Goal: Task Accomplishment & Management: Manage account settings

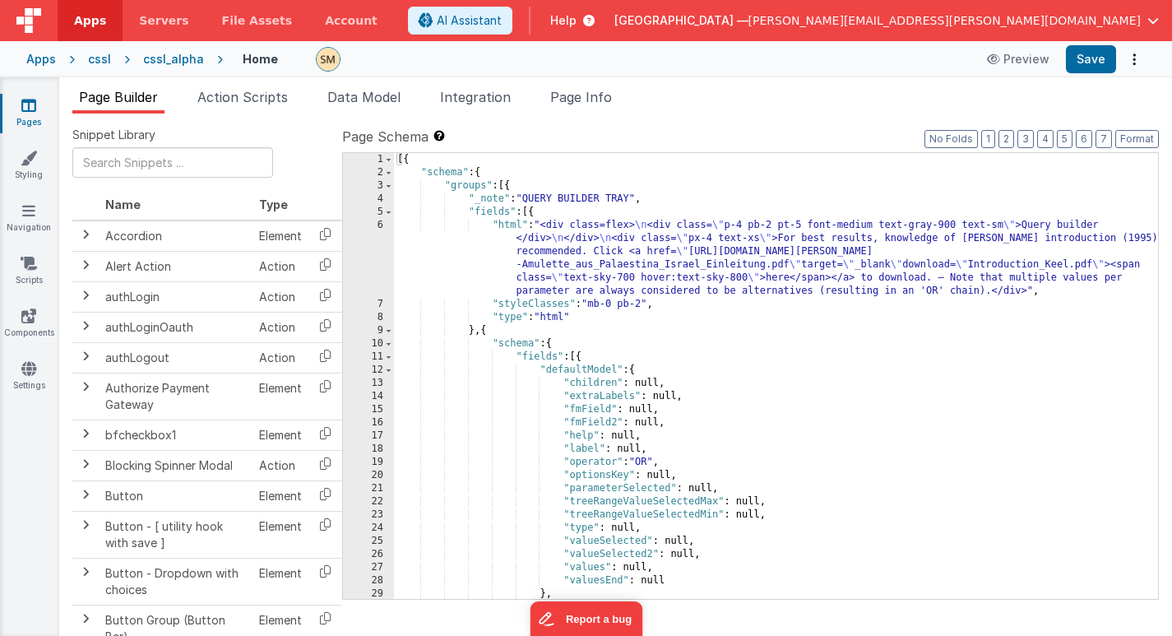
click at [50, 57] on div "Apps" at bounding box center [41, 59] width 30 height 16
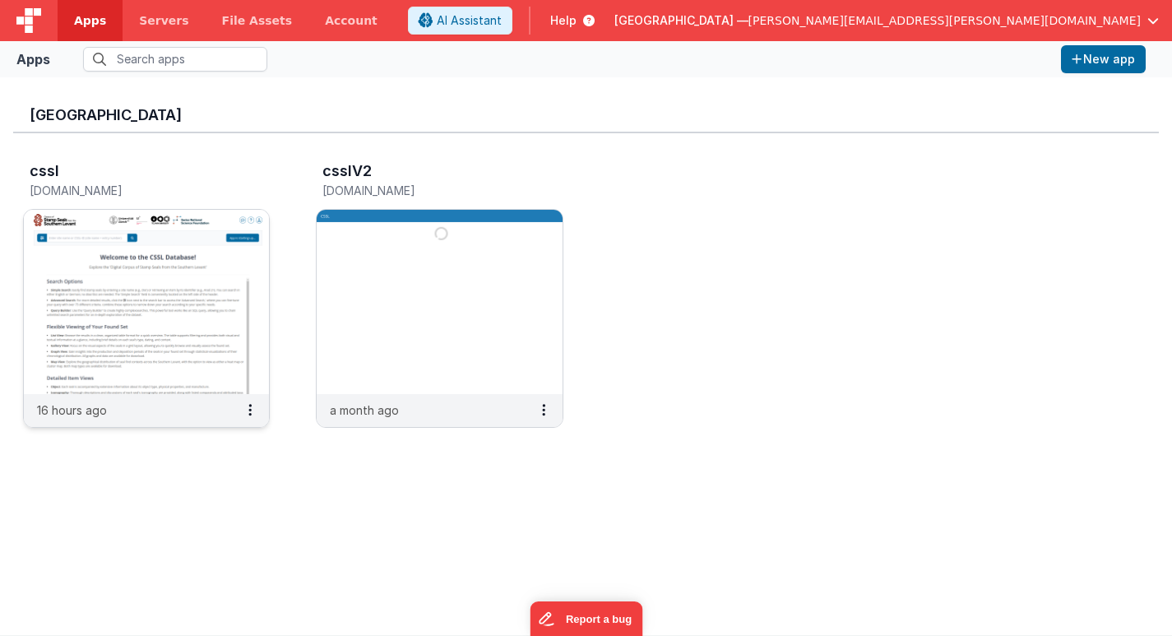
click at [188, 269] on img at bounding box center [146, 302] width 245 height 184
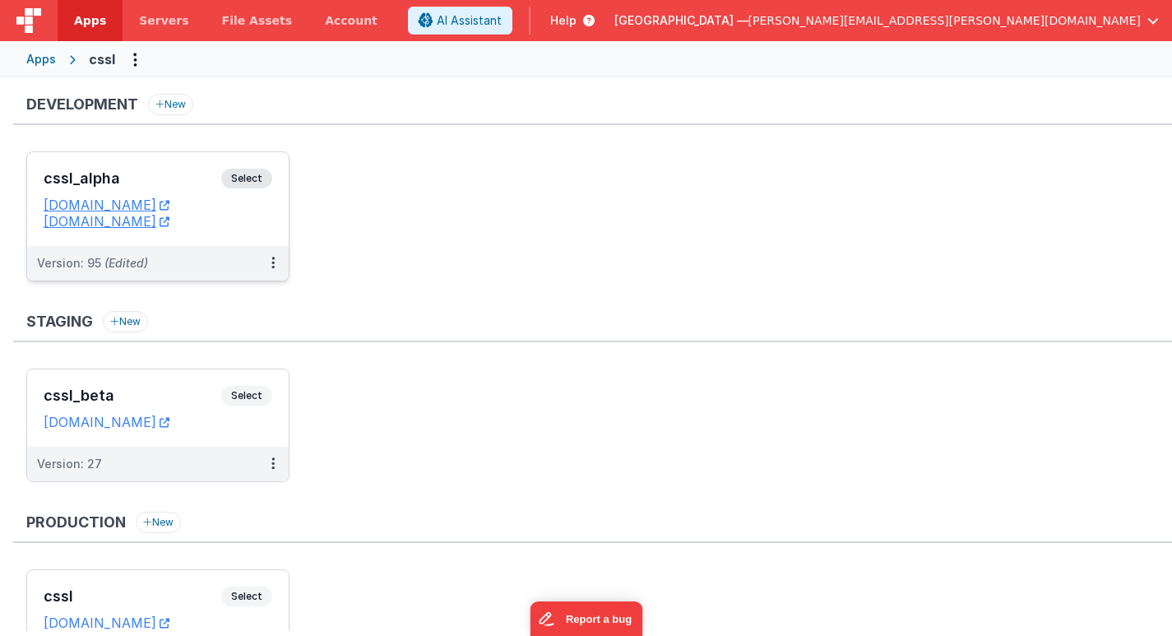
click at [243, 178] on span "Select" at bounding box center [246, 179] width 51 height 20
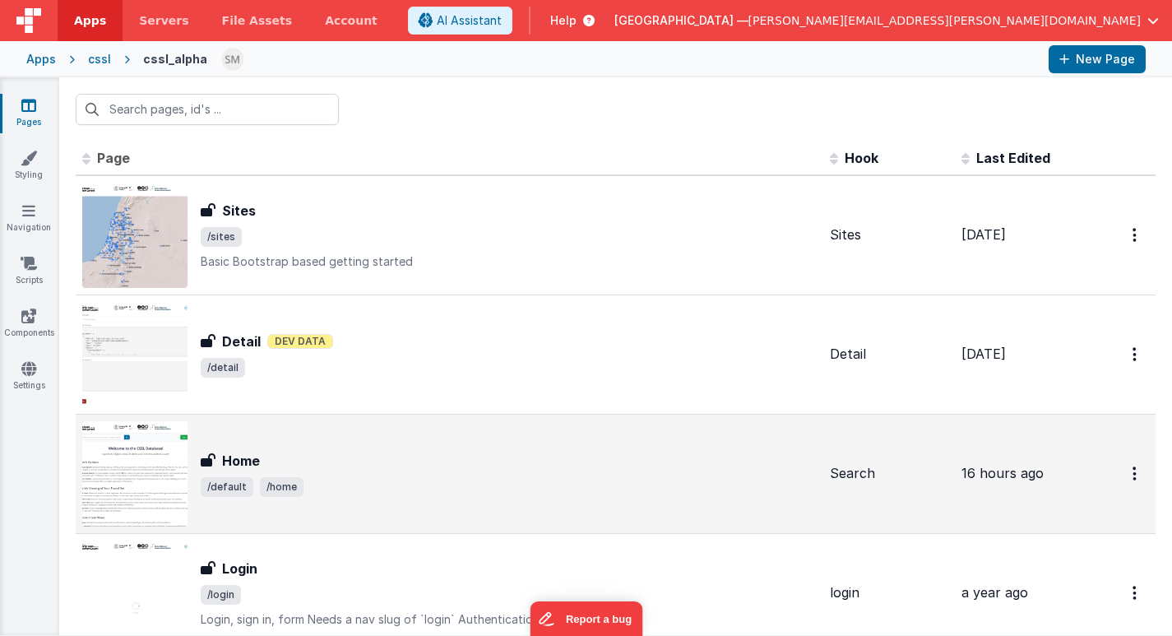
click at [325, 463] on div "Home" at bounding box center [509, 461] width 616 height 20
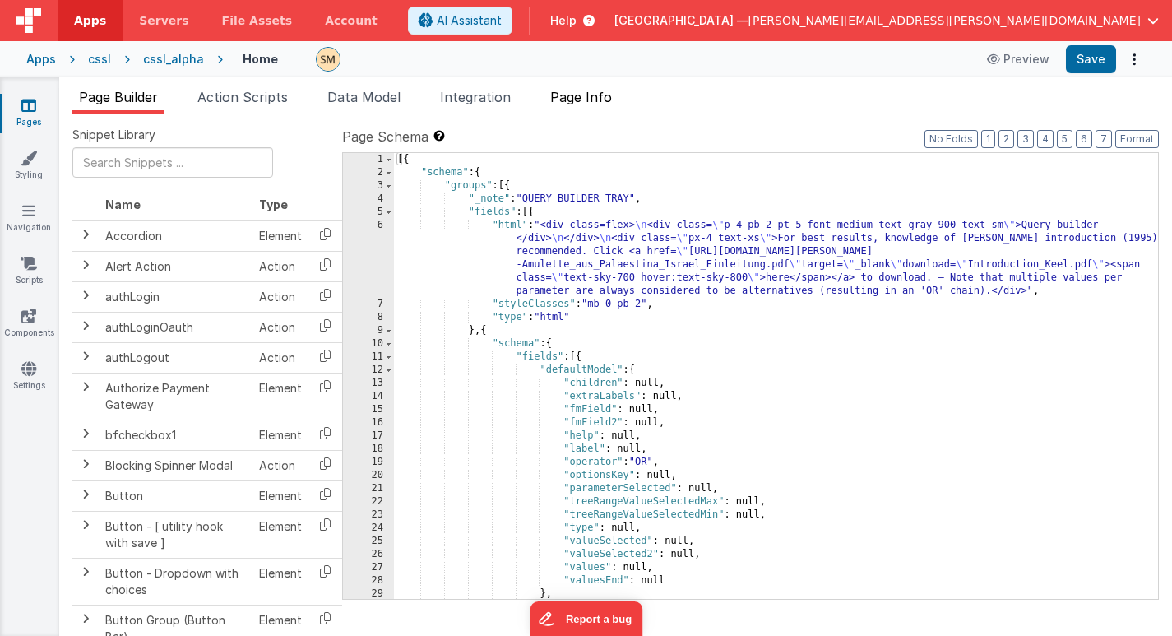
click at [598, 95] on span "Page Info" at bounding box center [581, 97] width 62 height 16
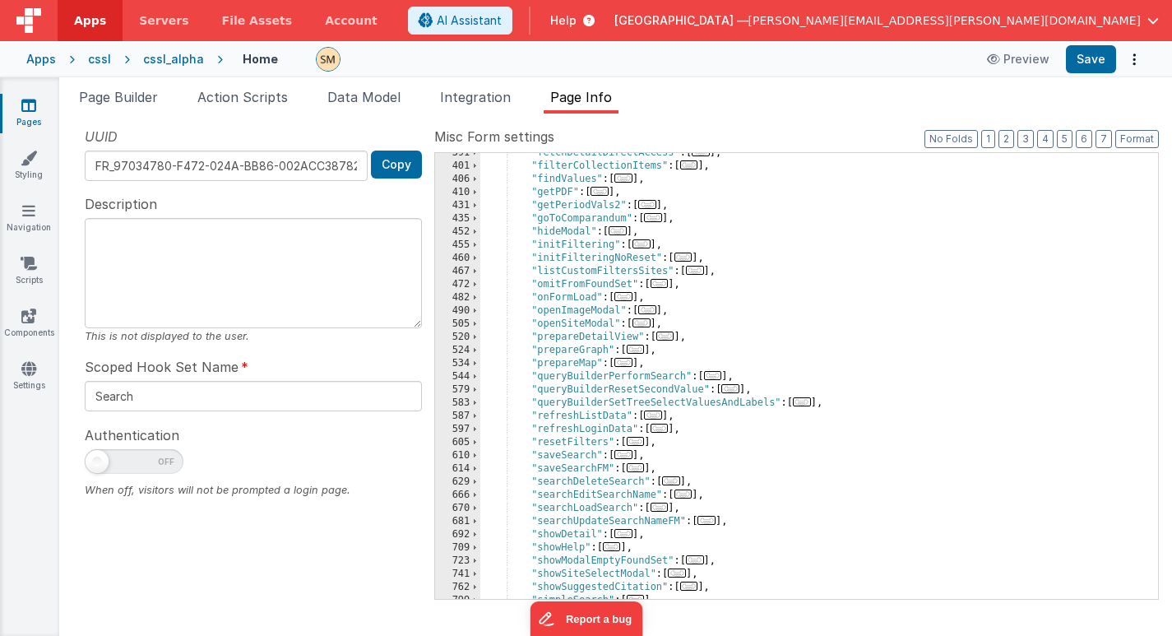
scroll to position [541, 0]
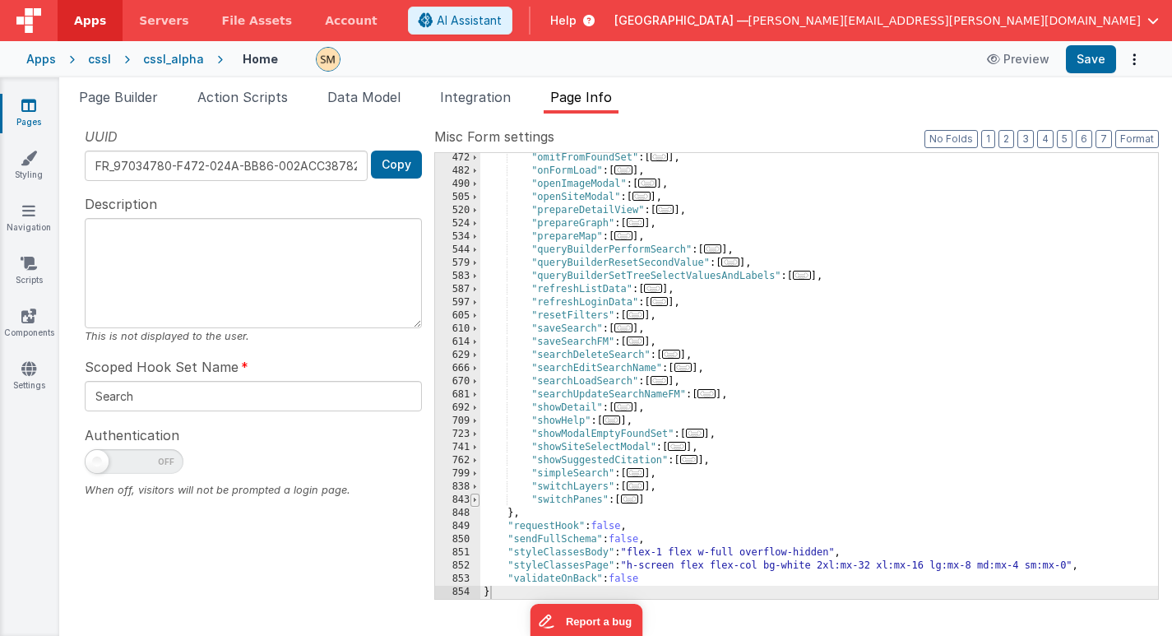
click at [475, 501] on span at bounding box center [474, 500] width 9 height 13
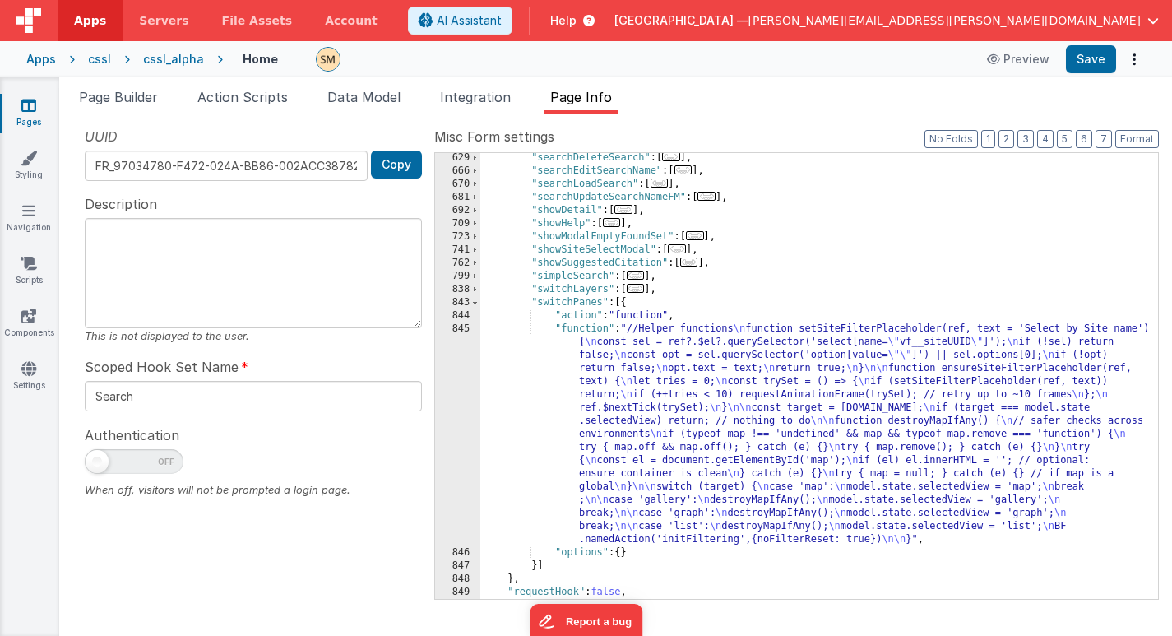
scroll to position [739, 0]
click at [628, 469] on div ""searchDeleteSearch" : [ ... ] , "searchEditSearchName" : [ ... ] , "searchLoad…" at bounding box center [819, 387] width 678 height 472
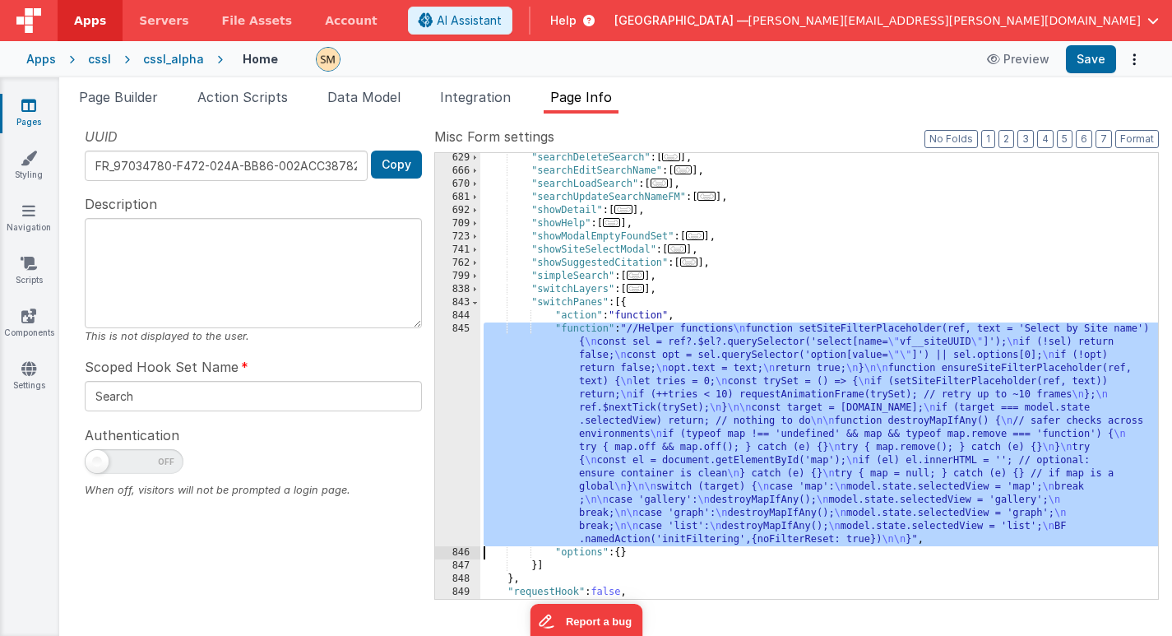
click at [457, 423] on div "845" at bounding box center [457, 434] width 45 height 224
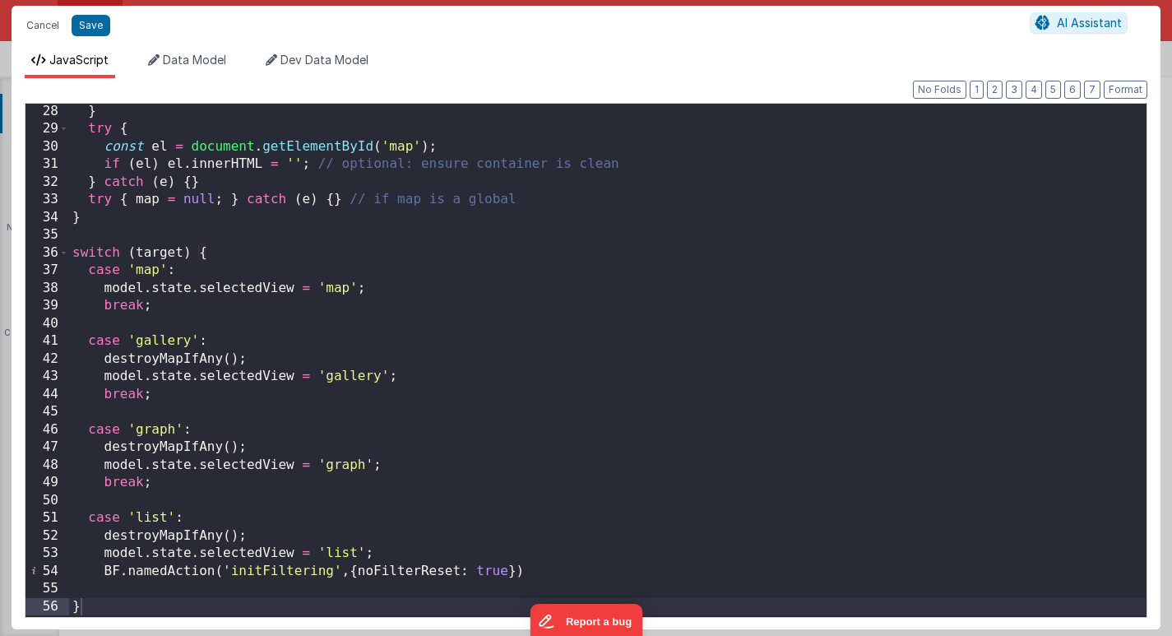
scroll to position [477, 0]
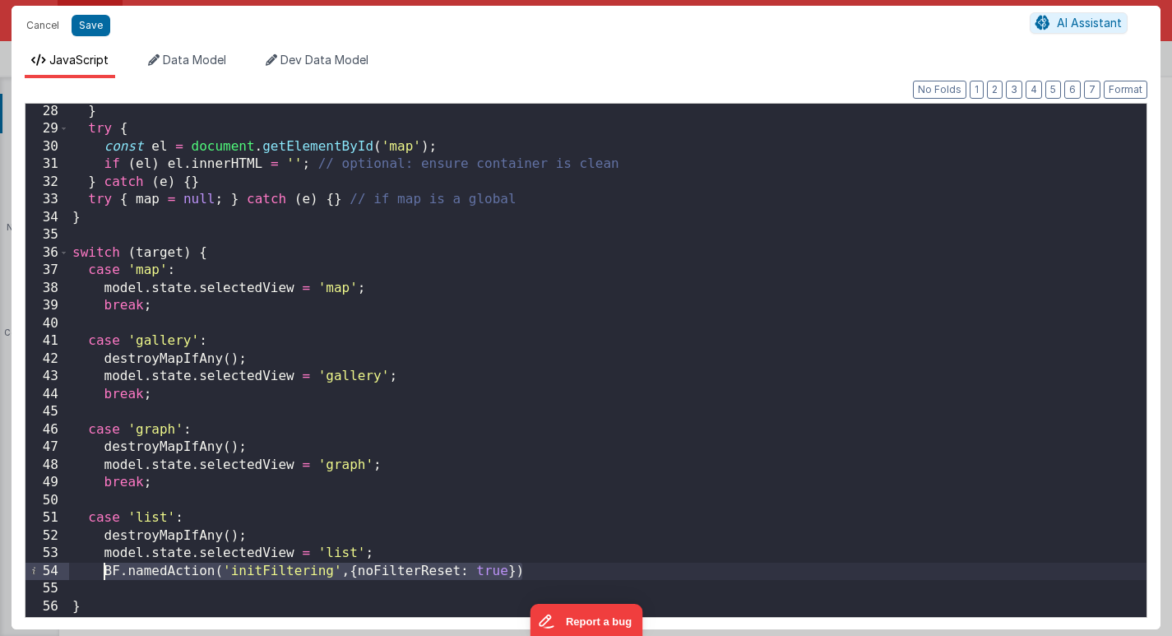
drag, startPoint x: 529, startPoint y: 576, endPoint x: 105, endPoint y: 565, distance: 423.7
click at [105, 565] on div "} try { const el = document . getElementById ( 'map' ) ; if ( el ) el . innerHT…" at bounding box center [608, 376] width 1078 height 547
click at [412, 571] on div "} try { const el = document . getElementById ( 'map' ) ; if ( el ) el . innerHT…" at bounding box center [608, 376] width 1078 height 547
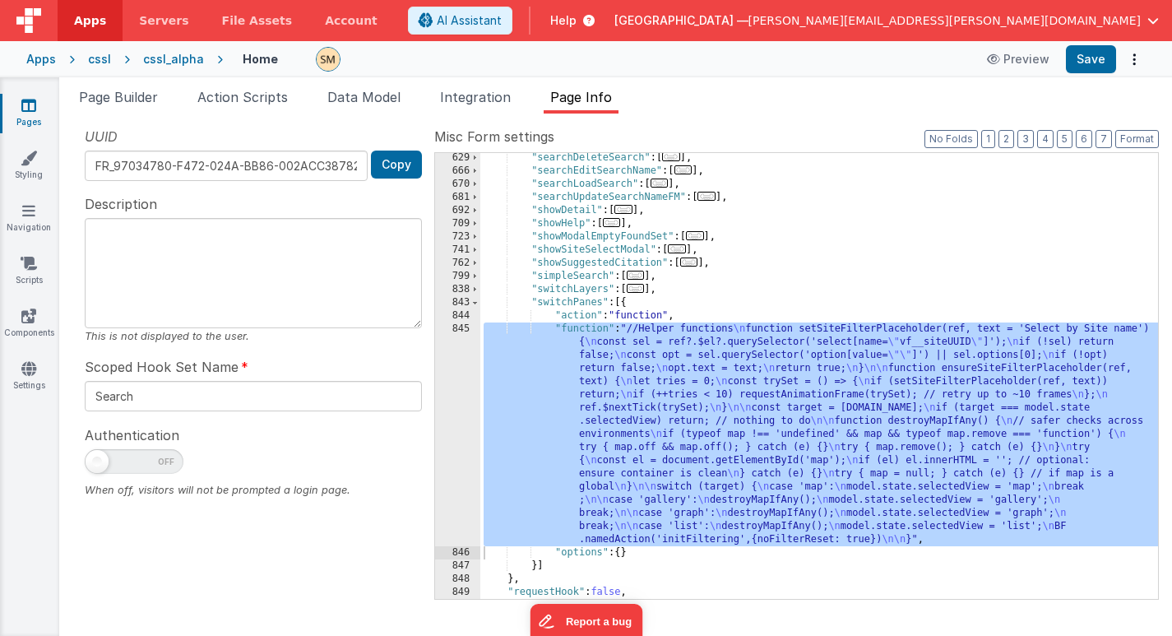
click at [749, 263] on div ""searchDeleteSearch" : [ ... ] , "searchEditSearchName" : [ ... ] , "searchLoad…" at bounding box center [819, 387] width 678 height 472
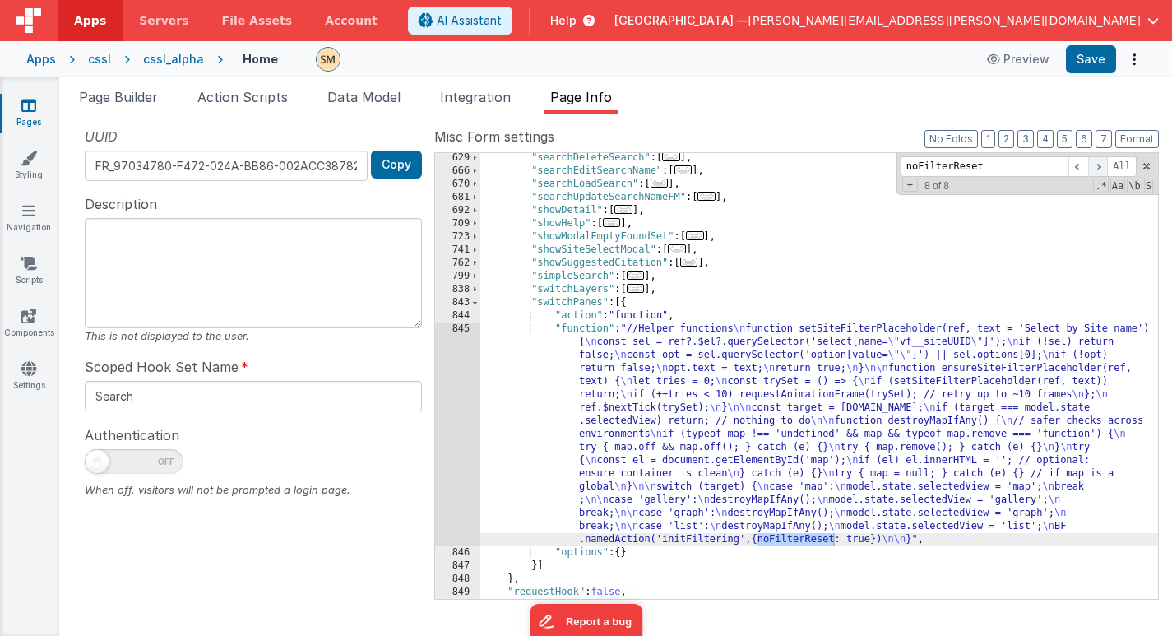
type input "noFilterReset"
click at [1100, 165] on span at bounding box center [1098, 166] width 20 height 21
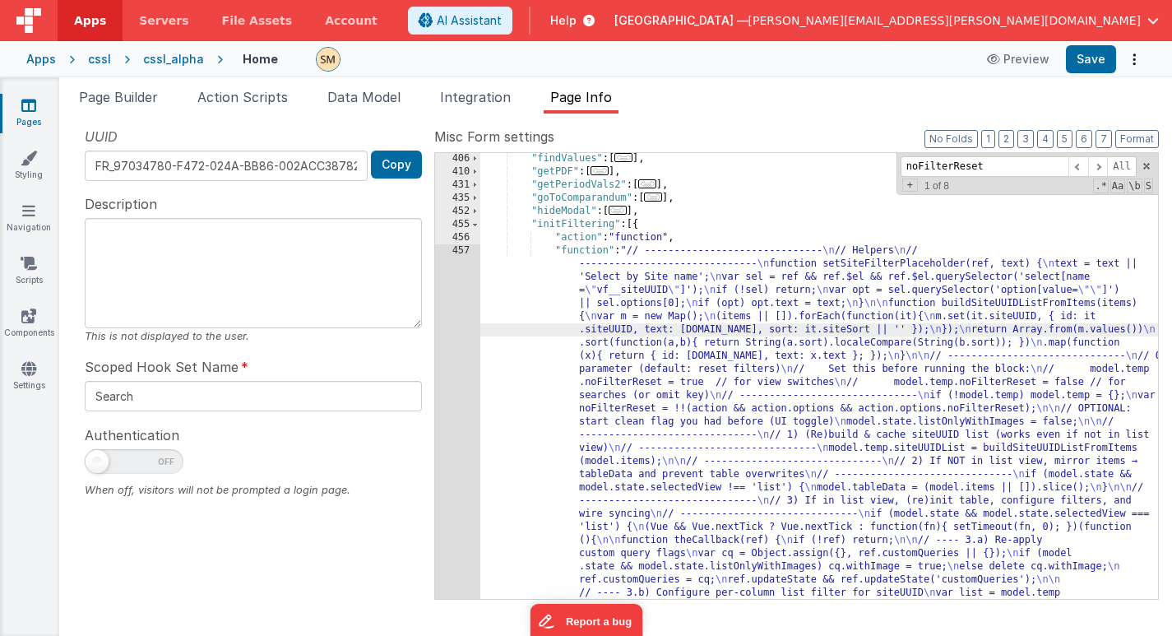
scroll to position [831, 0]
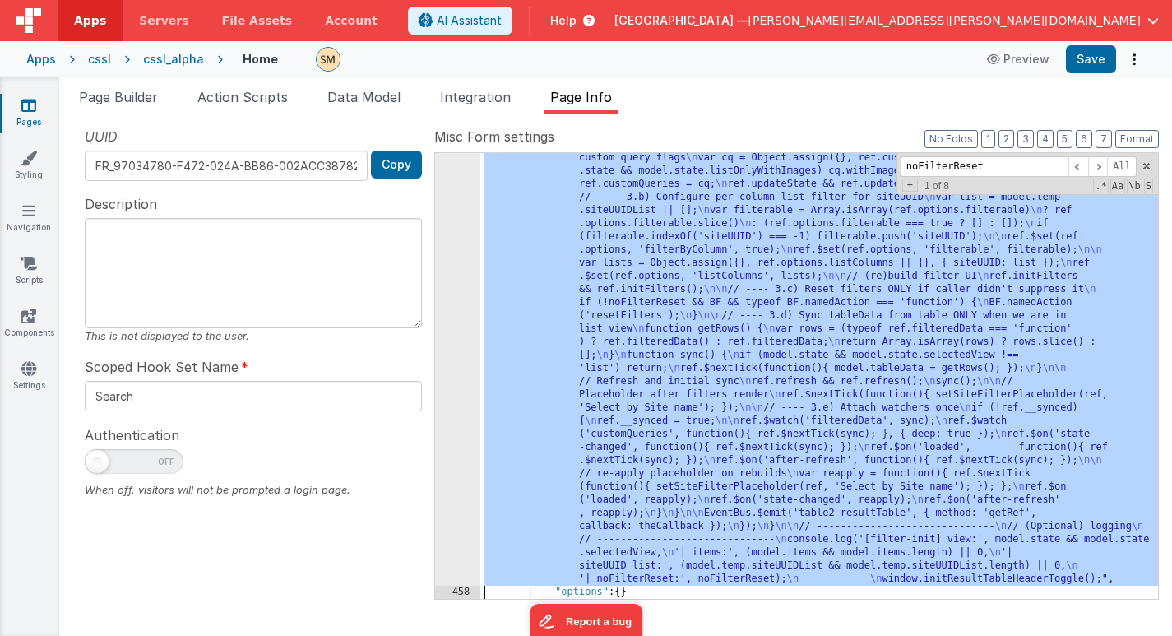
click at [447, 350] on div "457" at bounding box center [457, 217] width 45 height 737
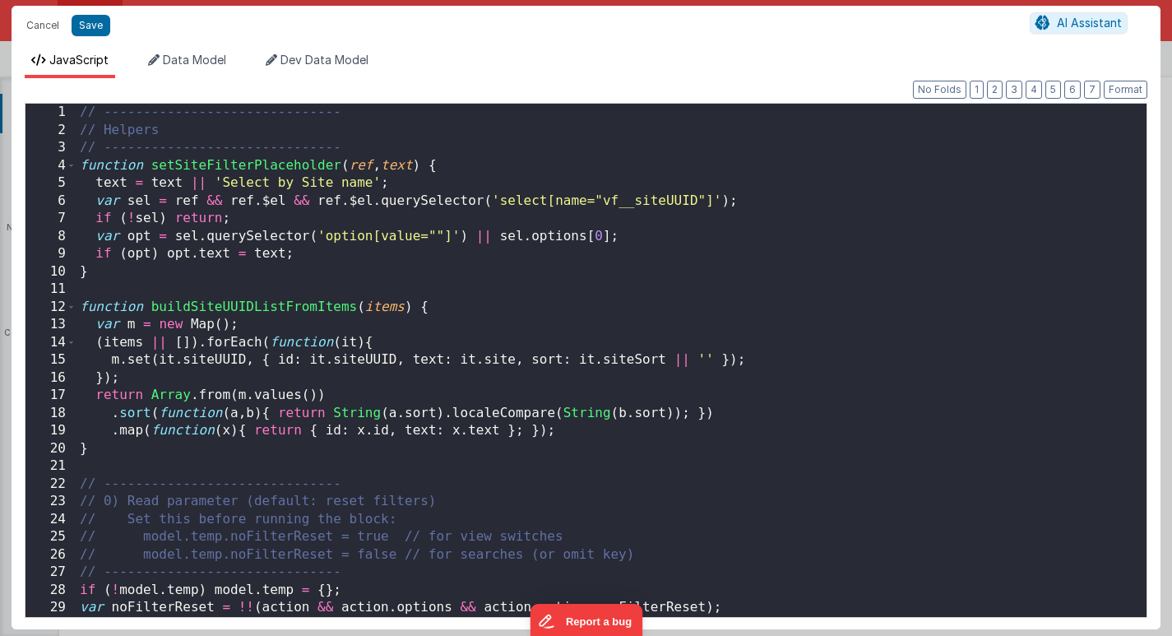
click at [372, 127] on div "// ------------------------------ // Helpers // ------------------------------ …" at bounding box center [611, 378] width 1070 height 549
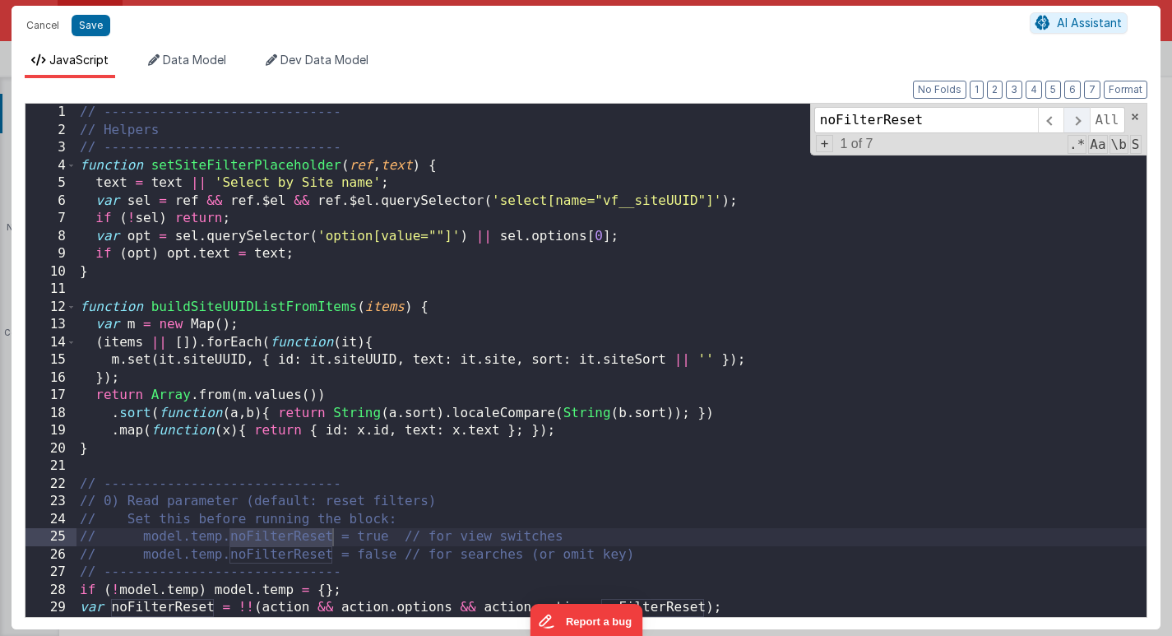
type input "noFilterReset"
click at [1079, 123] on span at bounding box center [1076, 120] width 25 height 26
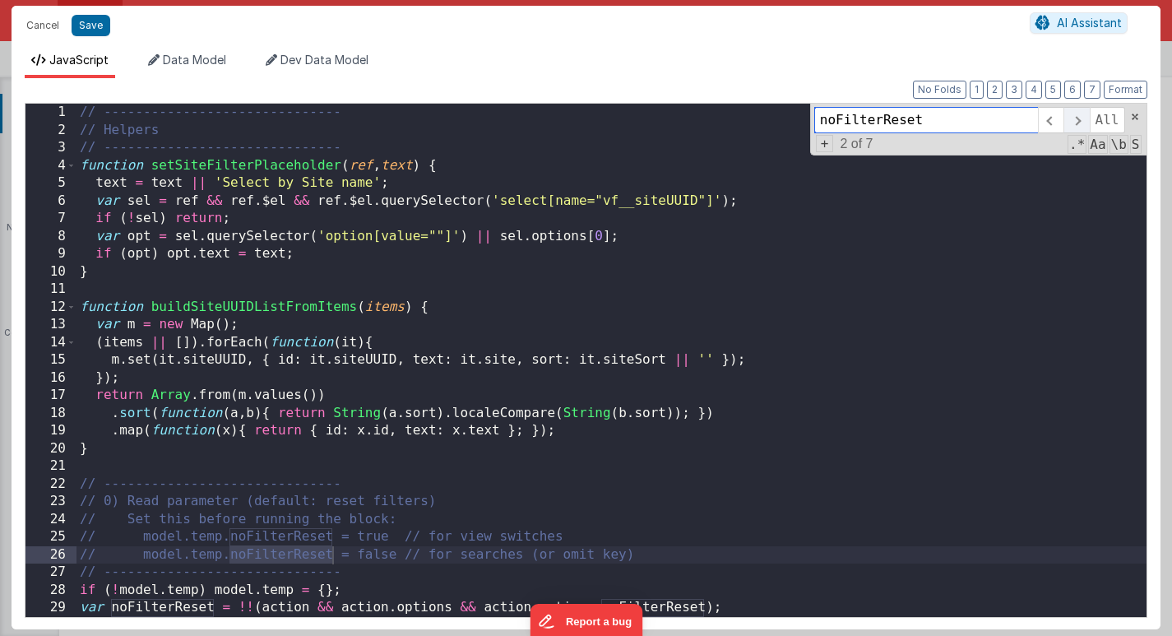
click at [1079, 123] on span at bounding box center [1076, 120] width 25 height 26
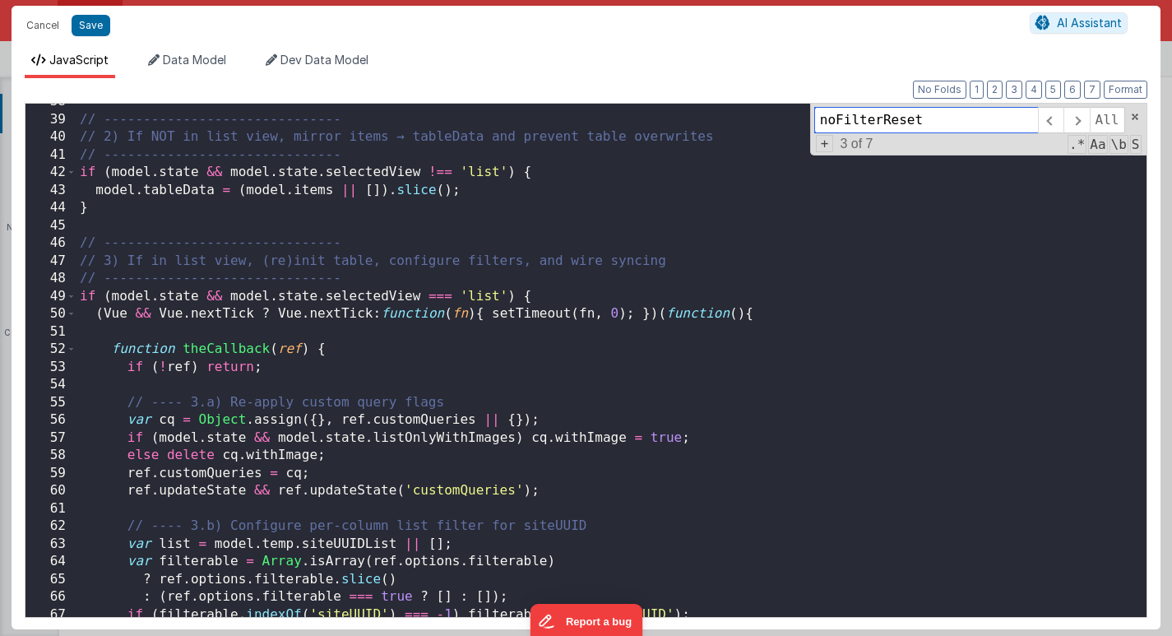
scroll to position [662, 0]
click at [1080, 120] on span at bounding box center [1076, 120] width 25 height 26
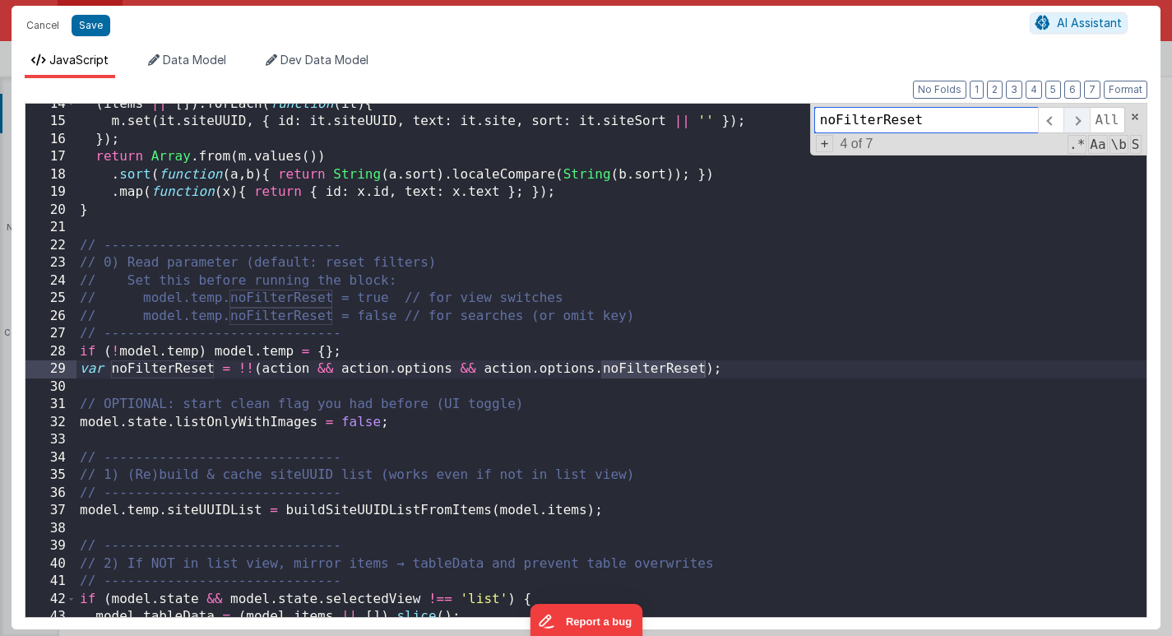
scroll to position [239, 0]
click at [1080, 121] on span at bounding box center [1076, 120] width 25 height 26
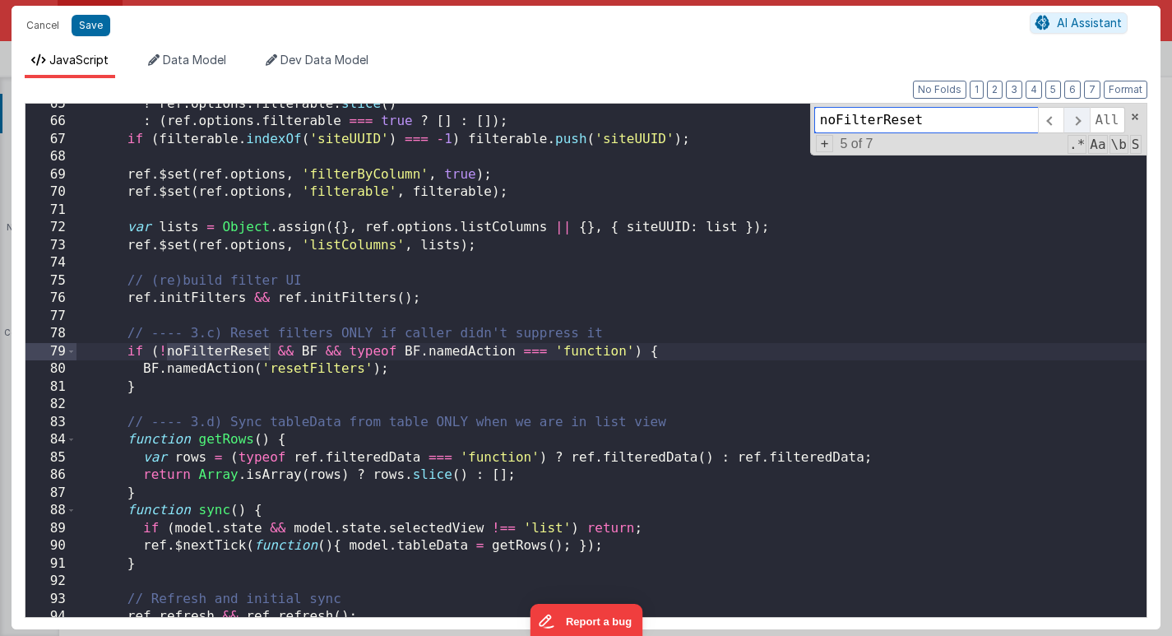
scroll to position [1140, 0]
click at [1052, 123] on span at bounding box center [1050, 120] width 25 height 26
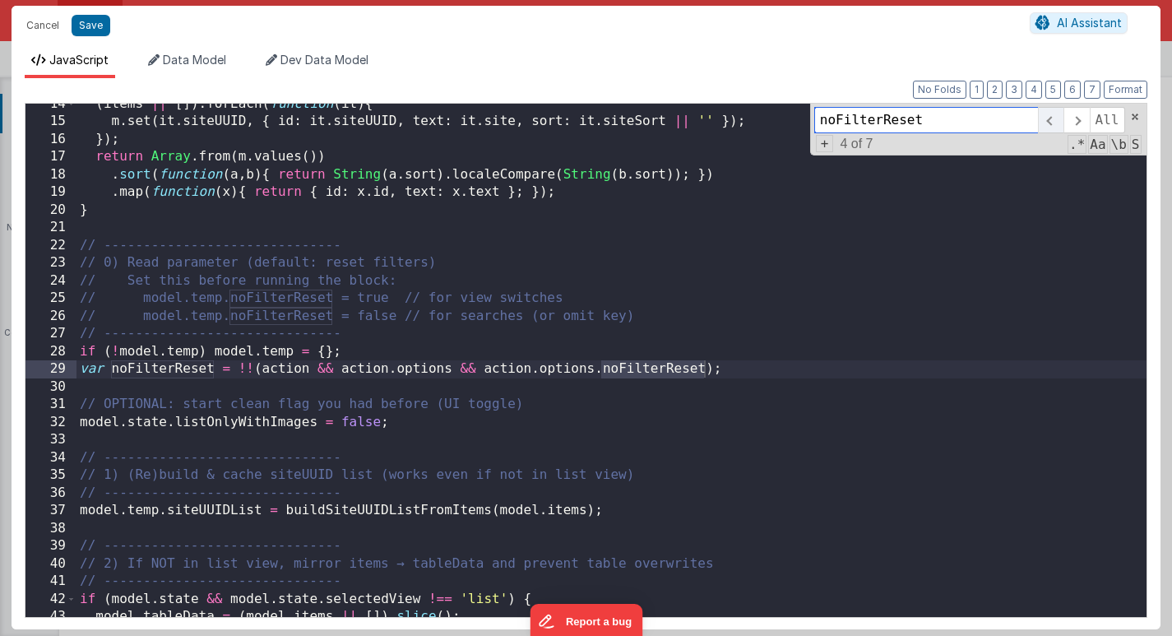
scroll to position [239, 0]
click at [1081, 123] on span at bounding box center [1076, 120] width 25 height 26
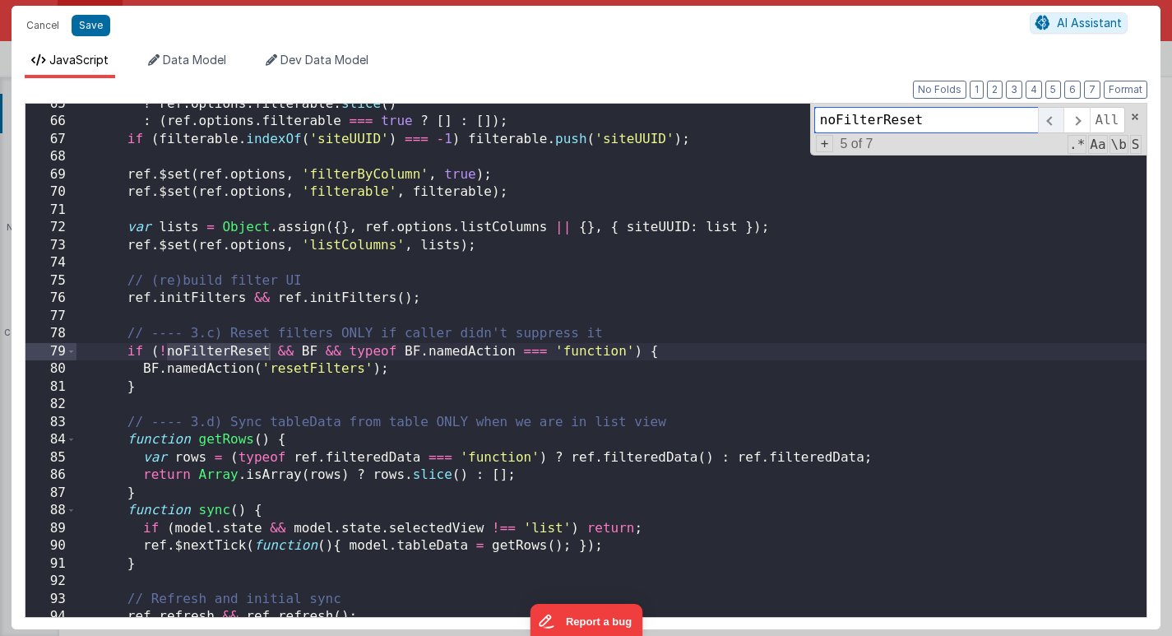
click at [1051, 122] on span at bounding box center [1050, 120] width 25 height 26
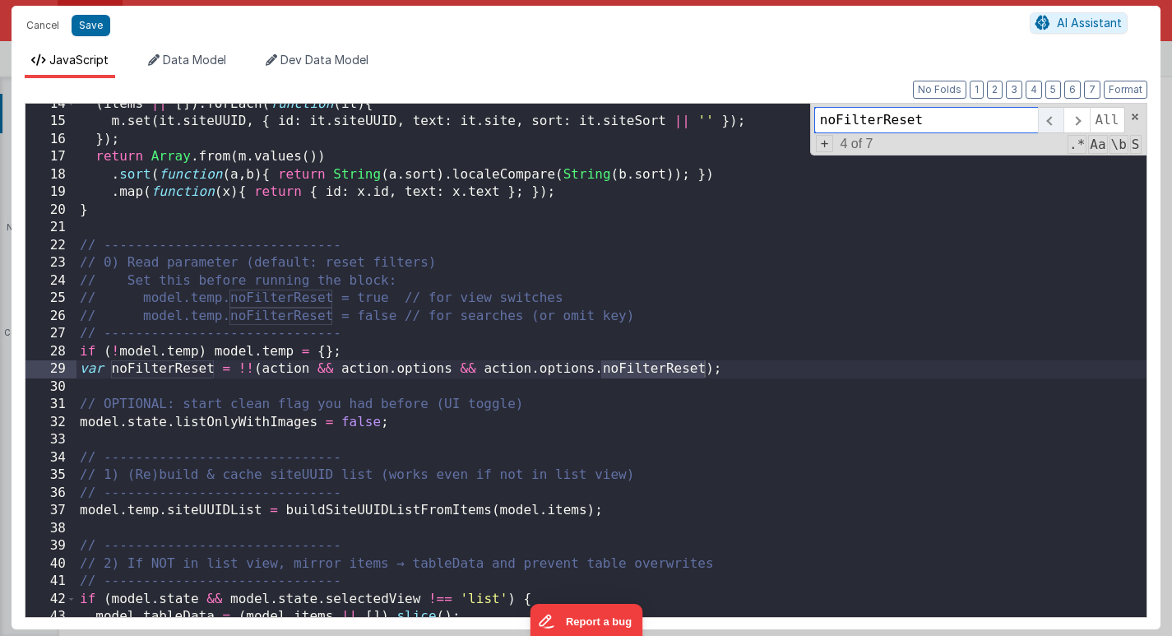
scroll to position [239, 0]
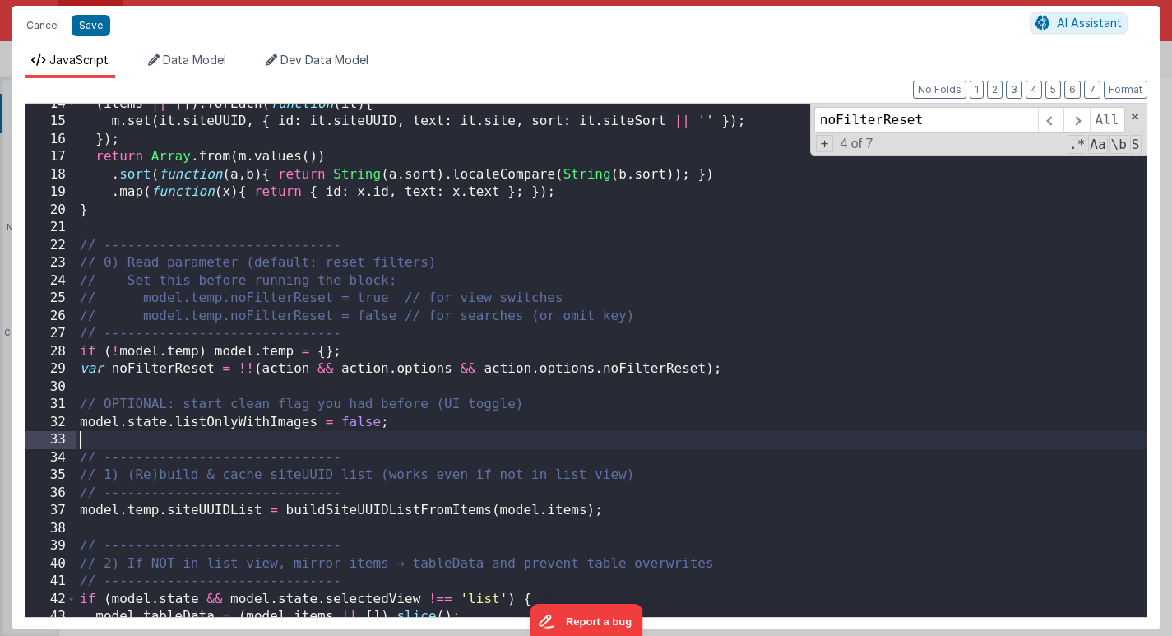
click at [454, 433] on div "( items || [ ]) . forEach ( function ( it ) { m . set ( it . siteUUID , { id : …" at bounding box center [611, 369] width 1070 height 549
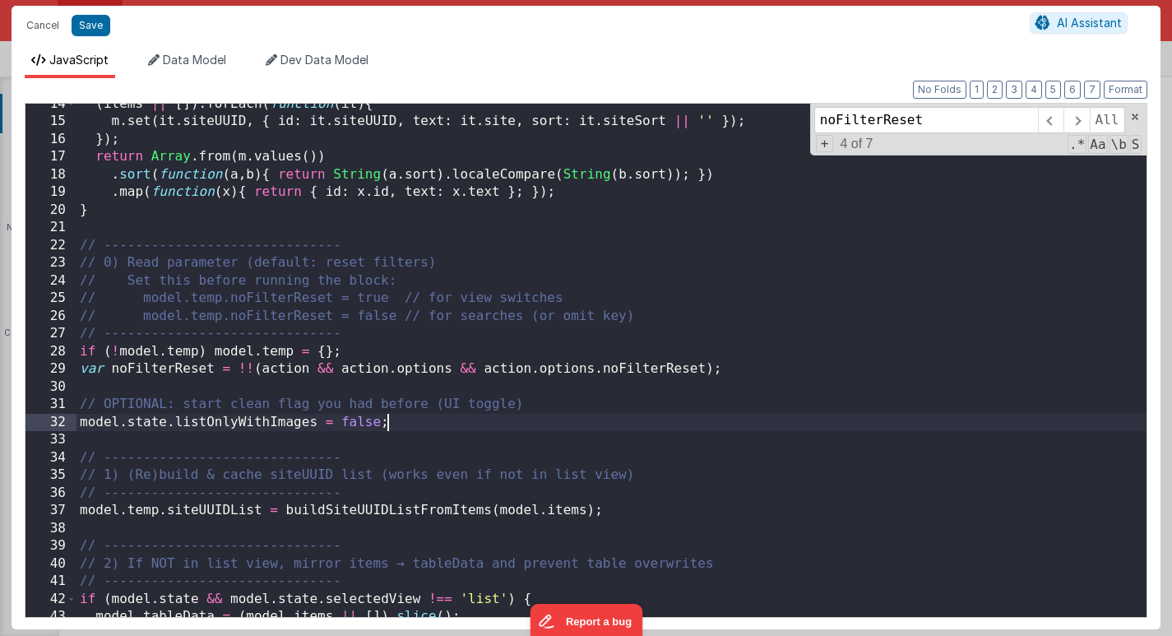
click at [422, 429] on div "( items || [ ]) . forEach ( function ( it ) { m . set ( it . siteUUID , { id : …" at bounding box center [611, 369] width 1070 height 549
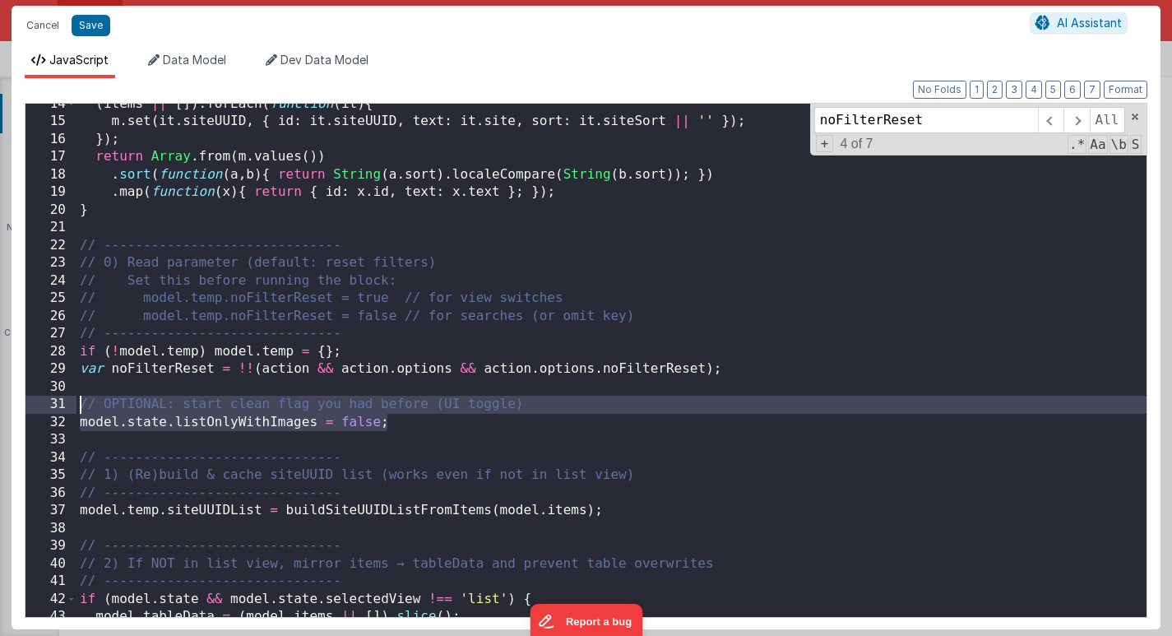
drag, startPoint x: 422, startPoint y: 429, endPoint x: 51, endPoint y: 404, distance: 371.8
click at [51, 404] on div "14 15 16 17 18 19 20 21 22 23 24 25 26 27 28 29 30 31 32 33 34 35 36 37 38 39 4…" at bounding box center [586, 360] width 1123 height 515
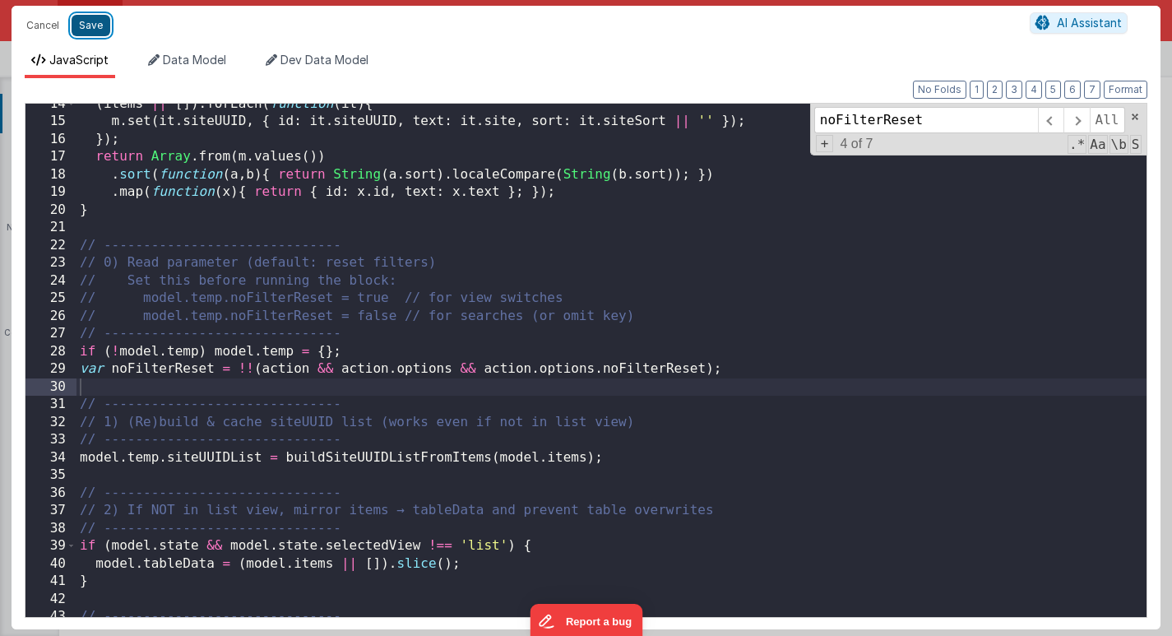
click at [95, 25] on button "Save" at bounding box center [91, 25] width 39 height 21
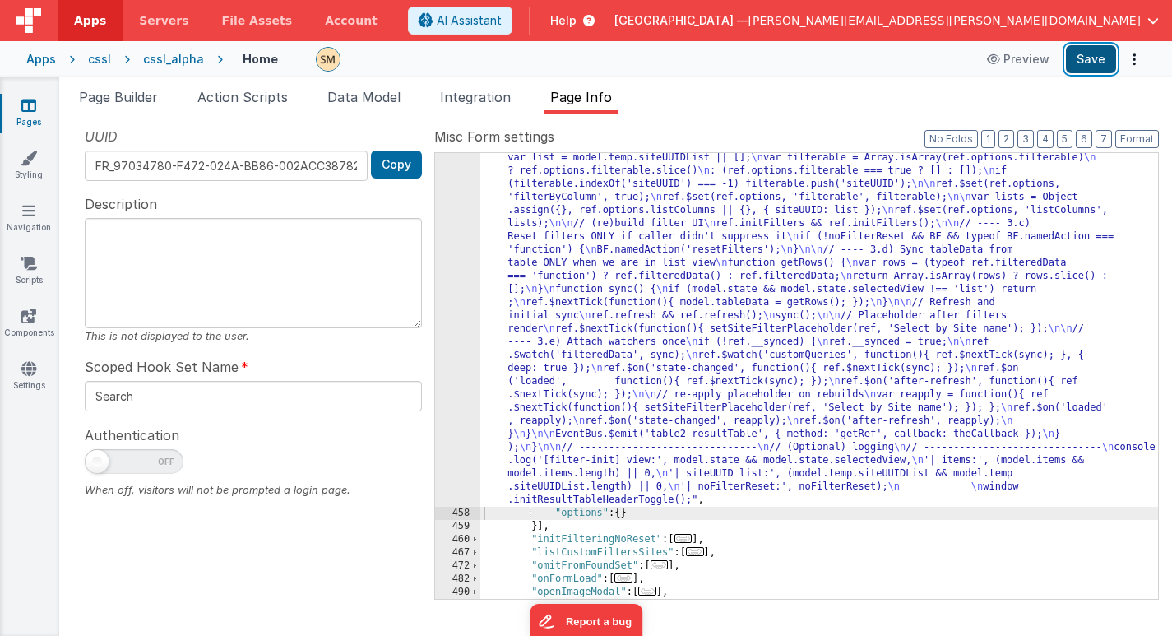
click at [1097, 63] on button "Save" at bounding box center [1091, 59] width 50 height 28
click at [448, 63] on div at bounding box center [640, 59] width 648 height 25
click at [30, 372] on icon at bounding box center [28, 368] width 15 height 16
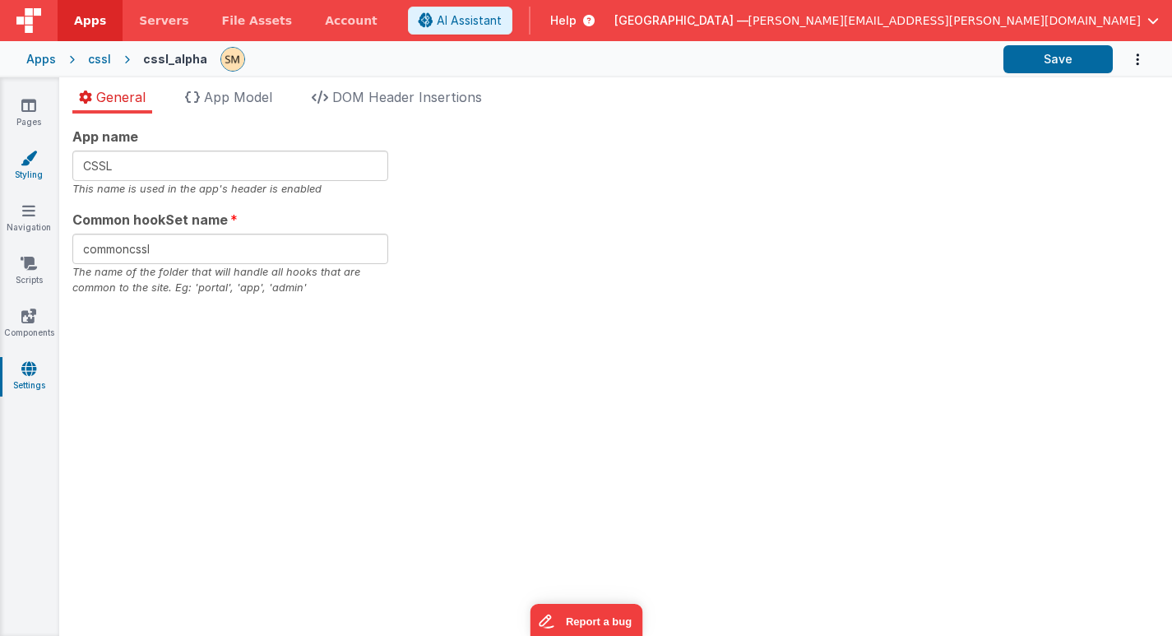
click at [25, 169] on link "Styling" at bounding box center [28, 166] width 59 height 33
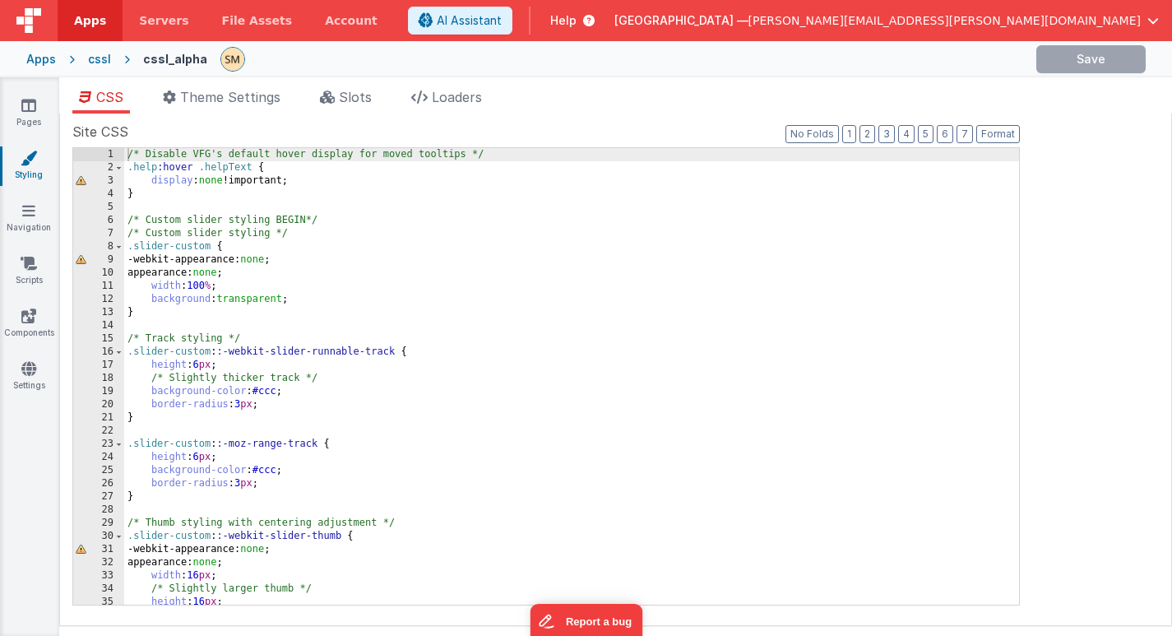
click at [156, 156] on div "/* Disable VFG's default hover display for moved tooltips */ .help :hover .help…" at bounding box center [571, 389] width 895 height 483
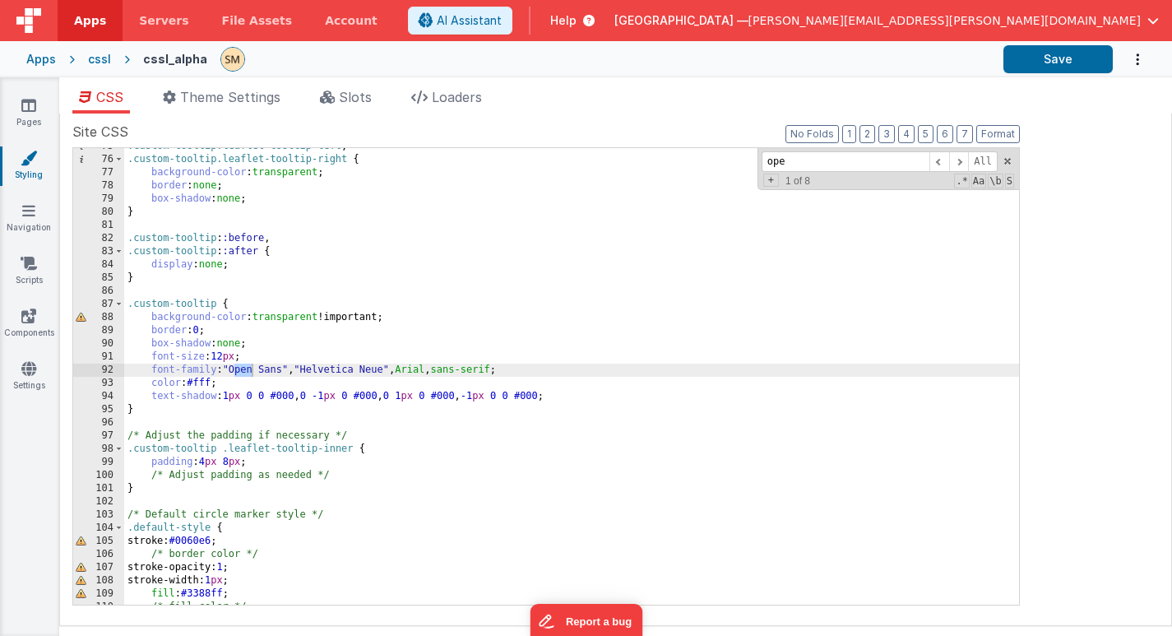
scroll to position [982, 0]
click at [962, 160] on span at bounding box center [959, 161] width 20 height 21
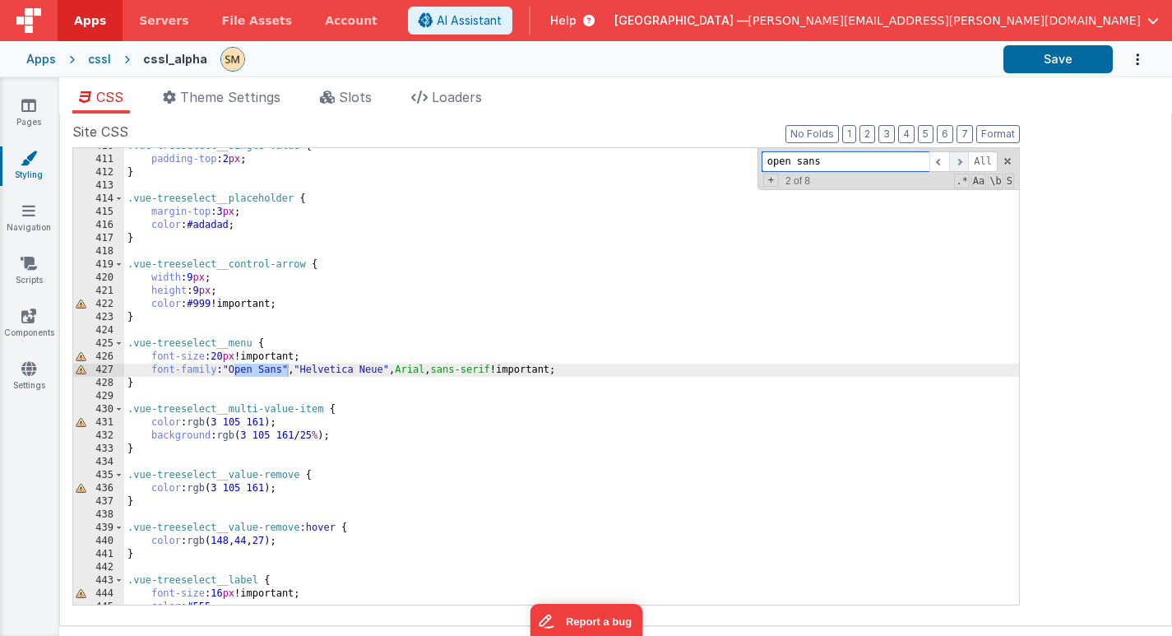
click at [962, 160] on span at bounding box center [959, 161] width 20 height 21
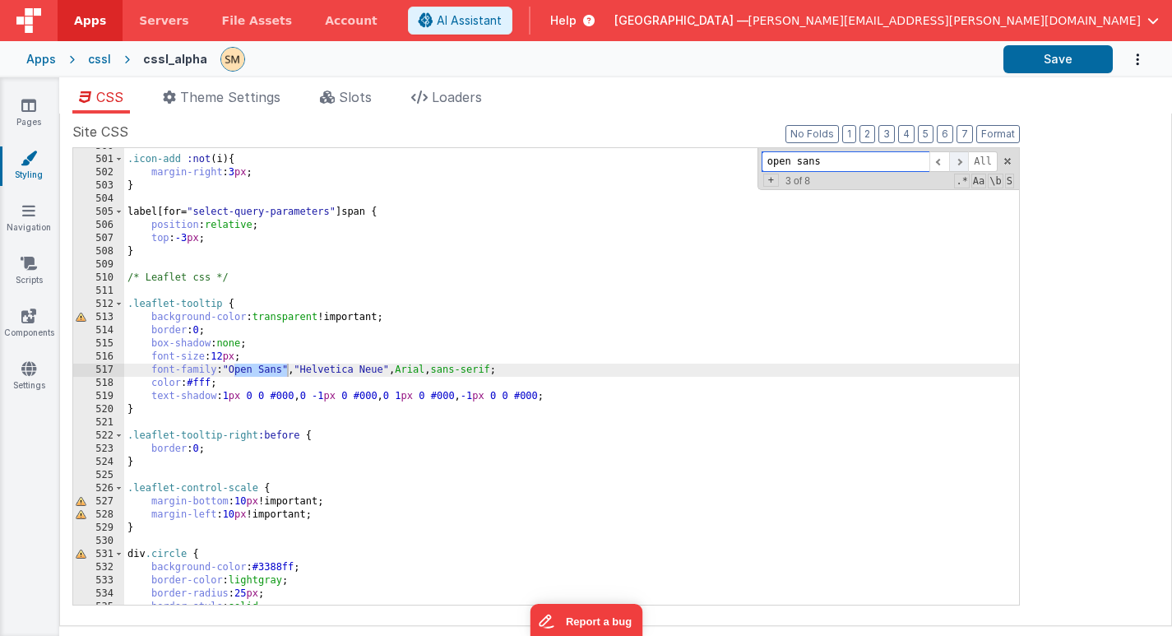
click at [962, 160] on span at bounding box center [959, 161] width 20 height 21
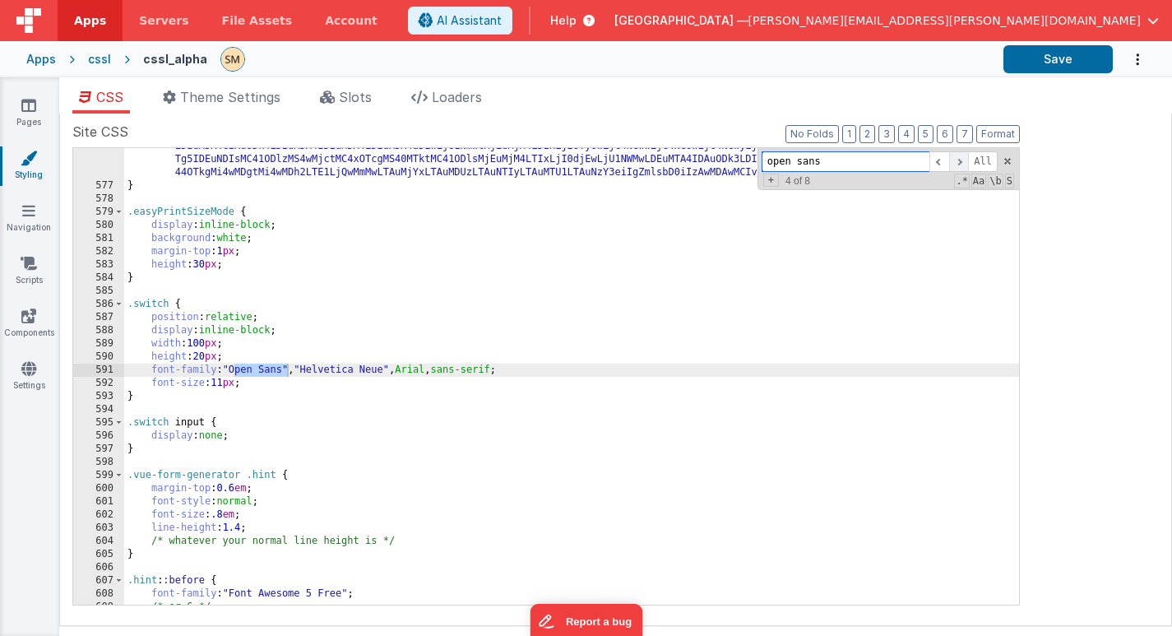
scroll to position [8155, 0]
click at [962, 160] on span at bounding box center [959, 161] width 20 height 21
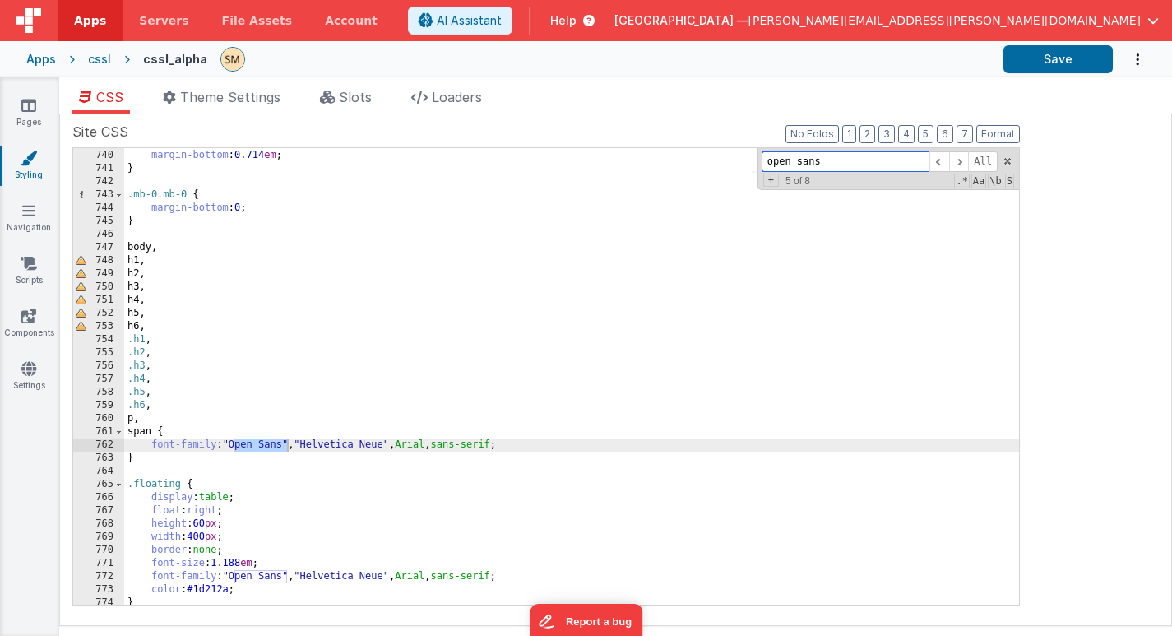
scroll to position [10330, 0]
click at [285, 445] on div "p { margin-bottom : 0.714 em ; } .mb-0.mb-0 { margin-bottom : 0 ; } body , h1 ,…" at bounding box center [571, 377] width 895 height 483
drag, startPoint x: 285, startPoint y: 445, endPoint x: 234, endPoint y: 445, distance: 51.0
click at [234, 445] on div "p { margin-bottom : 0.714 em ; } .mb-0.mb-0 { margin-bottom : 0 ; } body , h1 ,…" at bounding box center [571, 377] width 895 height 483
click at [291, 446] on div "p { margin-bottom : 0.714 em ; } .mb-0.mb-0 { margin-bottom : 0 ; } body , h1 ,…" at bounding box center [571, 377] width 895 height 483
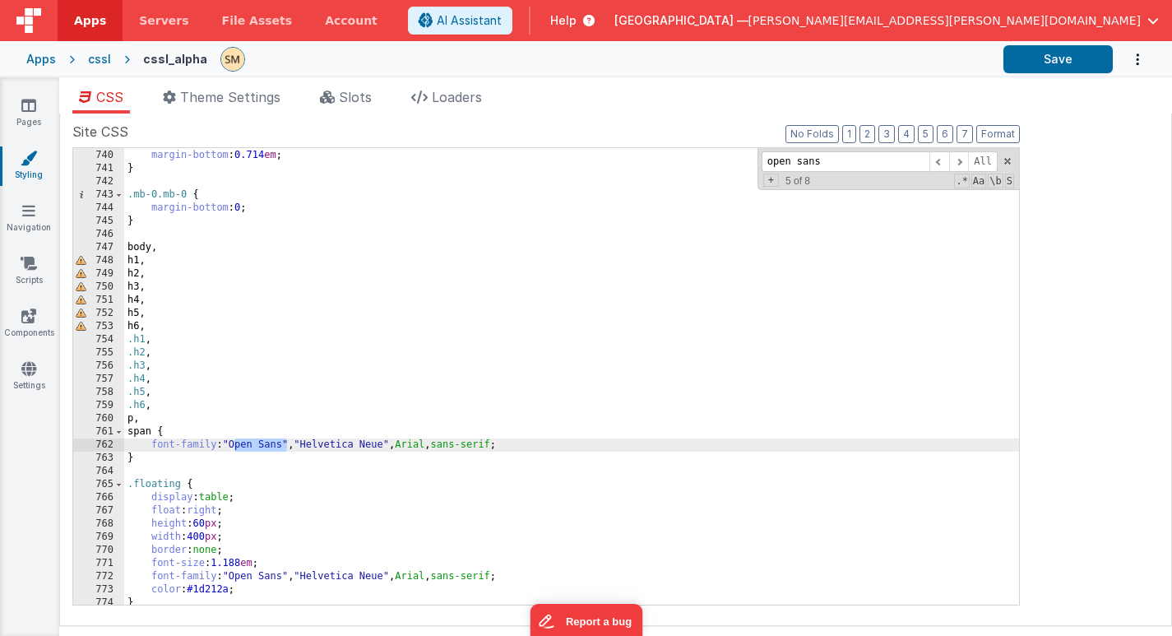
drag, startPoint x: 286, startPoint y: 447, endPoint x: 234, endPoint y: 446, distance: 52.6
click at [234, 446] on div "p { margin-bottom : 0.714 em ; } .mb-0.mb-0 { margin-bottom : 0 ; } body , h1 ,…" at bounding box center [571, 377] width 895 height 483
drag, startPoint x: 294, startPoint y: 447, endPoint x: 232, endPoint y: 446, distance: 61.7
click at [232, 446] on div "p { margin-bottom : 0.714 em ; } .mb-0.mb-0 { margin-bottom : 0 ; } body , h1 ,…" at bounding box center [571, 377] width 895 height 483
click at [238, 445] on div "p { margin-bottom : 0.714 em ; } .mb-0.mb-0 { margin-bottom : 0 ; } body , h1 ,…" at bounding box center [571, 377] width 895 height 483
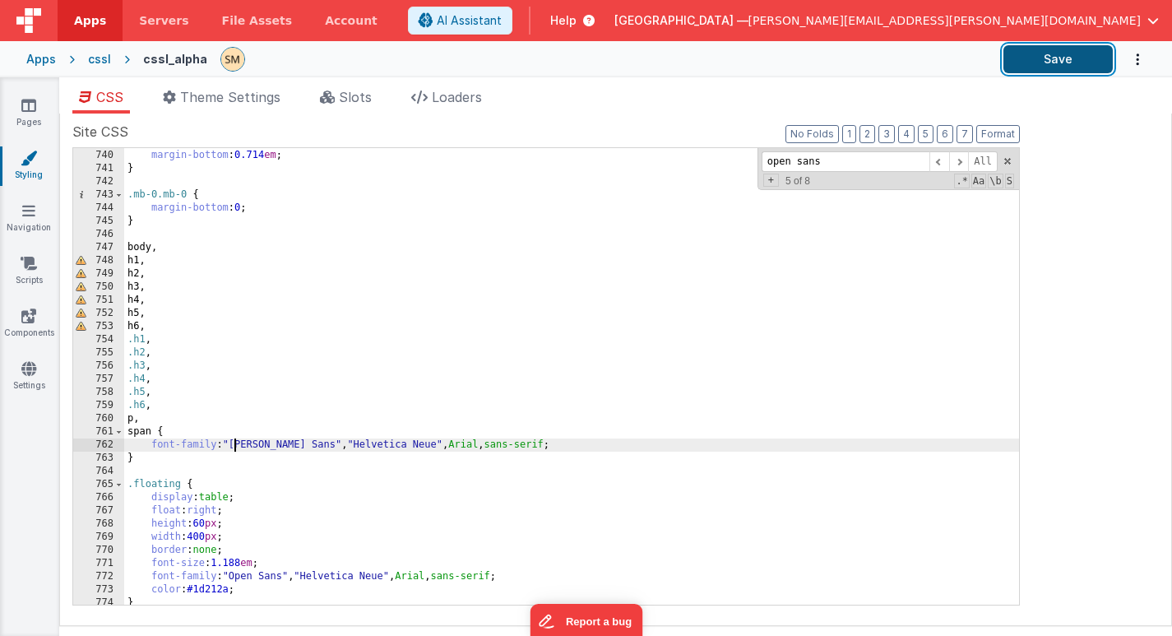
click at [1073, 65] on button "Save" at bounding box center [1058, 59] width 109 height 28
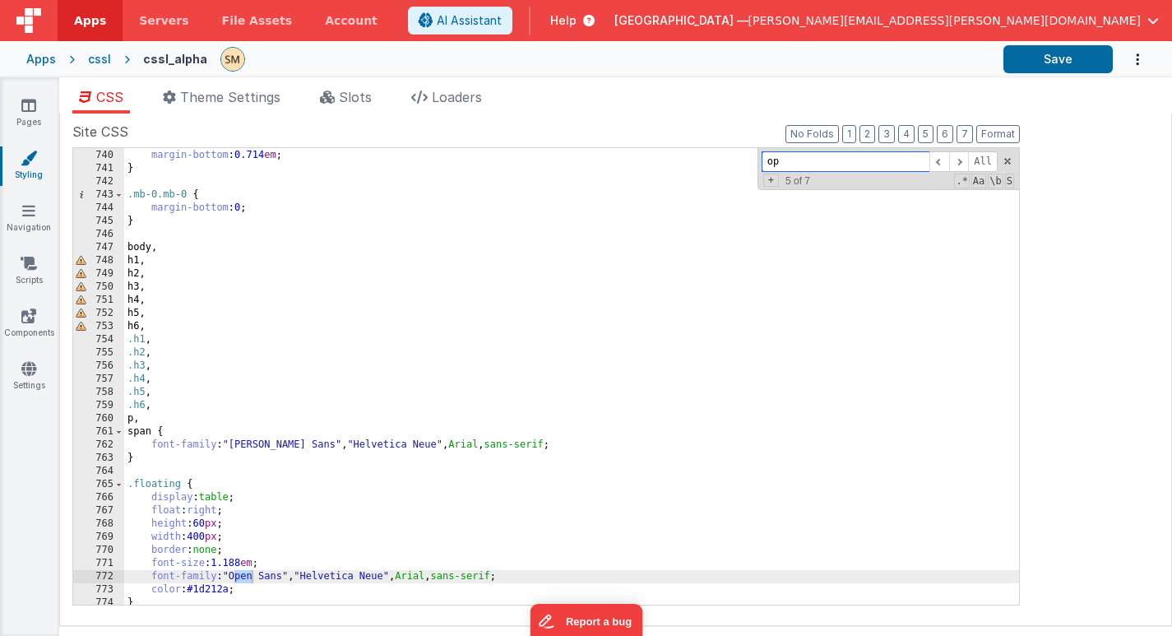
type input "o"
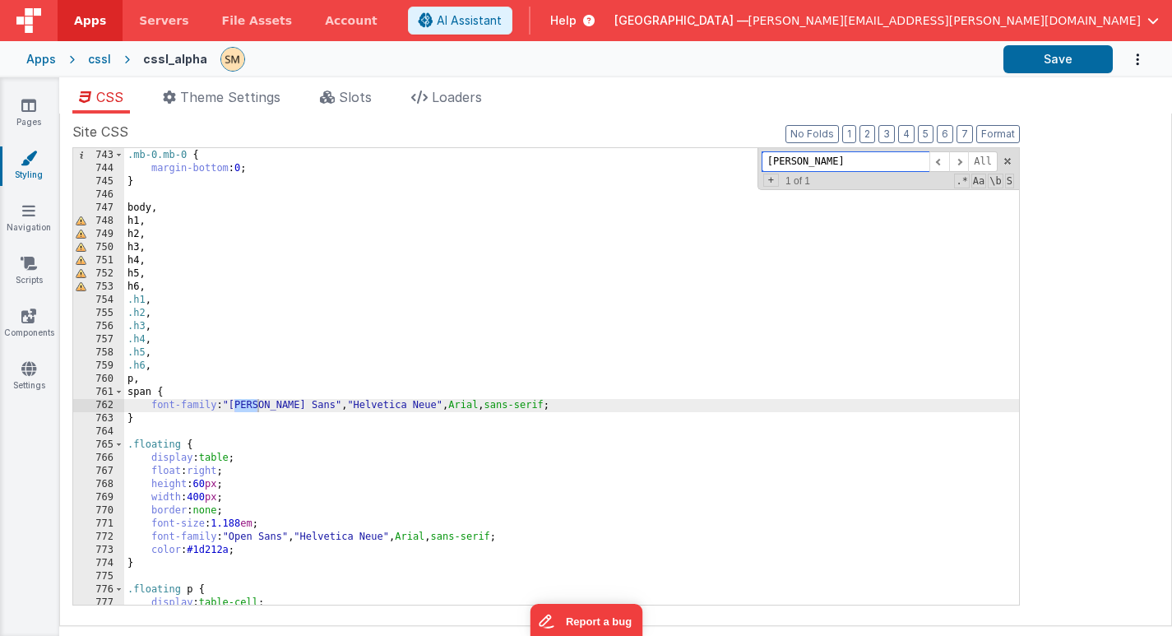
scroll to position [10370, 0]
type input "n"
click at [296, 369] on div ".mb-0.mb-0 { margin-bottom : 0 ; } body , h1 , h2 , h3 , h4 , h5 , h6 , .h1 , .…" at bounding box center [571, 377] width 895 height 483
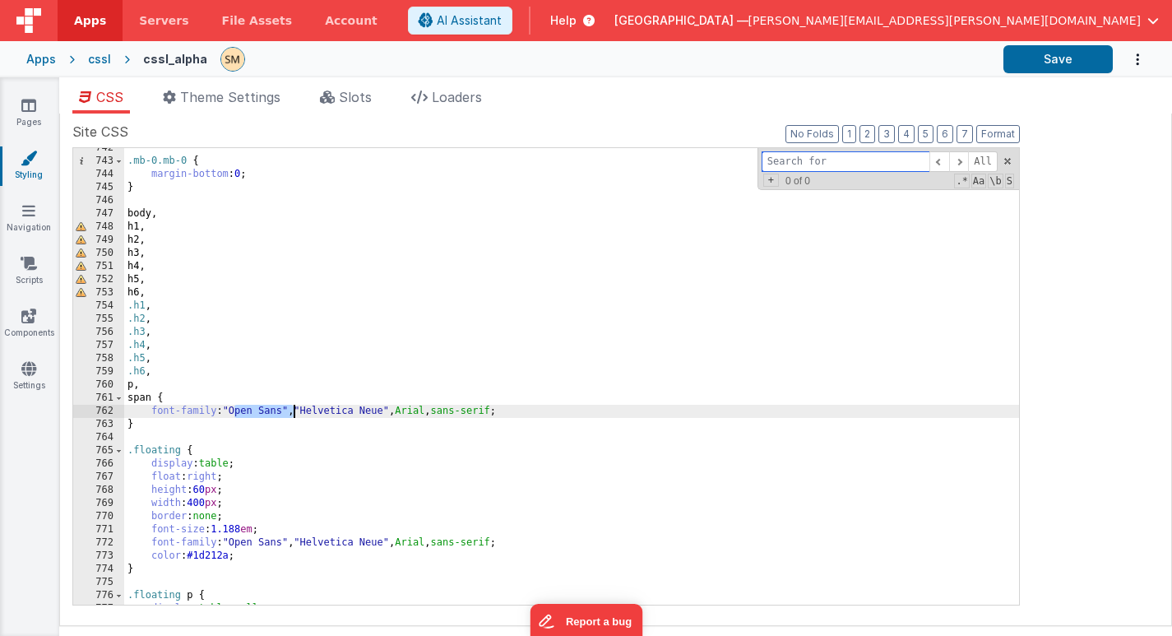
click at [803, 156] on input at bounding box center [846, 161] width 168 height 21
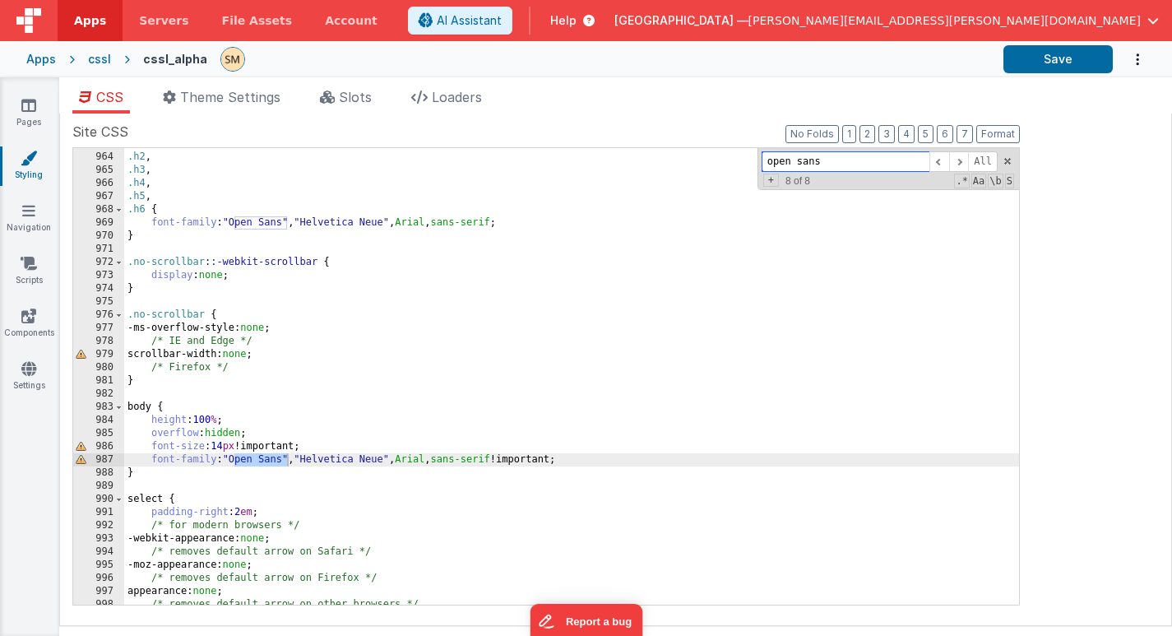
scroll to position [13278, 0]
type input "open sans"
click at [232, 465] on div ".h1 , .h2 , .h3 , .h4 , .h5 , .h6 { font-family : " Open Sans " , " Helvetica N…" at bounding box center [571, 378] width 895 height 483
drag, startPoint x: 232, startPoint y: 461, endPoint x: 285, endPoint y: 462, distance: 53.5
click at [285, 462] on div ".h1 , .h2 , .h3 , .h4 , .h5 , .h6 { font-family : " Open Sans " , " Helvetica N…" at bounding box center [571, 378] width 895 height 483
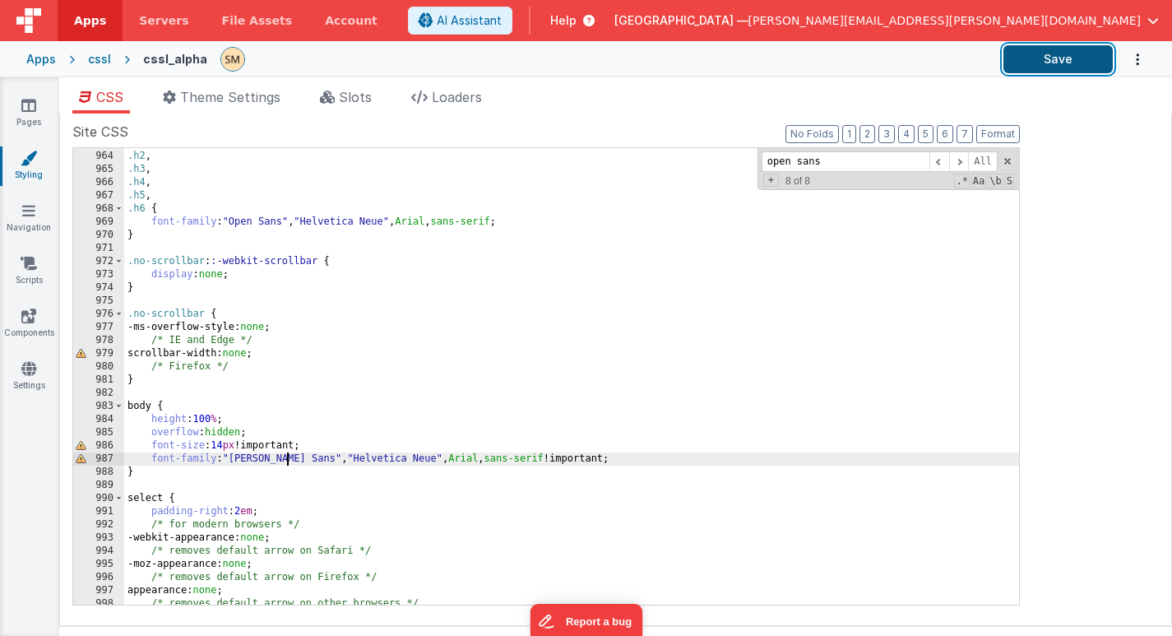
click at [1046, 58] on button "Save" at bounding box center [1058, 59] width 109 height 28
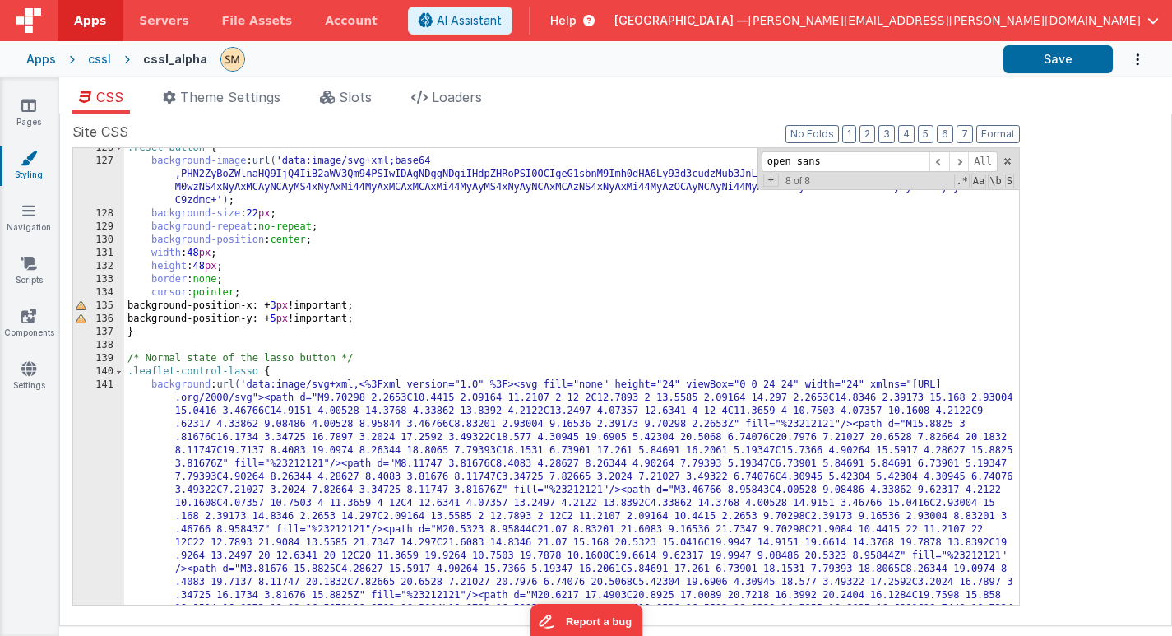
scroll to position [1627, 0]
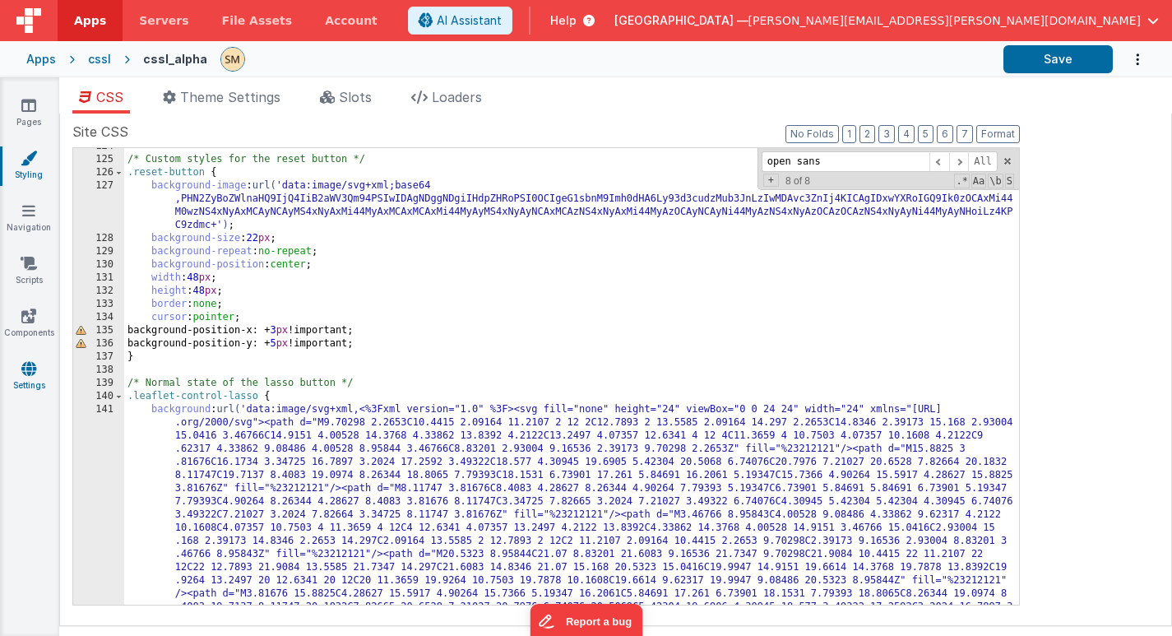
click at [27, 371] on icon at bounding box center [28, 368] width 15 height 16
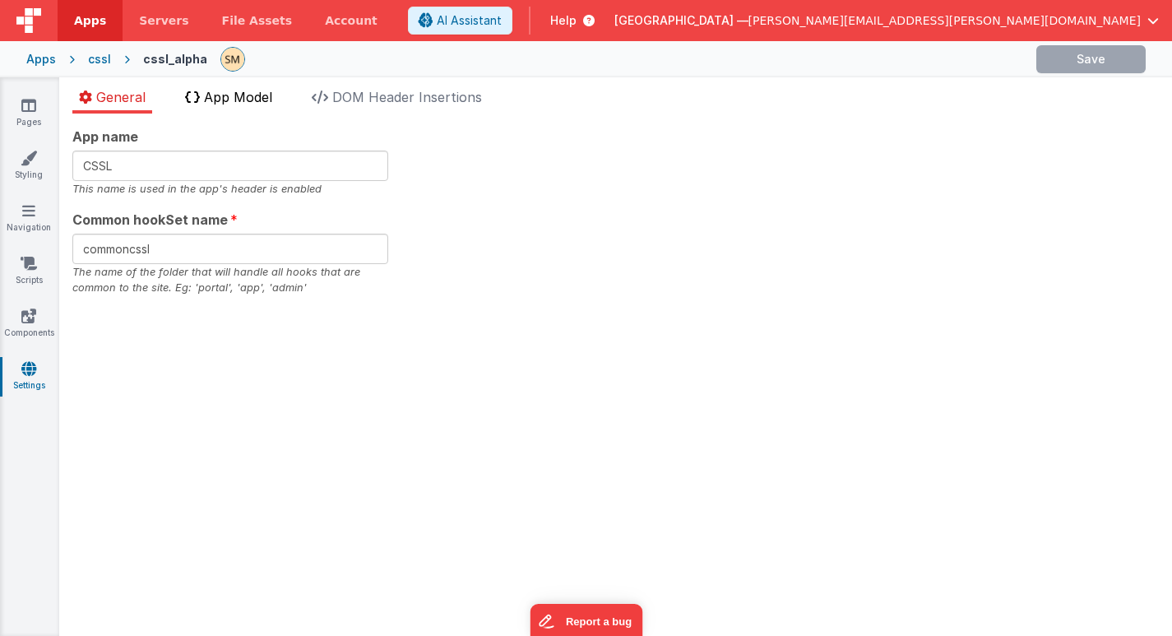
click at [258, 99] on span "App Model" at bounding box center [238, 97] width 68 height 16
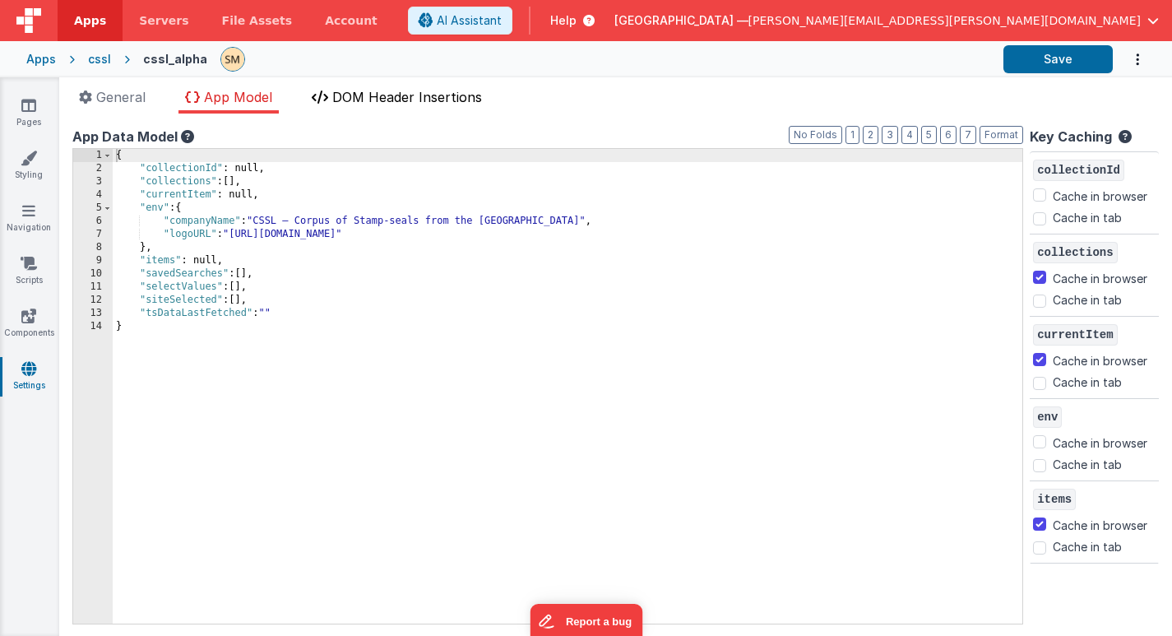
click at [393, 92] on span "DOM Header Insertions" at bounding box center [407, 97] width 150 height 16
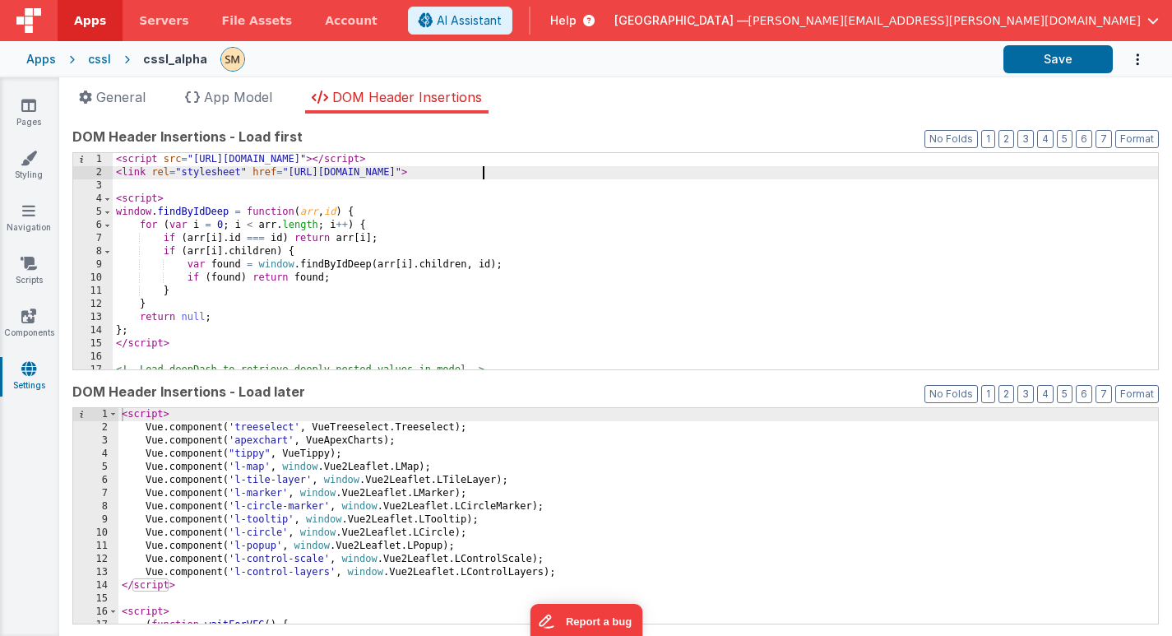
click at [493, 169] on div "< script src = "https://cdn.tailwindcss.com" > </ script > < link rel = "styles…" at bounding box center [635, 274] width 1045 height 243
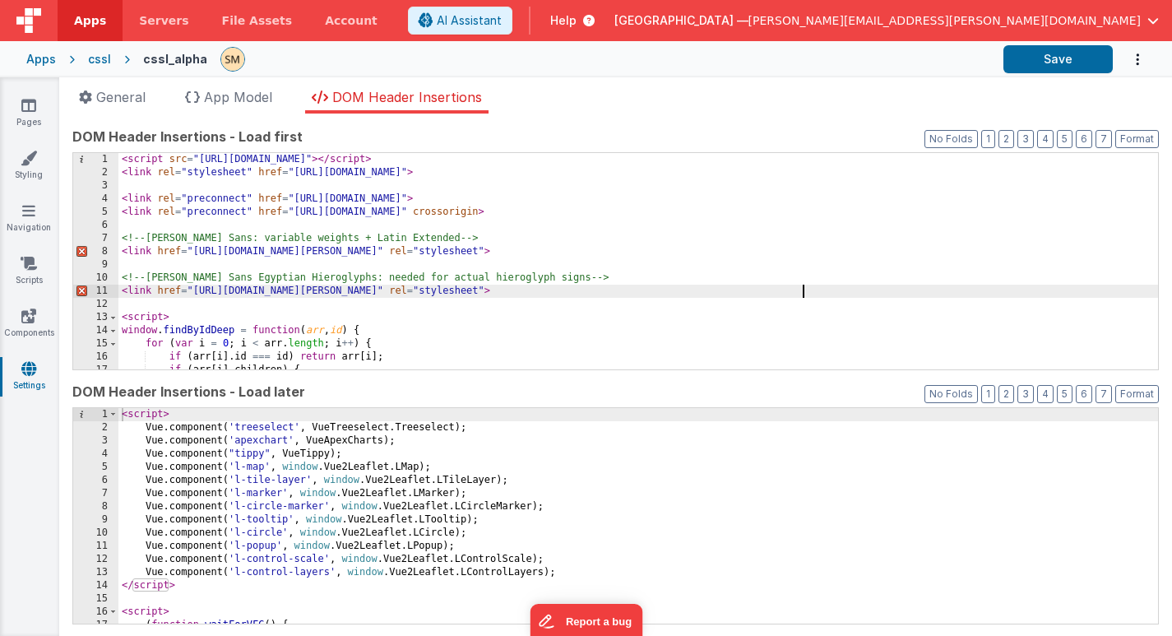
click at [338, 293] on div "< script src = "https://cdn.tailwindcss.com" > </ script > < link rel = "styles…" at bounding box center [638, 274] width 1040 height 243
click at [315, 184] on div "< script src = "https://cdn.tailwindcss.com" > </ script > < link rel = "styles…" at bounding box center [638, 274] width 1040 height 243
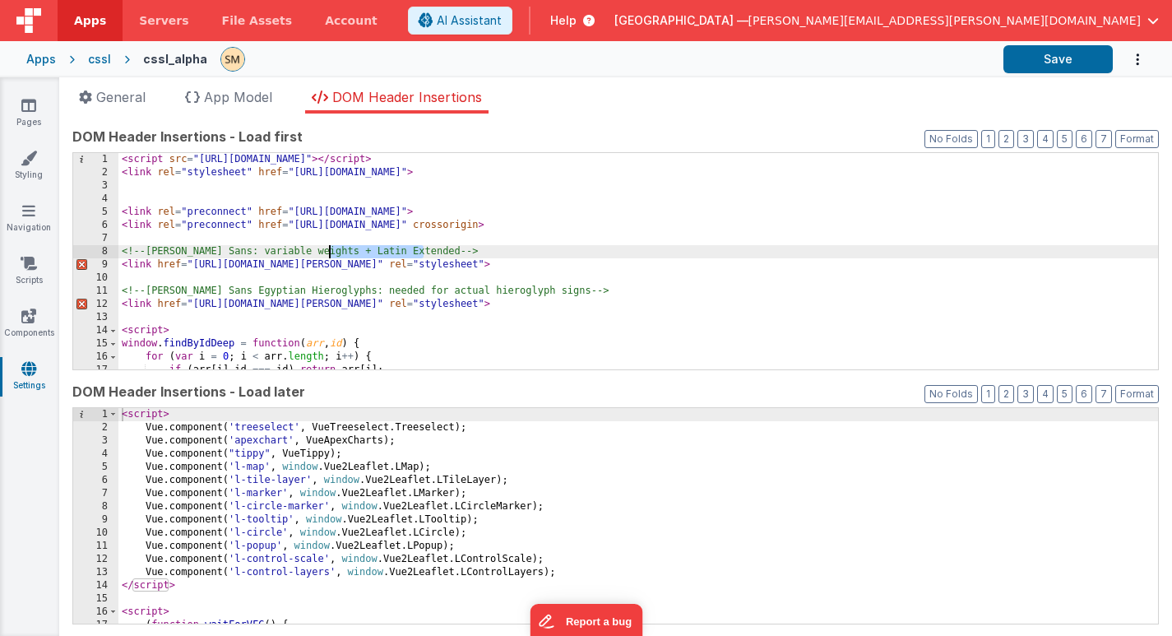
drag, startPoint x: 424, startPoint y: 254, endPoint x: 359, endPoint y: 244, distance: 66.5
click at [334, 253] on div "< script src = "https://cdn.tailwindcss.com" > </ script > < link rel = "styles…" at bounding box center [638, 274] width 1040 height 243
click at [443, 252] on div "< script src = "https://cdn.tailwindcss.com" > </ script > < link rel = "styles…" at bounding box center [638, 274] width 1040 height 243
drag, startPoint x: 443, startPoint y: 252, endPoint x: 108, endPoint y: 248, distance: 334.8
click at [108, 248] on div "1 2 3 4 5 6 7 8 9 10 11 12 13 14 15 16 17 18 < script src = "https://cdn.tailwi…" at bounding box center [615, 261] width 1087 height 218
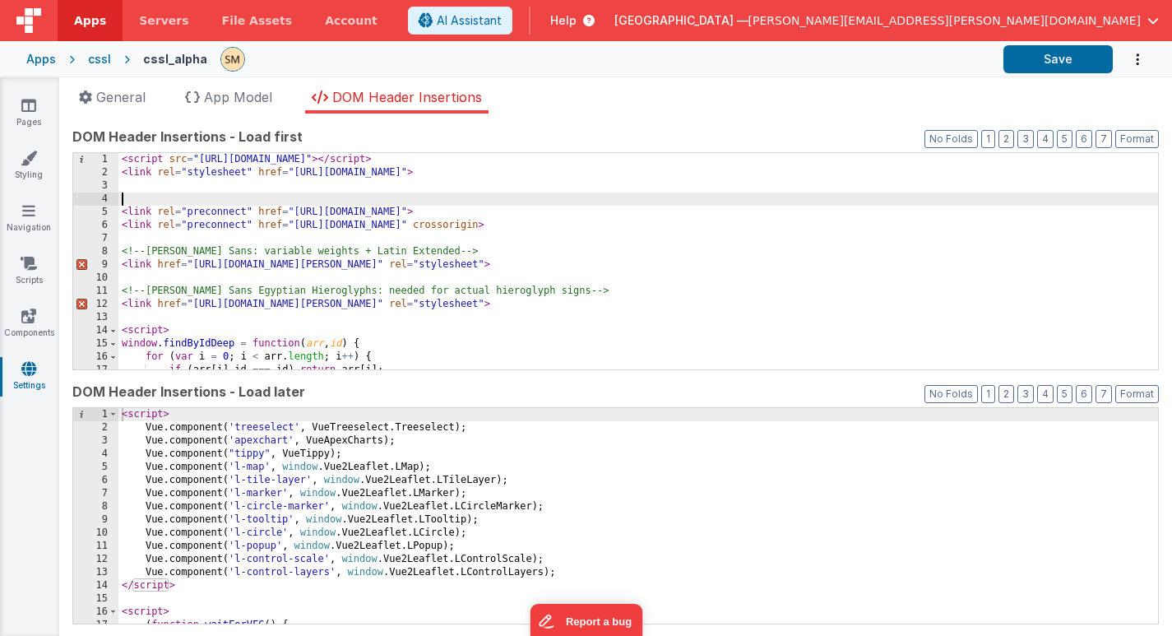
click at [137, 197] on div "< script src = "https://cdn.tailwindcss.com" > </ script > < link rel = "styles…" at bounding box center [638, 274] width 1040 height 243
drag, startPoint x: 150, startPoint y: 198, endPoint x: 410, endPoint y: 201, distance: 260.8
click at [410, 202] on div "< script src = "https://cdn.tailwindcss.com" > </ script > < link rel = "styles…" at bounding box center [638, 274] width 1040 height 243
drag, startPoint x: 319, startPoint y: 194, endPoint x: 525, endPoint y: 197, distance: 205.7
click at [525, 197] on div "< script src = "https://cdn.tailwindcss.com" > </ script > < link rel = "styles…" at bounding box center [638, 274] width 1040 height 243
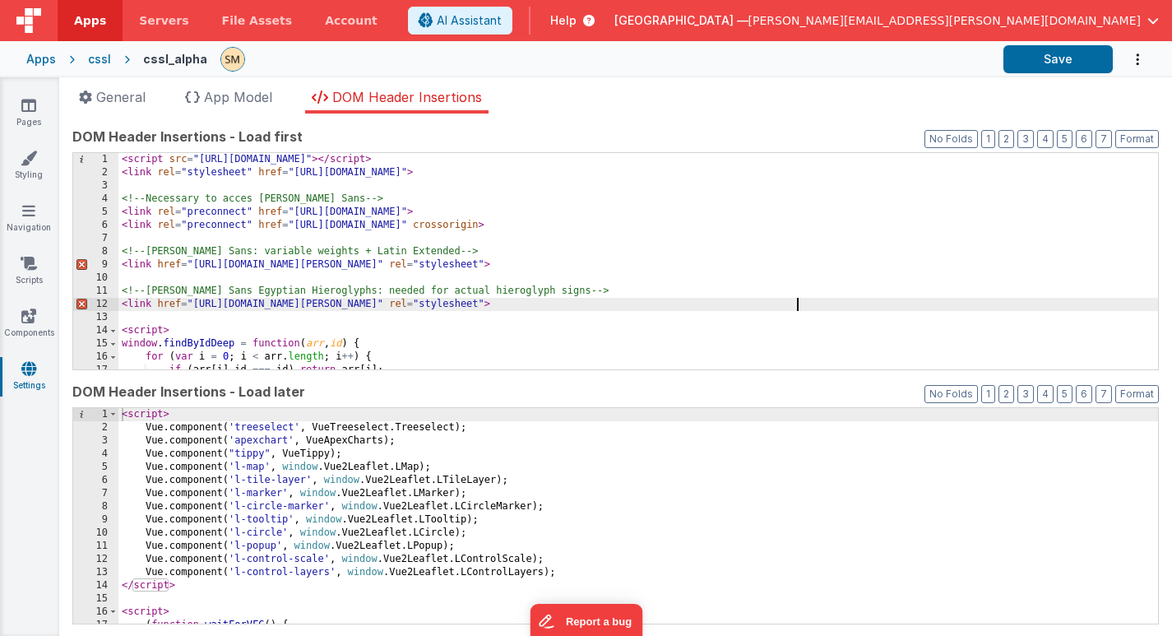
click at [796, 303] on div "< script src = "https://cdn.tailwindcss.com" > </ script > < link rel = "styles…" at bounding box center [638, 274] width 1040 height 243
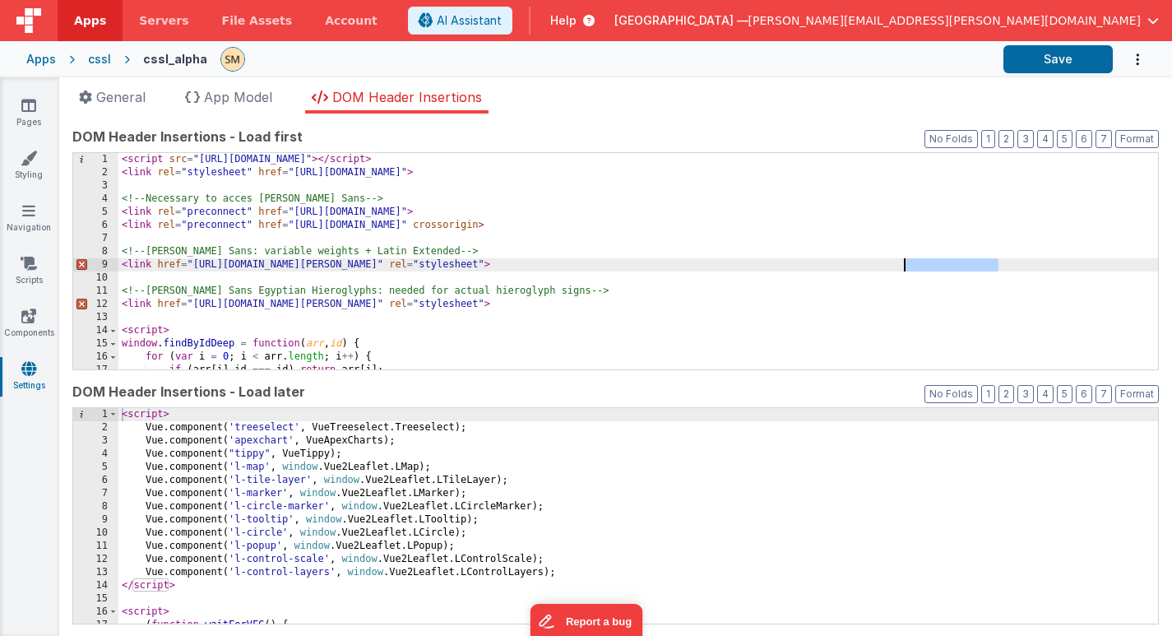
drag, startPoint x: 1000, startPoint y: 262, endPoint x: 902, endPoint y: 266, distance: 97.9
click at [902, 266] on div "< script src = "https://cdn.tailwindcss.com" > </ script > < link rel = "styles…" at bounding box center [638, 274] width 1040 height 243
click at [1047, 58] on button "Save" at bounding box center [1058, 59] width 109 height 28
click at [33, 266] on icon at bounding box center [29, 263] width 16 height 16
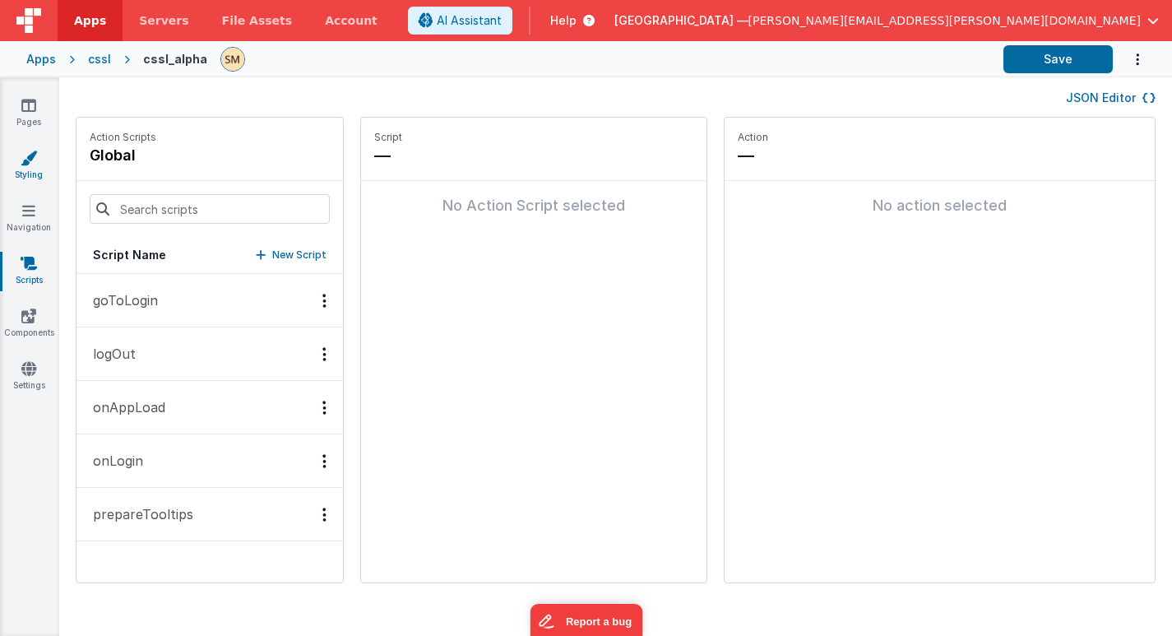
click at [31, 163] on icon at bounding box center [29, 158] width 16 height 16
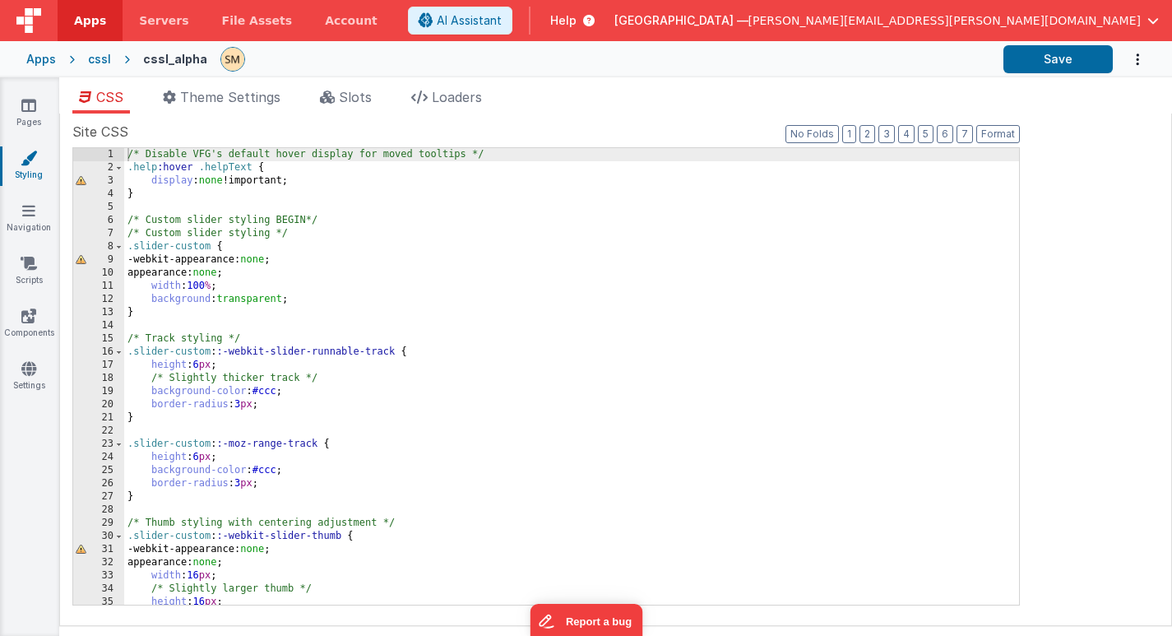
click at [129, 156] on div "/* Disable VFG's default hover display for moved tooltips */ .help :hover .help…" at bounding box center [571, 389] width 895 height 483
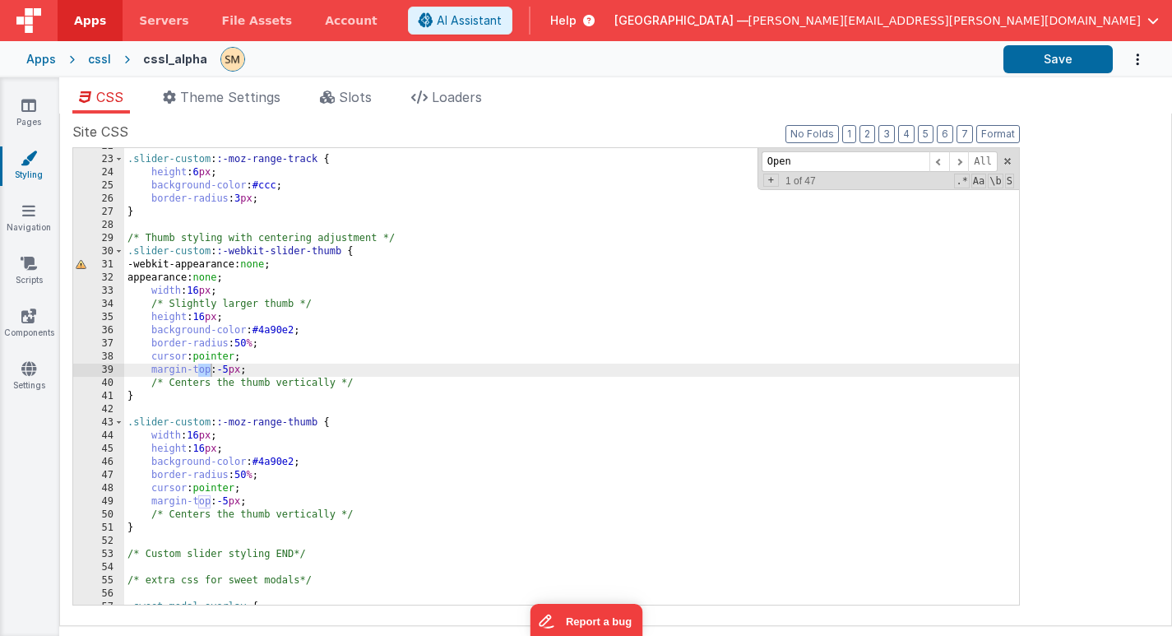
scroll to position [982, 0]
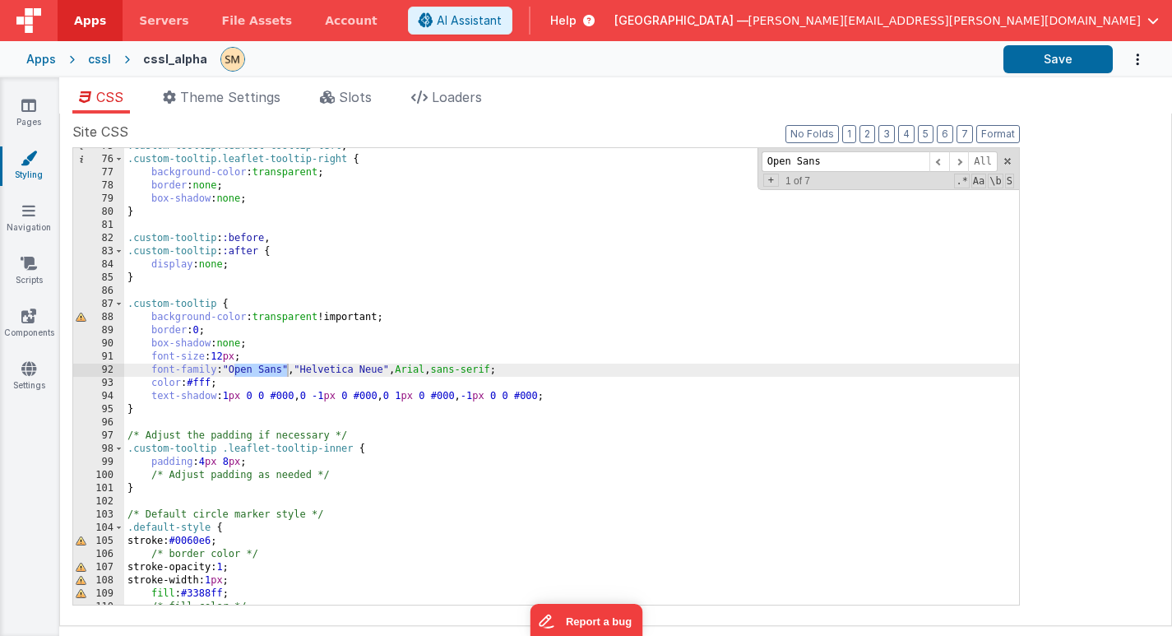
type input "Open Sans"
click at [770, 182] on span "+" at bounding box center [771, 180] width 16 height 13
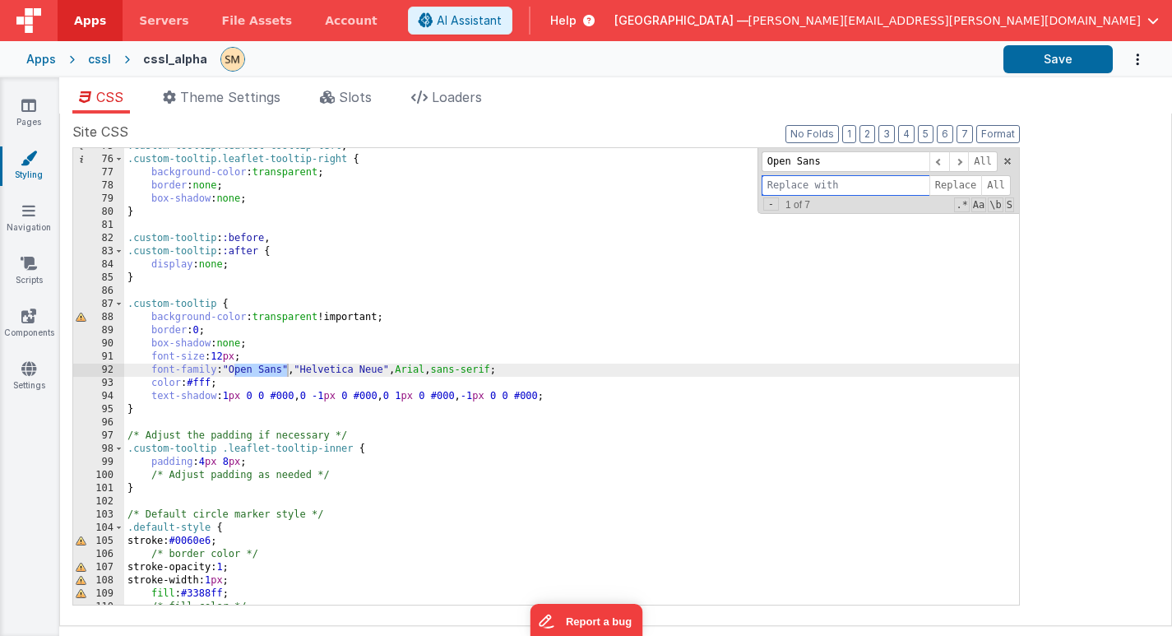
click at [774, 188] on input at bounding box center [846, 185] width 168 height 21
paste input "Noto Sans"
type input "Noto Sans"
click at [993, 188] on span "All" at bounding box center [996, 185] width 30 height 21
click at [995, 184] on span "All" at bounding box center [996, 185] width 30 height 21
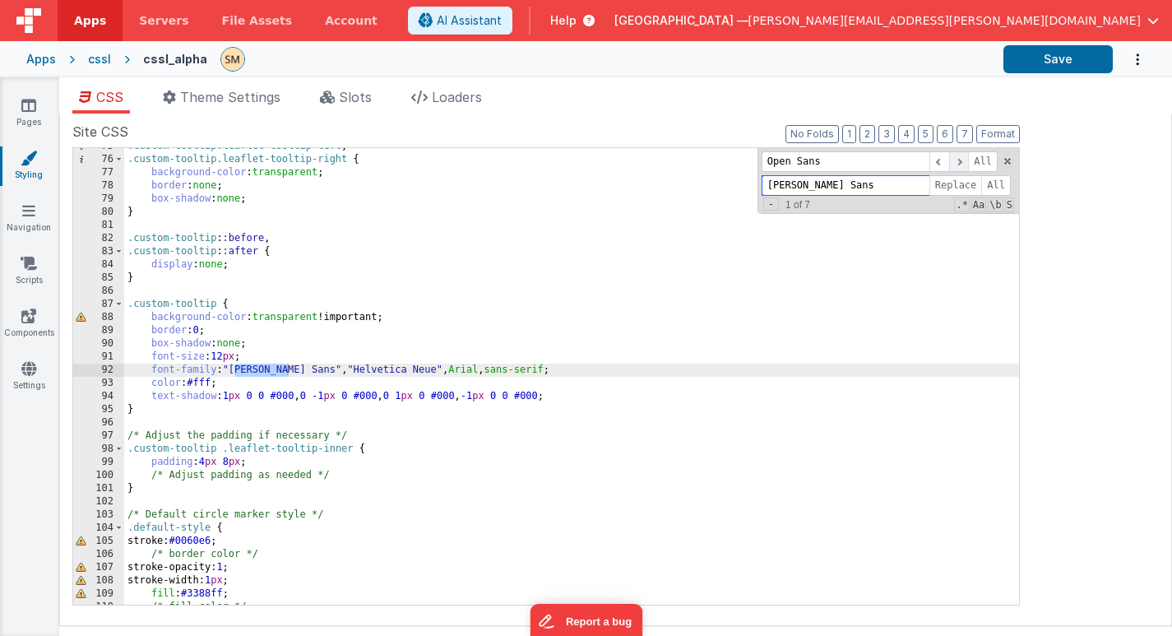
click at [962, 160] on span at bounding box center [959, 161] width 20 height 21
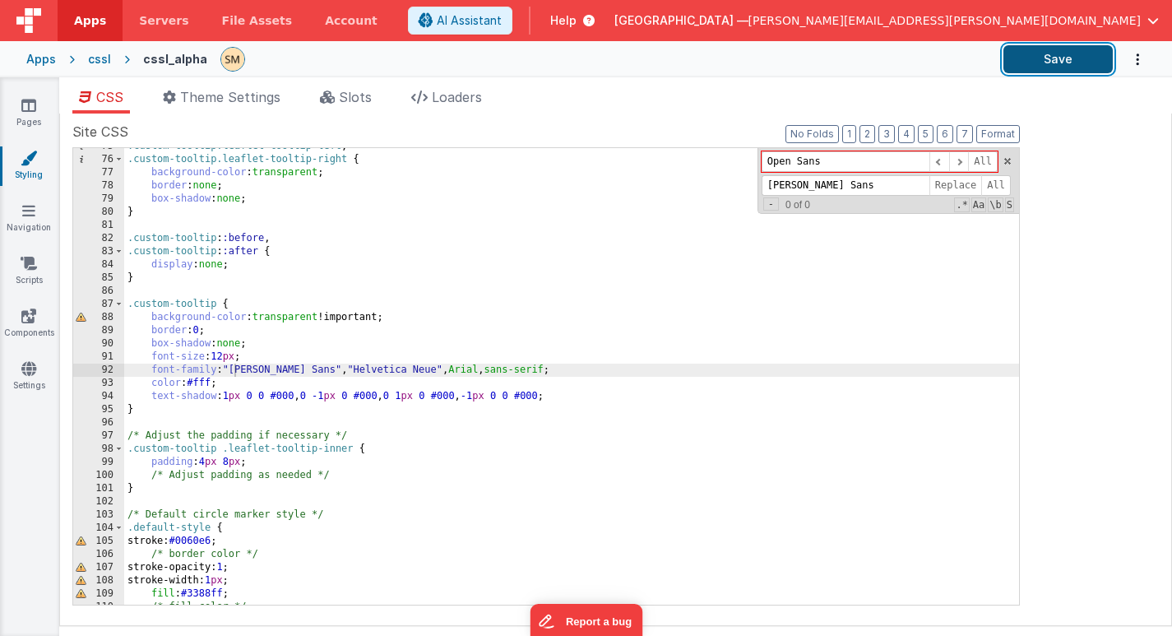
click at [1041, 65] on button "Save" at bounding box center [1058, 59] width 109 height 28
click at [29, 373] on icon at bounding box center [28, 368] width 15 height 16
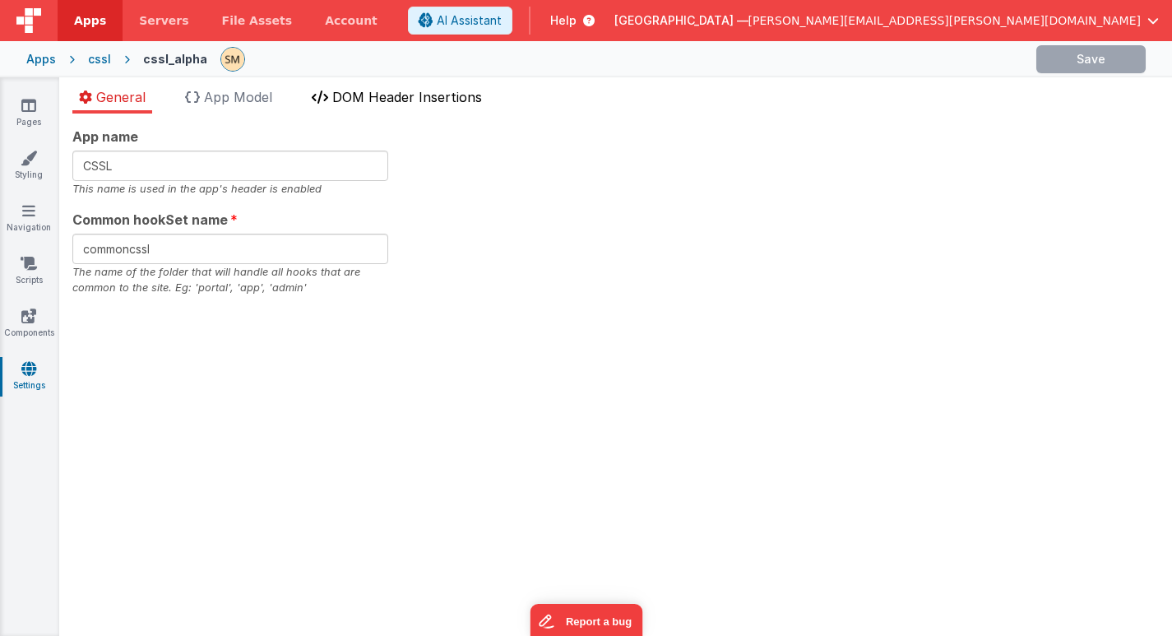
click at [375, 95] on span "DOM Header Insertions" at bounding box center [407, 97] width 150 height 16
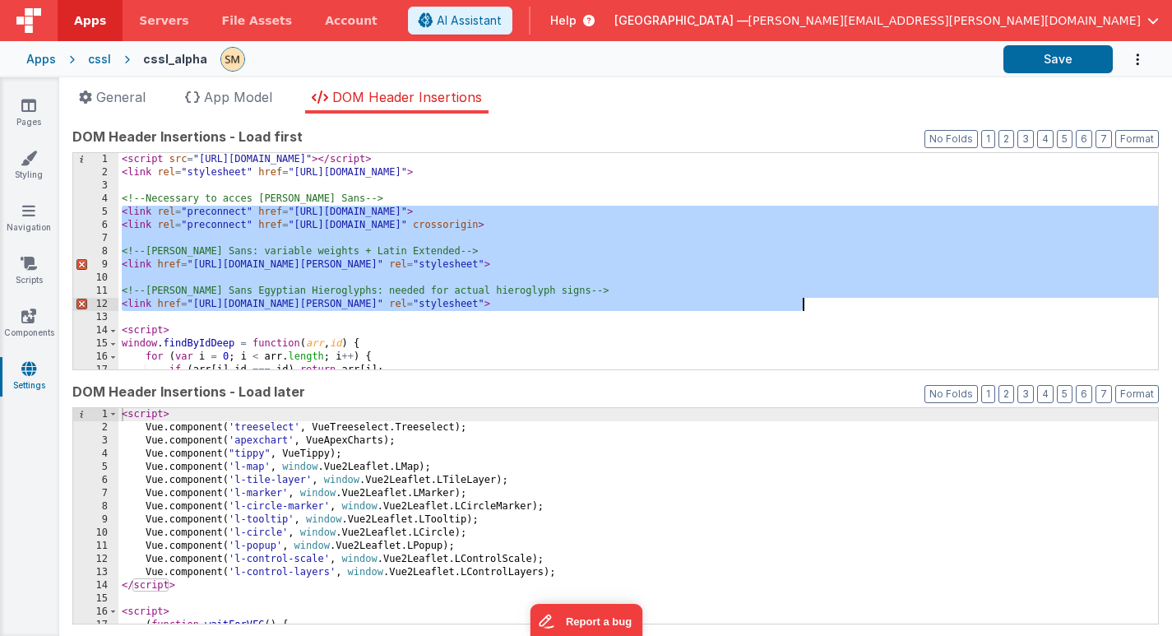
drag, startPoint x: 121, startPoint y: 212, endPoint x: 828, endPoint y: 307, distance: 713.7
click at [828, 307] on div "< script src = "https://cdn.tailwindcss.com" > </ script > < link rel = "styles…" at bounding box center [638, 274] width 1040 height 243
drag, startPoint x: 828, startPoint y: 307, endPoint x: 97, endPoint y: 215, distance: 737.0
click at [97, 214] on div "1 2 3 4 5 6 7 8 9 10 11 12 13 14 15 16 17 18 < script src = "https://cdn.tailwi…" at bounding box center [615, 261] width 1087 height 218
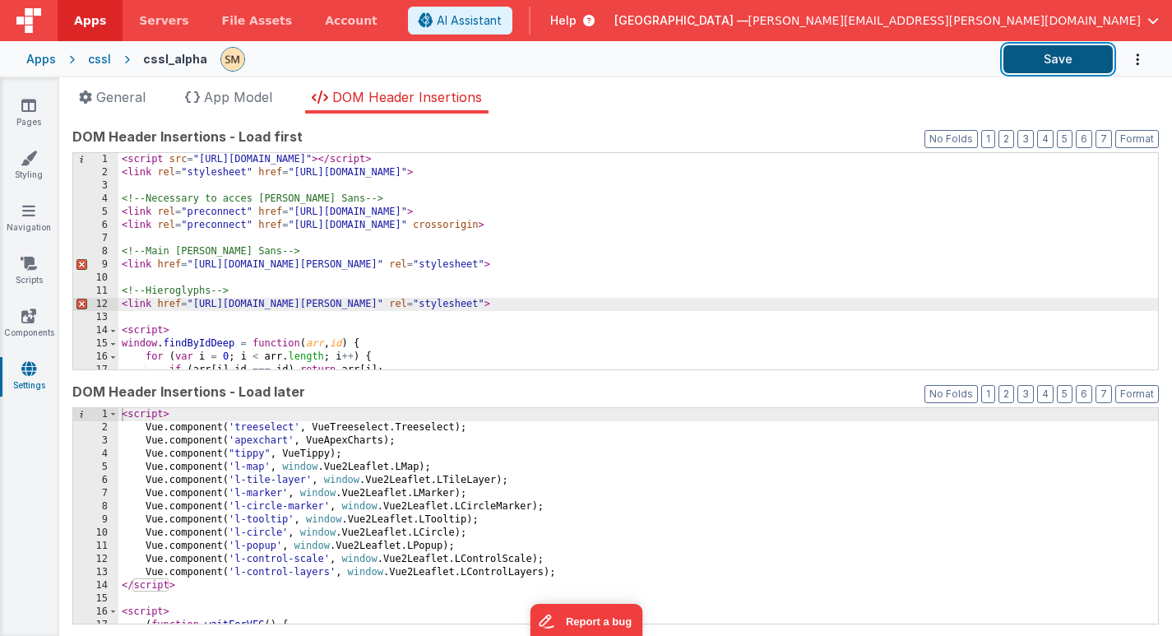
click at [1036, 63] on button "Save" at bounding box center [1058, 59] width 109 height 28
click at [30, 163] on icon at bounding box center [29, 158] width 16 height 16
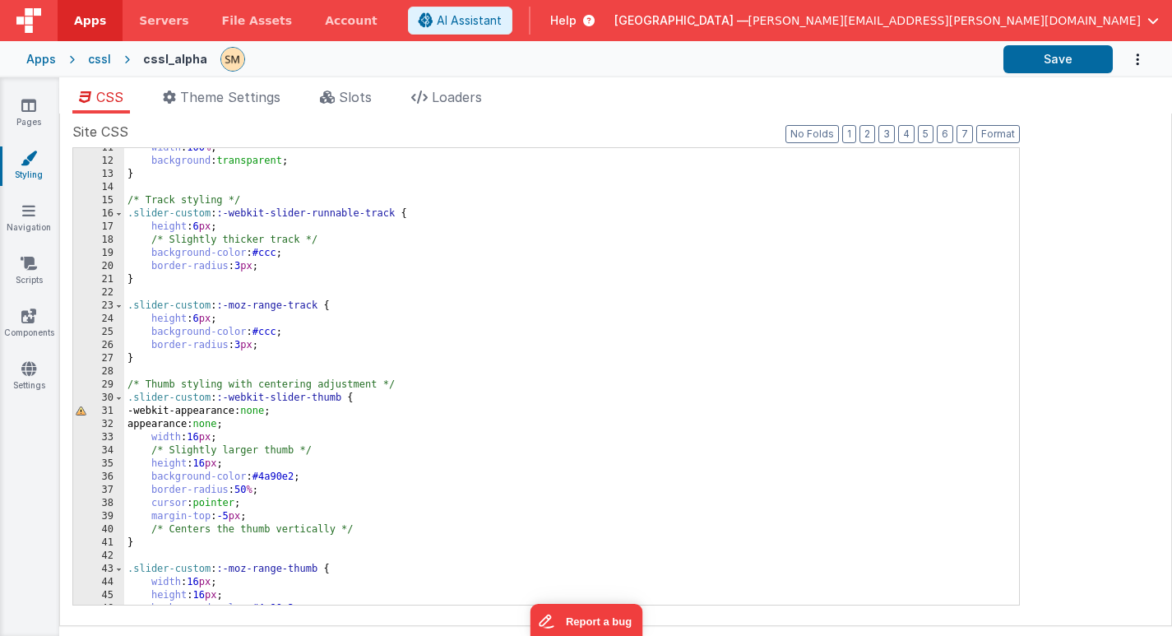
scroll to position [138, 0]
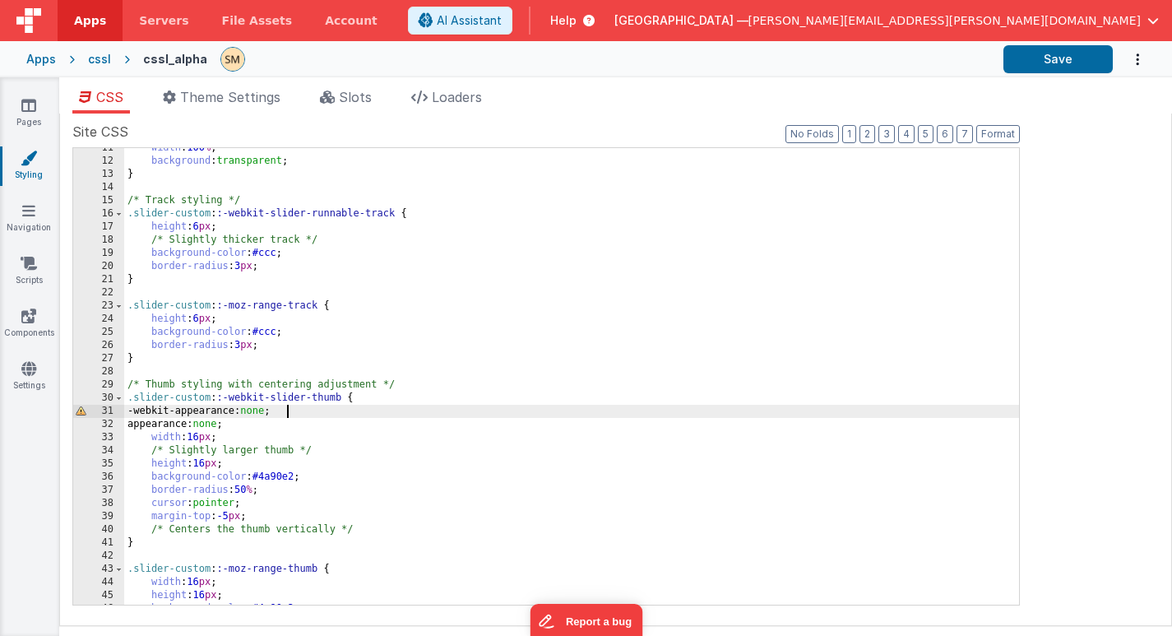
click at [285, 410] on div "width : 100 % ; background : transparent ; } /* Track styling */ .slider-custom…" at bounding box center [571, 382] width 895 height 483
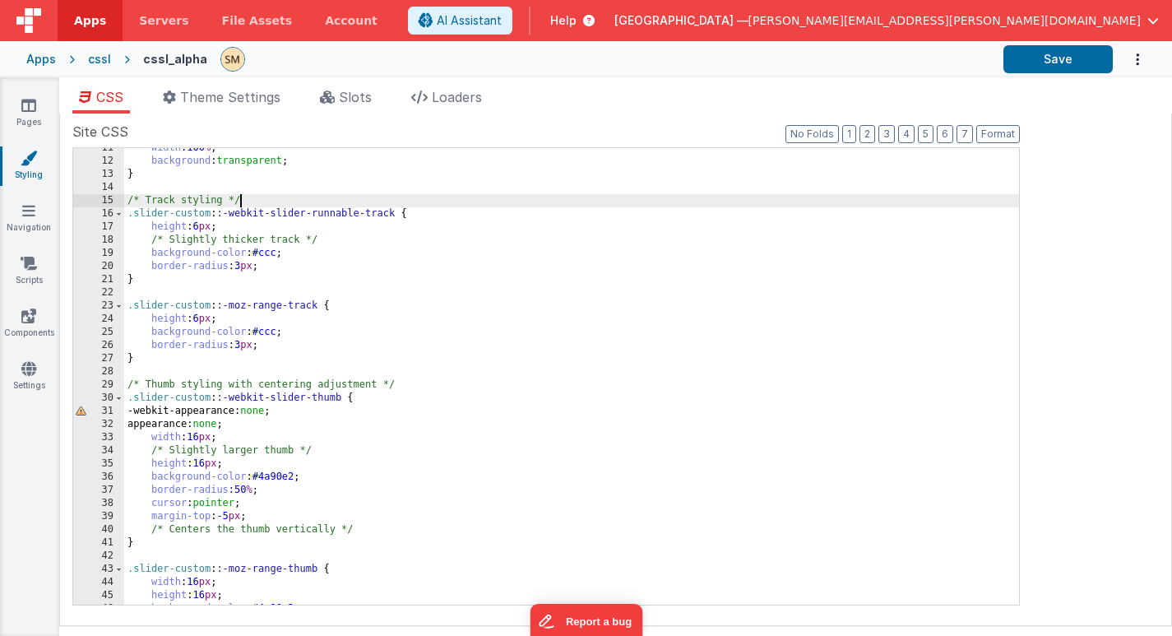
click at [601, 199] on div "width : 100 % ; background : transparent ; } /* Track styling */ .slider-custom…" at bounding box center [571, 382] width 895 height 483
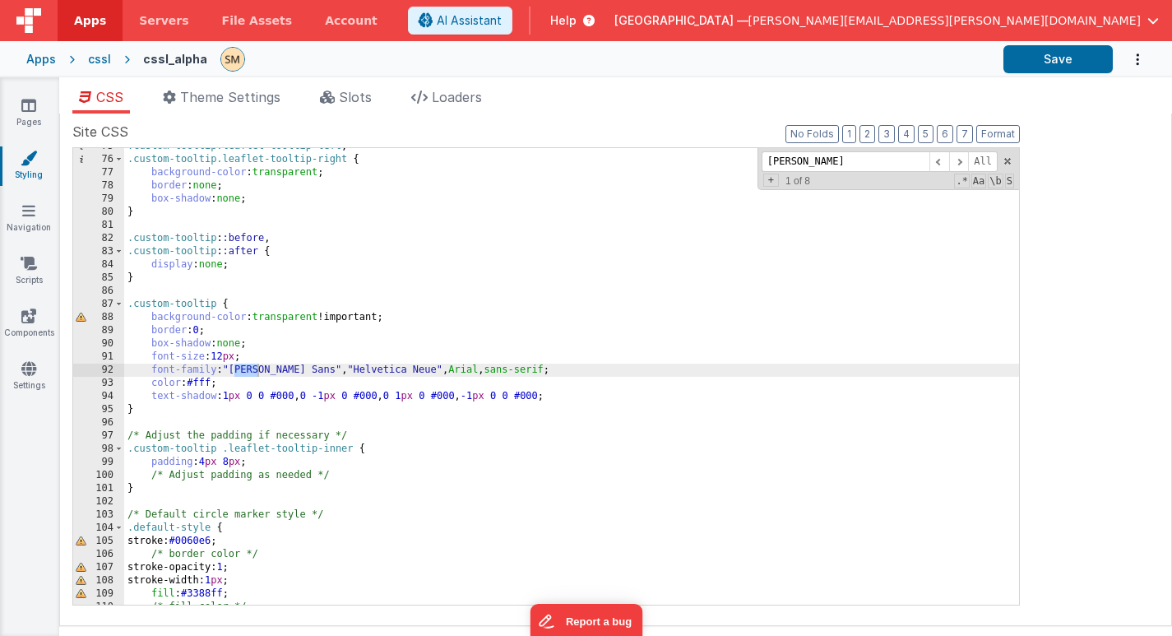
scroll to position [982, 0]
type input "noto sans"
click at [961, 163] on span at bounding box center [959, 161] width 20 height 21
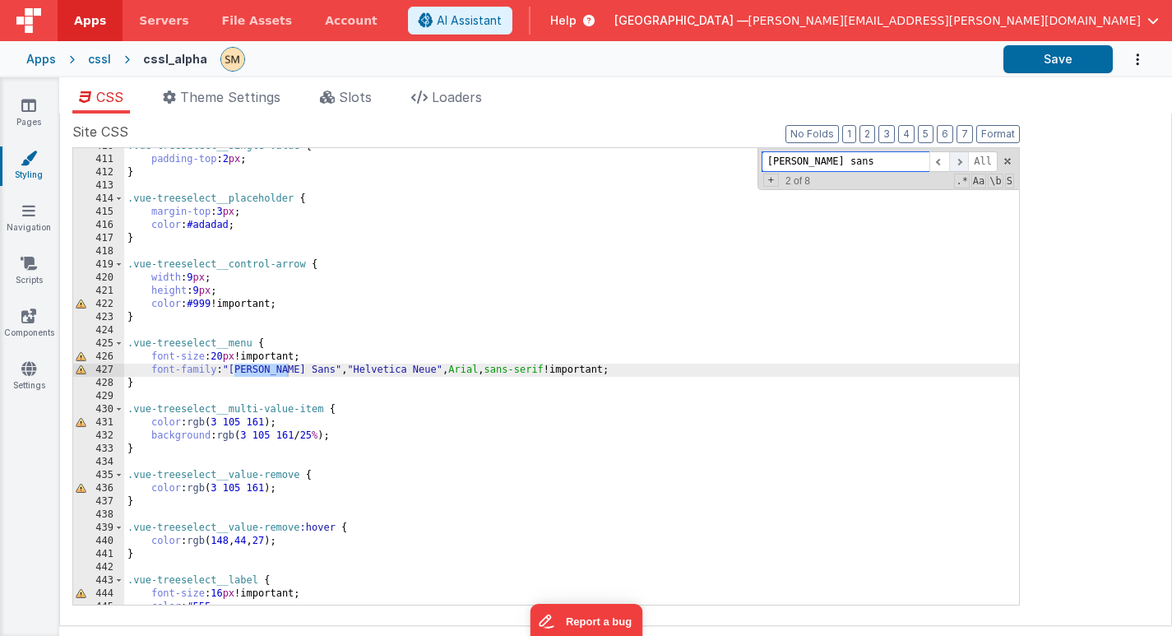
click at [961, 163] on span at bounding box center [959, 161] width 20 height 21
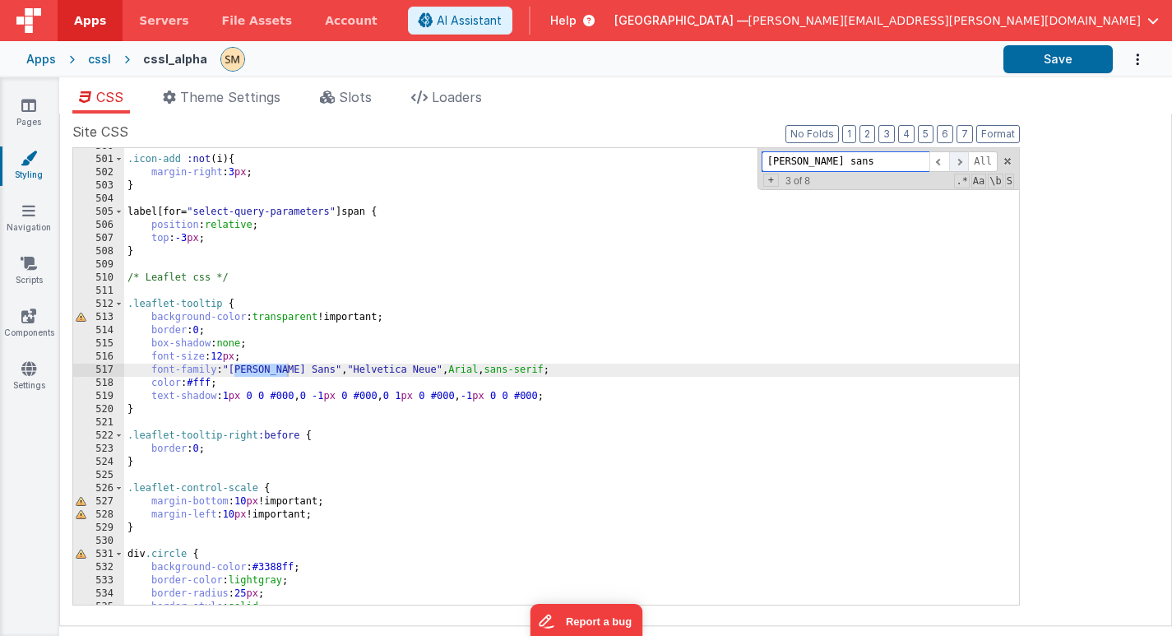
click at [962, 163] on span at bounding box center [959, 161] width 20 height 21
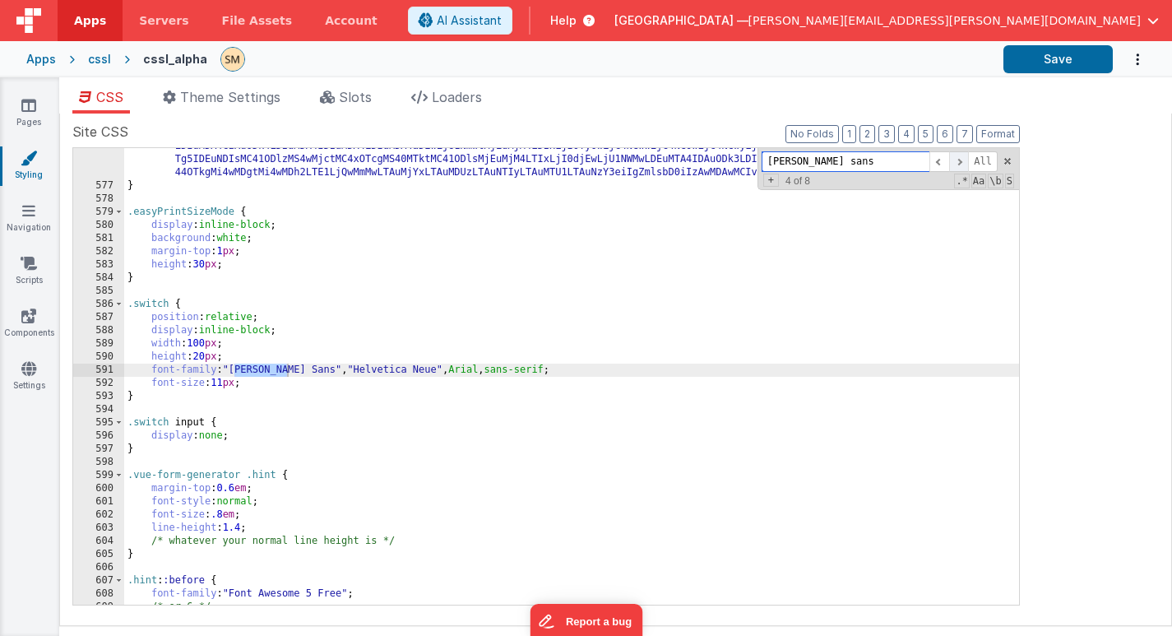
click at [962, 163] on span at bounding box center [959, 161] width 20 height 21
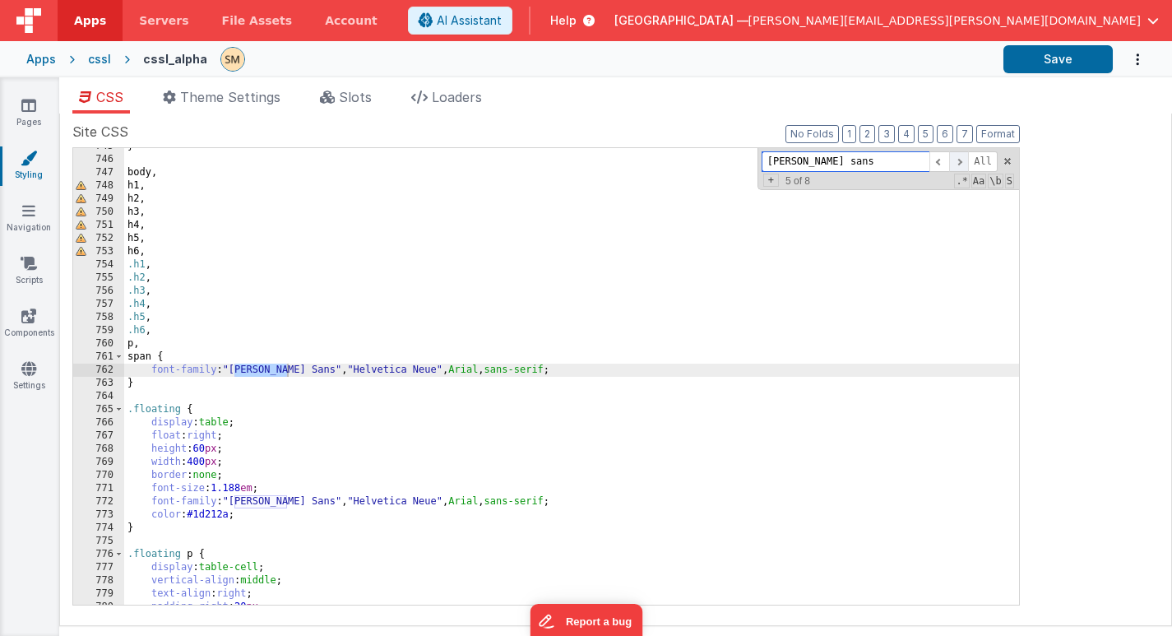
click at [962, 163] on span at bounding box center [959, 161] width 20 height 21
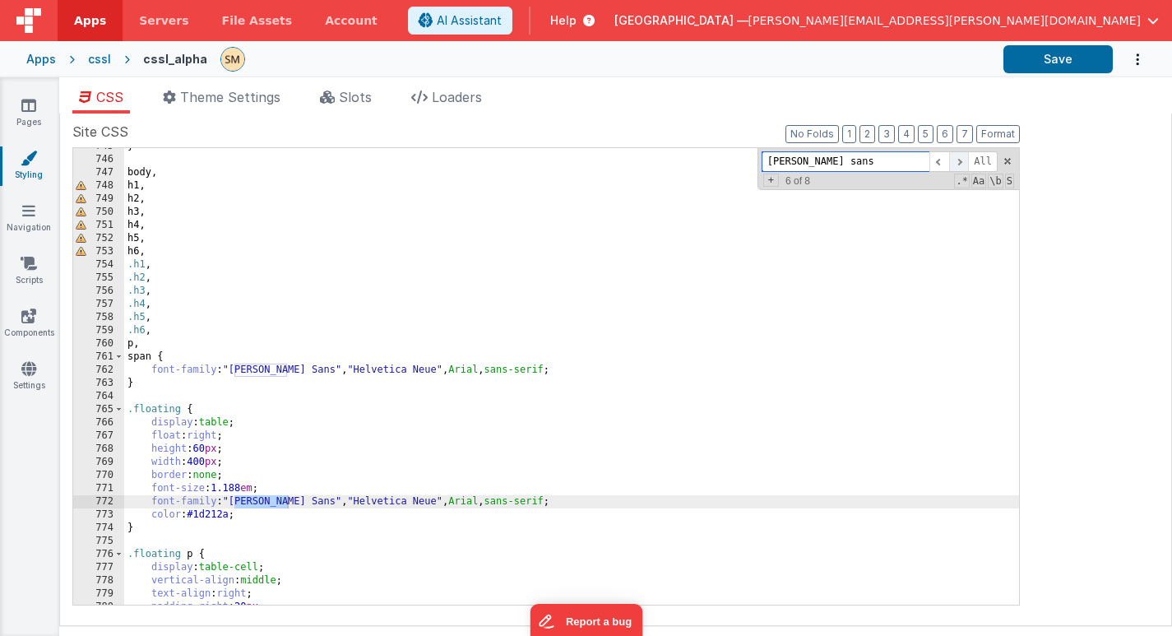
click at [962, 163] on span at bounding box center [959, 161] width 20 height 21
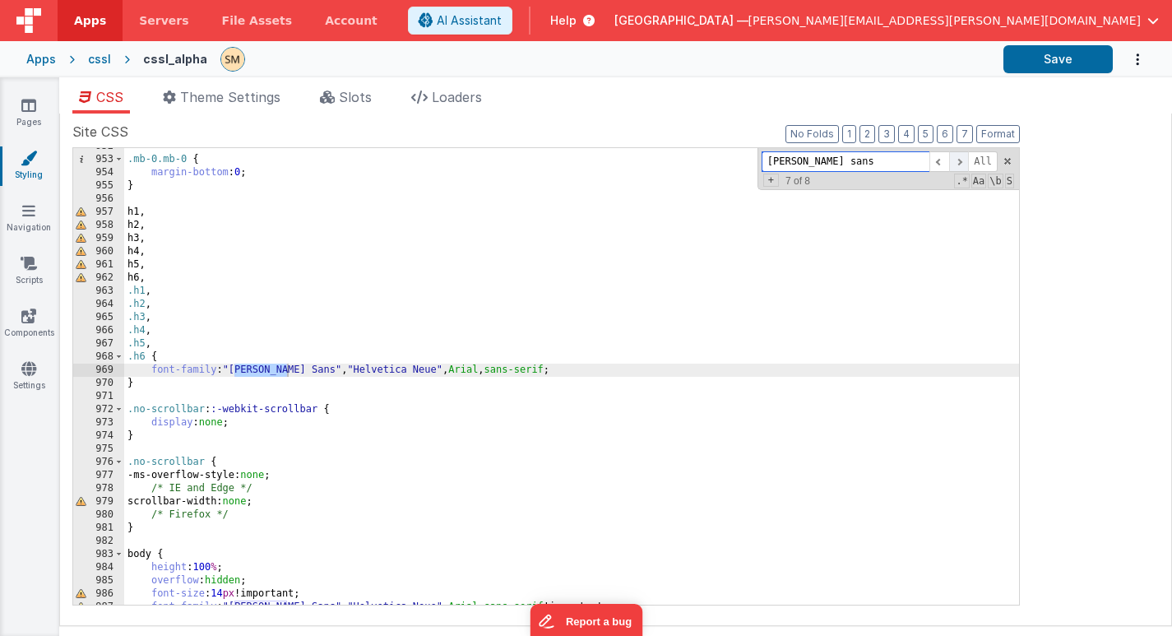
scroll to position [13130, 0]
click at [962, 163] on span at bounding box center [959, 161] width 20 height 21
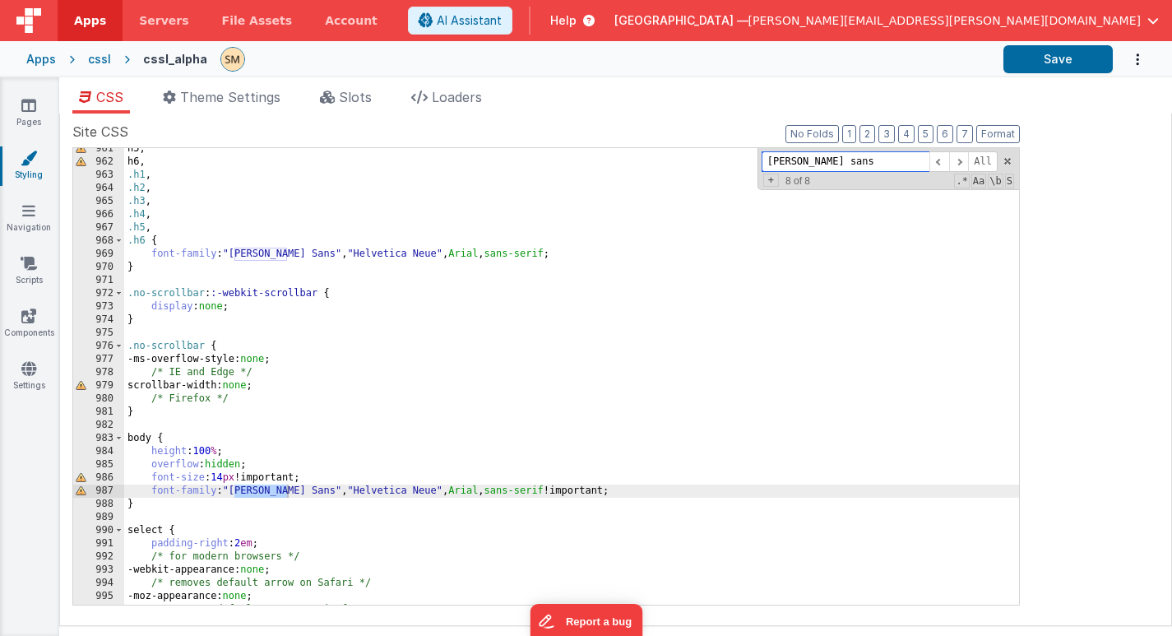
scroll to position [13253, 0]
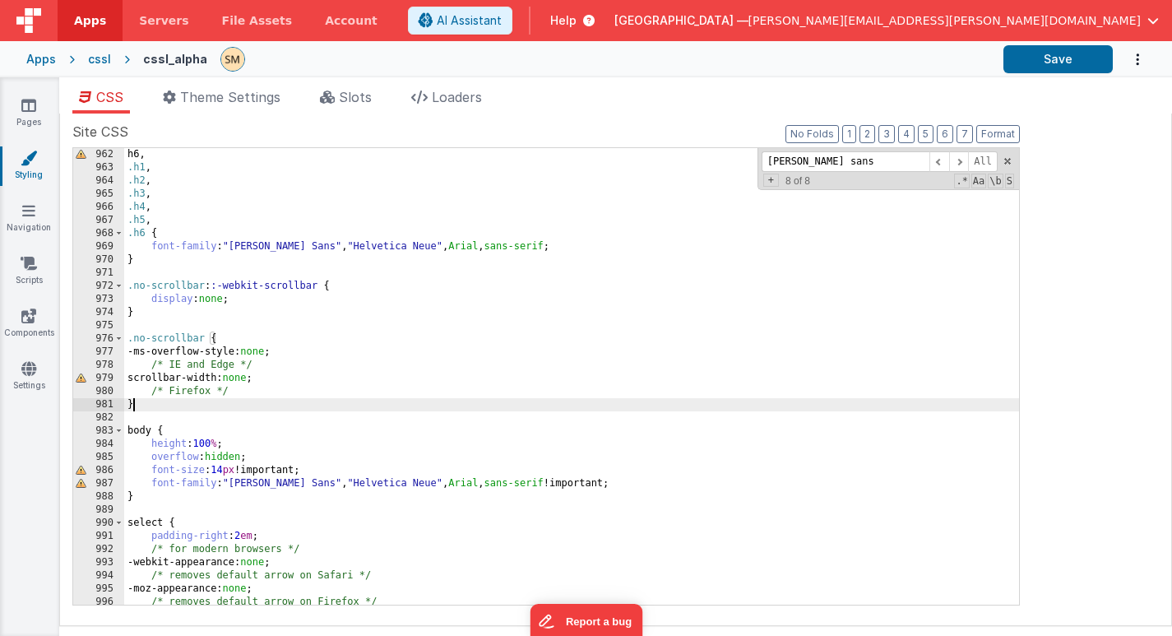
click at [229, 407] on div "h6 , .h1 , .h2 , .h3 , .h4 , .h5 , .h6 { font-family : " Noto Sans " , " Helvet…" at bounding box center [571, 389] width 895 height 483
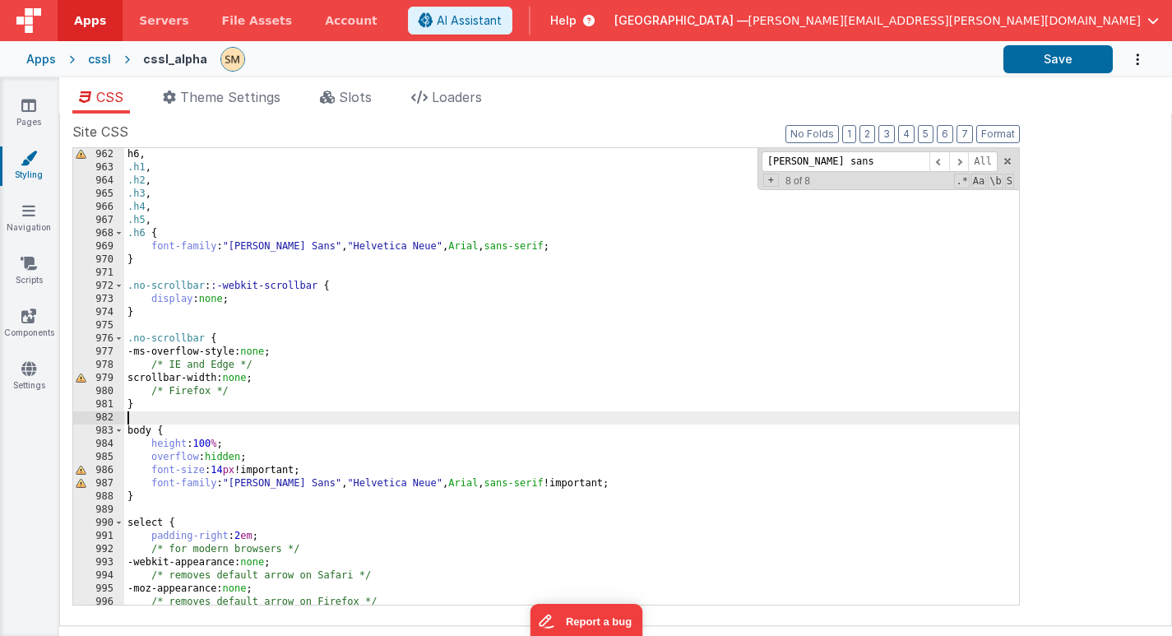
click at [234, 419] on div "h6 , .h1 , .h2 , .h3 , .h4 , .h5 , .h6 { font-family : " Noto Sans " , " Helvet…" at bounding box center [571, 389] width 895 height 483
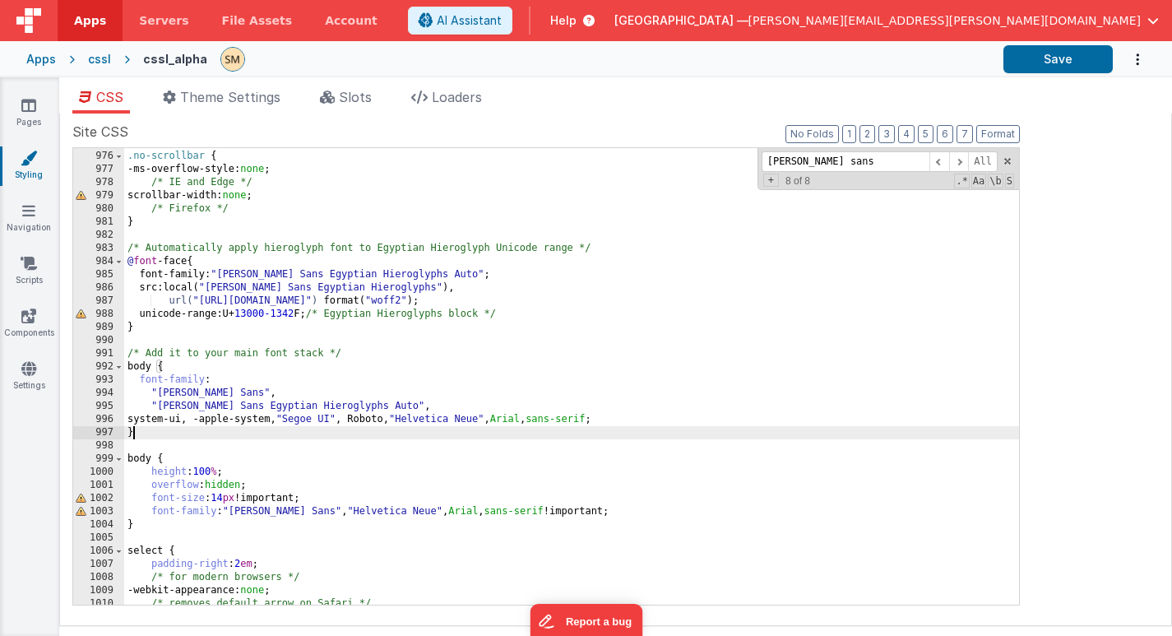
scroll to position [13436, 0]
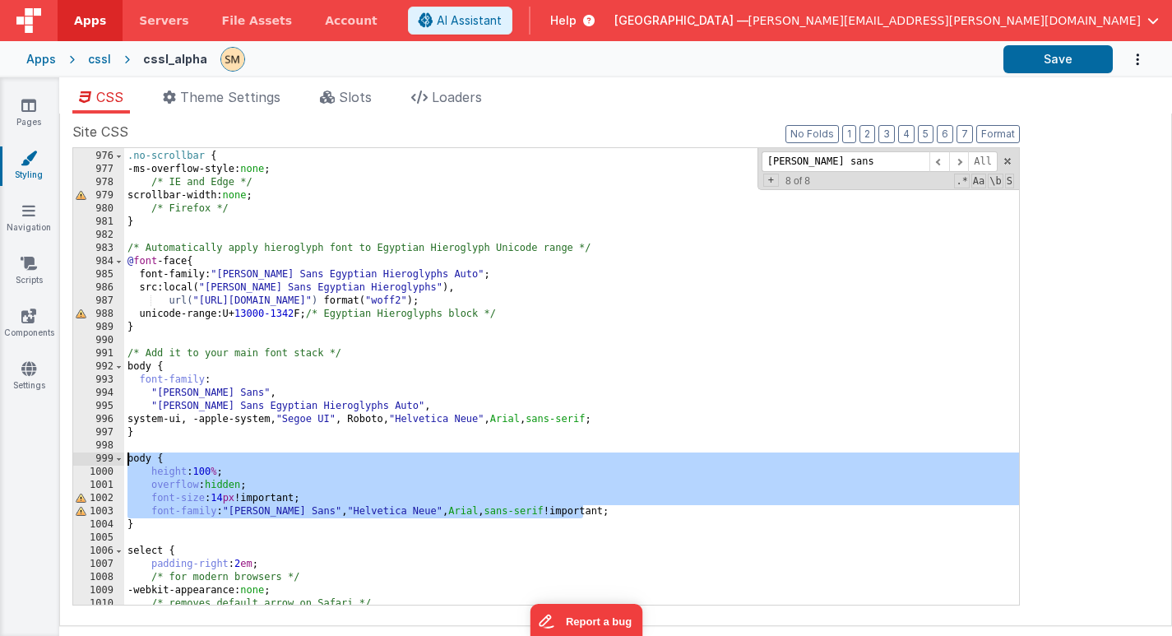
drag, startPoint x: 589, startPoint y: 513, endPoint x: 123, endPoint y: 457, distance: 468.9
click at [123, 458] on div "975 976 977 978 979 980 981 982 983 984 985 986 987 988 989 990 991 992 993 994…" at bounding box center [546, 376] width 948 height 458
click at [128, 457] on div ".no-scrollbar { -ms-overflow-style: none ; /* IE and Edge */ scrollbar-width: n…" at bounding box center [571, 378] width 895 height 483
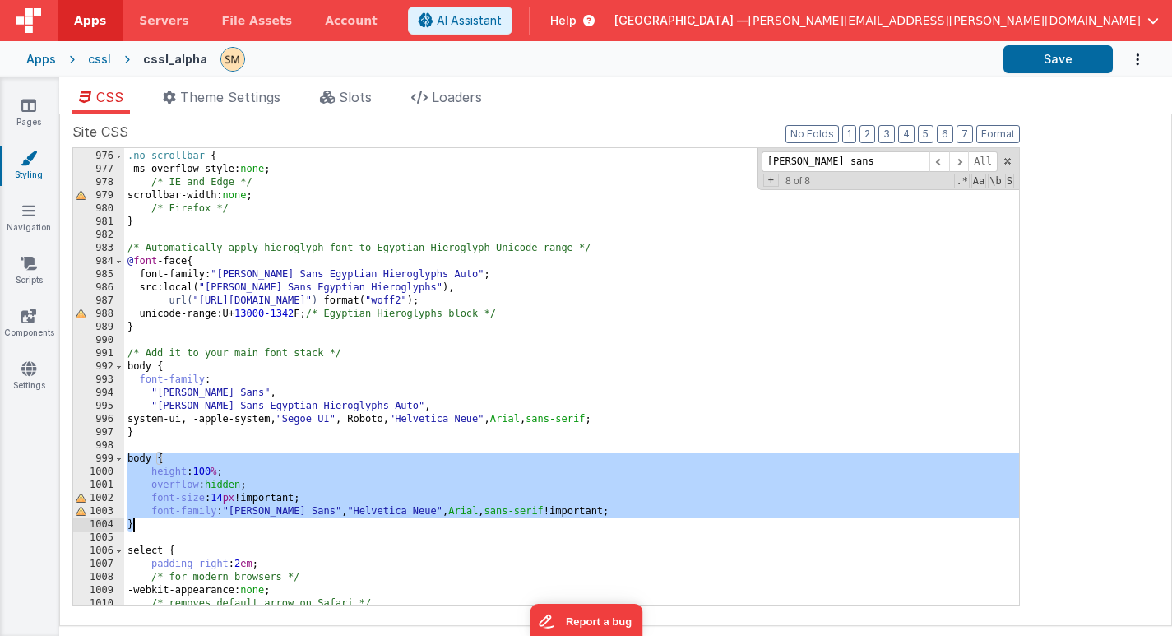
drag, startPoint x: 128, startPoint y: 457, endPoint x: 141, endPoint y: 524, distance: 68.7
click at [141, 524] on div ".no-scrollbar { -ms-overflow-style: none ; /* IE and Edge */ scrollbar-width: n…" at bounding box center [571, 378] width 895 height 483
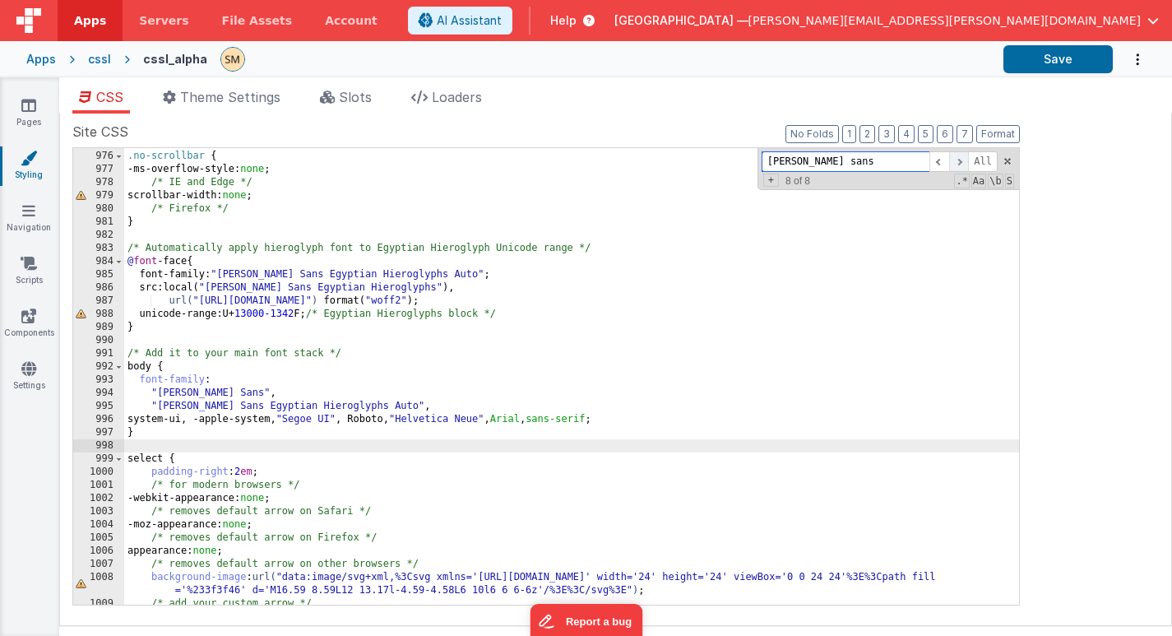
click at [961, 162] on span at bounding box center [959, 161] width 20 height 21
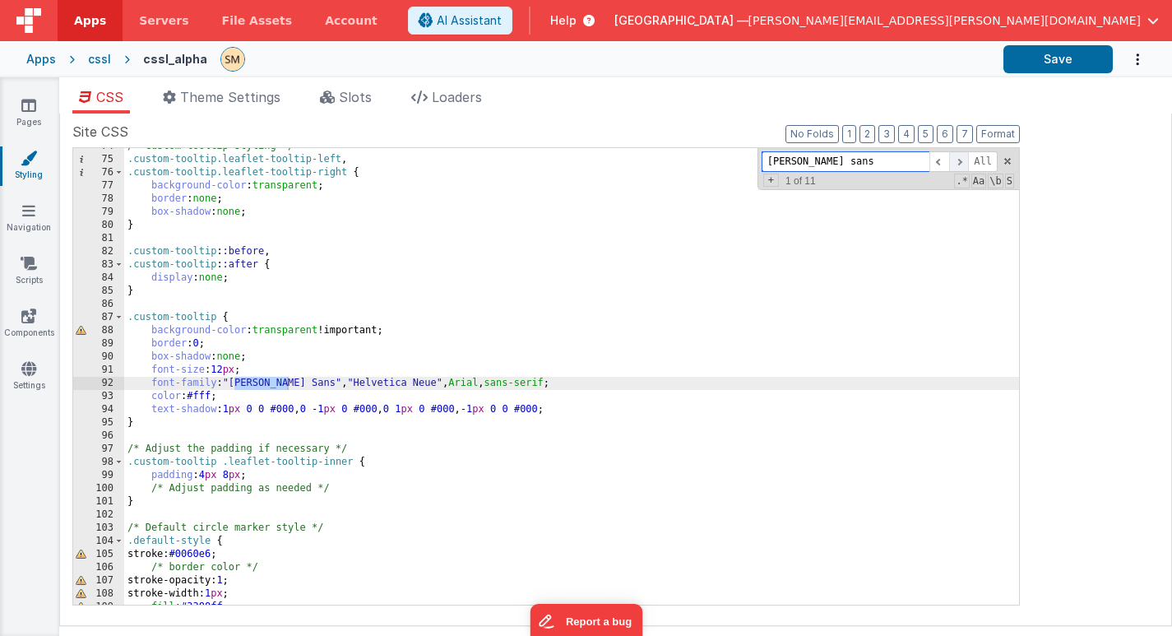
scroll to position [969, 0]
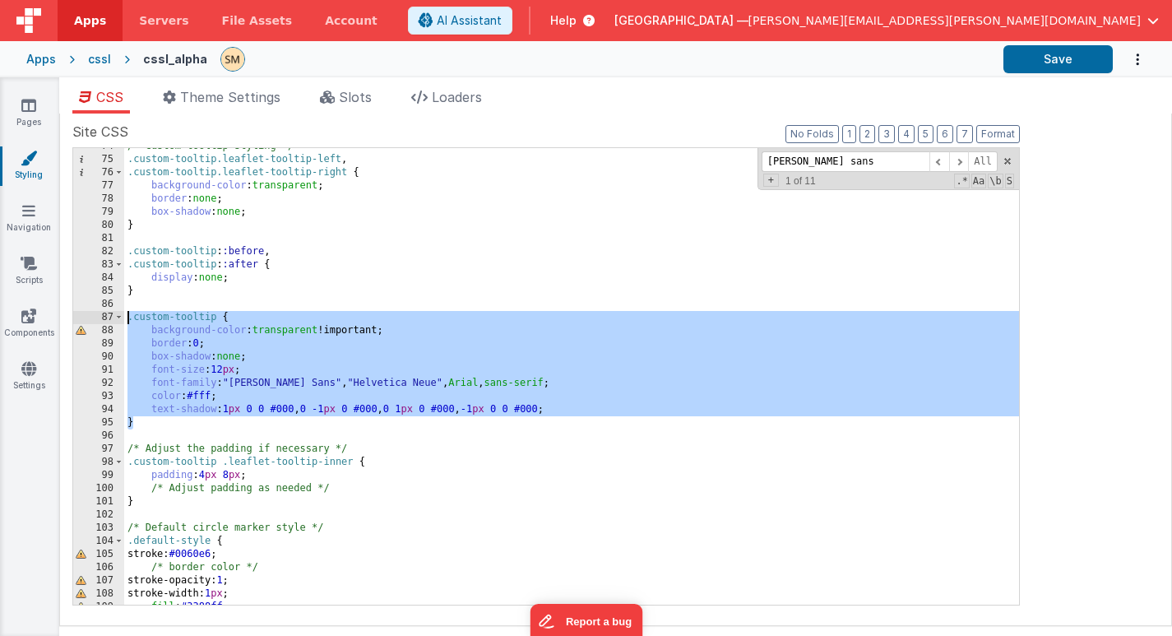
drag, startPoint x: 157, startPoint y: 424, endPoint x: 123, endPoint y: 319, distance: 109.8
click at [123, 319] on div "74 75 76 77 78 79 80 81 82 83 84 85 86 87 88 89 90 91 92 93 94 95 96 97 98 99 1…" at bounding box center [546, 376] width 948 height 458
click at [939, 160] on span at bounding box center [939, 161] width 20 height 21
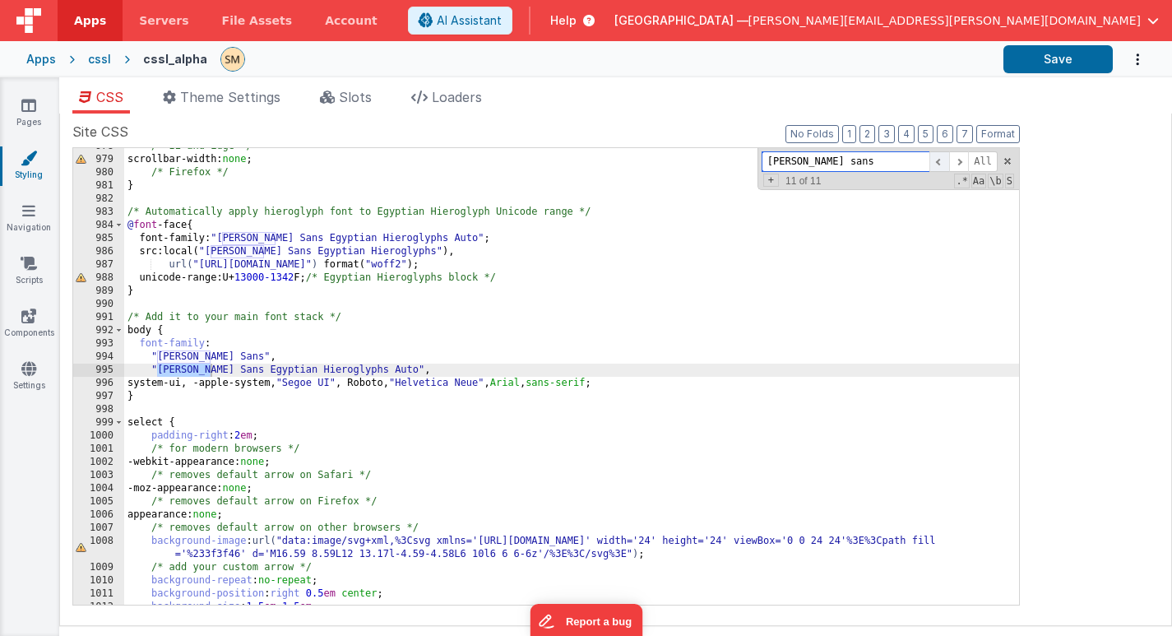
scroll to position [13472, 0]
click at [151, 331] on div "/* IE and Edge */ scrollbar-width: none ; /* Firefox */ } /* Automatically appl…" at bounding box center [571, 381] width 895 height 483
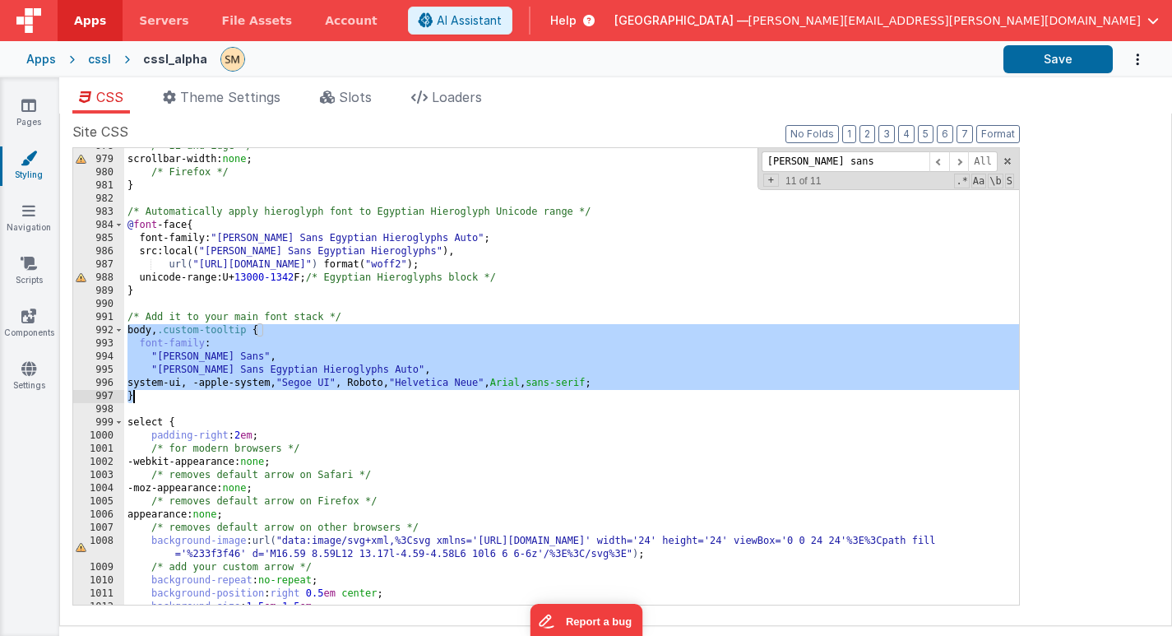
drag, startPoint x: 125, startPoint y: 331, endPoint x: 161, endPoint y: 392, distance: 71.5
click at [161, 393] on div "/* IE and Edge */ scrollbar-width: none ; /* Firefox */ } /* Automatically appl…" at bounding box center [571, 381] width 895 height 483
click at [942, 160] on span at bounding box center [939, 161] width 20 height 21
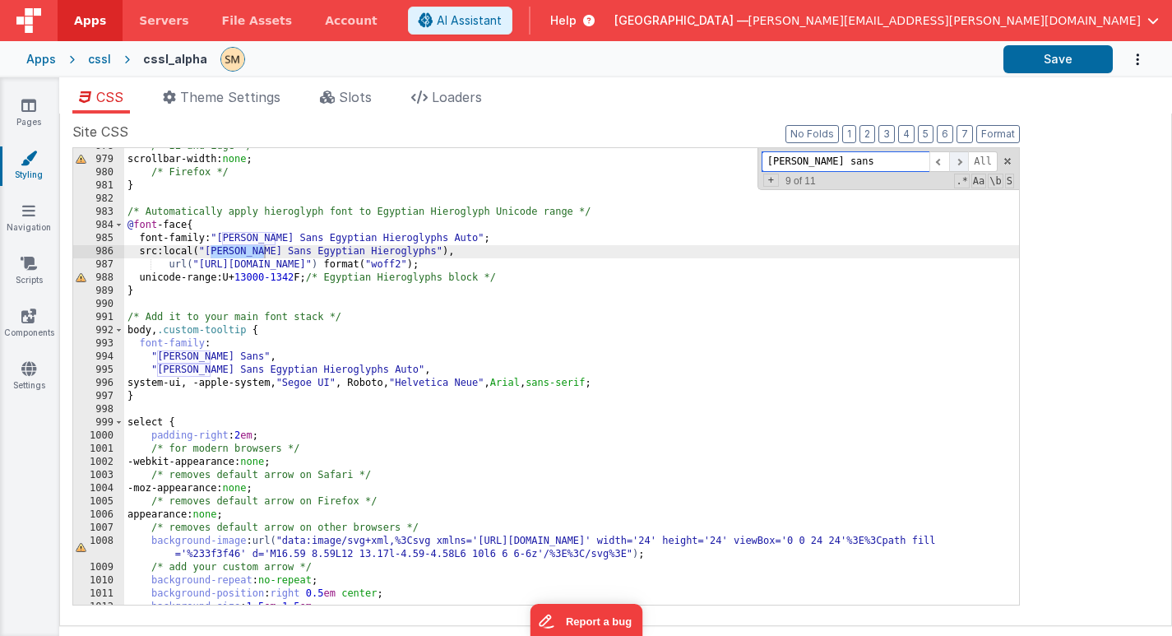
click at [961, 164] on span at bounding box center [959, 161] width 20 height 21
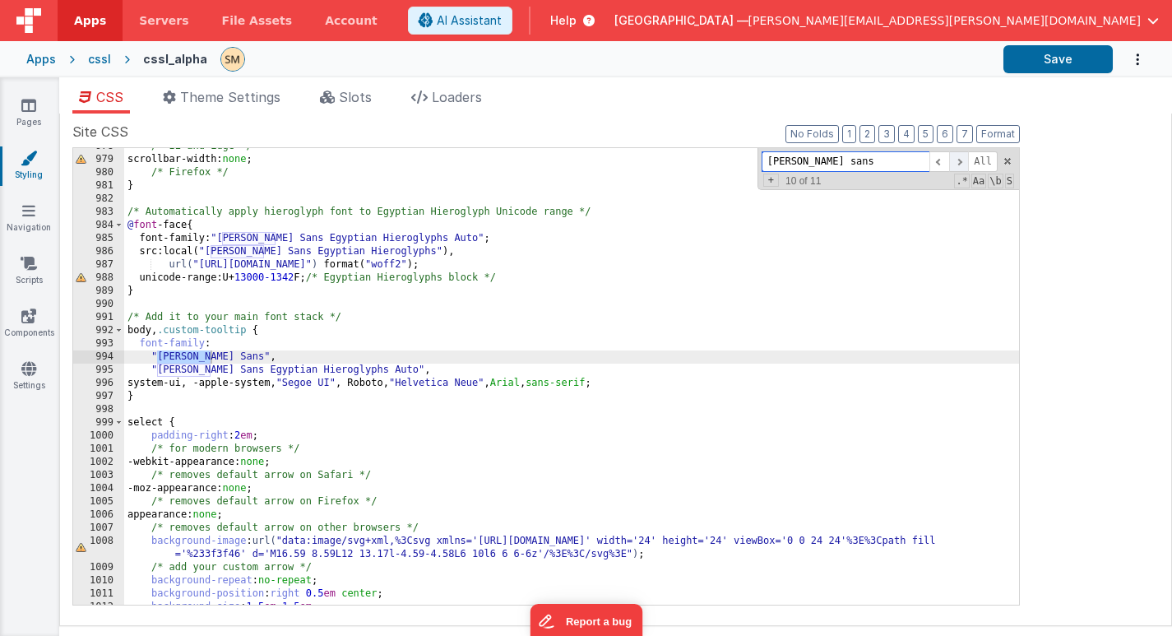
click at [961, 164] on span at bounding box center [959, 161] width 20 height 21
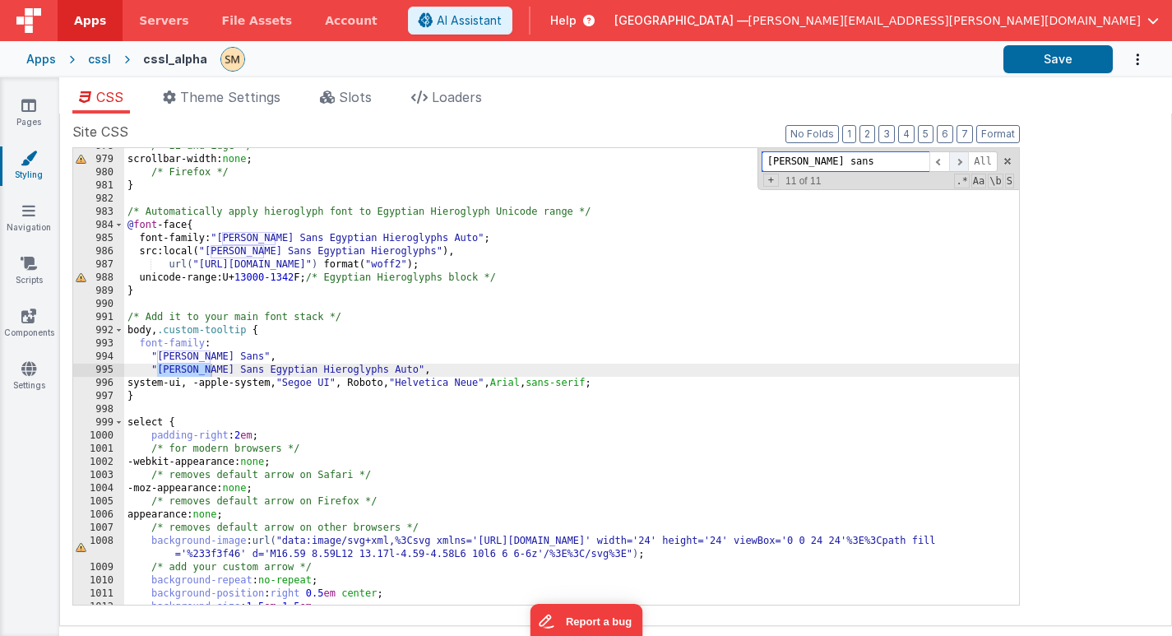
click at [961, 164] on span at bounding box center [959, 161] width 20 height 21
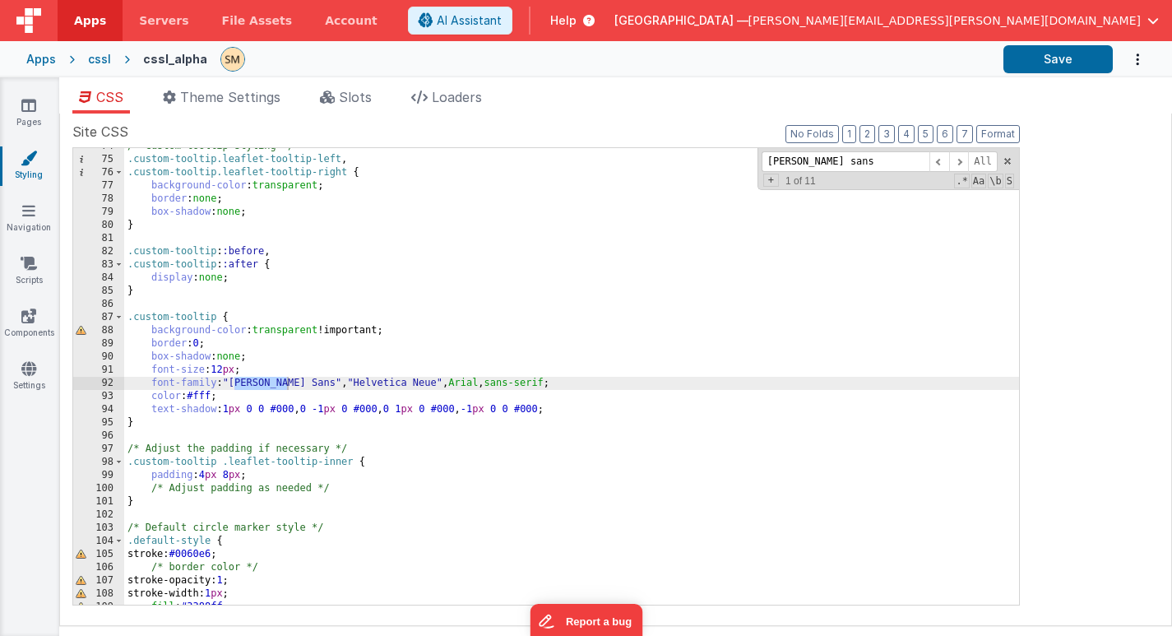
click at [641, 387] on div "/* Custom tooltip styling */ .custom-tooltip.leaflet-tooltip-left , .custom-too…" at bounding box center [571, 381] width 895 height 483
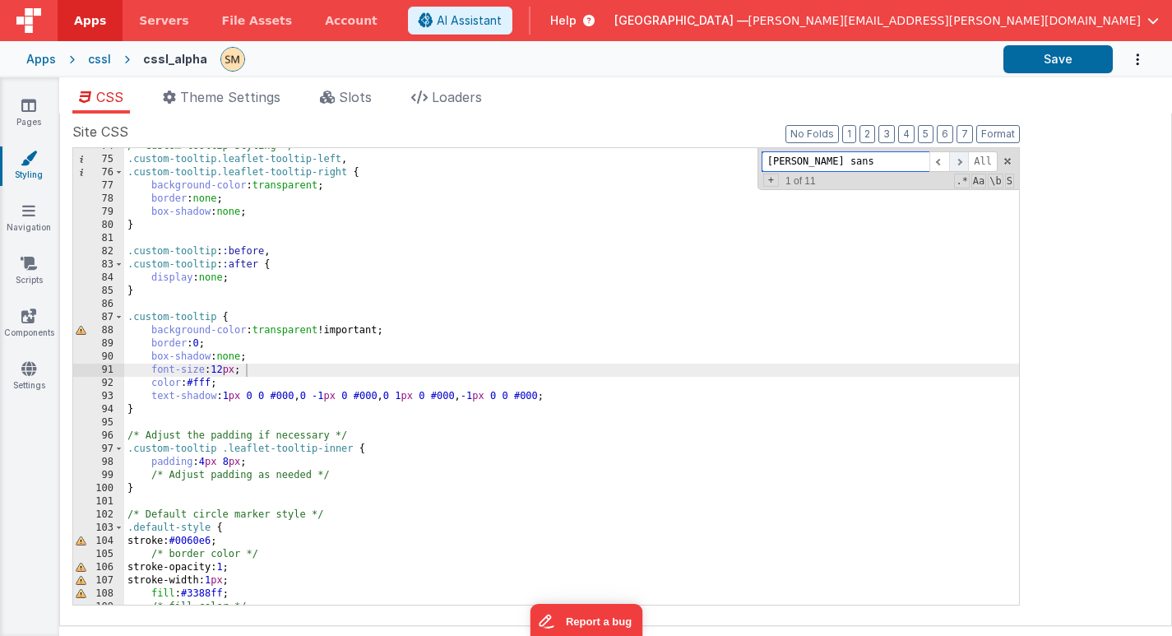
click at [961, 162] on span at bounding box center [959, 161] width 20 height 21
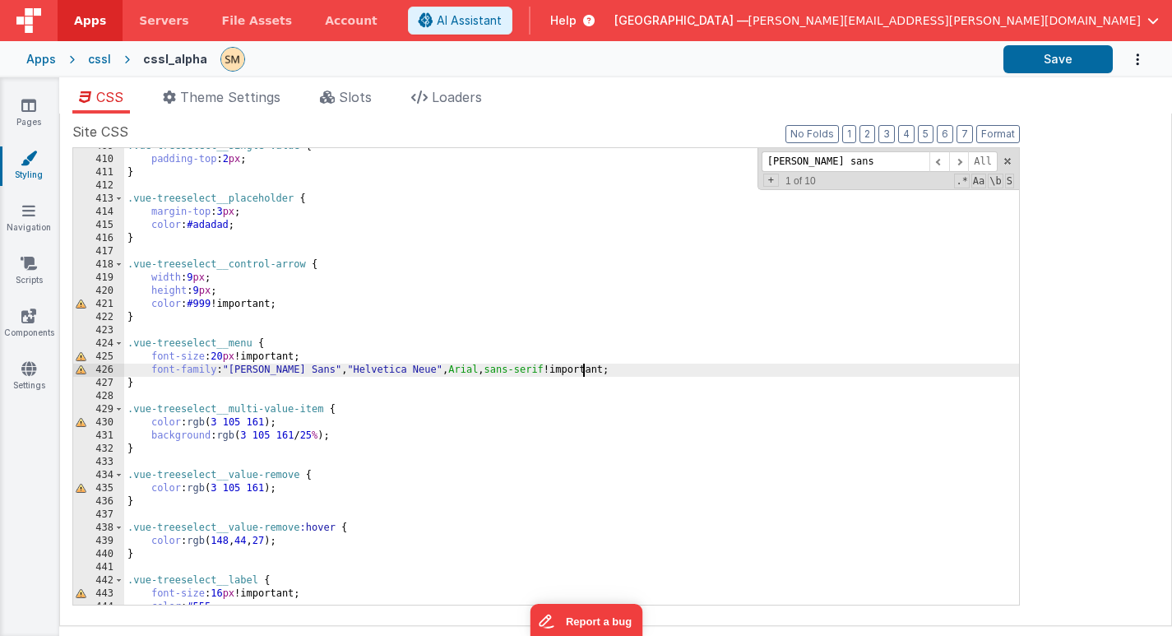
click at [611, 372] on div ".vue-treeselect__single-value { padding-top : 2 px ; } .vue-treeselect__placeho…" at bounding box center [571, 381] width 895 height 483
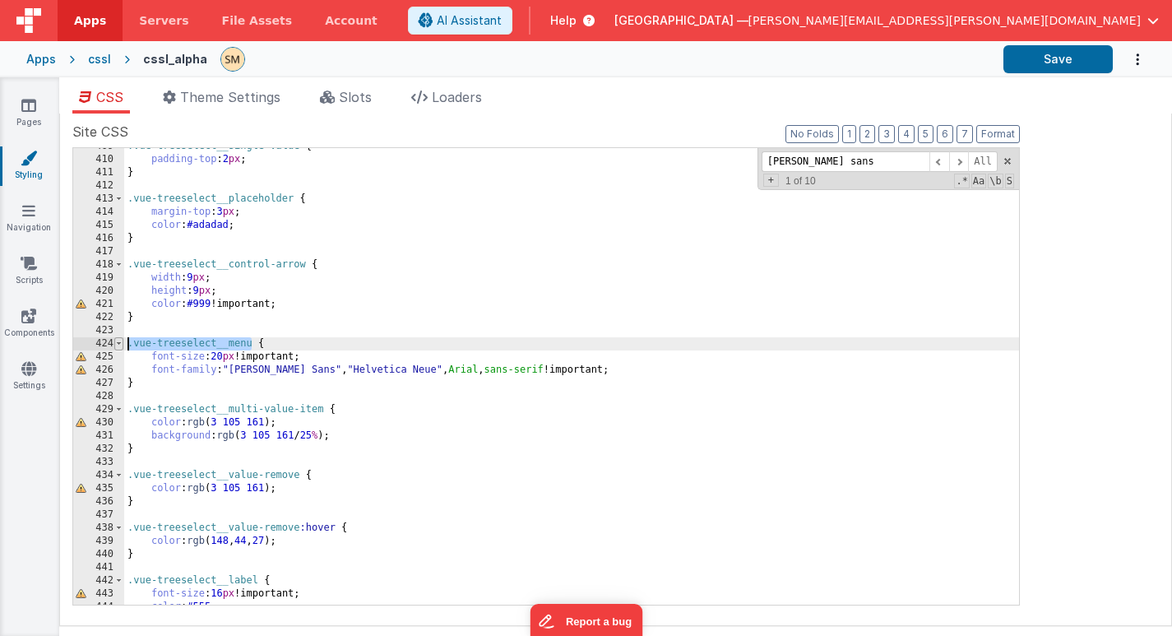
drag, startPoint x: 251, startPoint y: 344, endPoint x: 120, endPoint y: 344, distance: 130.8
click at [120, 344] on div "409 410 411 412 413 414 415 416 417 418 419 420 421 422 423 424 425 426 427 428…" at bounding box center [546, 376] width 948 height 458
click at [590, 372] on div ".vue-treeselect__single-value { padding-top : 2 px ; } .vue-treeselect__placeho…" at bounding box center [571, 381] width 895 height 483
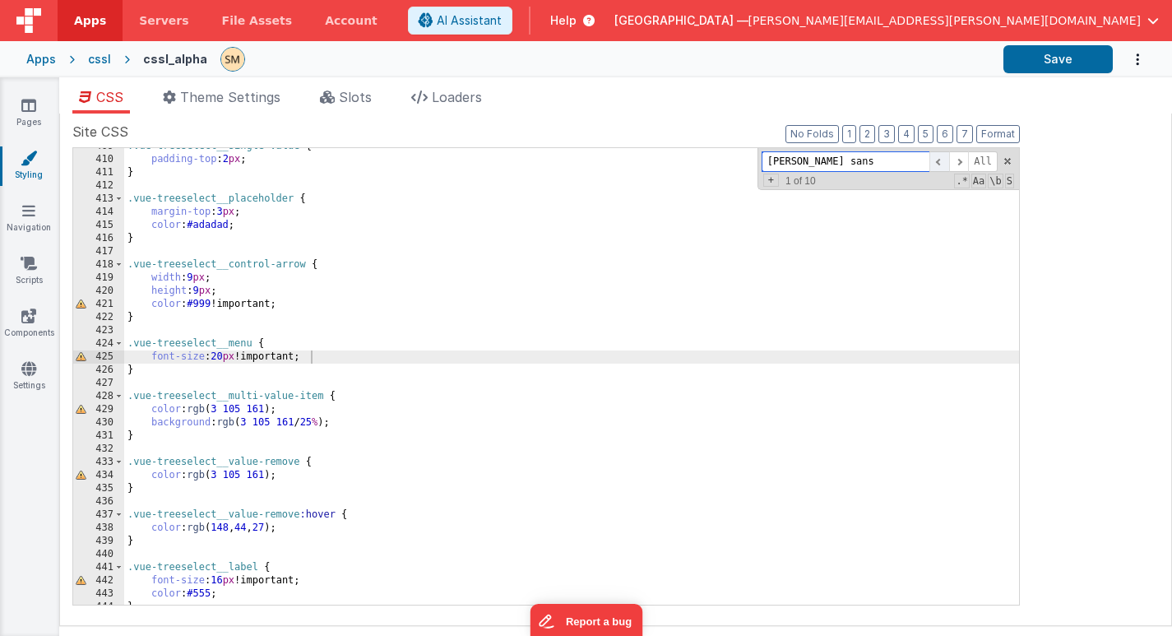
click at [940, 165] on span at bounding box center [939, 161] width 20 height 21
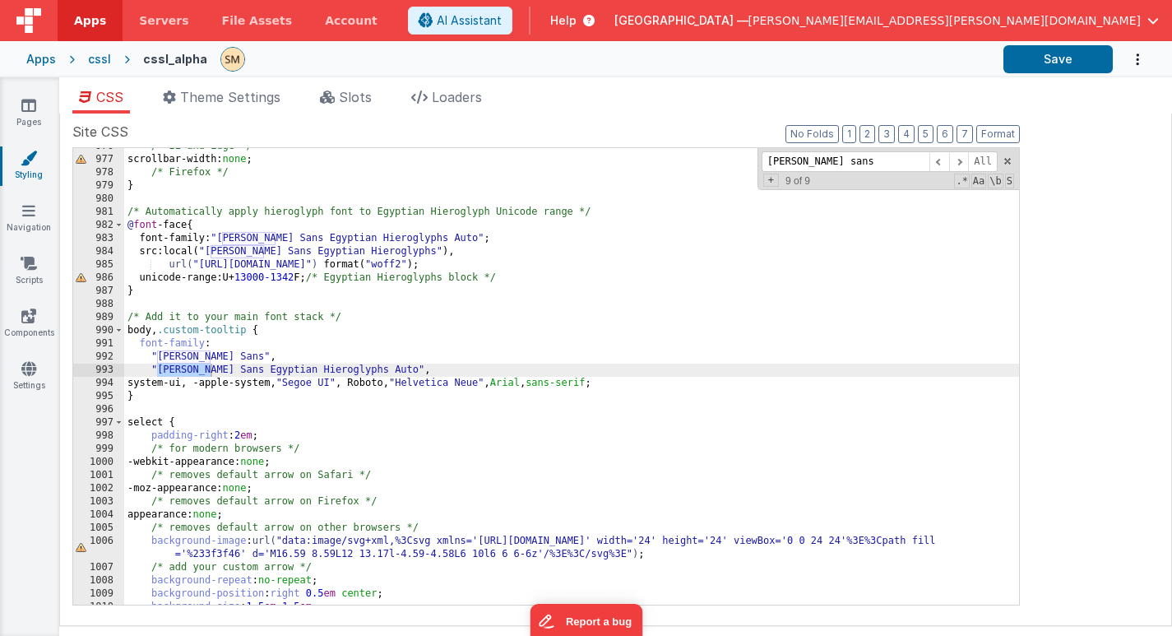
click at [250, 333] on div "/* IE and Edge */ scrollbar-width: none ; /* Firefox */ } /* Automatically appl…" at bounding box center [571, 381] width 895 height 483
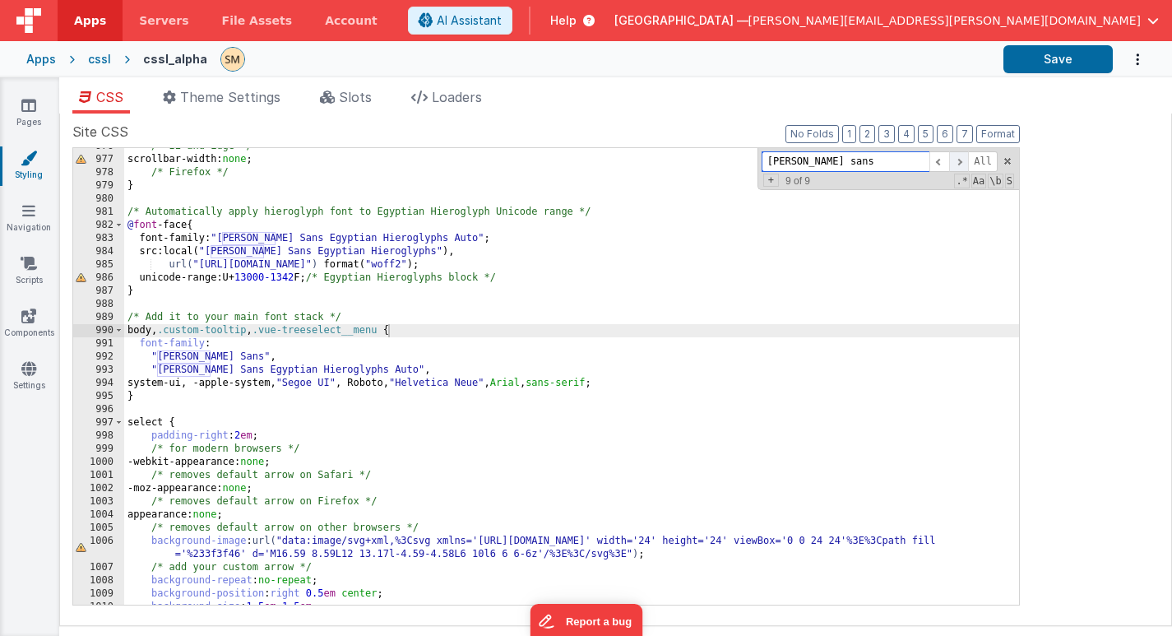
click at [962, 160] on span at bounding box center [959, 161] width 20 height 21
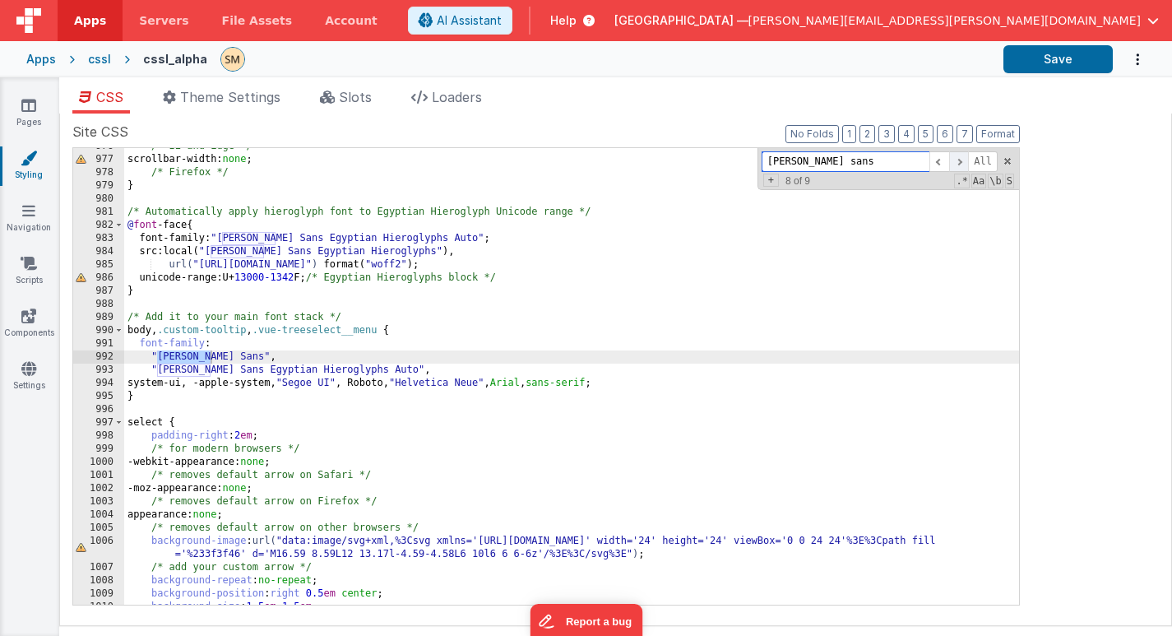
click at [962, 160] on span at bounding box center [959, 161] width 20 height 21
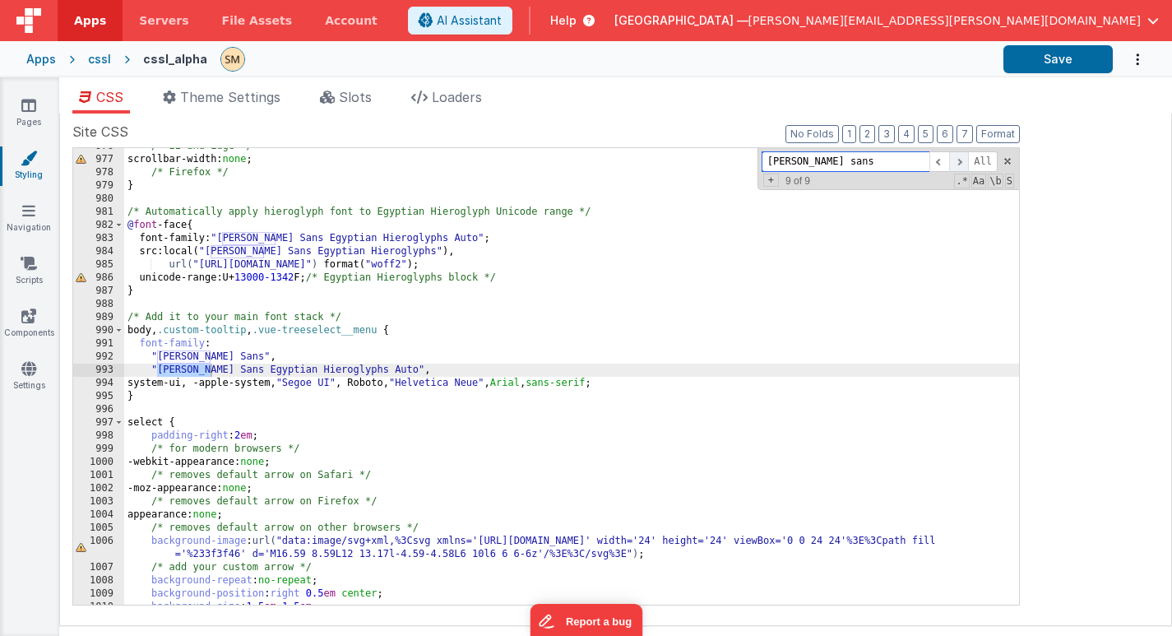
click at [962, 160] on span at bounding box center [959, 161] width 20 height 21
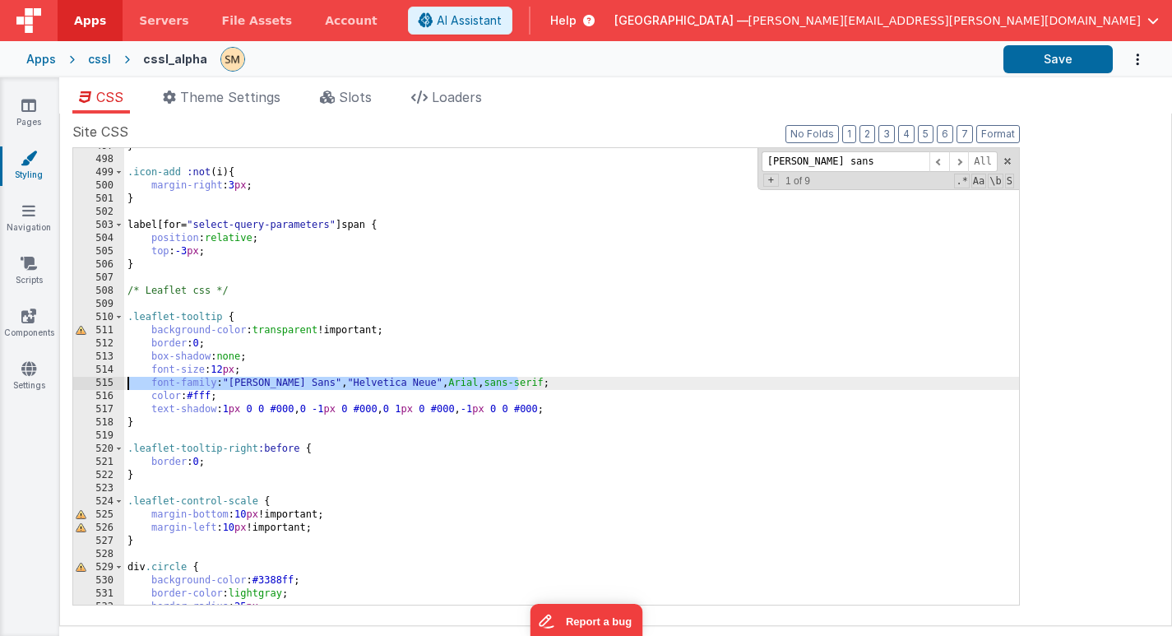
drag, startPoint x: 539, startPoint y: 383, endPoint x: 101, endPoint y: 382, distance: 437.6
click at [101, 382] on div "497 498 499 500 501 502 503 504 505 506 507 508 509 510 511 512 513 514 515 516…" at bounding box center [546, 376] width 948 height 458
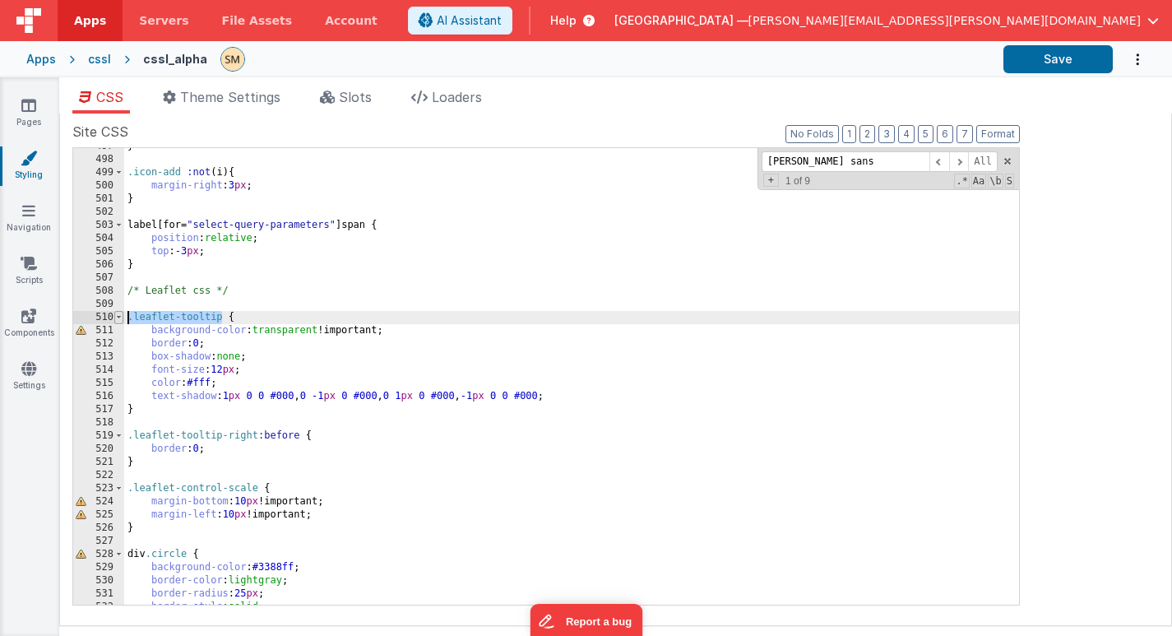
drag, startPoint x: 220, startPoint y: 318, endPoint x: 116, endPoint y: 313, distance: 104.6
click at [116, 313] on div "497 498 499 500 501 502 503 504 505 506 507 508 509 510 511 512 513 514 515 516…" at bounding box center [546, 376] width 948 height 458
click at [936, 161] on span at bounding box center [939, 161] width 20 height 21
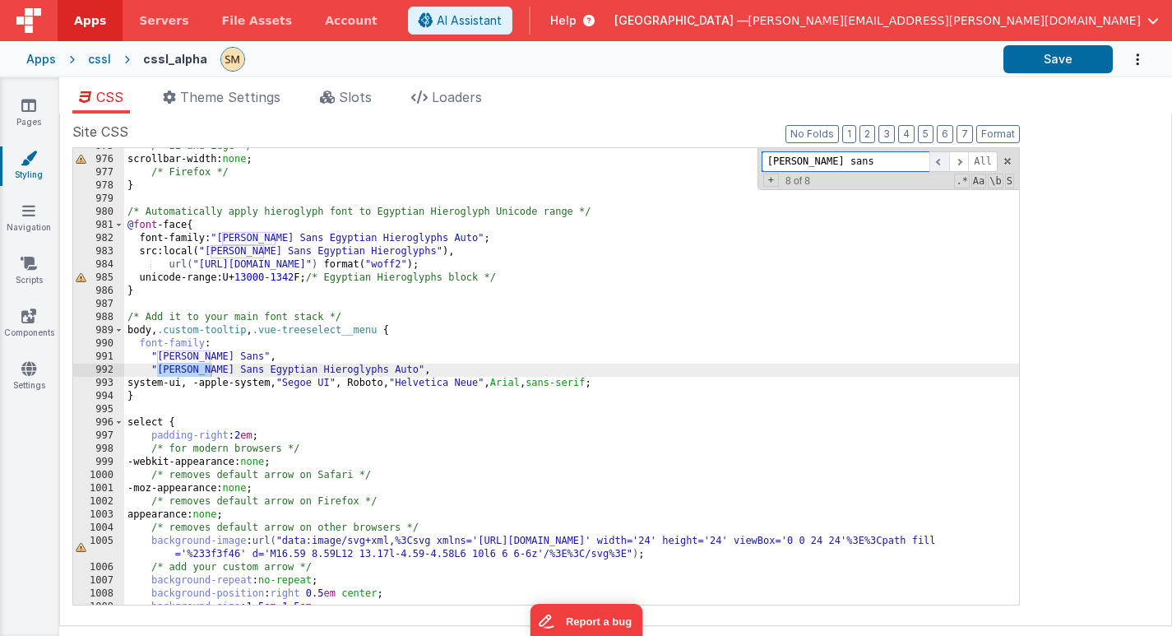
scroll to position [13432, 0]
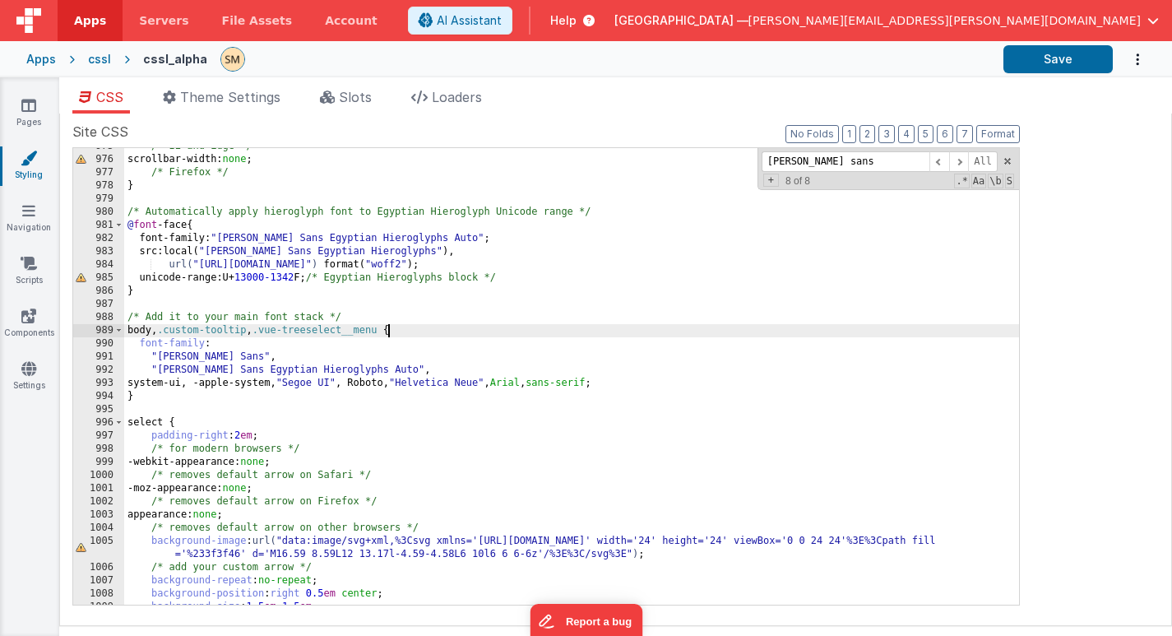
click at [388, 332] on div "/* IE and Edge */ scrollbar-width: none ; /* Firefox */ } /* Automatically appl…" at bounding box center [571, 381] width 895 height 483
click at [960, 159] on span at bounding box center [959, 161] width 20 height 21
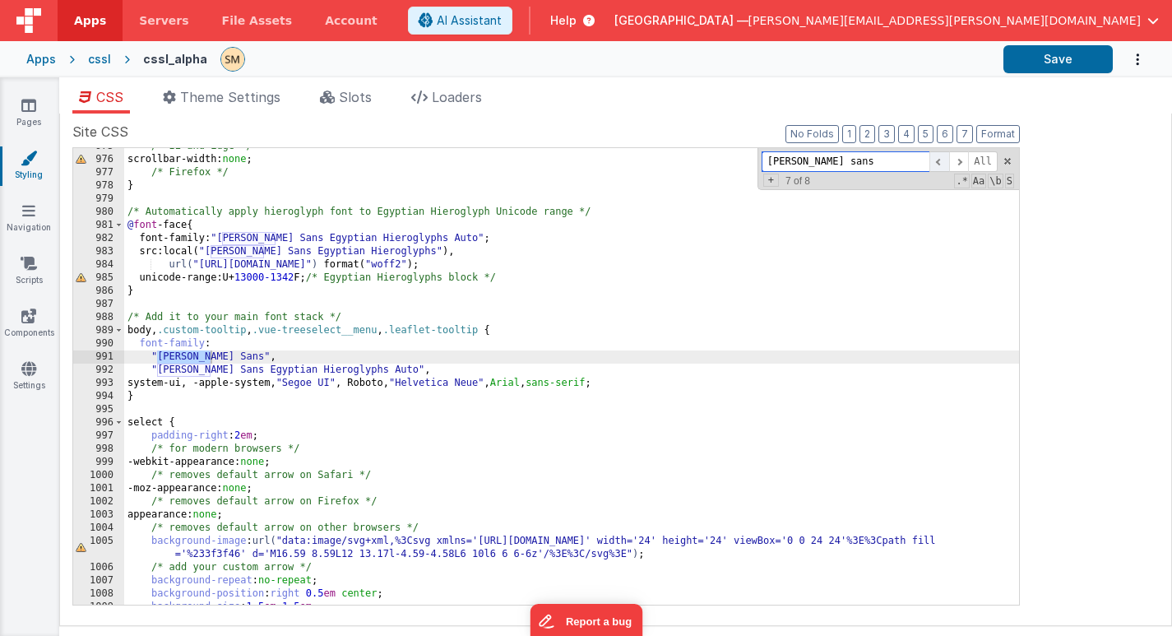
click at [940, 160] on span at bounding box center [939, 161] width 20 height 21
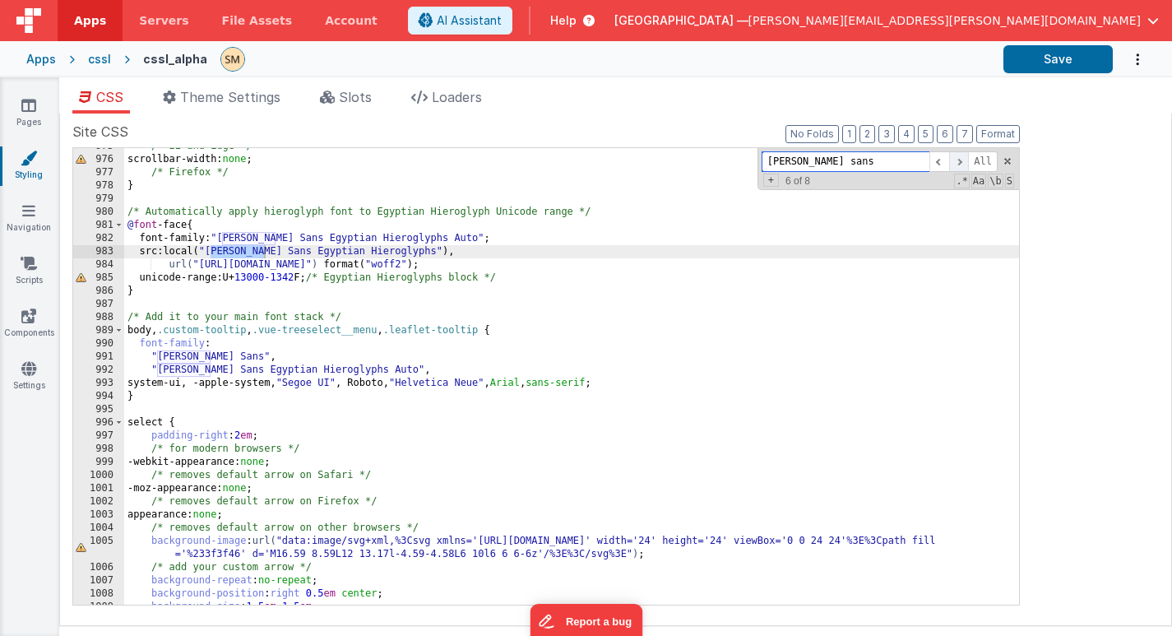
click at [955, 160] on span at bounding box center [959, 161] width 20 height 21
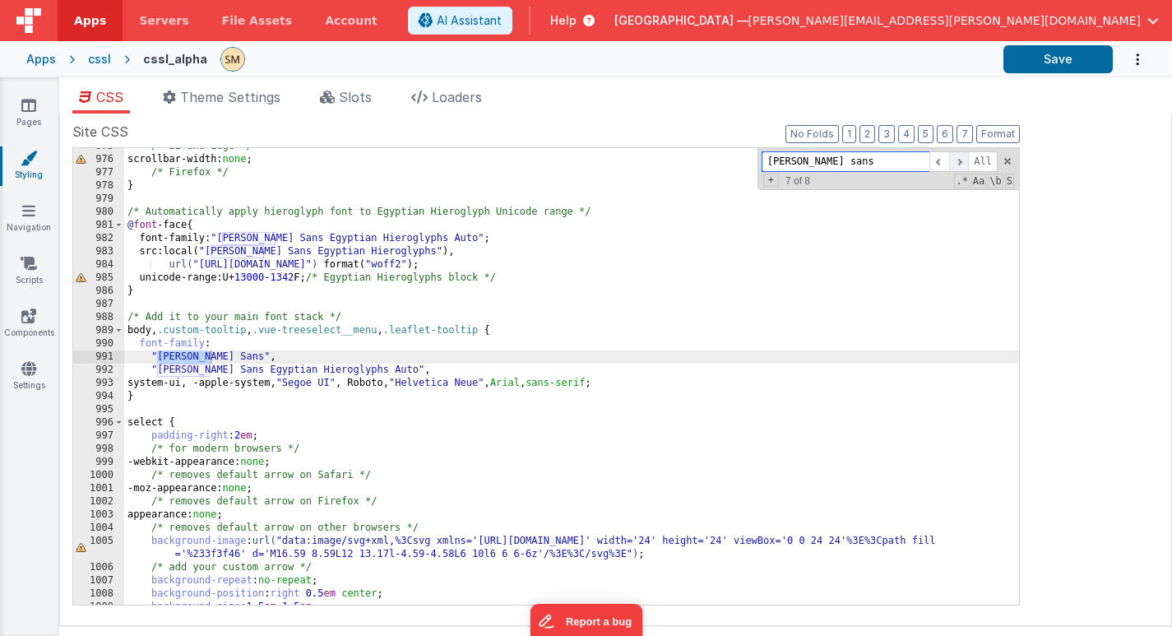
click at [955, 160] on span at bounding box center [959, 161] width 20 height 21
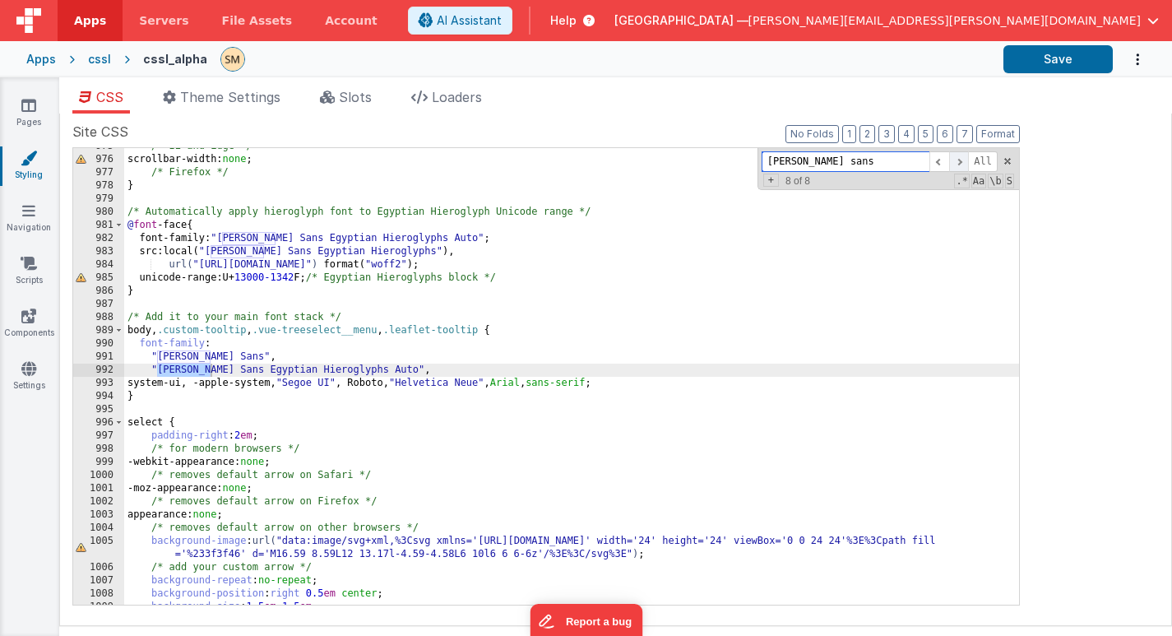
click at [955, 160] on span at bounding box center [959, 161] width 20 height 21
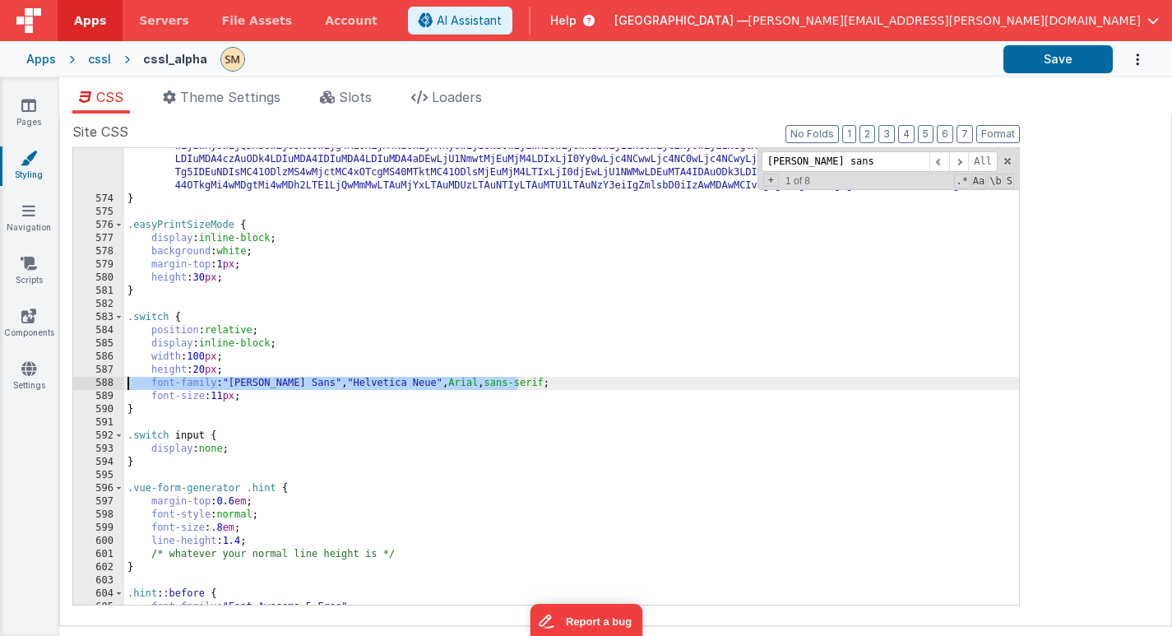
drag, startPoint x: 524, startPoint y: 380, endPoint x: 95, endPoint y: 382, distance: 429.4
click at [95, 382] on div "573 574 575 576 577 578 579 580 581 582 583 584 585 586 587 588 589 590 591 592…" at bounding box center [546, 376] width 948 height 458
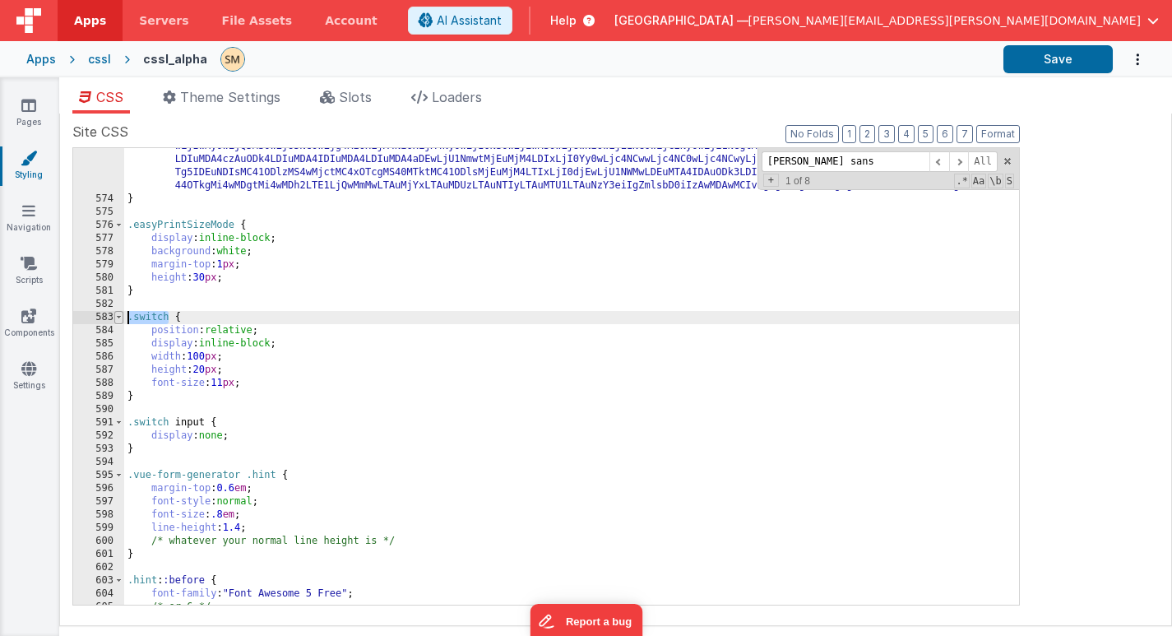
drag, startPoint x: 169, startPoint y: 319, endPoint x: 115, endPoint y: 319, distance: 53.5
click at [115, 319] on div "573 574 575 576 577 578 579 580 581 582 583 584 585 586 587 588 589 590 591 592…" at bounding box center [546, 376] width 948 height 458
click at [937, 161] on span at bounding box center [939, 161] width 20 height 21
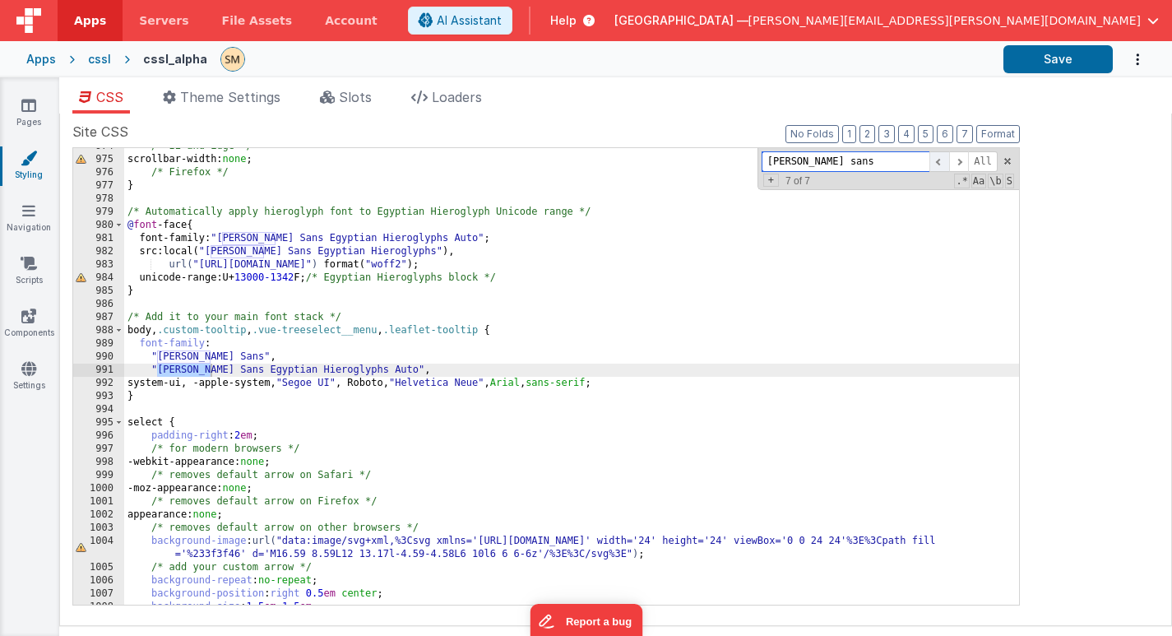
scroll to position [13419, 0]
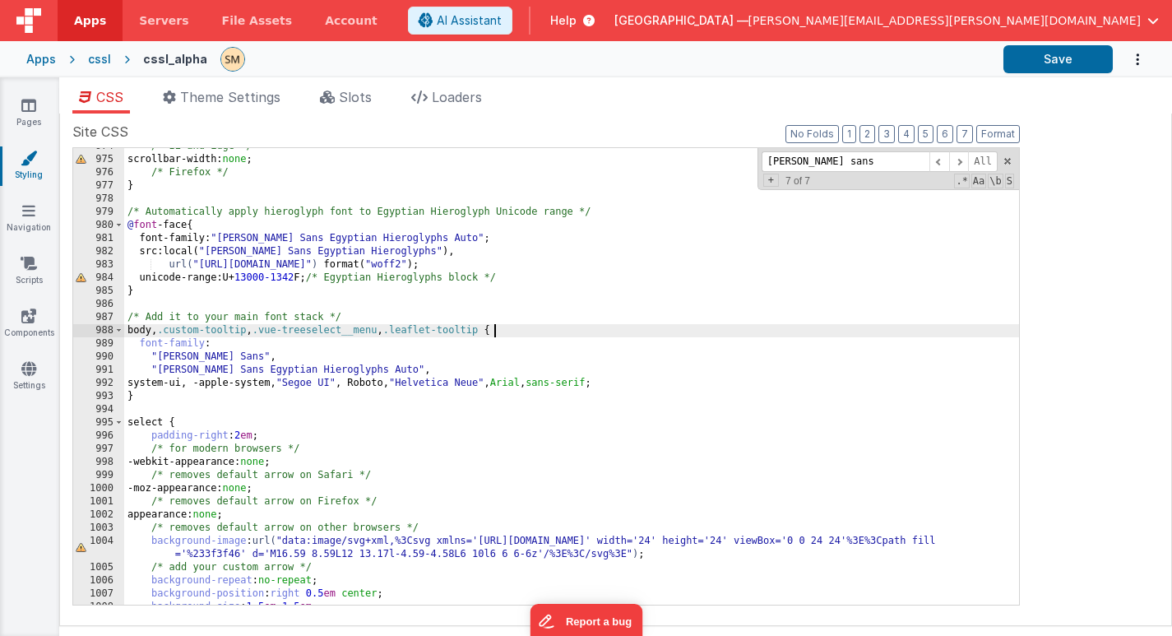
click at [496, 332] on div "/* IE and Edge */ scrollbar-width: none ; /* Firefox */ } /* Automatically appl…" at bounding box center [571, 381] width 895 height 483
click at [958, 161] on span at bounding box center [959, 161] width 20 height 21
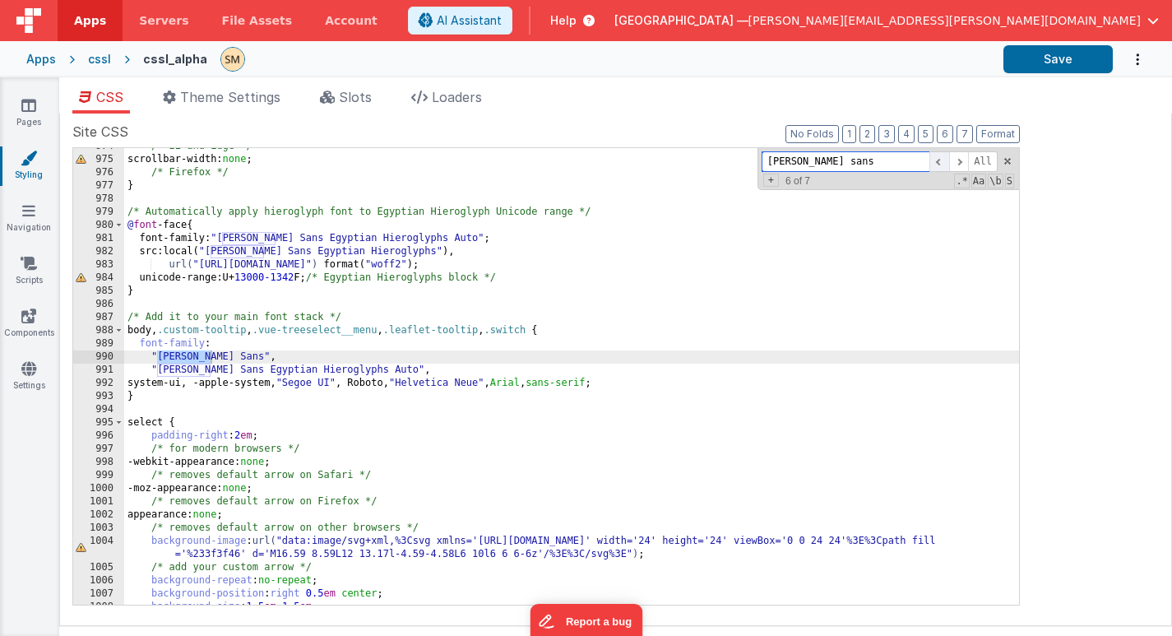
click at [940, 163] on span at bounding box center [939, 161] width 20 height 21
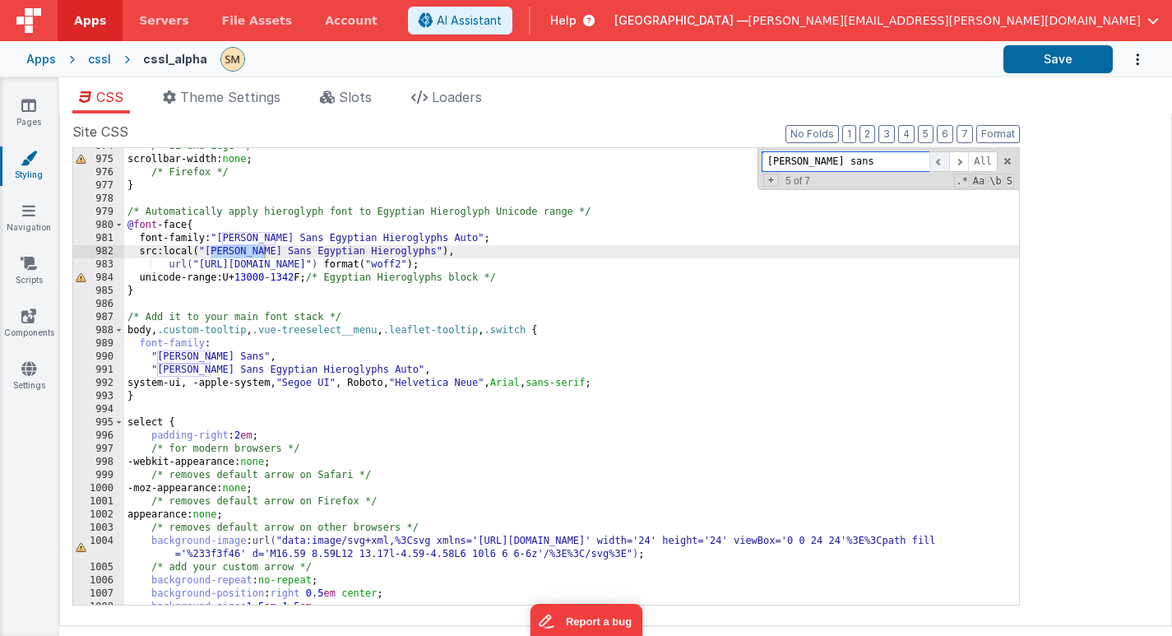
click at [940, 163] on span at bounding box center [939, 161] width 20 height 21
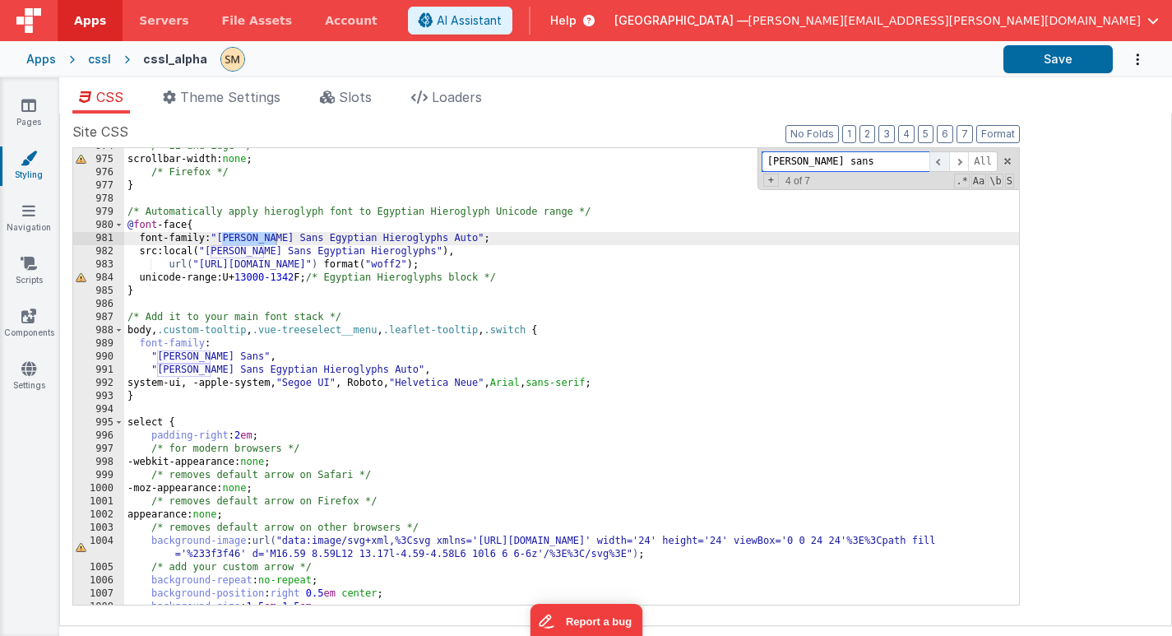
click at [940, 163] on span at bounding box center [939, 161] width 20 height 21
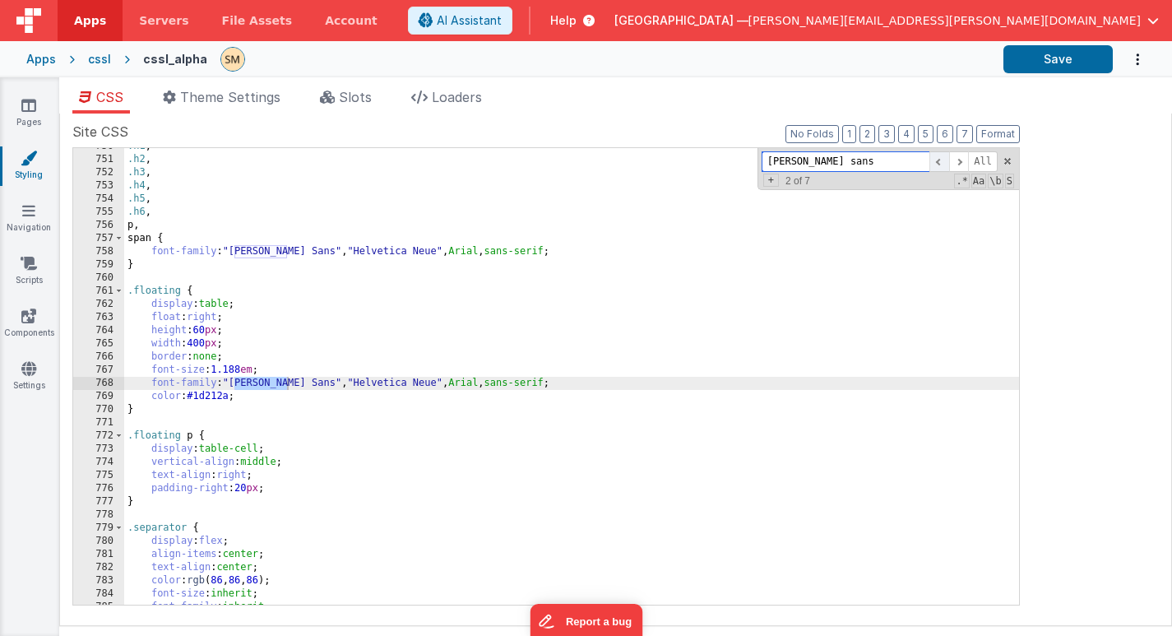
scroll to position [10471, 0]
click at [940, 163] on span at bounding box center [939, 161] width 20 height 21
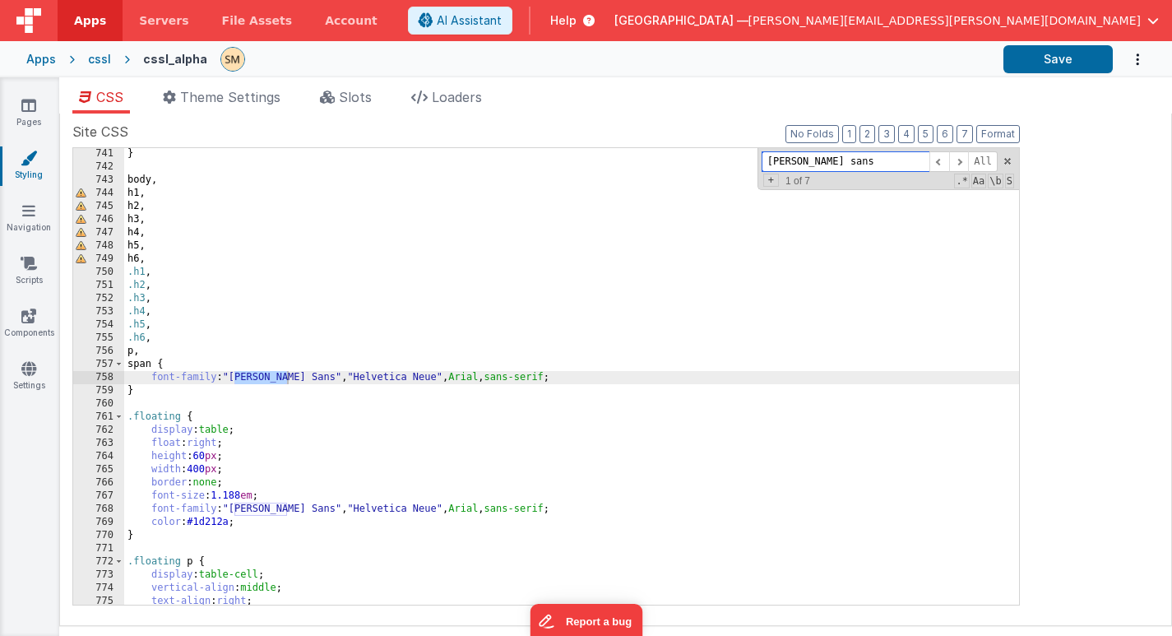
scroll to position [10345, 0]
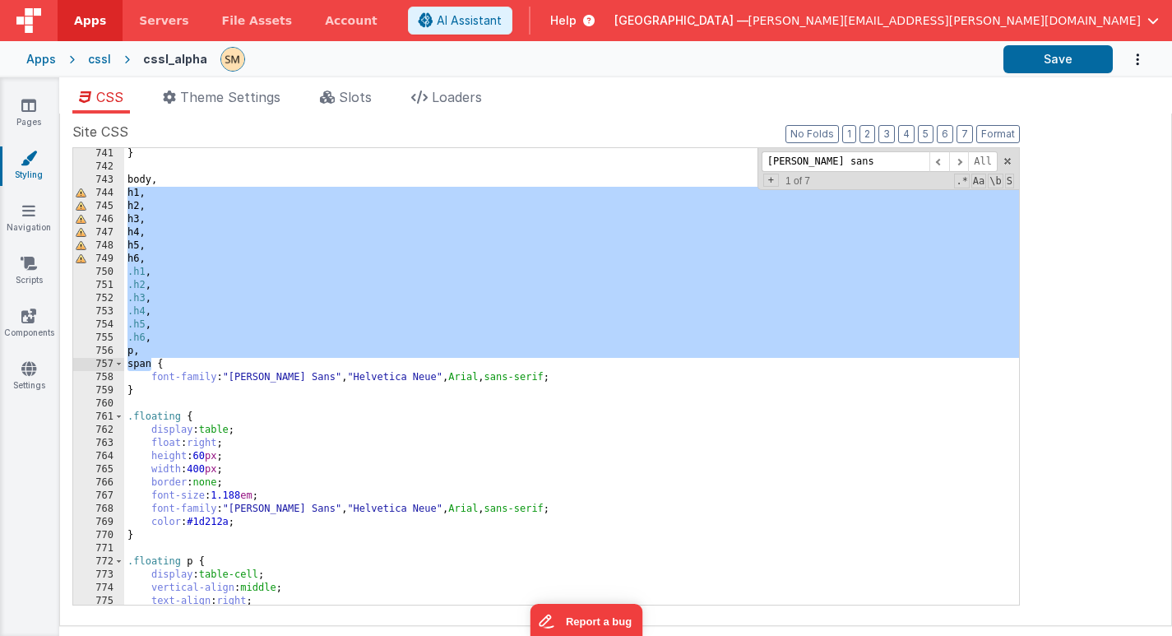
drag, startPoint x: 127, startPoint y: 193, endPoint x: 151, endPoint y: 365, distance: 173.7
click at [151, 365] on div "} body , h1 , h2 , h3 , h4 , h5 , h6 , .h1 , .h2 , .h3 , .h4 , .h5 , .h6 , p , …" at bounding box center [571, 388] width 895 height 483
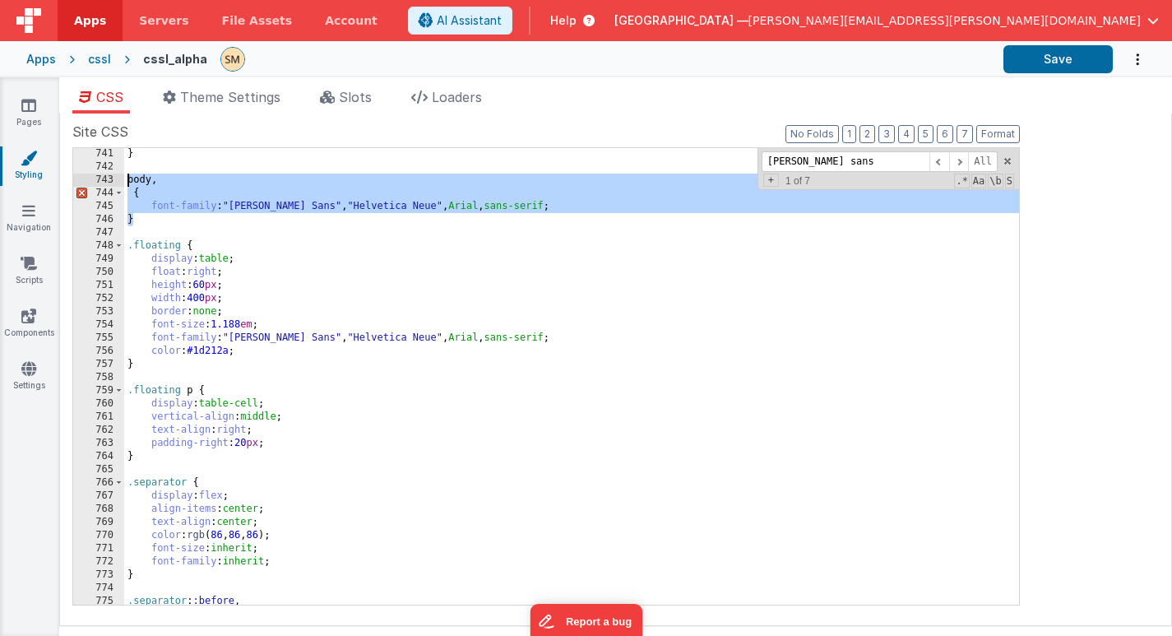
drag, startPoint x: 134, startPoint y: 220, endPoint x: 124, endPoint y: 183, distance: 38.3
click at [124, 183] on div "} body , { font-family : " Noto Sans " , " Helvetica Neue " , Arial , sans-seri…" at bounding box center [571, 388] width 895 height 483
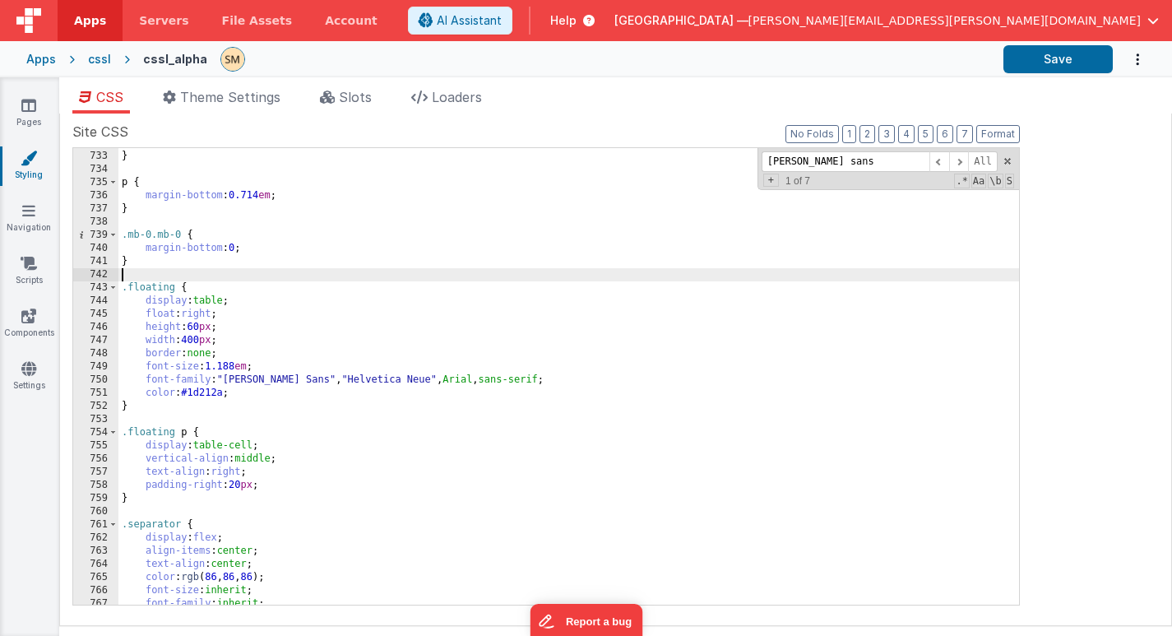
scroll to position [10224, 0]
click at [939, 165] on span at bounding box center [939, 161] width 20 height 21
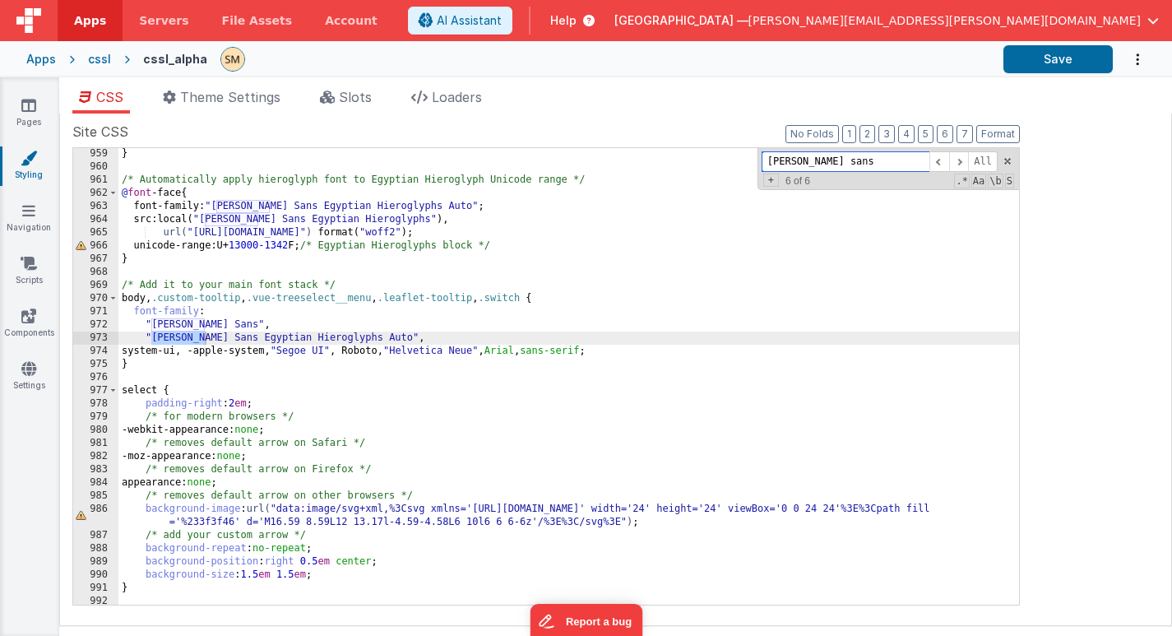
scroll to position [13201, 0]
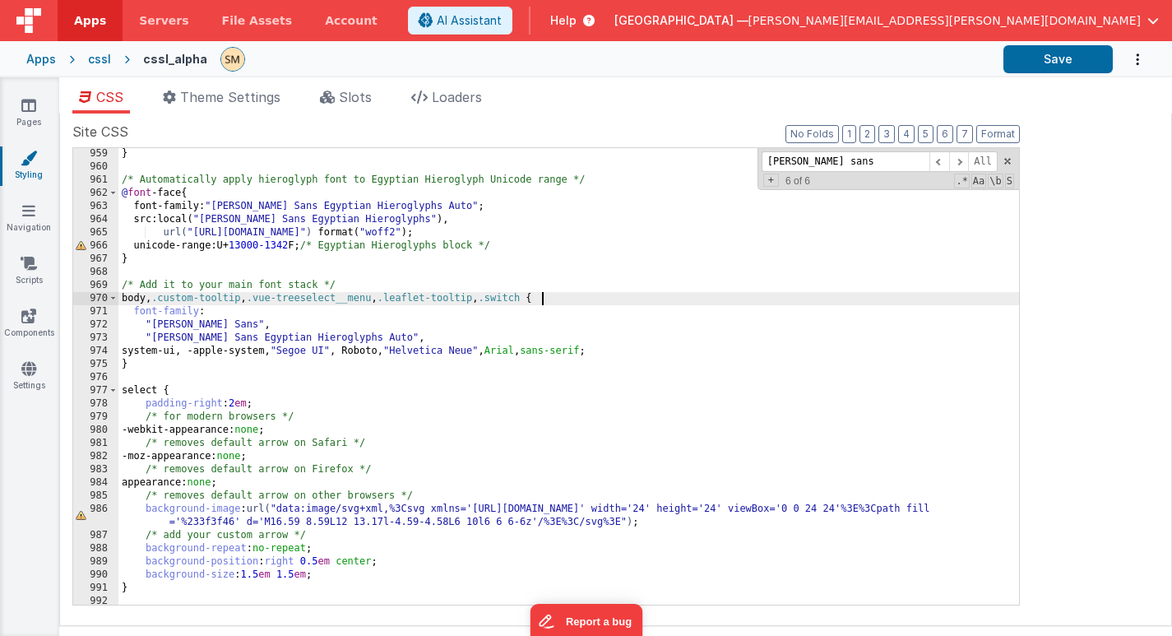
click at [543, 302] on div "} /* Automatically apply hieroglyph font to Egyptian Hieroglyph Unicode range *…" at bounding box center [568, 388] width 901 height 483
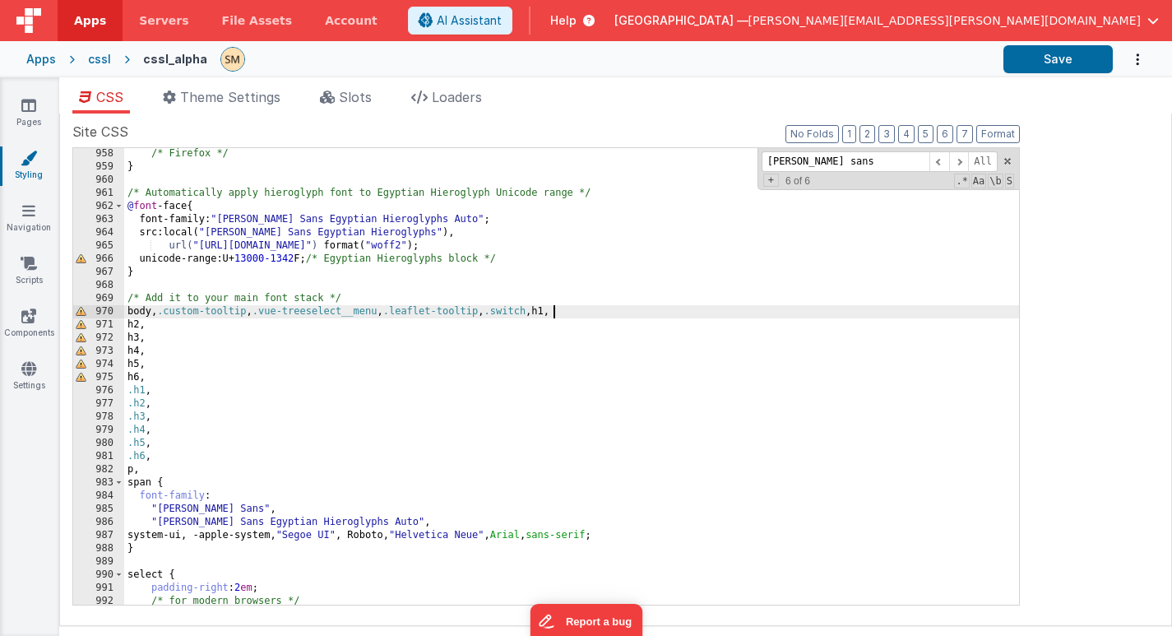
click at [553, 314] on div "/* Firefox */ } /* Automatically apply hieroglyph font to Egyptian Hieroglyph U…" at bounding box center [571, 388] width 895 height 483
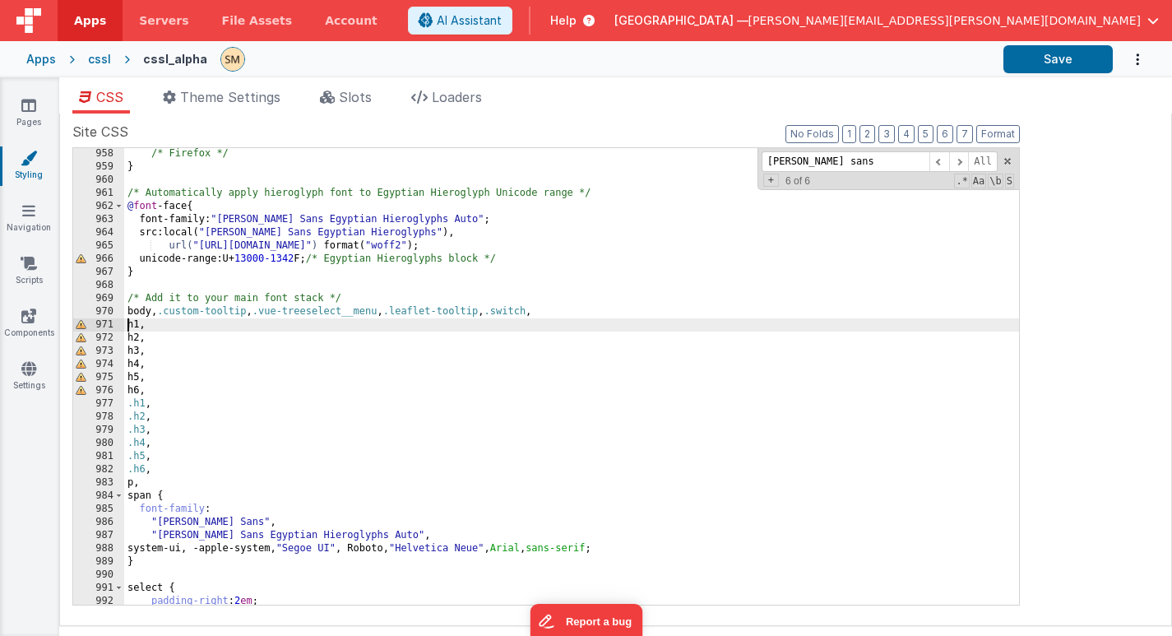
click at [165, 312] on div "/* Firefox */ } /* Automatically apply hieroglyph font to Egyptian Hieroglyph U…" at bounding box center [571, 388] width 895 height 483
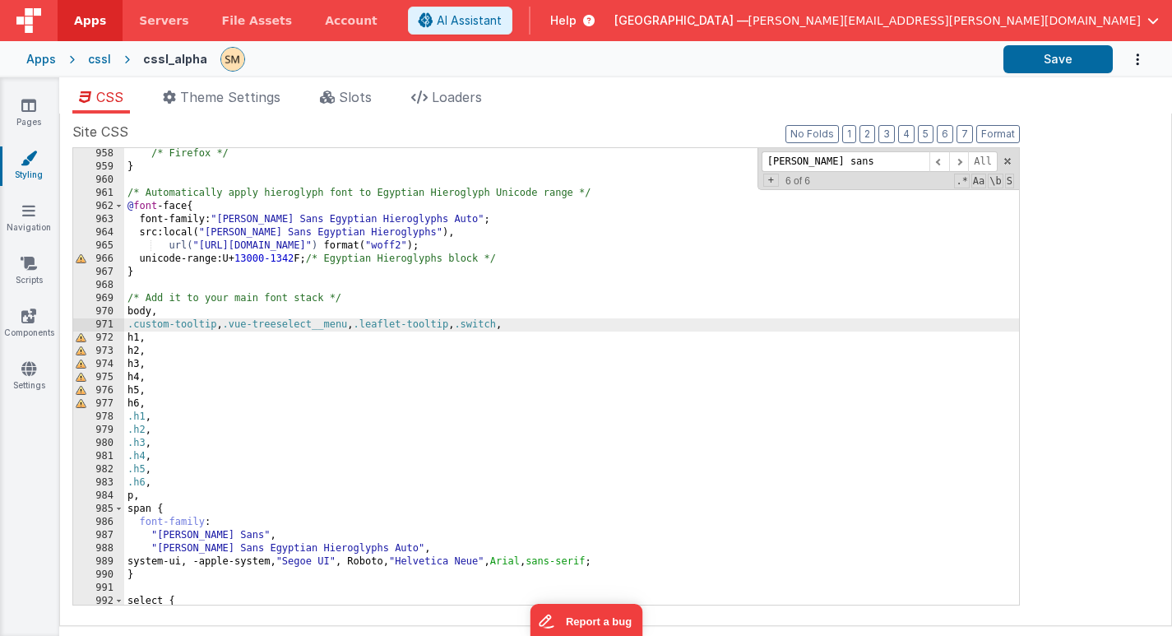
click at [229, 329] on div "/* Firefox */ } /* Automatically apply hieroglyph font to Egyptian Hieroglyph U…" at bounding box center [571, 388] width 895 height 483
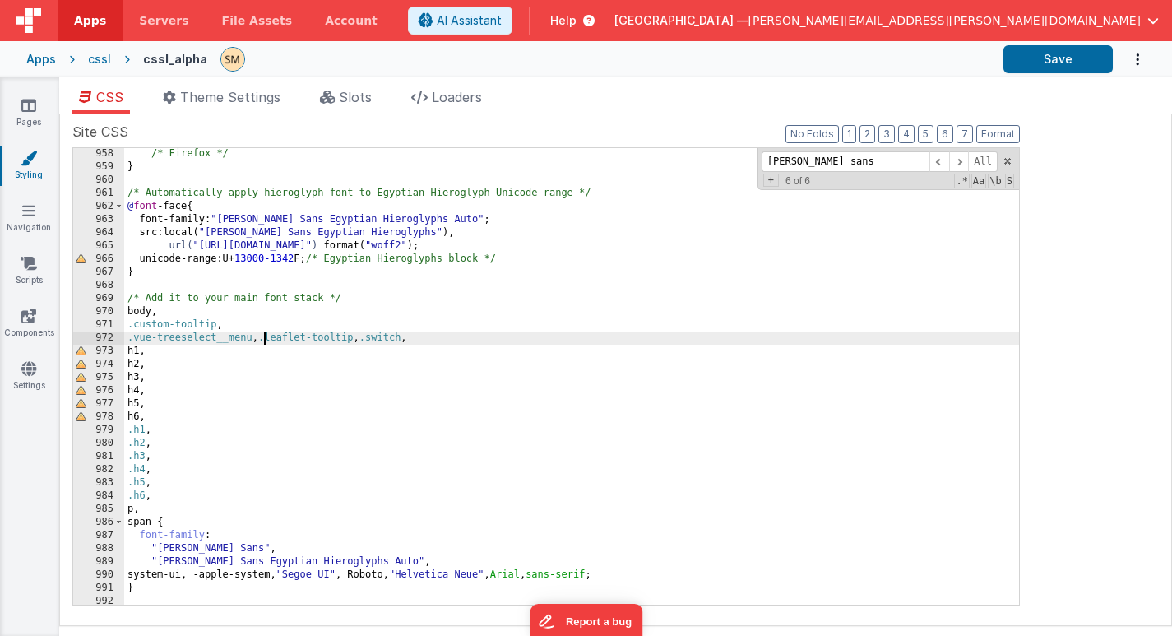
click at [265, 339] on div "/* Firefox */ } /* Automatically apply hieroglyph font to Egyptian Hieroglyph U…" at bounding box center [571, 388] width 895 height 483
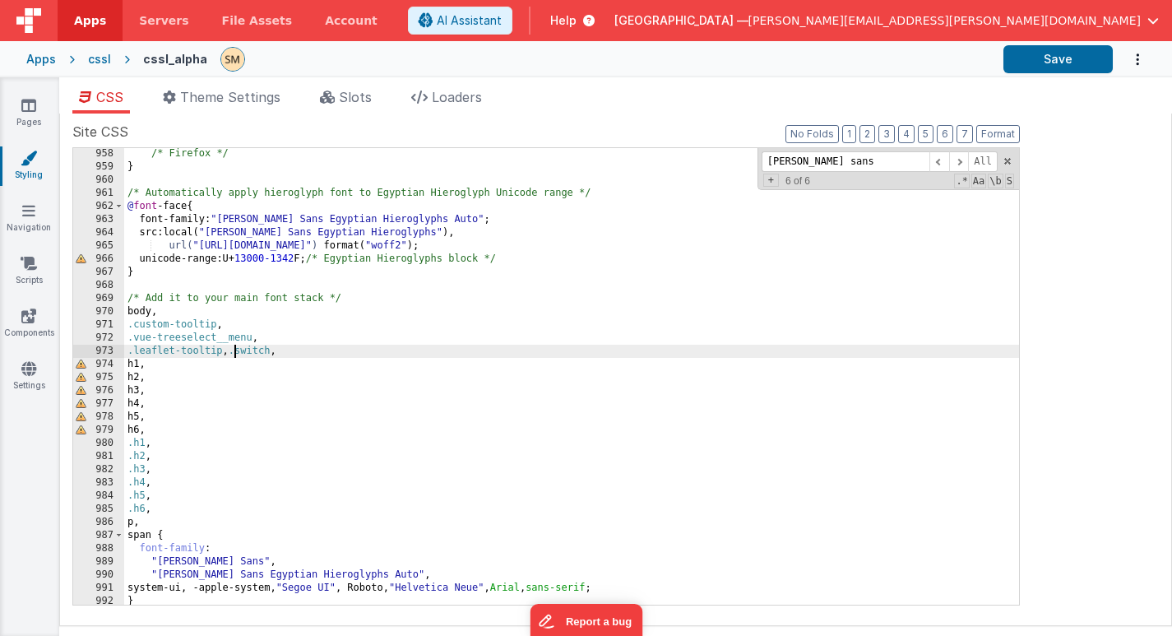
click at [235, 352] on div "/* Firefox */ } /* Automatically apply hieroglyph font to Egyptian Hieroglyph U…" at bounding box center [571, 388] width 895 height 483
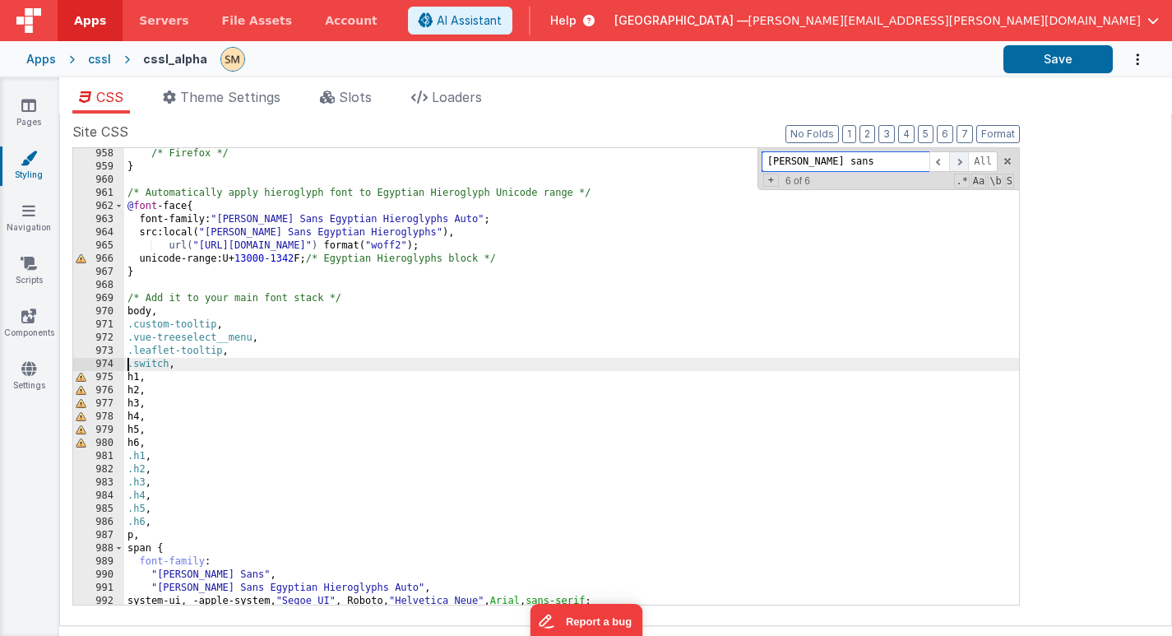
click at [961, 158] on span at bounding box center [959, 161] width 20 height 21
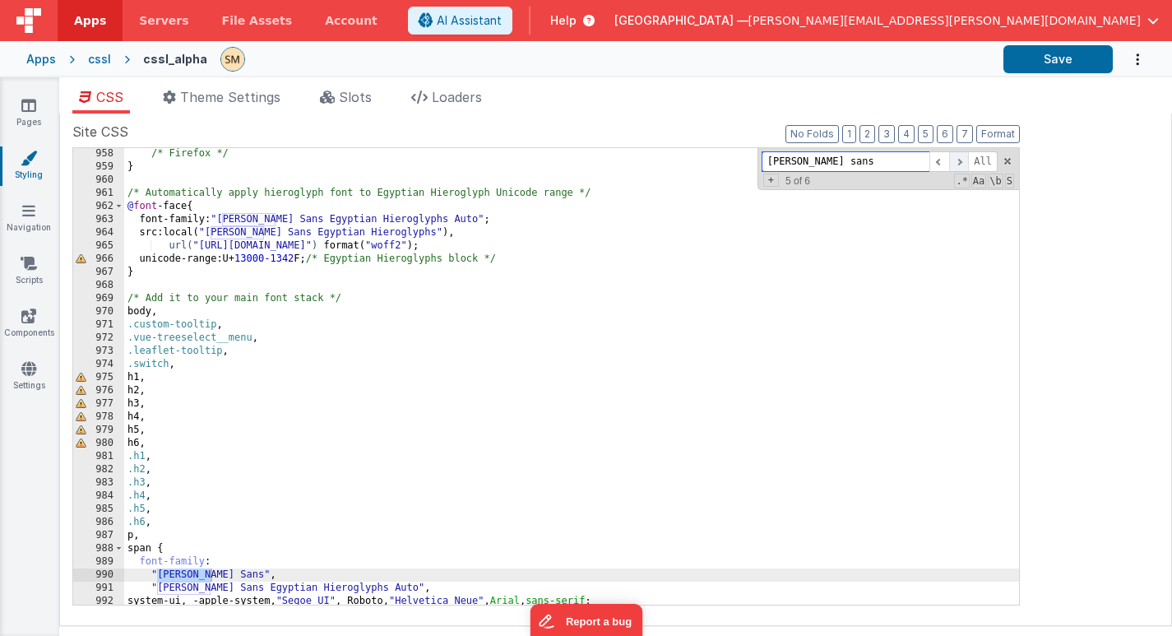
click at [957, 160] on span at bounding box center [959, 161] width 20 height 21
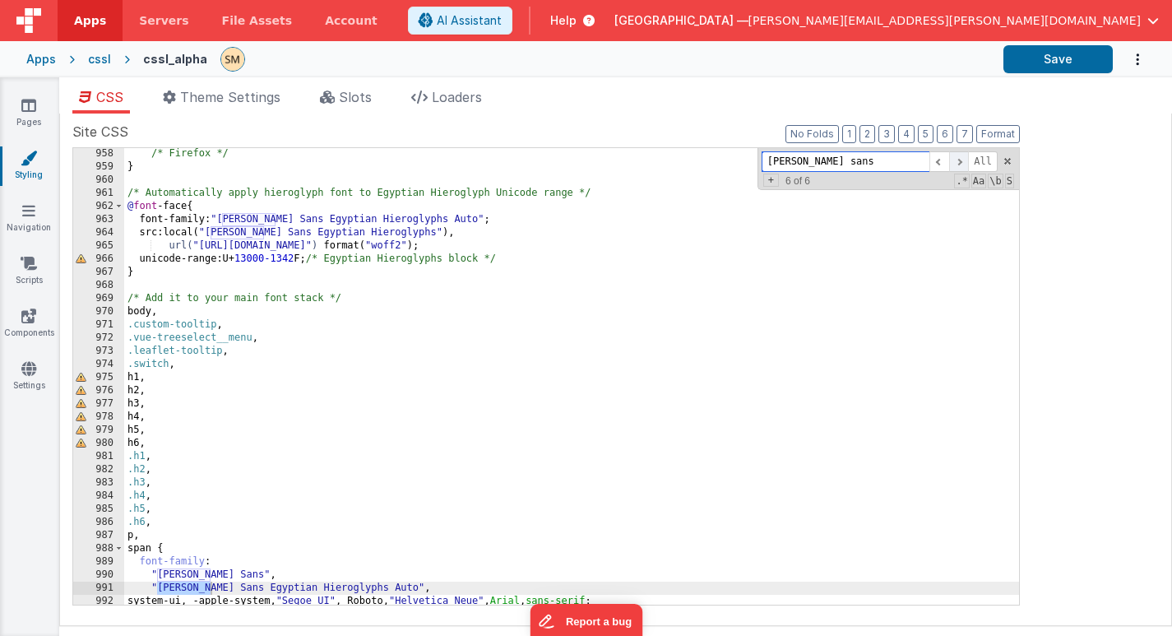
click at [957, 160] on span at bounding box center [959, 161] width 20 height 21
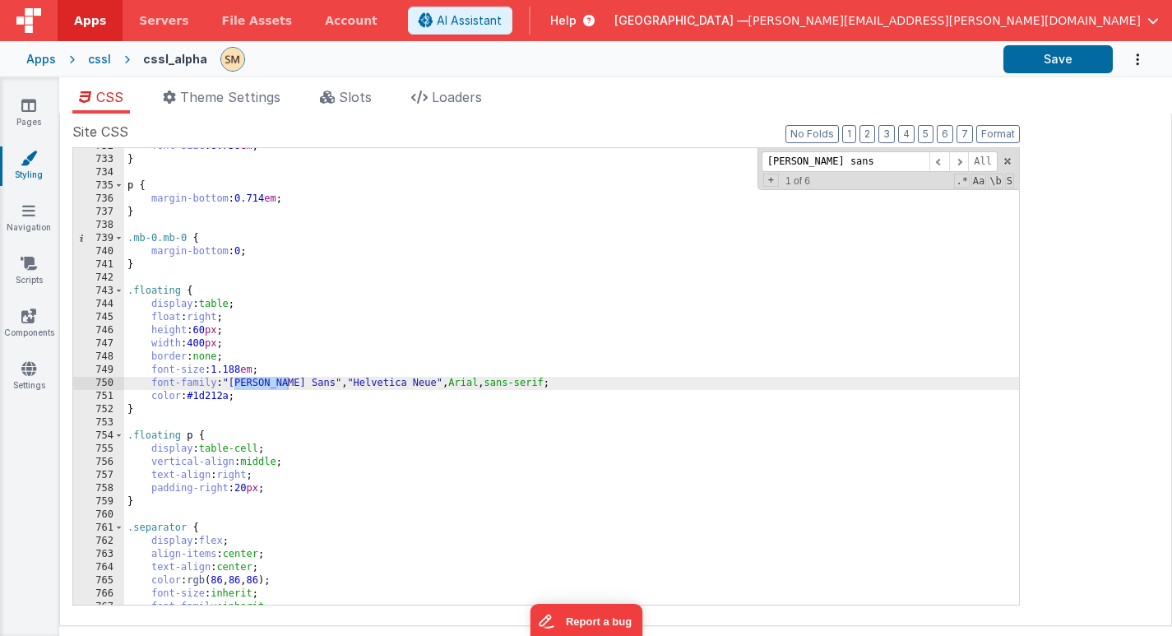
click at [540, 380] on div "font-size : 0.750 em ; } p { margin-bottom : 0.714 em ; } .mb-0.mb-0 { margin-b…" at bounding box center [571, 381] width 895 height 483
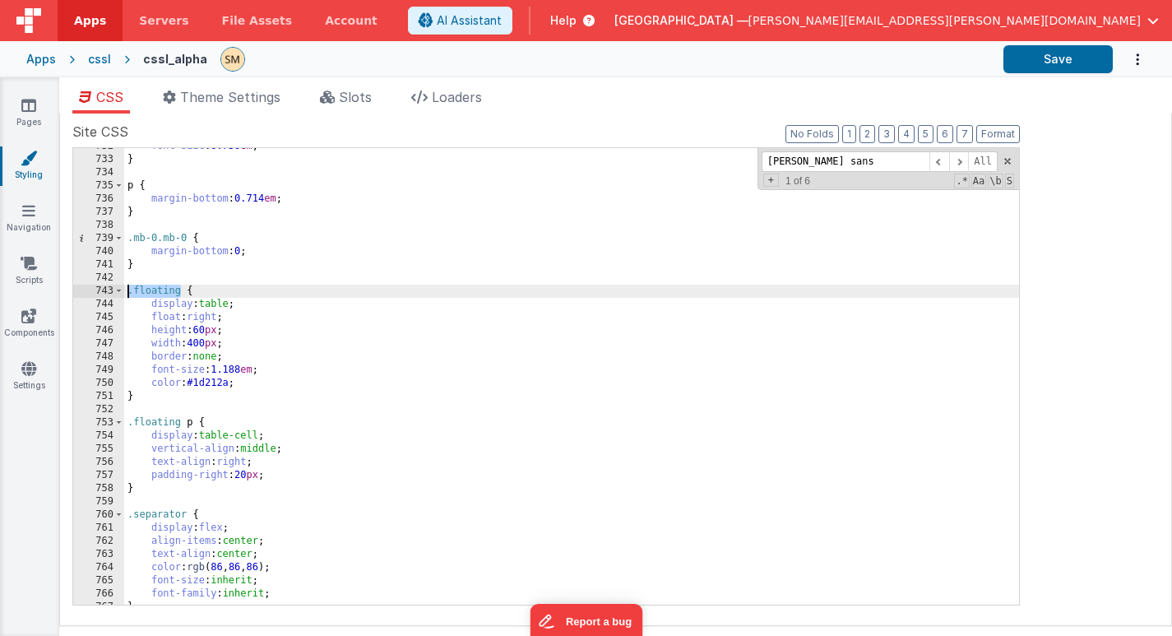
drag, startPoint x: 181, startPoint y: 292, endPoint x: 111, endPoint y: 290, distance: 70.0
click at [110, 290] on div "732 733 734 735 736 737 738 739 740 741 742 743 744 745 746 747 748 749 750 751…" at bounding box center [546, 376] width 948 height 458
click at [961, 159] on span at bounding box center [959, 161] width 20 height 21
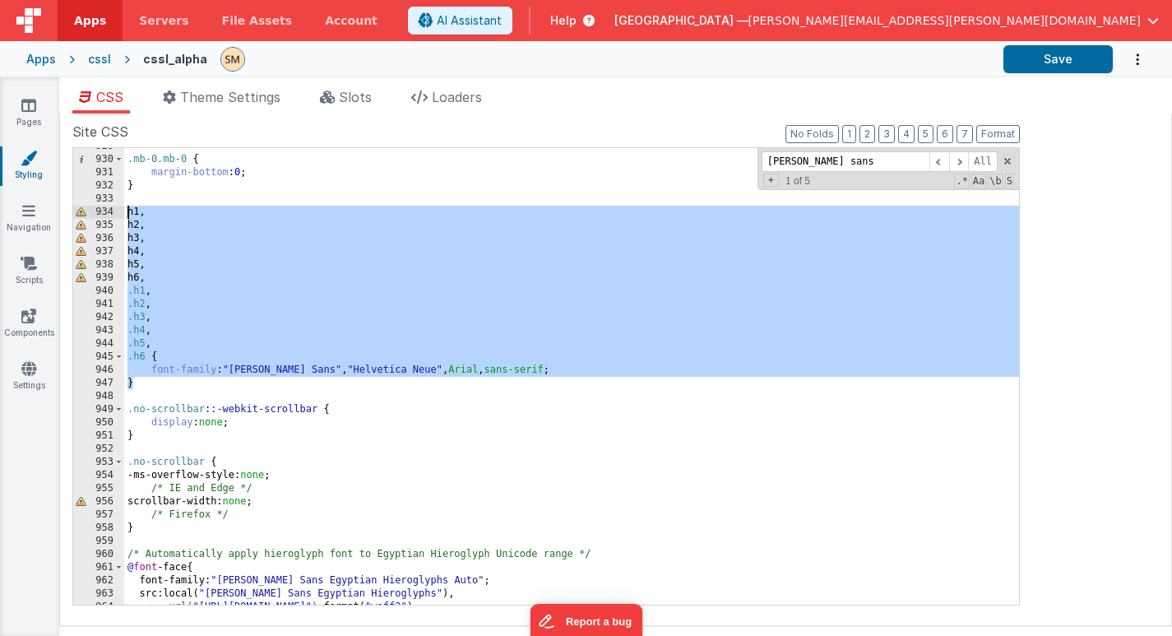
drag, startPoint x: 139, startPoint y: 385, endPoint x: 119, endPoint y: 211, distance: 175.5
click at [119, 210] on div "929 930 931 932 933 934 935 936 937 938 939 940 941 942 943 944 945 946 947 948…" at bounding box center [546, 376] width 948 height 458
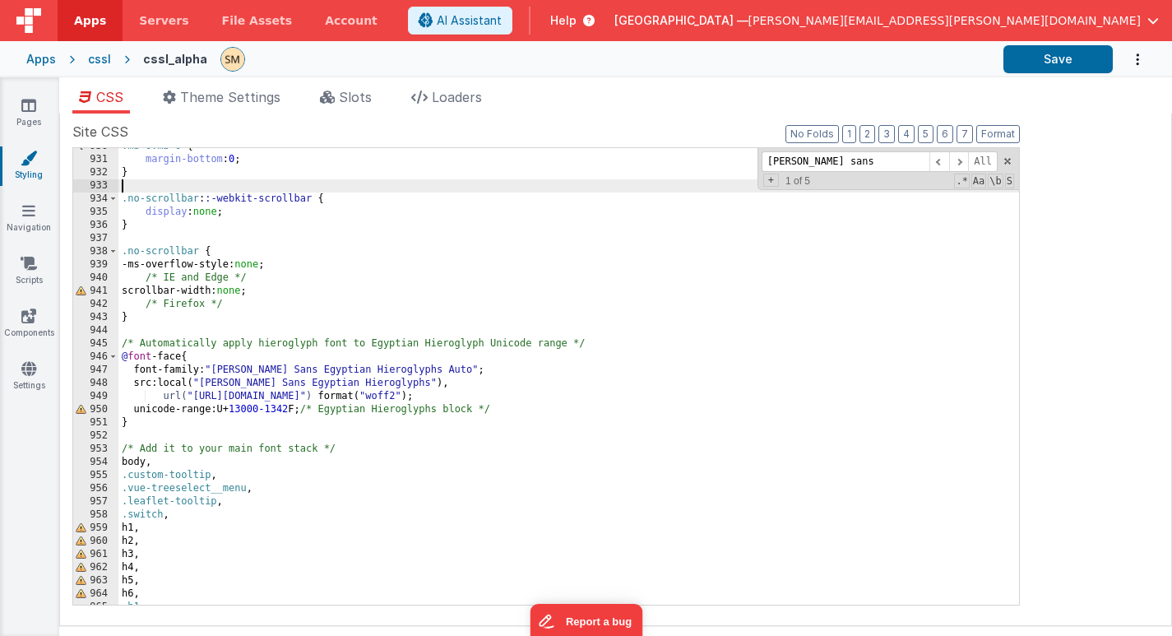
click at [192, 516] on div ".mb-0.mb-0 { margin-bottom : 0 ; } .no-scrollbar : :-webkit-scrollbar { display…" at bounding box center [568, 381] width 901 height 483
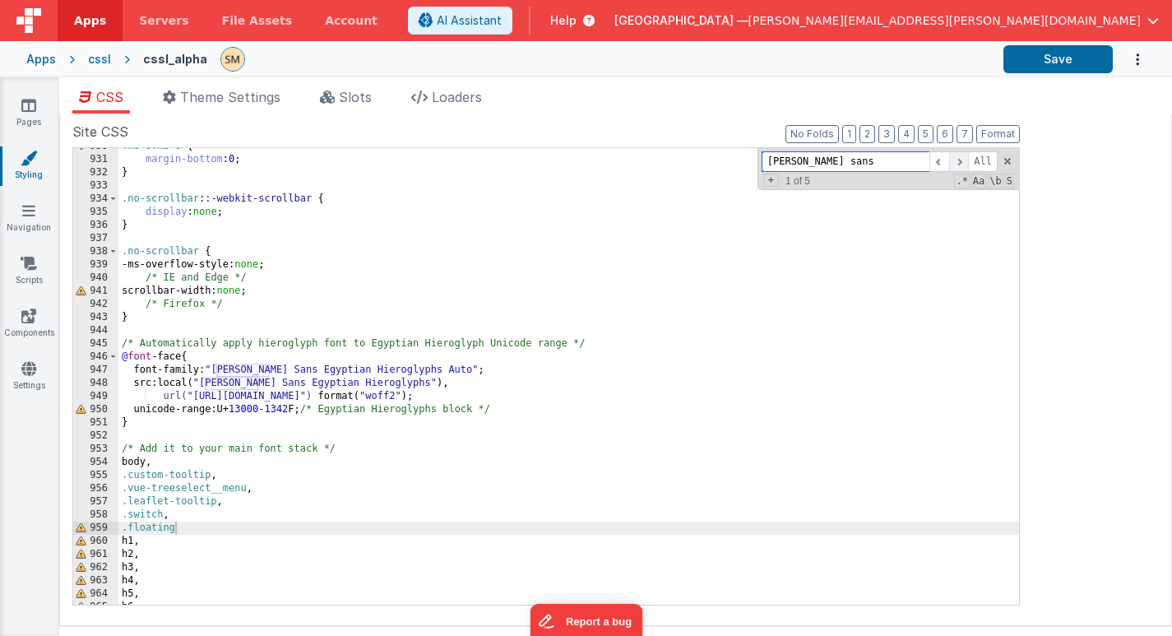
click at [958, 162] on span at bounding box center [959, 161] width 20 height 21
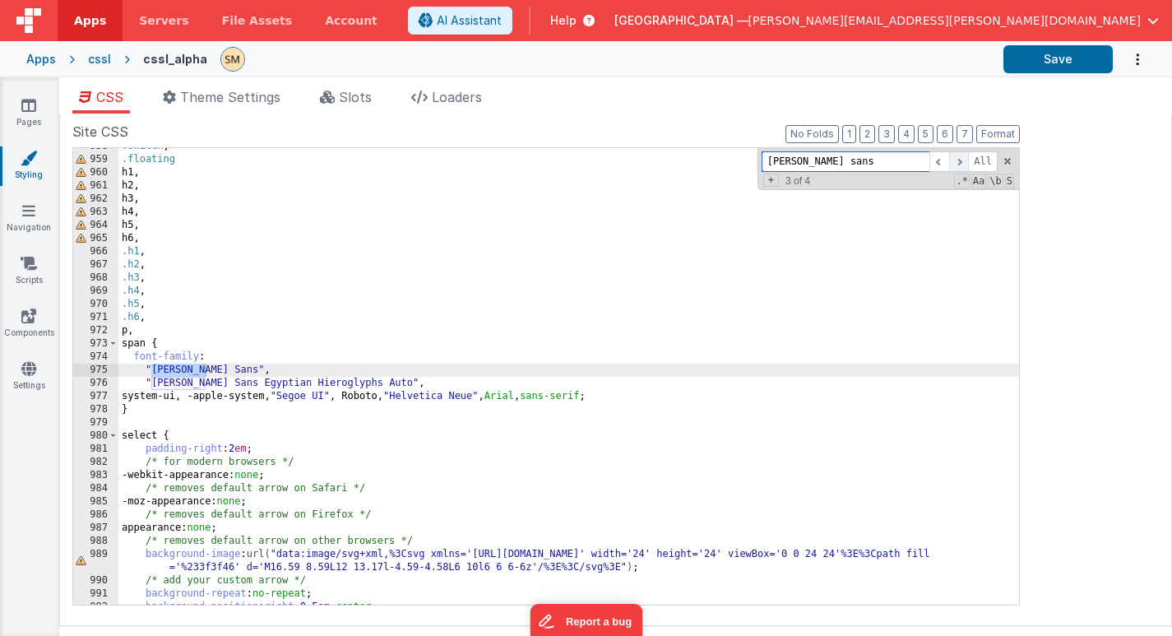
click at [958, 162] on span at bounding box center [959, 161] width 20 height 21
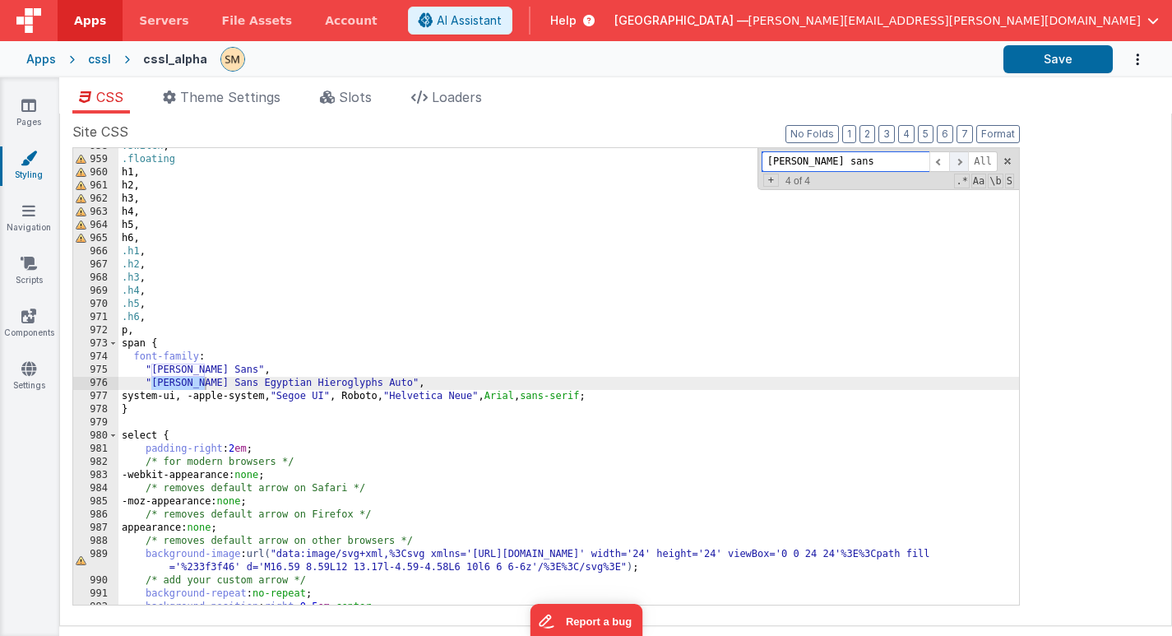
click at [958, 162] on span at bounding box center [959, 161] width 20 height 21
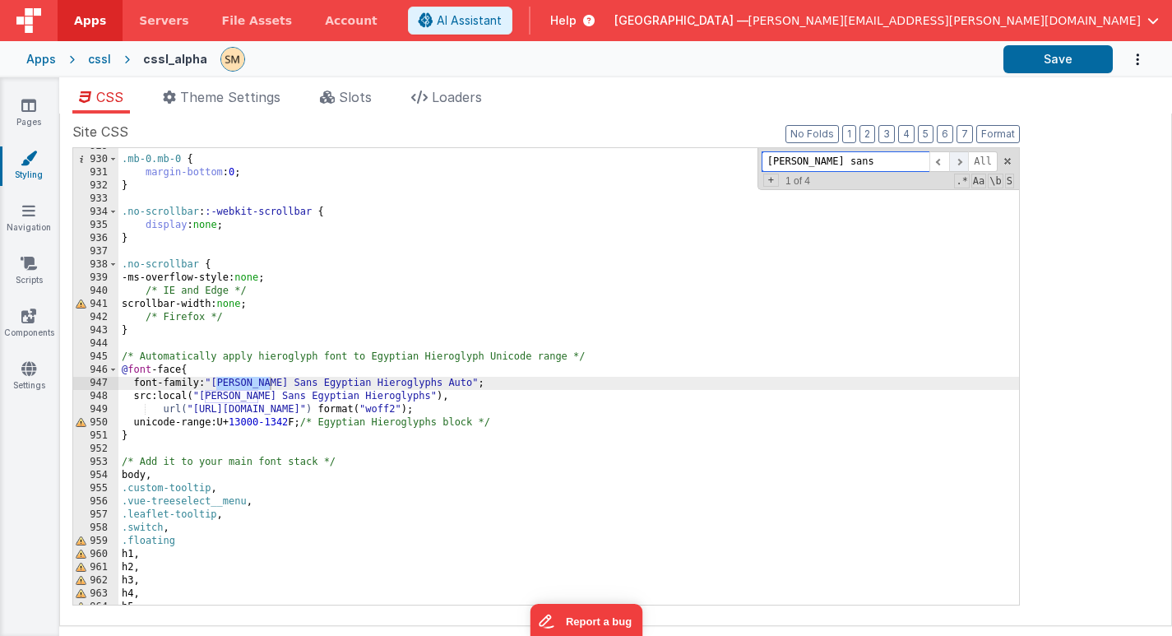
click at [958, 162] on span at bounding box center [959, 161] width 20 height 21
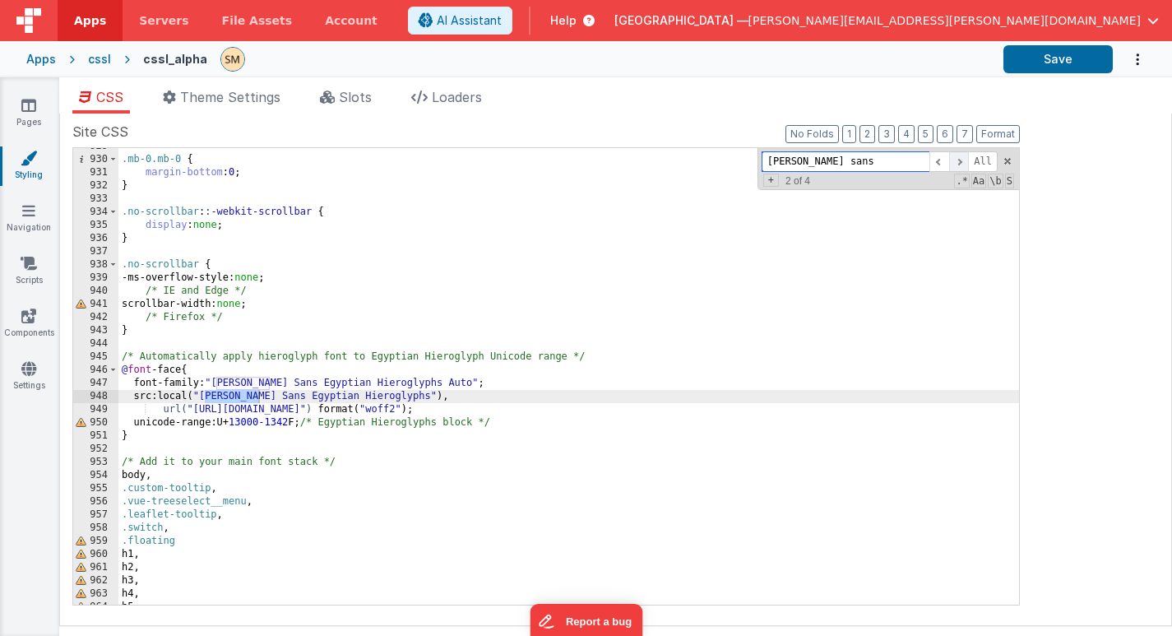
click at [958, 162] on span at bounding box center [959, 161] width 20 height 21
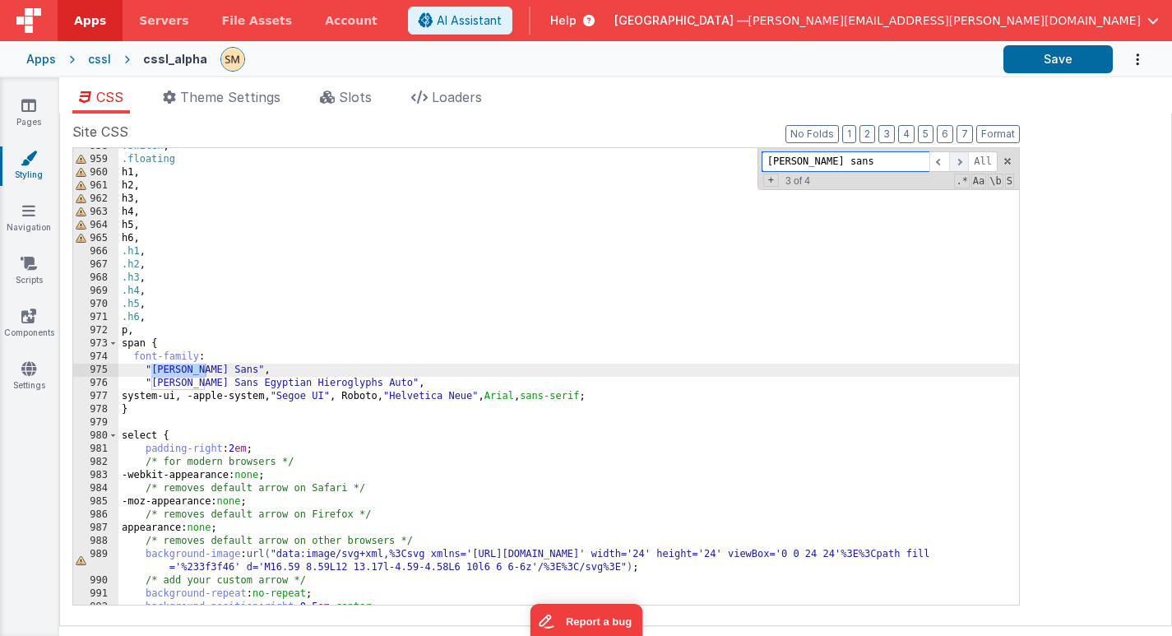
scroll to position [13195, 0]
click at [147, 409] on div ".switch , .floating h1 , h2 , h3 , h4 , h5 , h6 , .h1 , .h2 , .h3 , .h4 , .h5 ,…" at bounding box center [568, 381] width 901 height 483
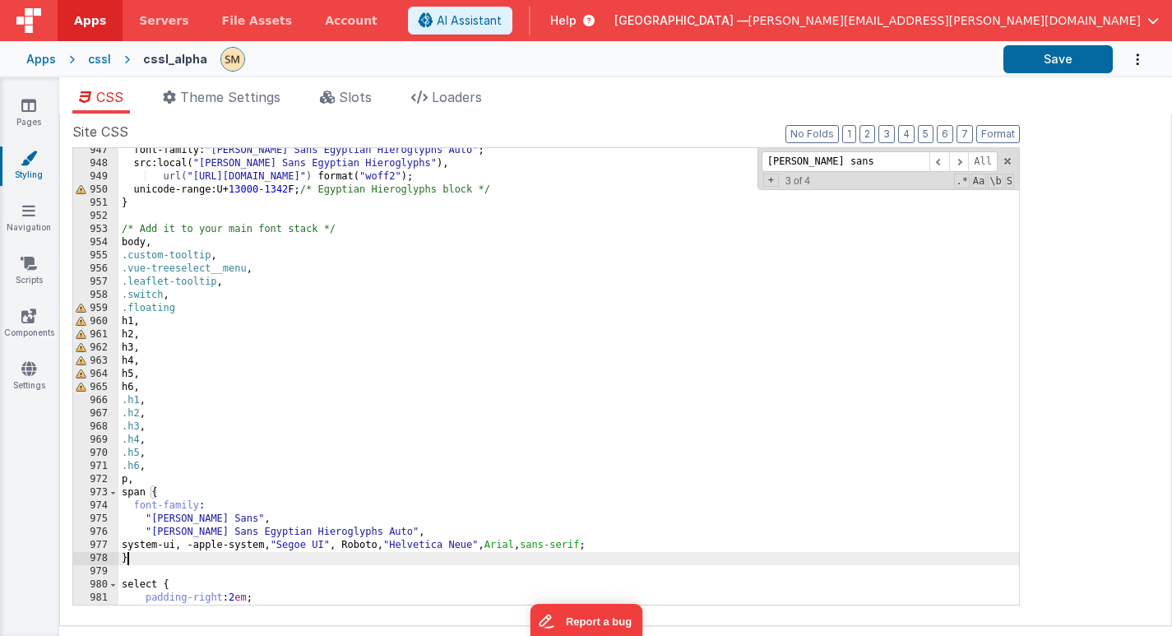
scroll to position [13030, 0]
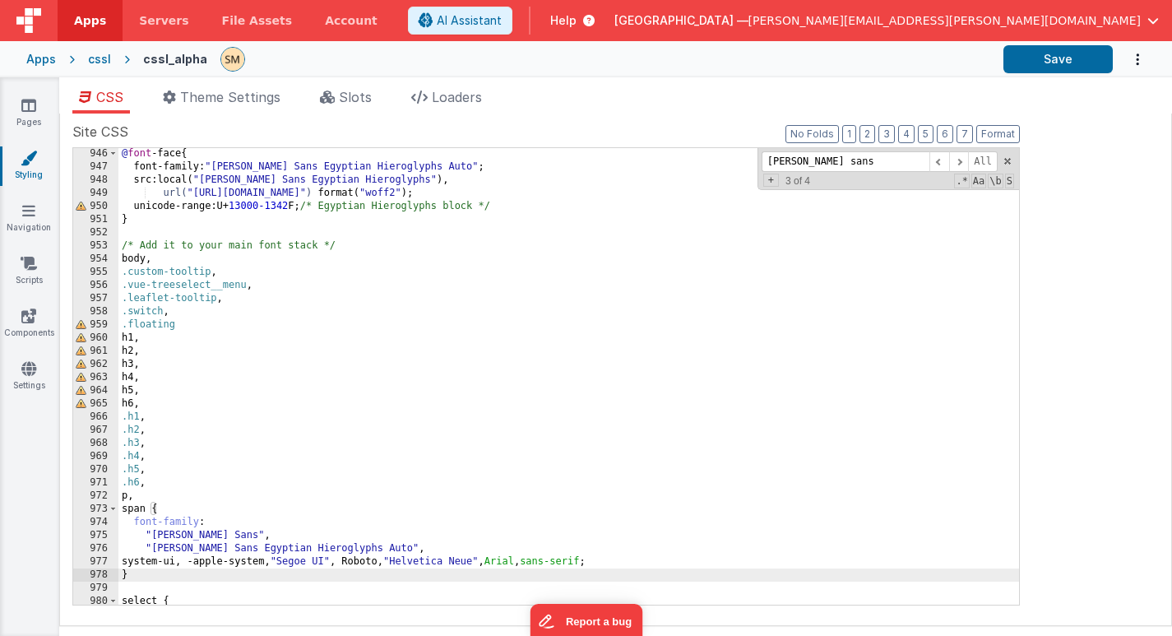
click at [120, 257] on div "@ font -face { font-family : " Noto Sans Egyptian Hieroglyphs Auto " ; src : lo…" at bounding box center [568, 388] width 901 height 483
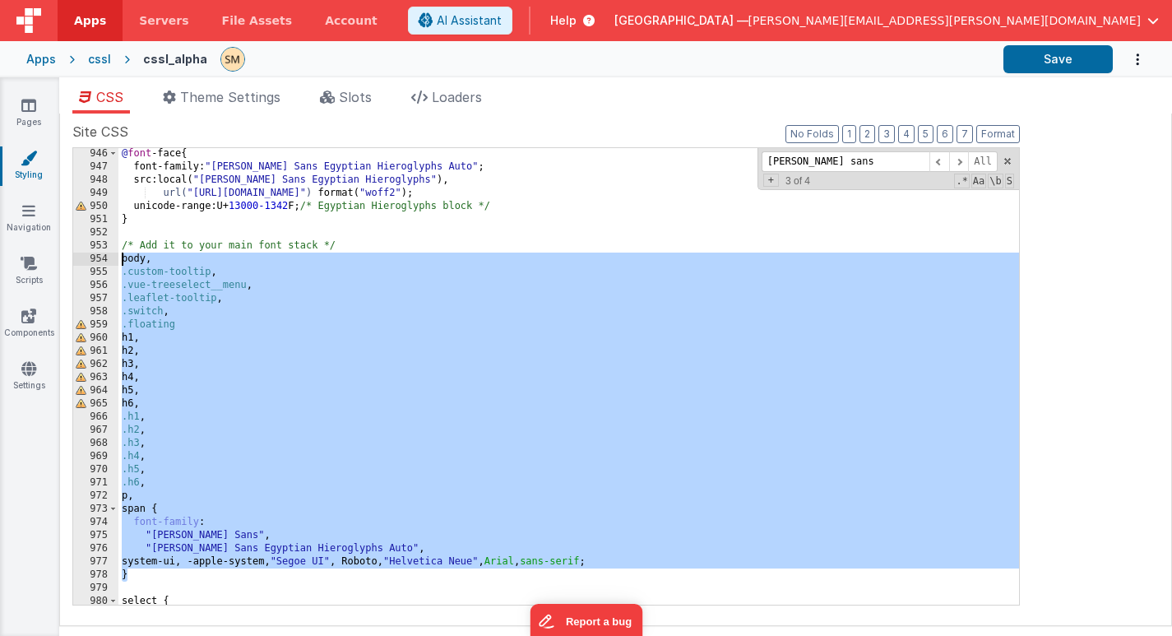
click at [203, 321] on div "@ font -face { font-family : " Noto Sans Egyptian Hieroglyphs Auto " ; src : lo…" at bounding box center [568, 388] width 901 height 483
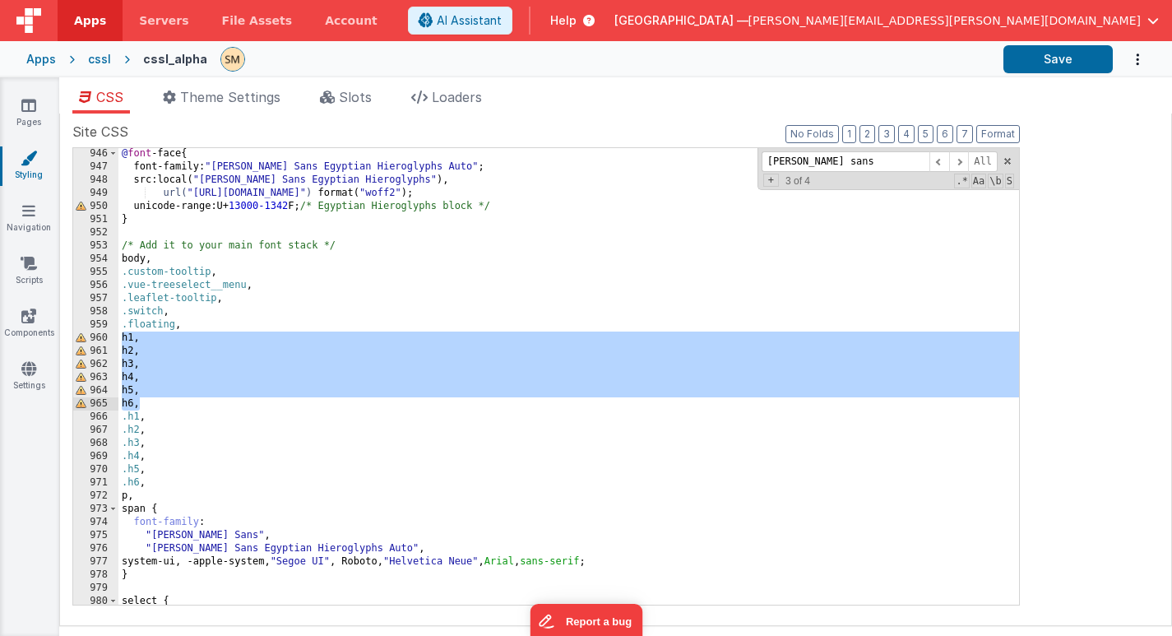
drag, startPoint x: 120, startPoint y: 335, endPoint x: 155, endPoint y: 404, distance: 77.2
click at [155, 405] on div "@ font -face { font-family : " Noto Sans Egyptian Hieroglyphs Auto " ; src : lo…" at bounding box center [568, 388] width 901 height 483
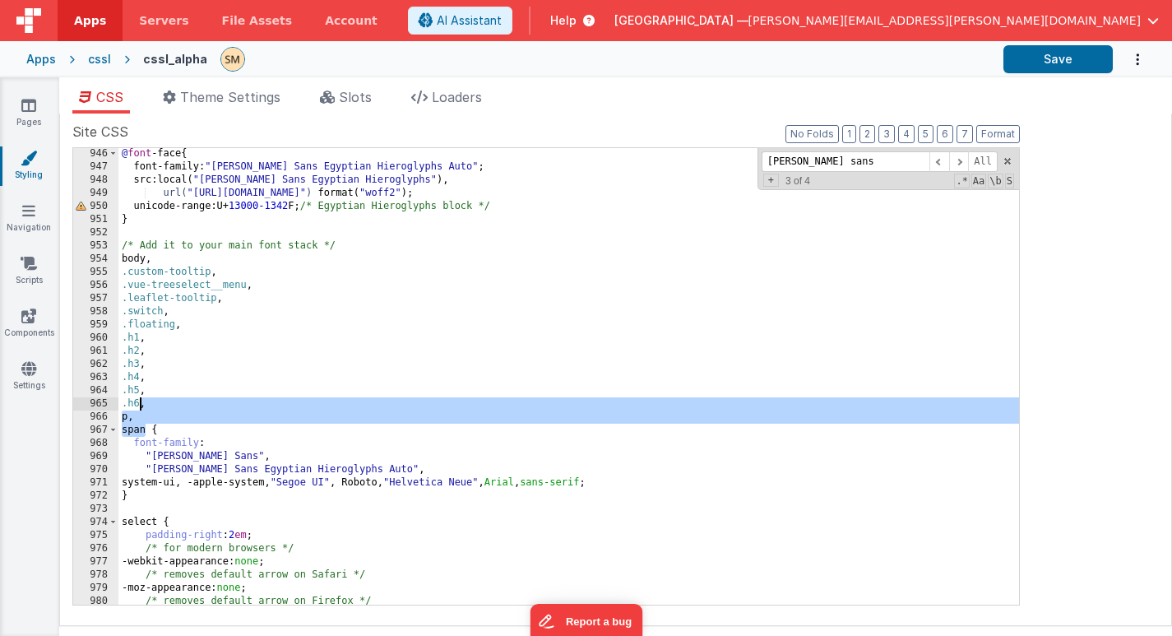
drag, startPoint x: 145, startPoint y: 429, endPoint x: 141, endPoint y: 406, distance: 22.6
click at [141, 406] on div "@ font -face { font-family : " Noto Sans Egyptian Hieroglyphs Auto " ; src : lo…" at bounding box center [568, 388] width 901 height 483
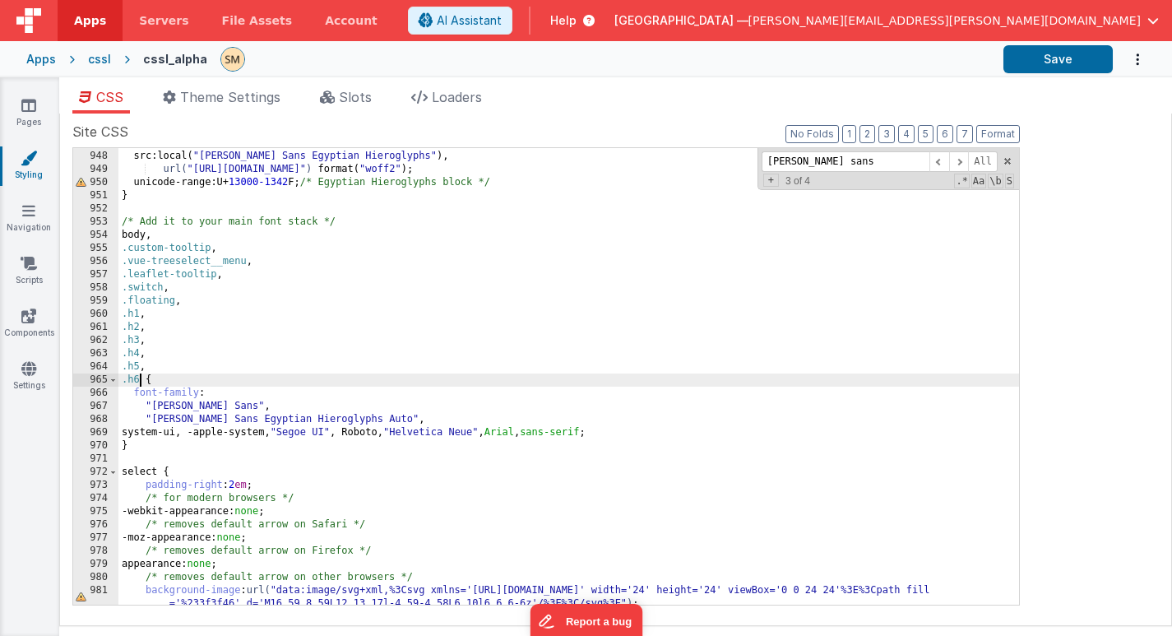
scroll to position [13055, 0]
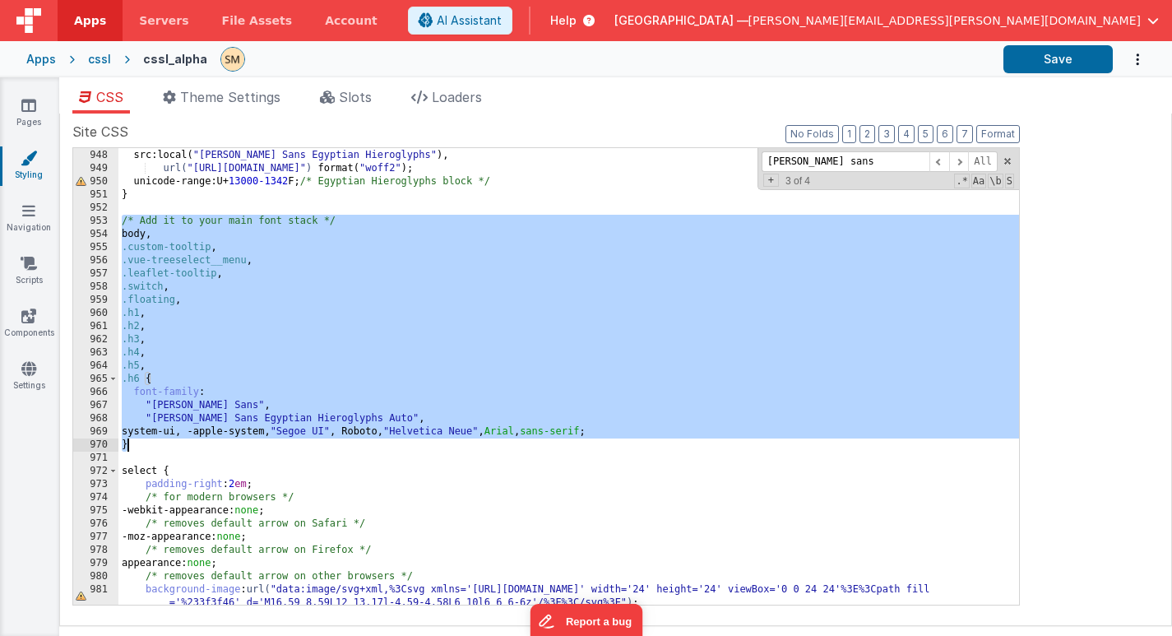
drag, startPoint x: 121, startPoint y: 219, endPoint x: 211, endPoint y: 446, distance: 244.4
click at [212, 446] on div "font-family : " Noto Sans Egyptian Hieroglyphs Auto " ; src : local ( " Noto Sa…" at bounding box center [568, 384] width 901 height 496
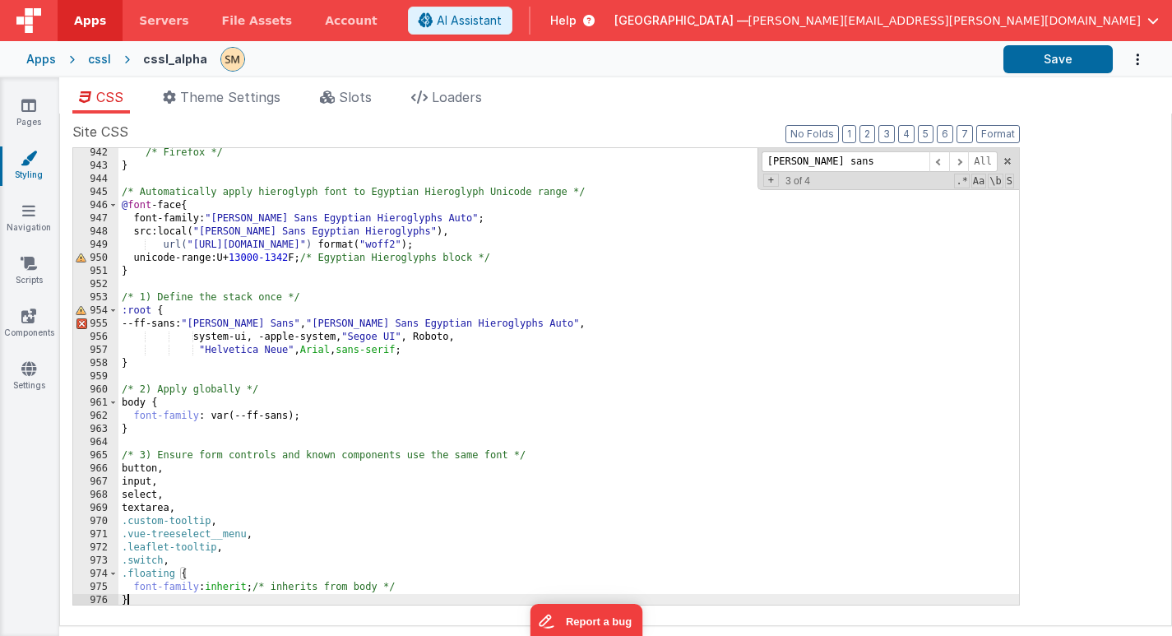
scroll to position [12978, 0]
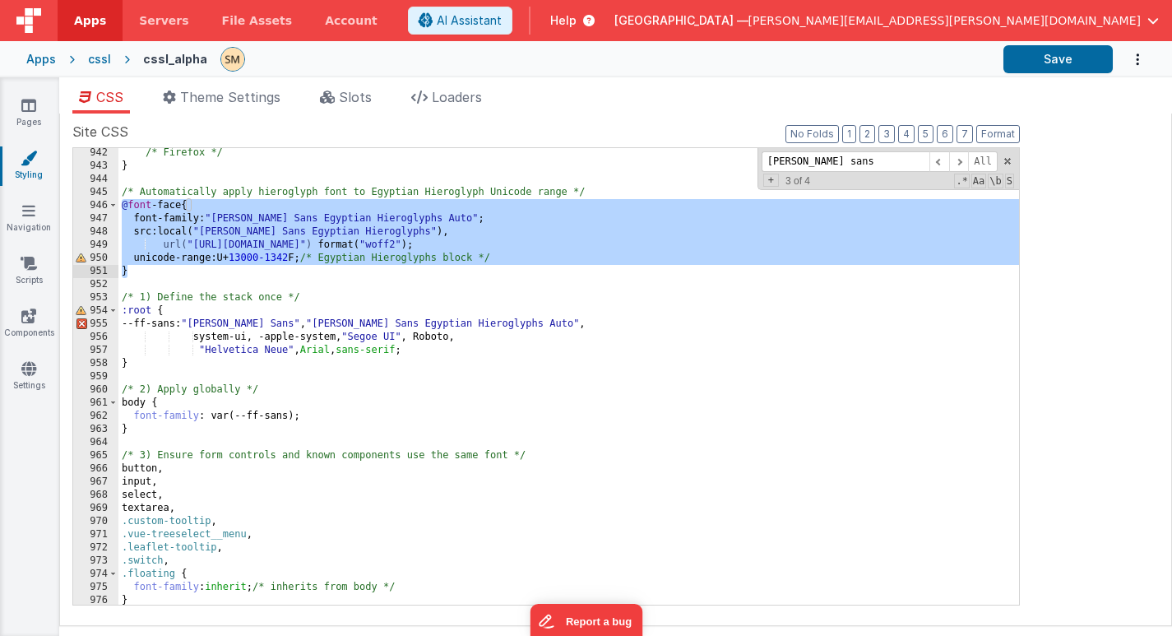
drag, startPoint x: 121, startPoint y: 204, endPoint x: 139, endPoint y: 268, distance: 66.7
click at [139, 268] on div "/* Firefox */ } /* Automatically apply hieroglyph font to Egyptian Hieroglyph U…" at bounding box center [568, 387] width 901 height 483
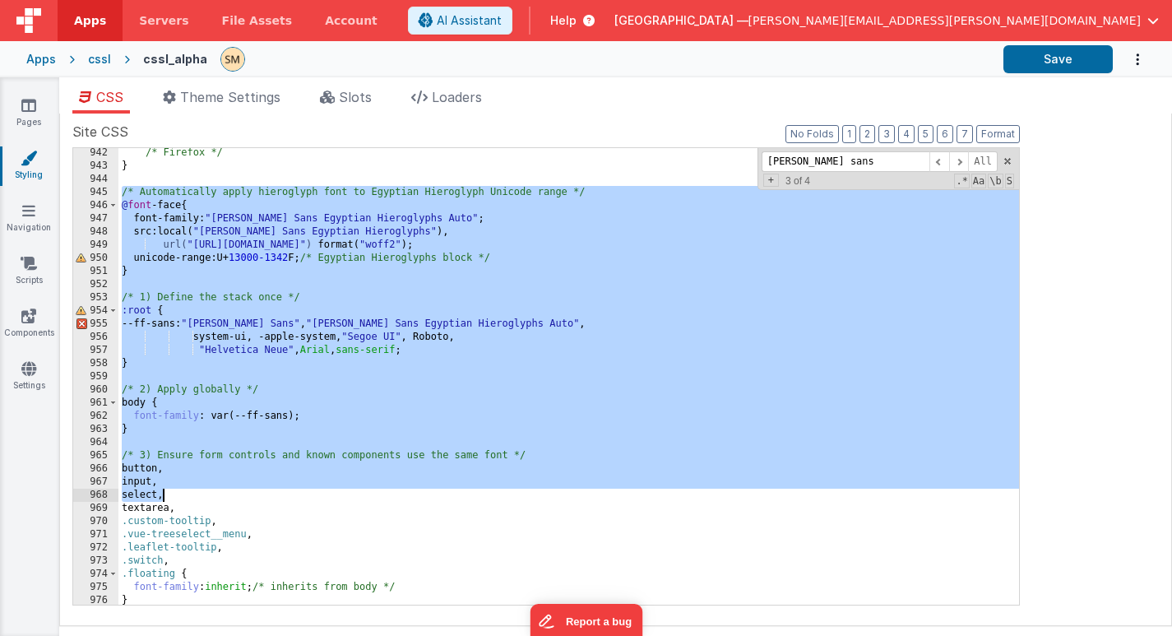
drag, startPoint x: 123, startPoint y: 192, endPoint x: 211, endPoint y: 489, distance: 308.9
click at [211, 489] on div "/* Firefox */ } /* Automatically apply hieroglyph font to Egyptian Hieroglyph U…" at bounding box center [568, 387] width 901 height 483
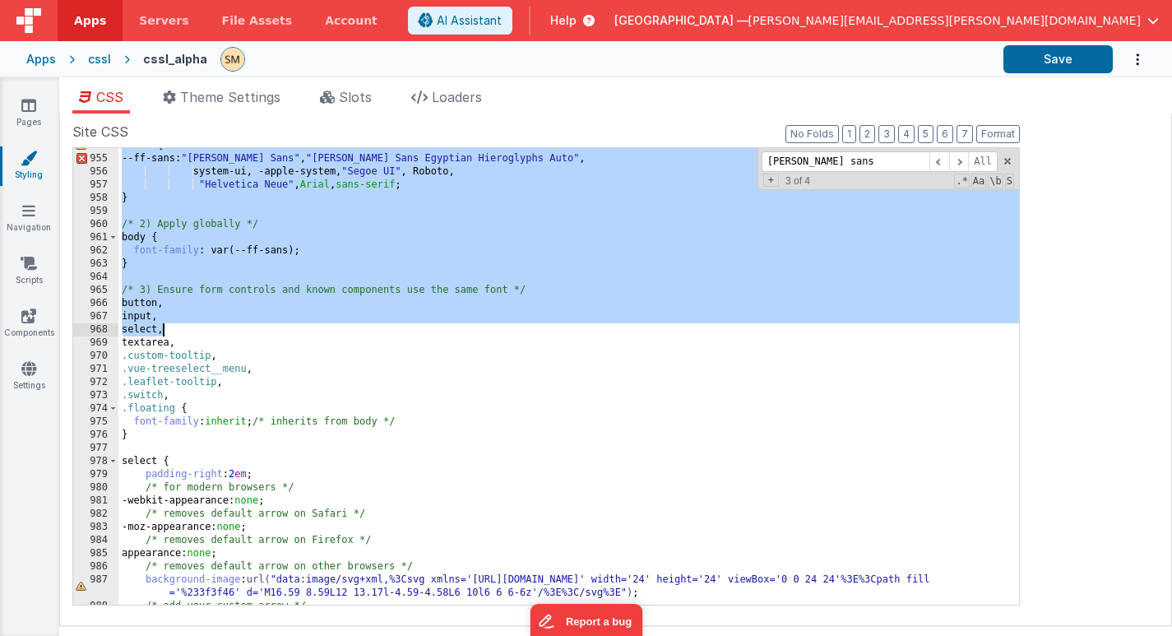
scroll to position [13148, 0]
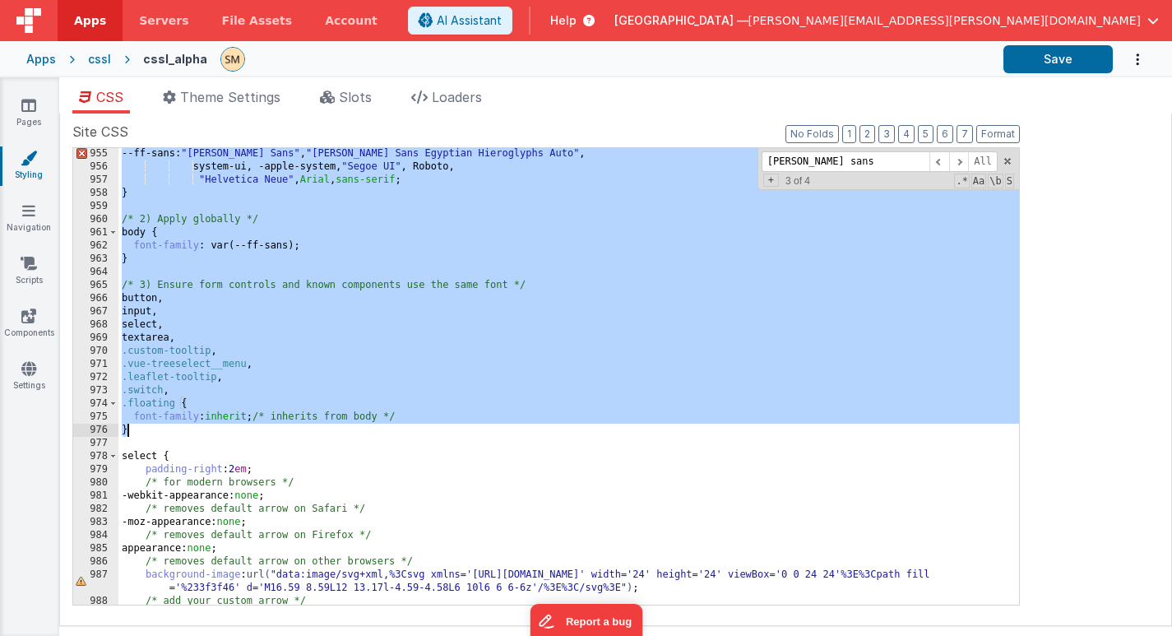
click at [167, 436] on div "--ff-sans: " Noto Sans " , " Noto Sans Egyptian Hieroglyphs Auto " , system-ui,…" at bounding box center [568, 388] width 901 height 483
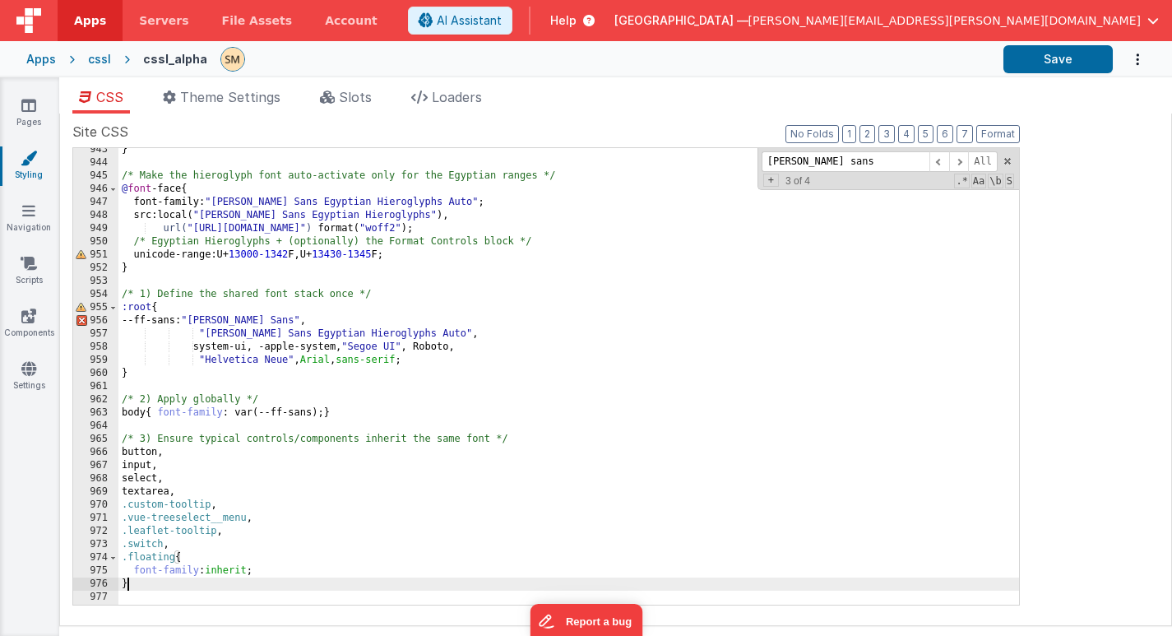
scroll to position [12975, 0]
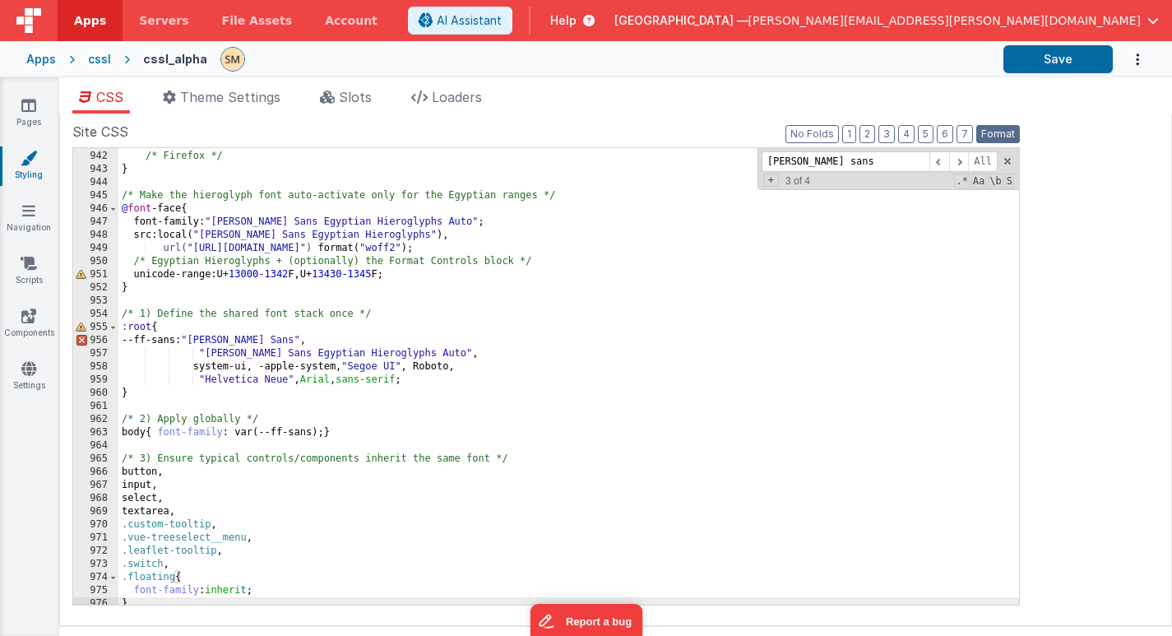
click at [996, 132] on button "Format" at bounding box center [998, 134] width 44 height 18
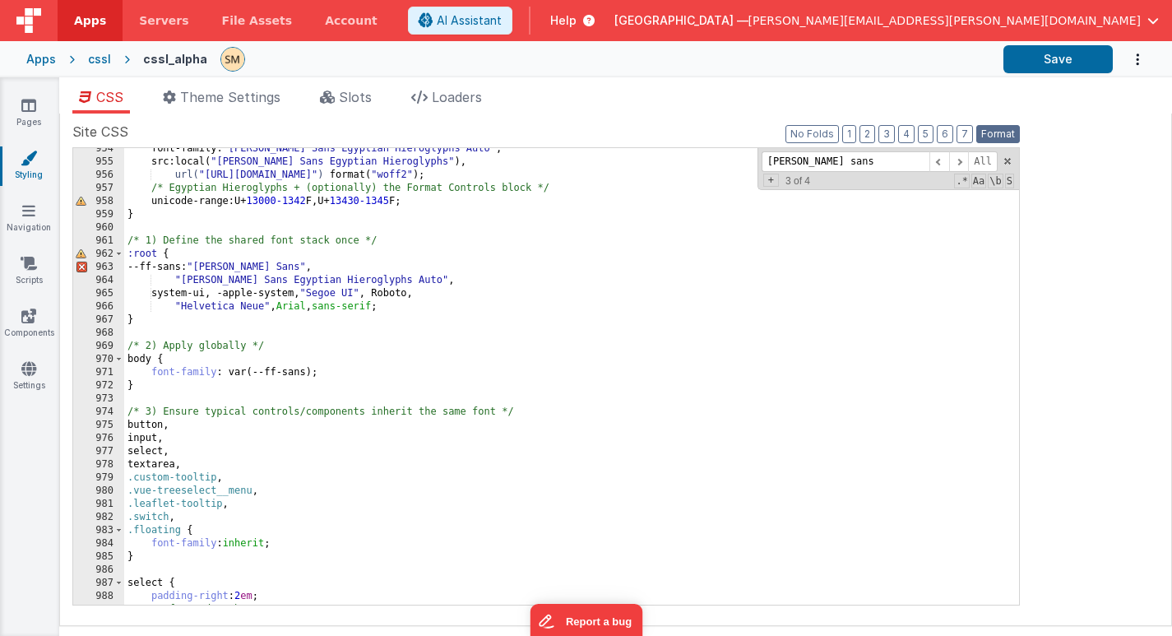
scroll to position [13153, 0]
click at [1059, 61] on button "Save" at bounding box center [1058, 59] width 109 height 28
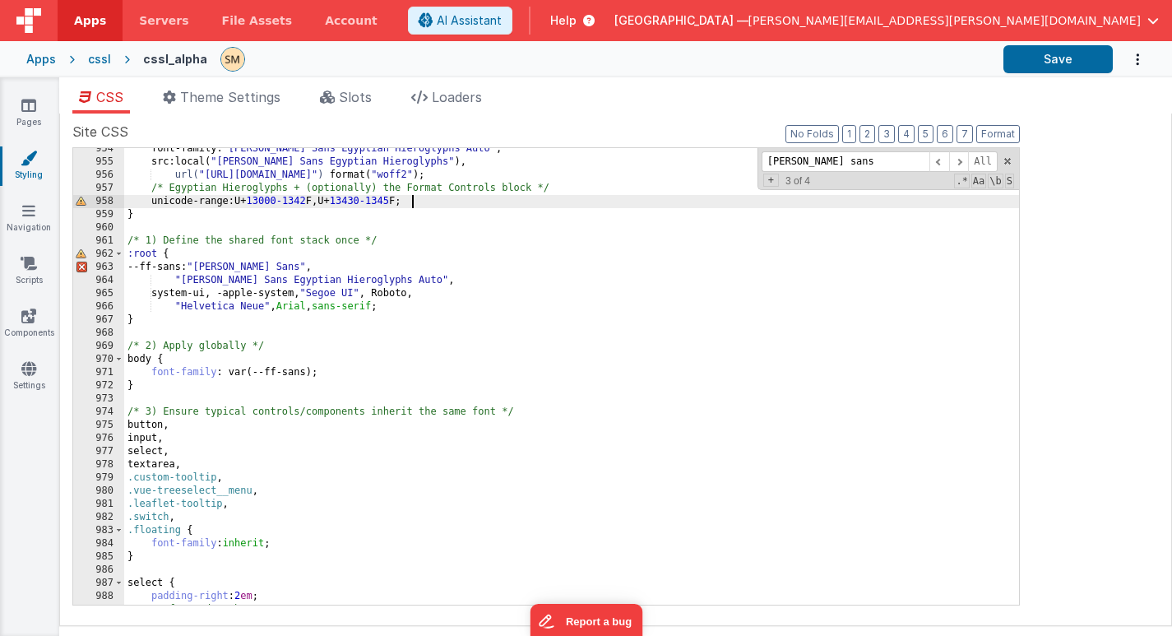
click at [484, 201] on div "font-family : " Noto Sans Egyptian Hieroglyphs Auto " ; src : local ( " Noto Sa…" at bounding box center [571, 383] width 895 height 483
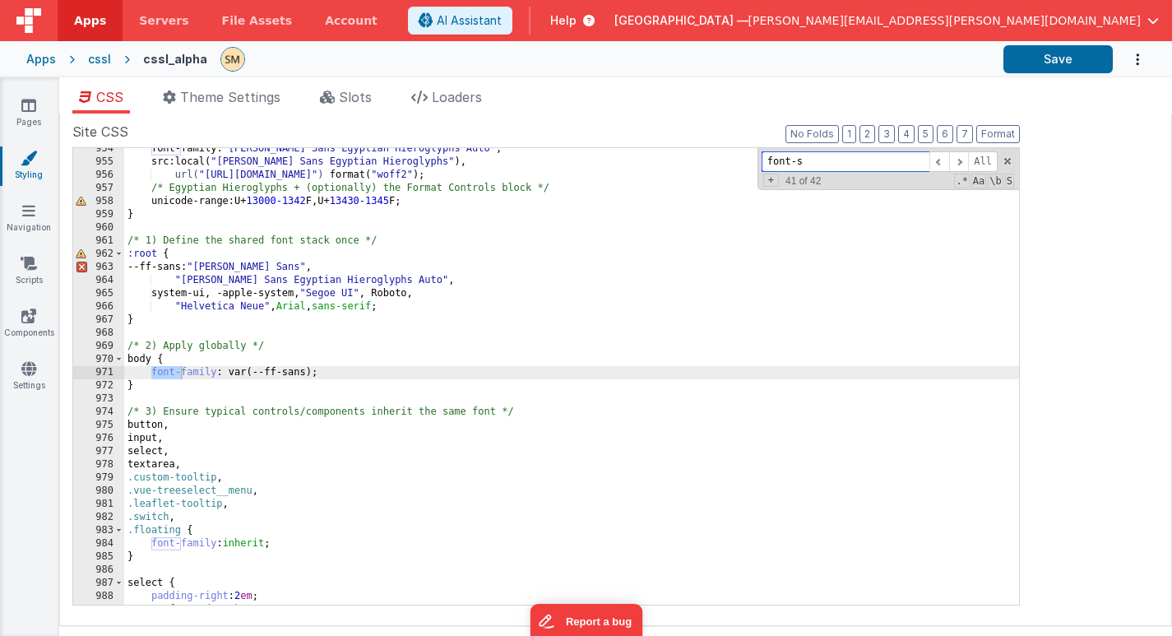
scroll to position [956, 0]
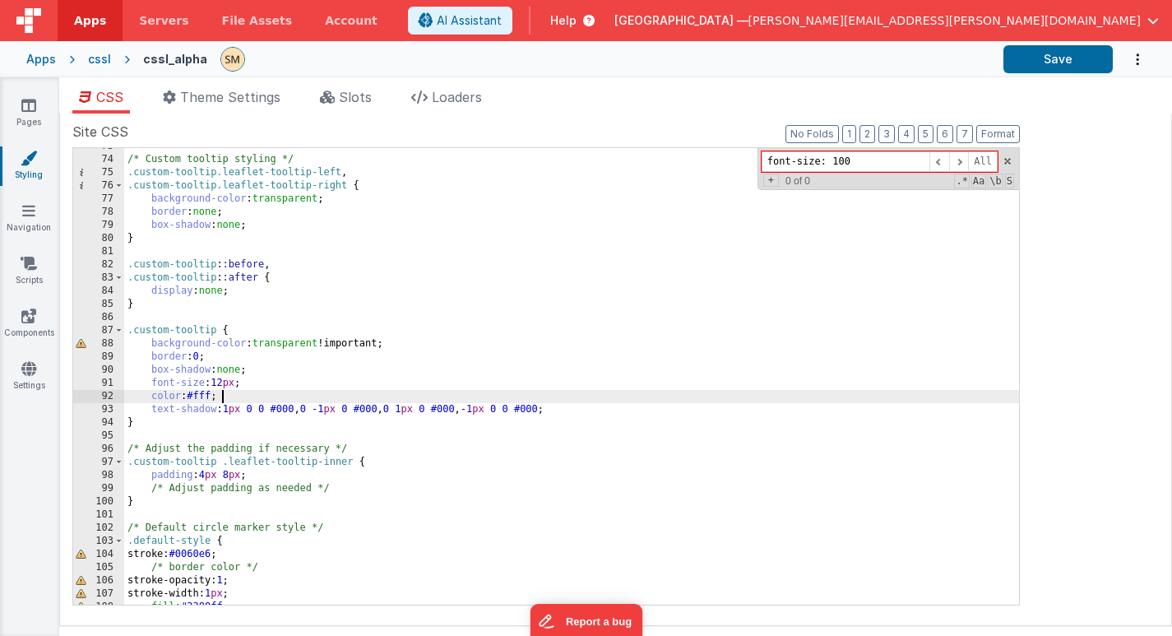
click at [249, 394] on div "/* Custom tooltip styling */ .custom-tooltip.leaflet-tooltip-left , .custom-too…" at bounding box center [571, 381] width 895 height 483
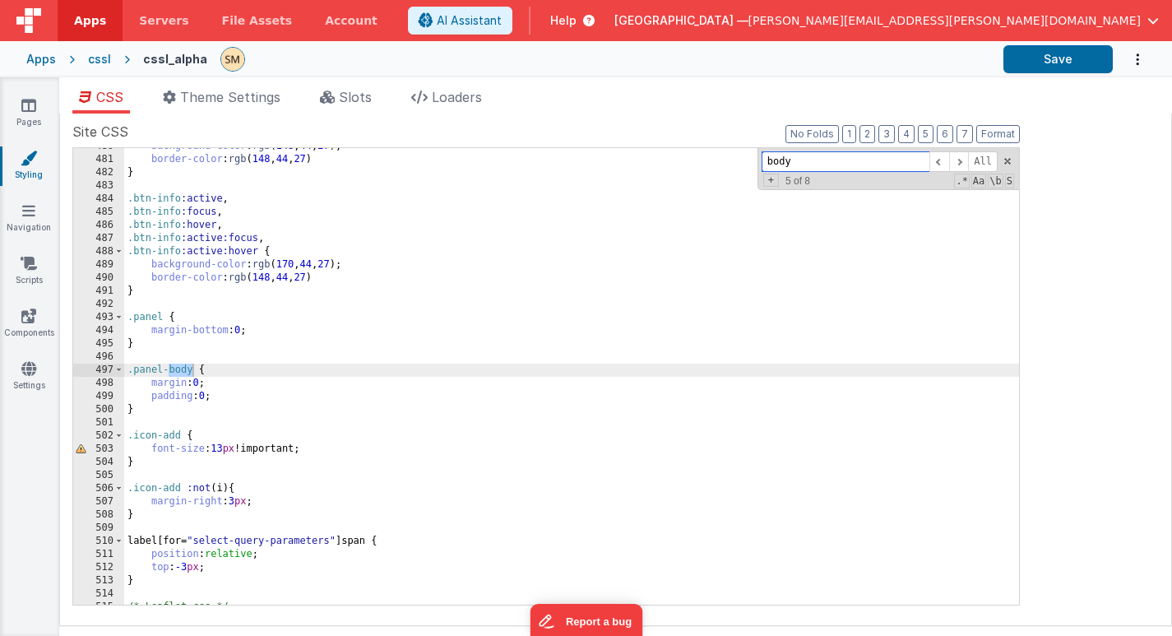
scroll to position [11103, 0]
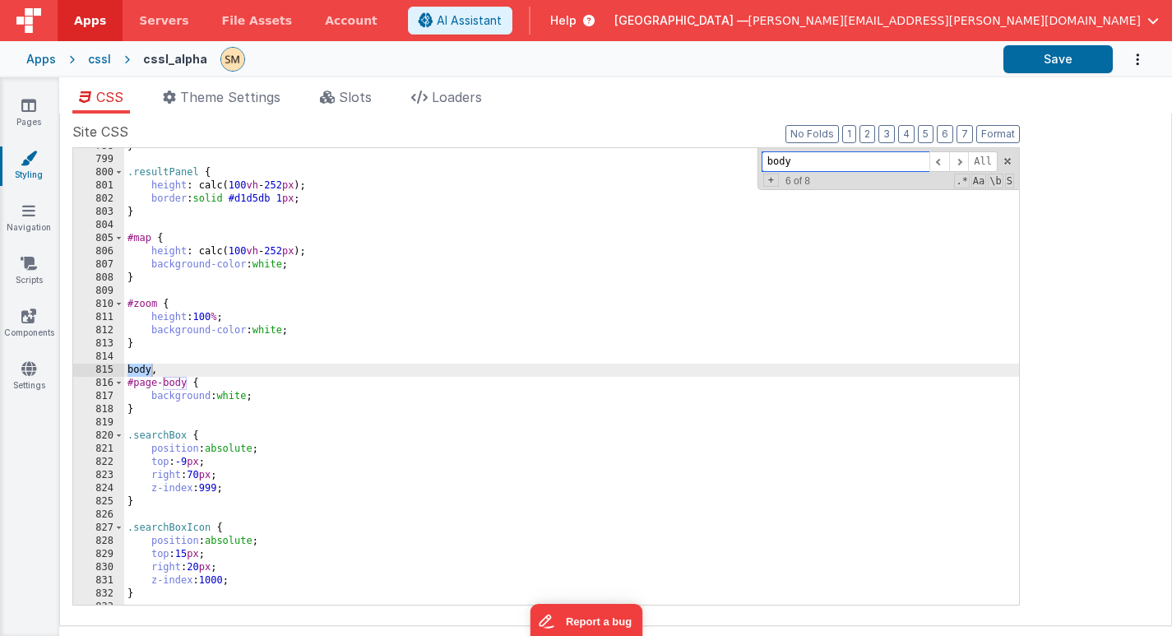
type input "body"
click at [249, 394] on div "} .resultPanel { height : calc( 100 vh - 252 px ); border : solid #d1d5db 1 px …" at bounding box center [571, 381] width 895 height 483
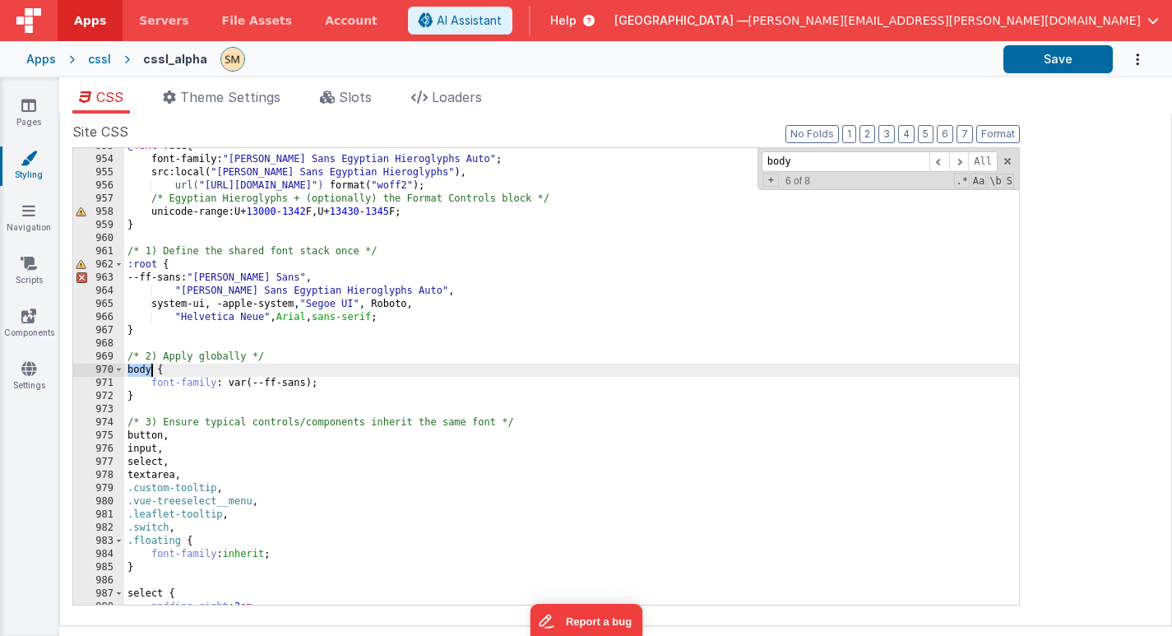
scroll to position [13143, 0]
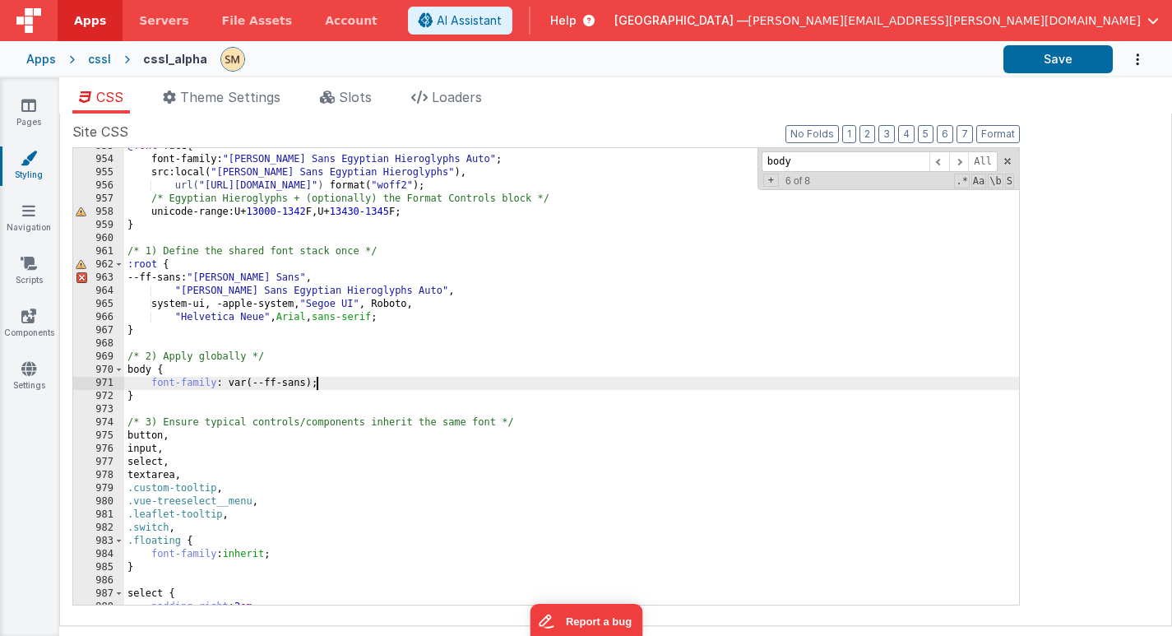
click at [321, 386] on div "@ font -face { font-family : " Noto Sans Egyptian Hieroglyphs Auto " ; src : lo…" at bounding box center [571, 381] width 895 height 483
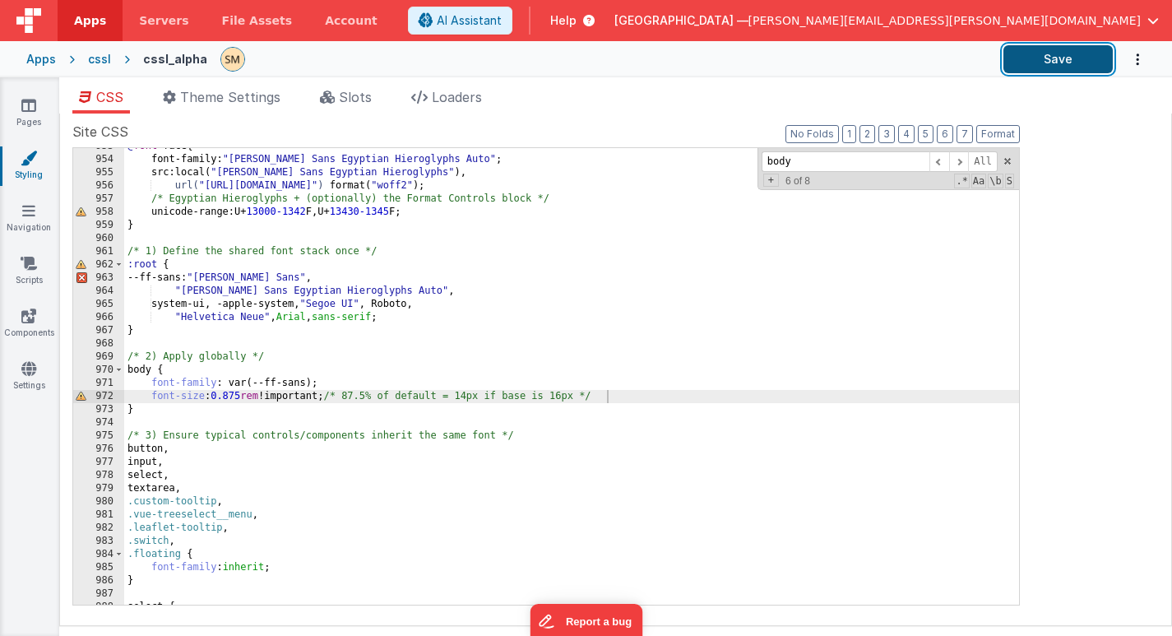
click at [1057, 64] on button "Save" at bounding box center [1058, 59] width 109 height 28
click at [31, 105] on icon at bounding box center [28, 105] width 15 height 16
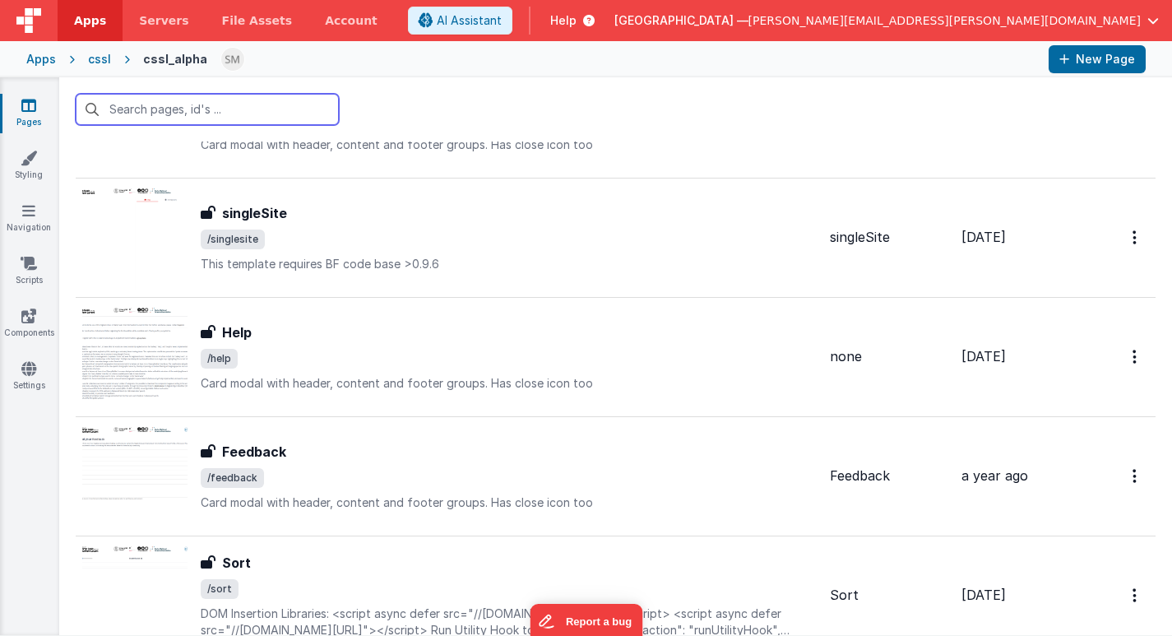
scroll to position [1090, 0]
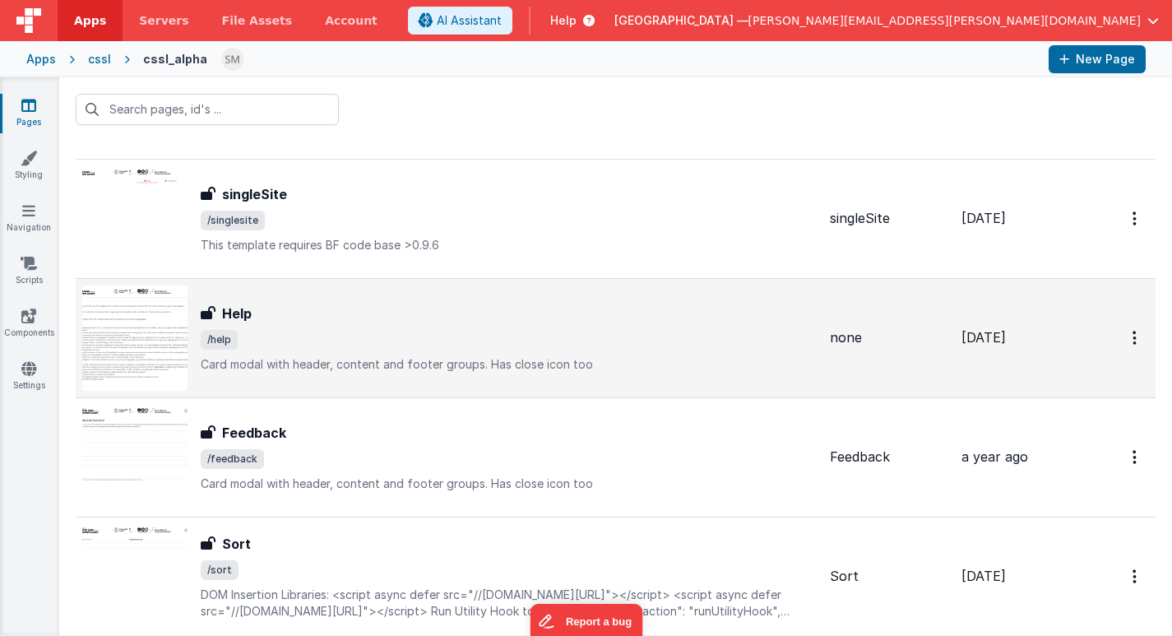
click at [146, 335] on img at bounding box center [134, 337] width 105 height 105
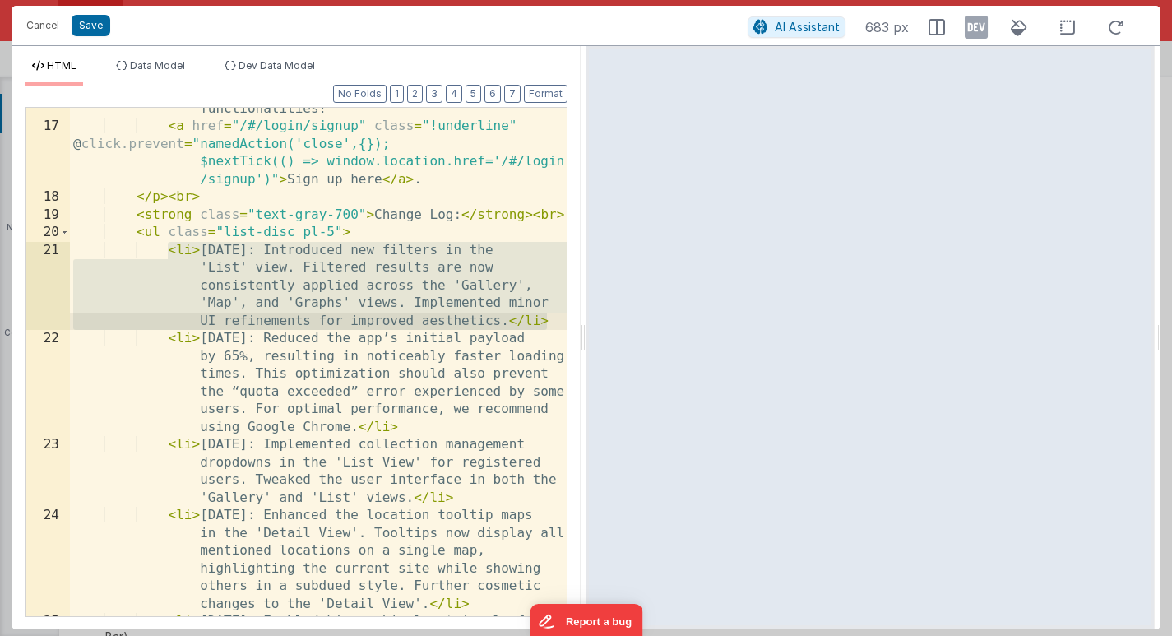
drag, startPoint x: 170, startPoint y: 249, endPoint x: 559, endPoint y: 320, distance: 395.4
click at [559, 320] on div "16 17 18 19 20 21 22 23 24 25 26 27 28 Users are advised to register with CSSL …" at bounding box center [296, 362] width 542 height 510
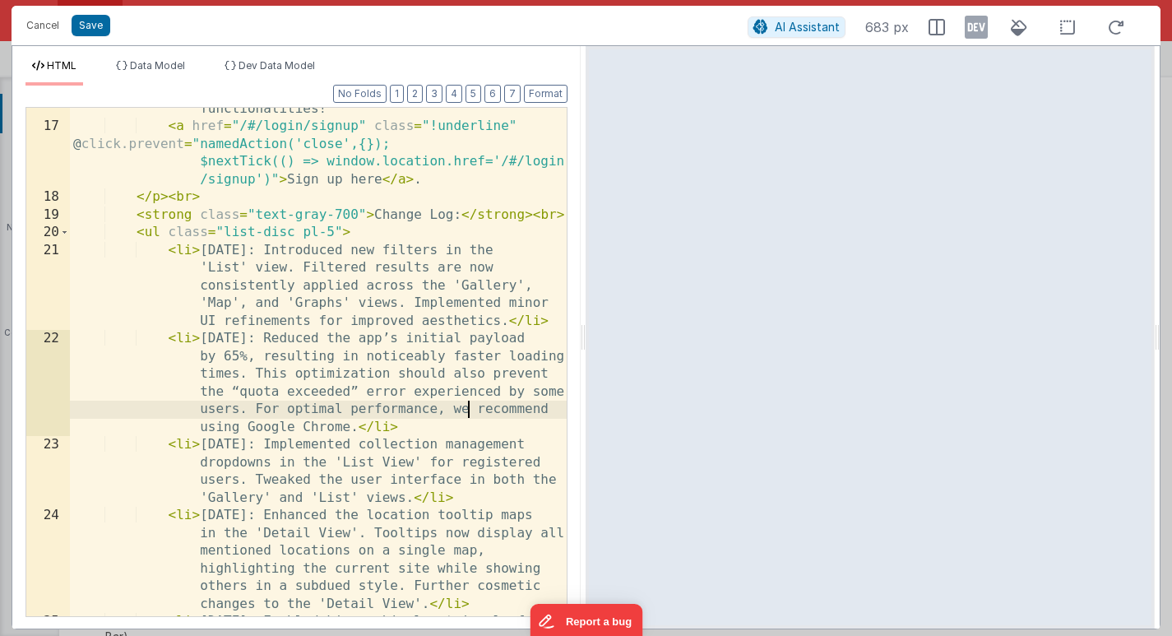
click at [466, 405] on div "Users are advised to register with CSSL to take full advantage of all platform …" at bounding box center [318, 434] width 497 height 739
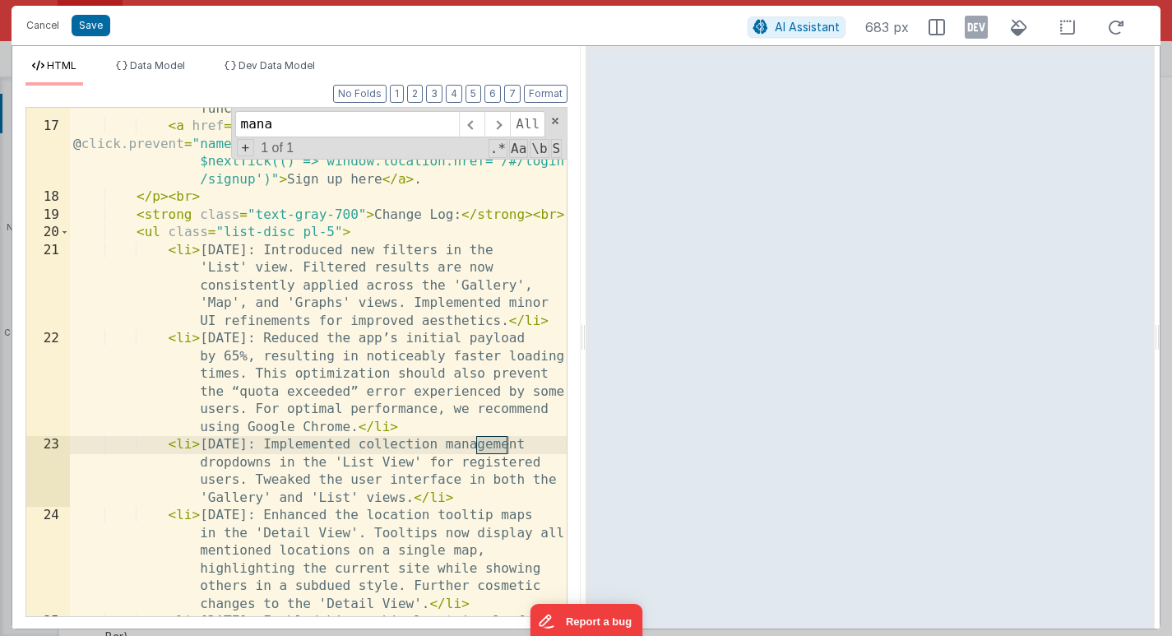
type input "mana"
click at [345, 443] on div "Users are advised to register with CSSL to take full advantage of all platform …" at bounding box center [318, 434] width 497 height 739
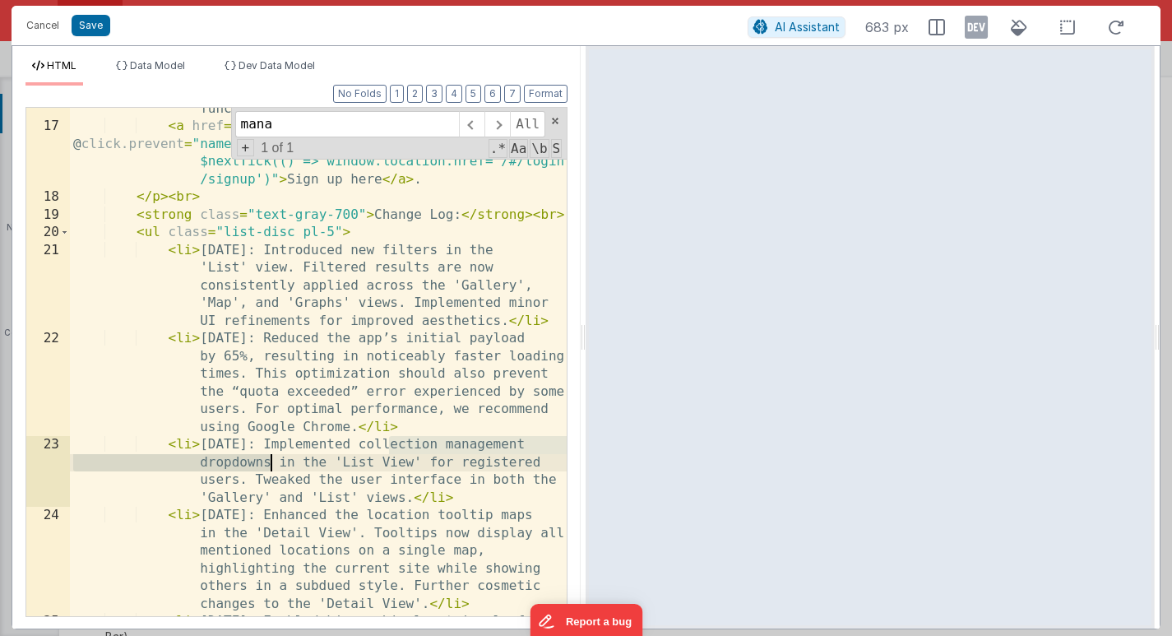
drag, startPoint x: 389, startPoint y: 445, endPoint x: 270, endPoint y: 460, distance: 120.2
click at [270, 460] on div "Users are advised to register with CSSL to take full advantage of all platform …" at bounding box center [318, 434] width 497 height 739
click at [169, 250] on div "Users are advised to register with CSSL to take full advantage of all platform …" at bounding box center [318, 434] width 497 height 739
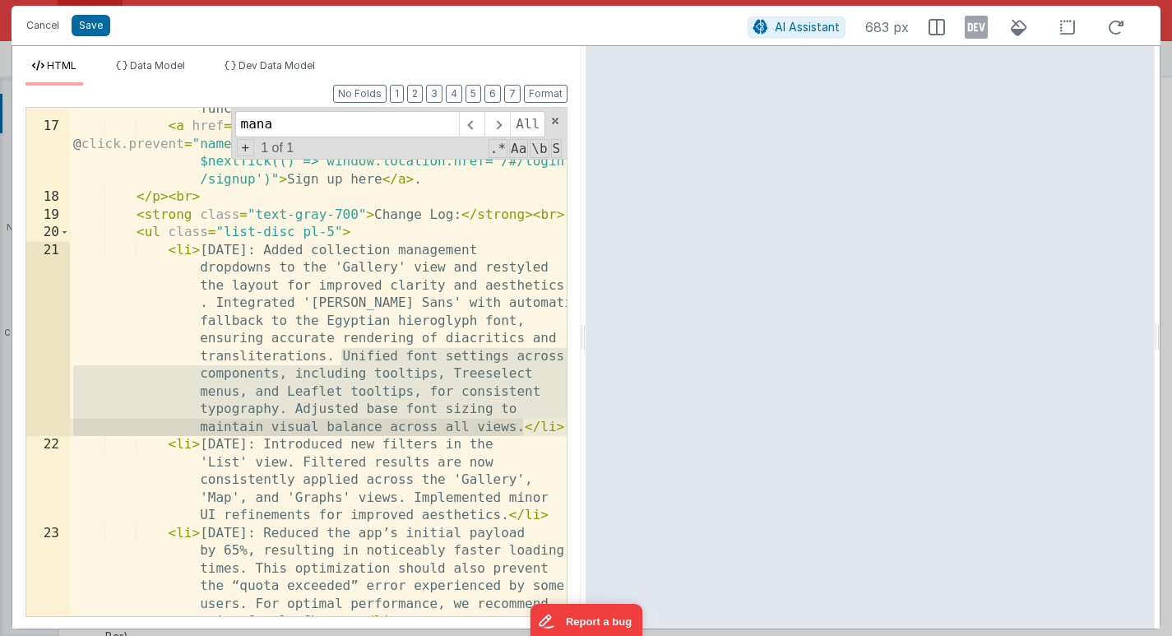
drag, startPoint x: 341, startPoint y: 355, endPoint x: 525, endPoint y: 423, distance: 196.2
click at [525, 423] on div "Users are advised to register with CSSL to take full advantage of all platform …" at bounding box center [318, 399] width 497 height 668
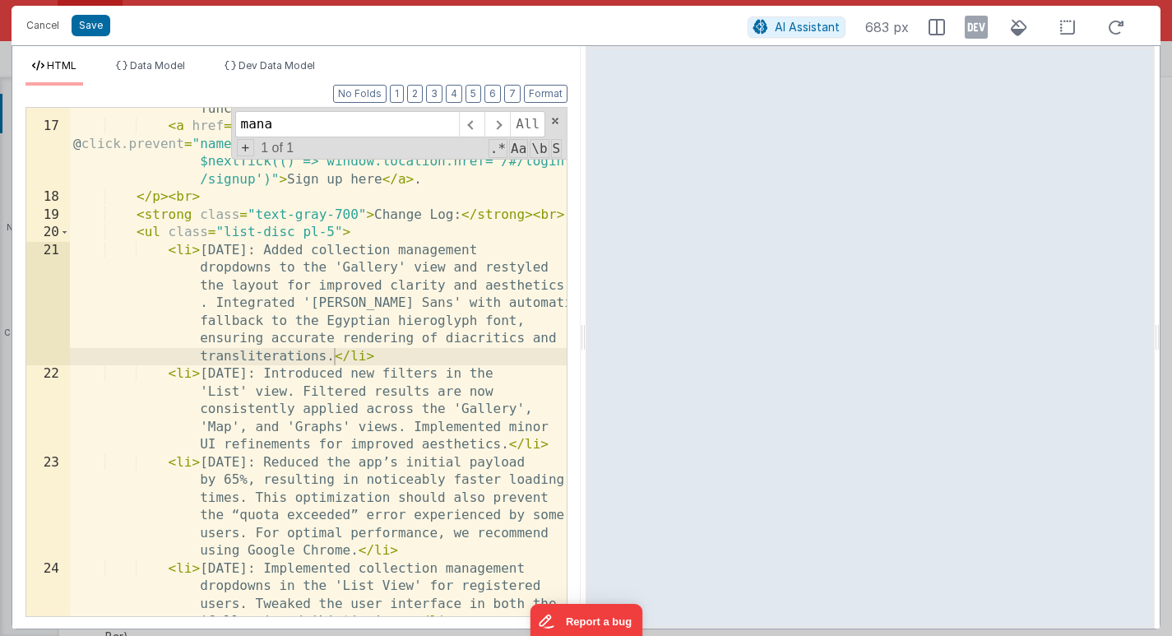
click at [291, 395] on div "Users are advised to register with CSSL to take full advantage of all platform …" at bounding box center [318, 381] width 497 height 633
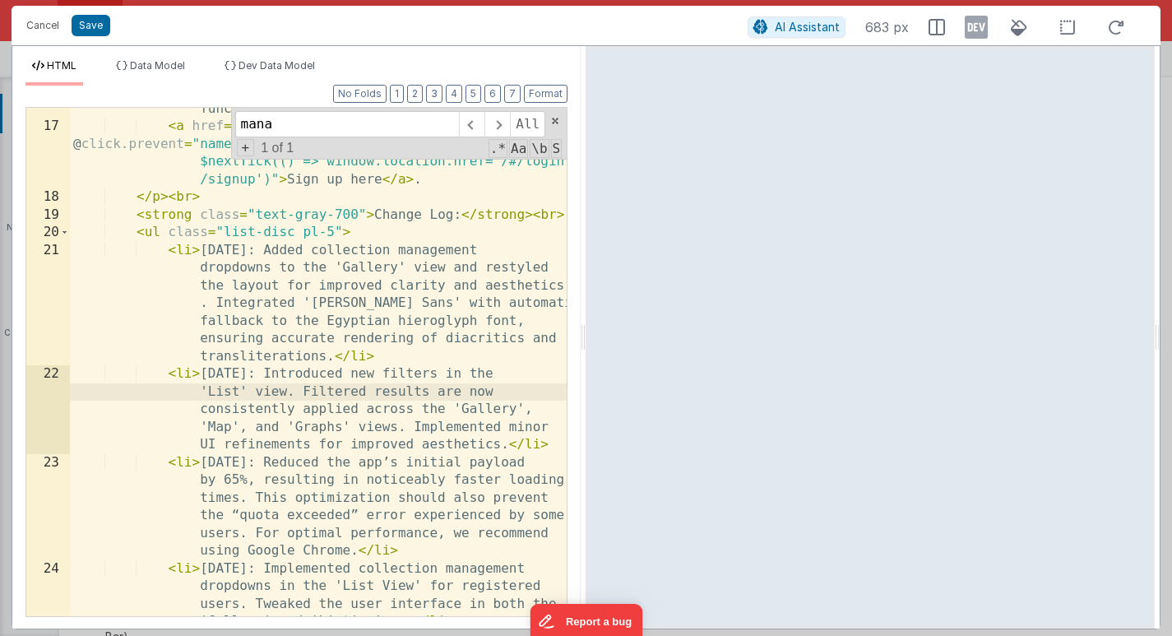
click at [284, 395] on div "Users are advised to register with CSSL to take full advantage of all platform …" at bounding box center [318, 381] width 497 height 633
click at [294, 394] on div "Users are advised to register with CSSL to take full advantage of all platform …" at bounding box center [318, 381] width 497 height 633
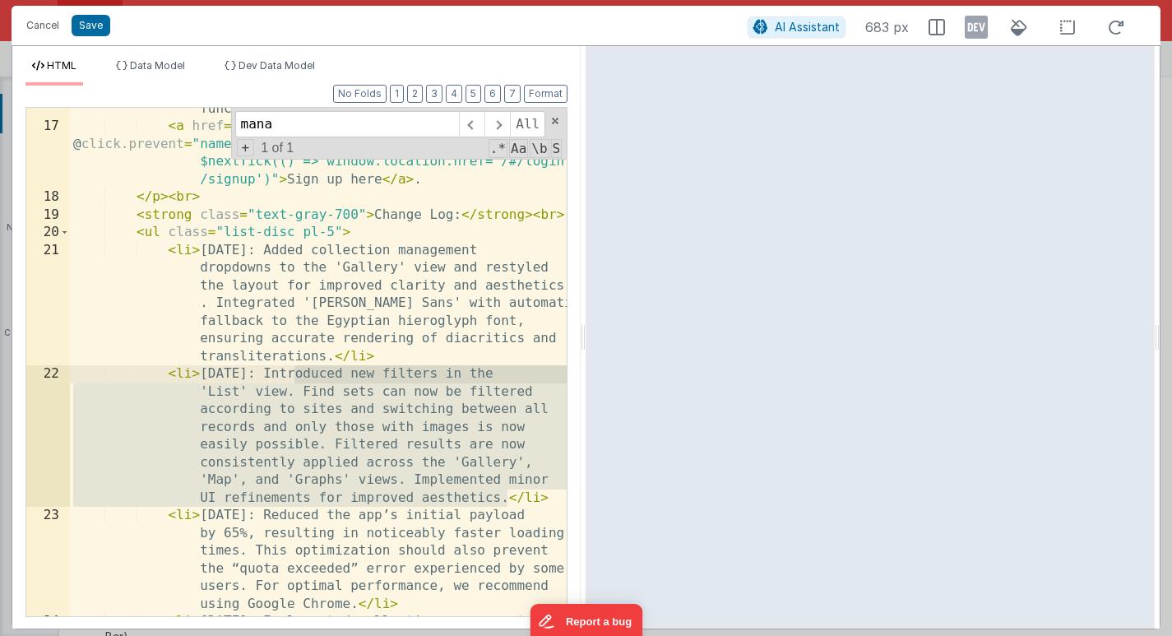
drag, startPoint x: 506, startPoint y: 501, endPoint x: 295, endPoint y: 378, distance: 243.6
click at [295, 378] on div "Users are advised to register with CSSL to take full advantage of all platform …" at bounding box center [318, 381] width 497 height 633
drag, startPoint x: 547, startPoint y: 498, endPoint x: 171, endPoint y: 371, distance: 396.7
click at [170, 371] on div "Users are advised to register with CSSL to take full advantage of all platform …" at bounding box center [318, 381] width 497 height 633
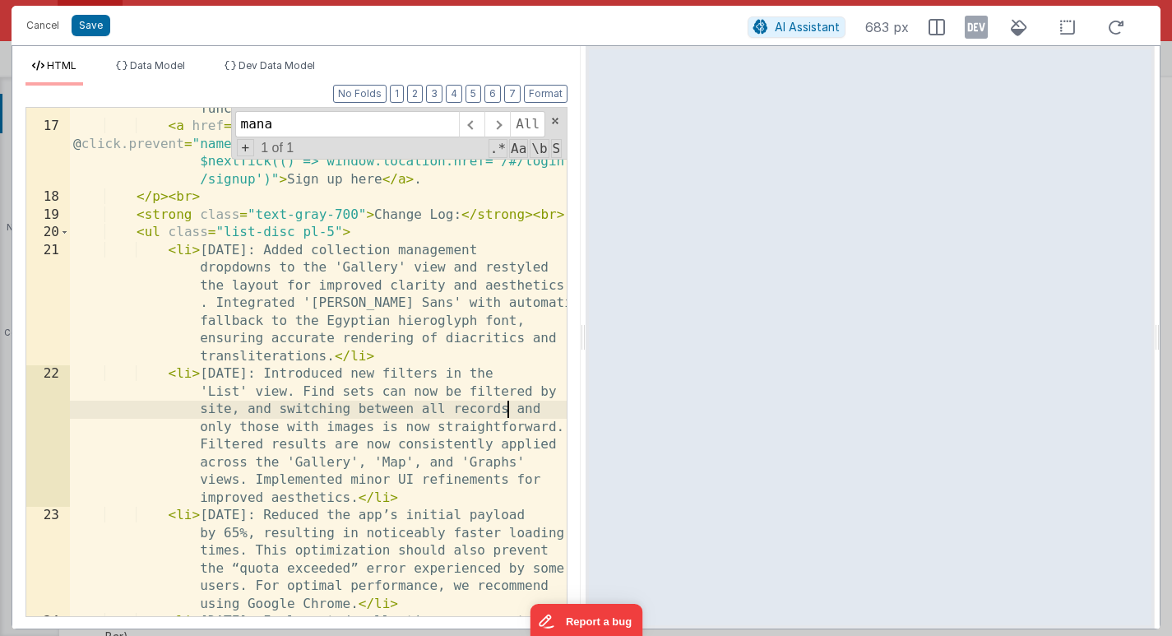
click at [508, 407] on div "Users are advised to register with CSSL to take full advantage of all platform …" at bounding box center [318, 381] width 497 height 633
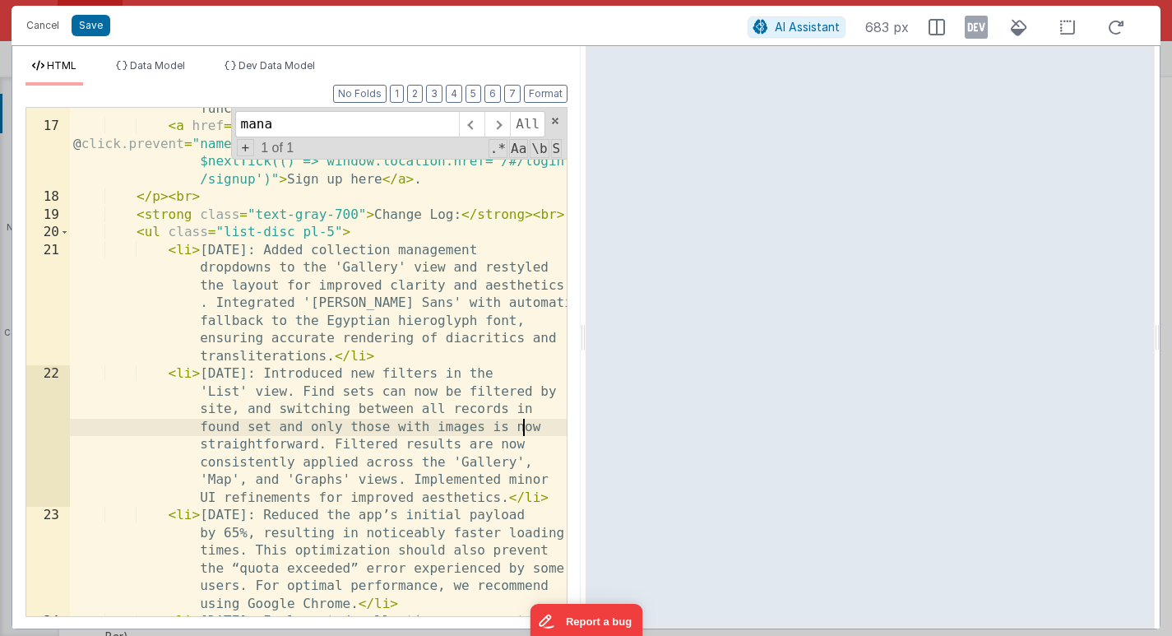
click at [521, 428] on div "Users are advised to register with CSSL to take full advantage of all platform …" at bounding box center [318, 381] width 497 height 633
click at [91, 27] on button "Save" at bounding box center [91, 25] width 39 height 21
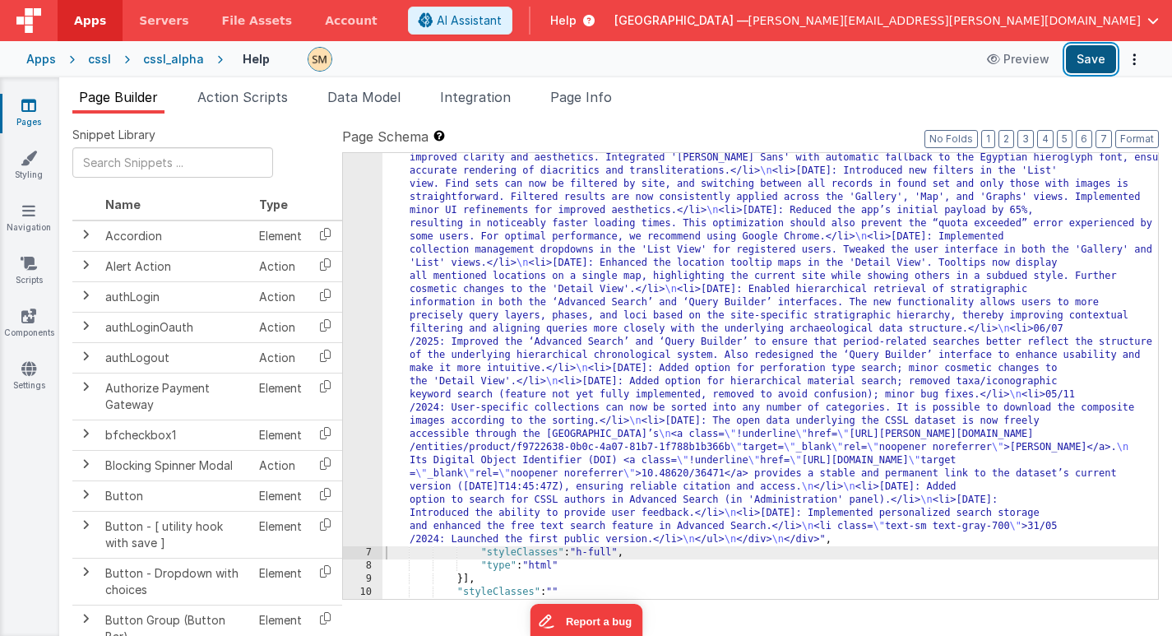
click at [1099, 61] on button "Save" at bounding box center [1091, 59] width 50 height 28
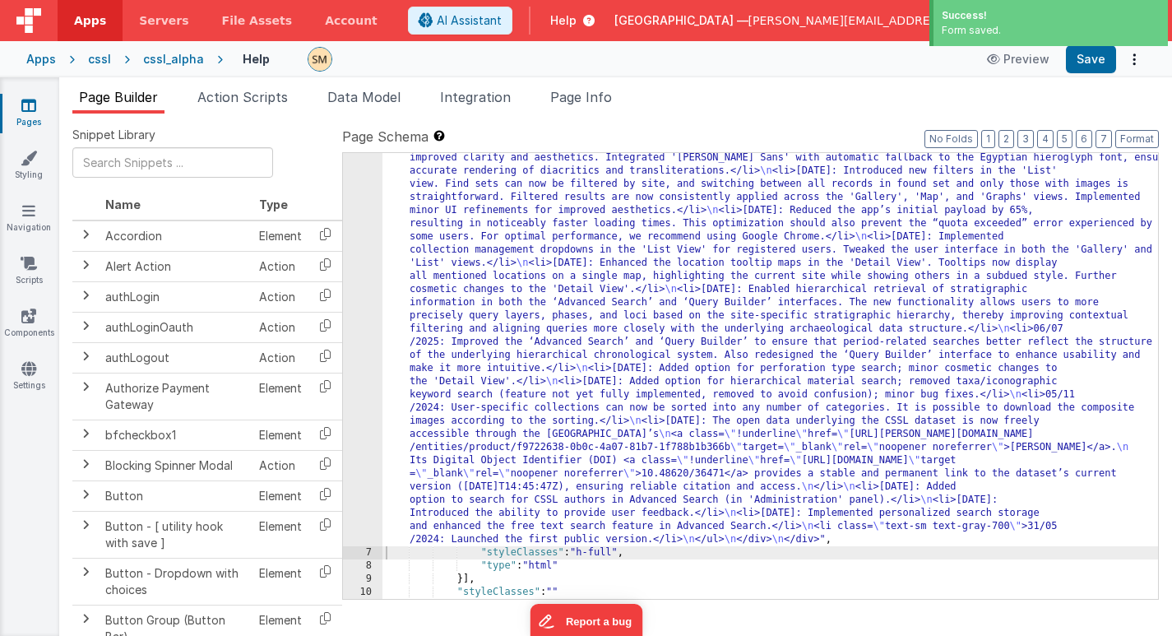
click at [95, 59] on div "cssl" at bounding box center [99, 59] width 23 height 16
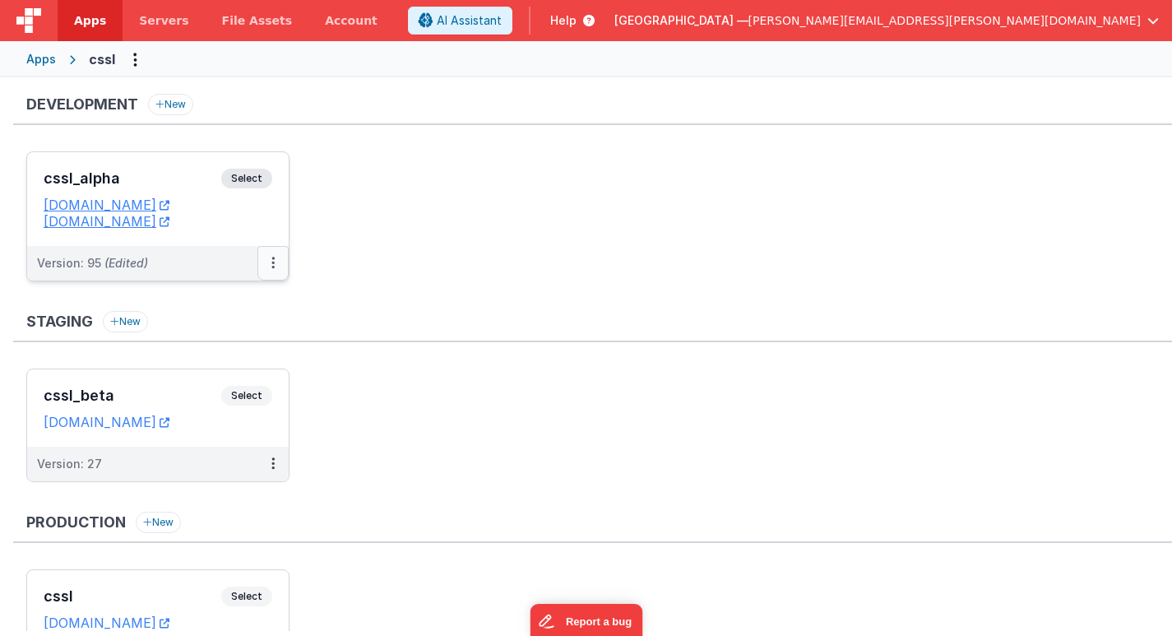
click at [271, 262] on icon at bounding box center [272, 262] width 3 height 1
click at [236, 359] on link "Deploy..." at bounding box center [216, 360] width 145 height 30
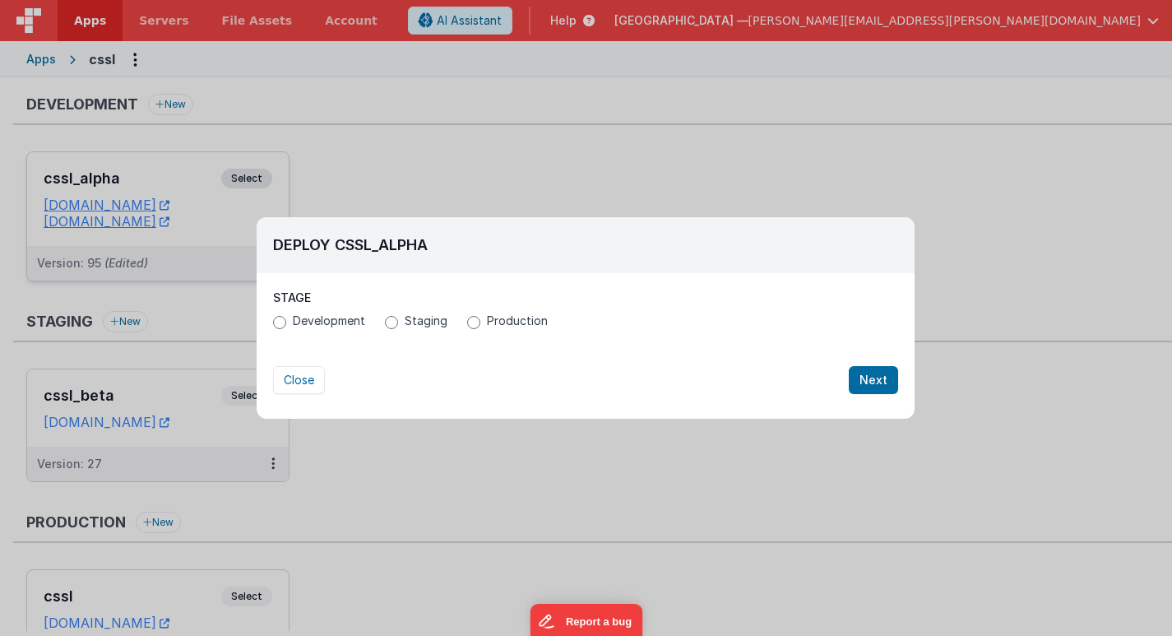
click at [521, 321] on span "Production" at bounding box center [517, 321] width 61 height 16
click at [480, 321] on input "Production" at bounding box center [473, 322] width 13 height 13
radio input "true"
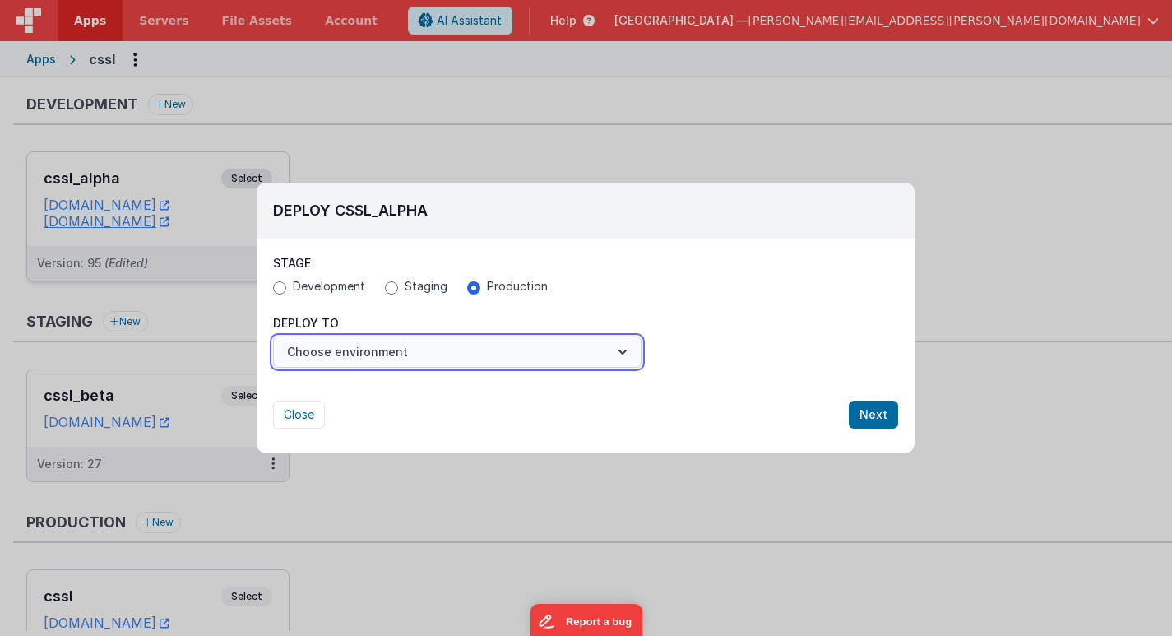
click at [476, 350] on button "Choose environment" at bounding box center [457, 351] width 369 height 31
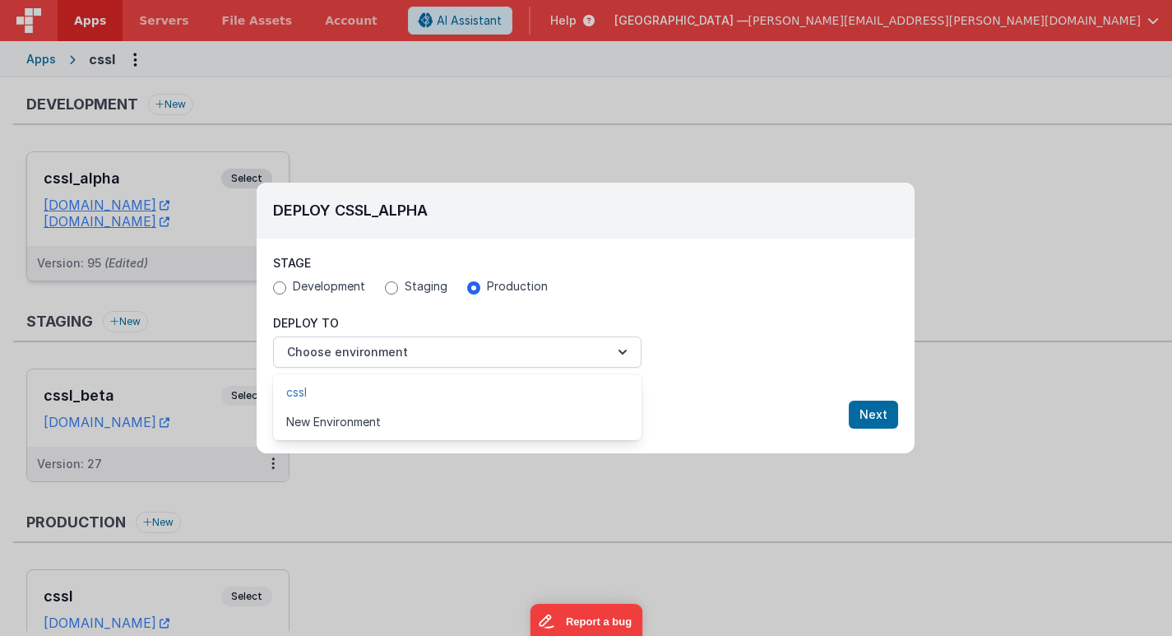
click at [476, 387] on link "cssl" at bounding box center [457, 393] width 369 height 30
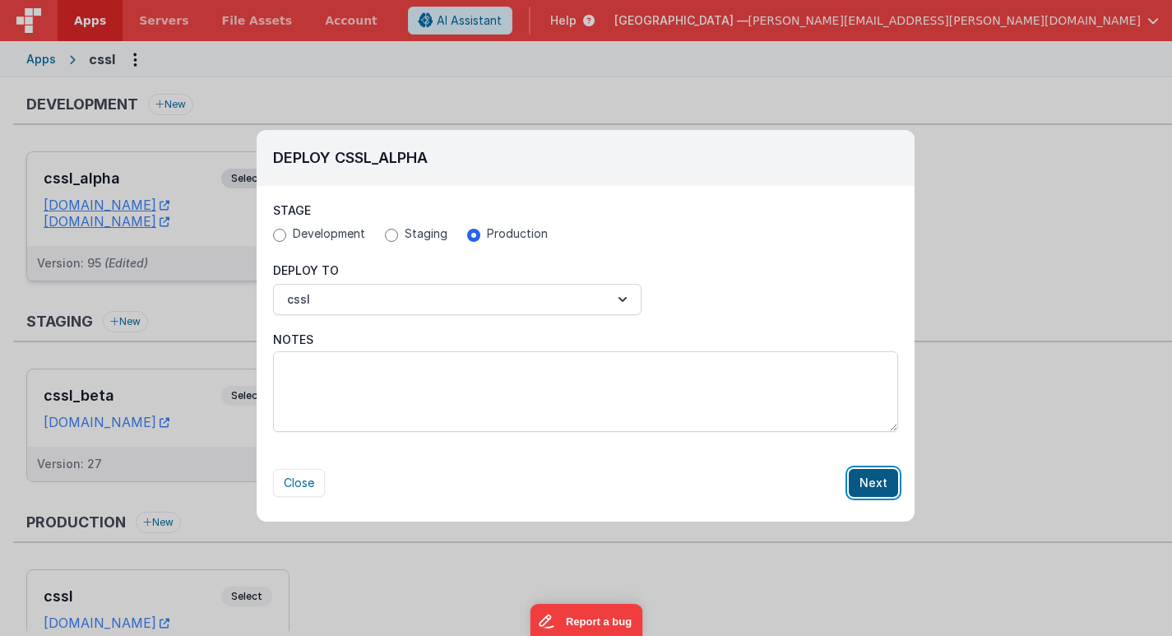
click at [855, 484] on button "Next" at bounding box center [873, 483] width 49 height 28
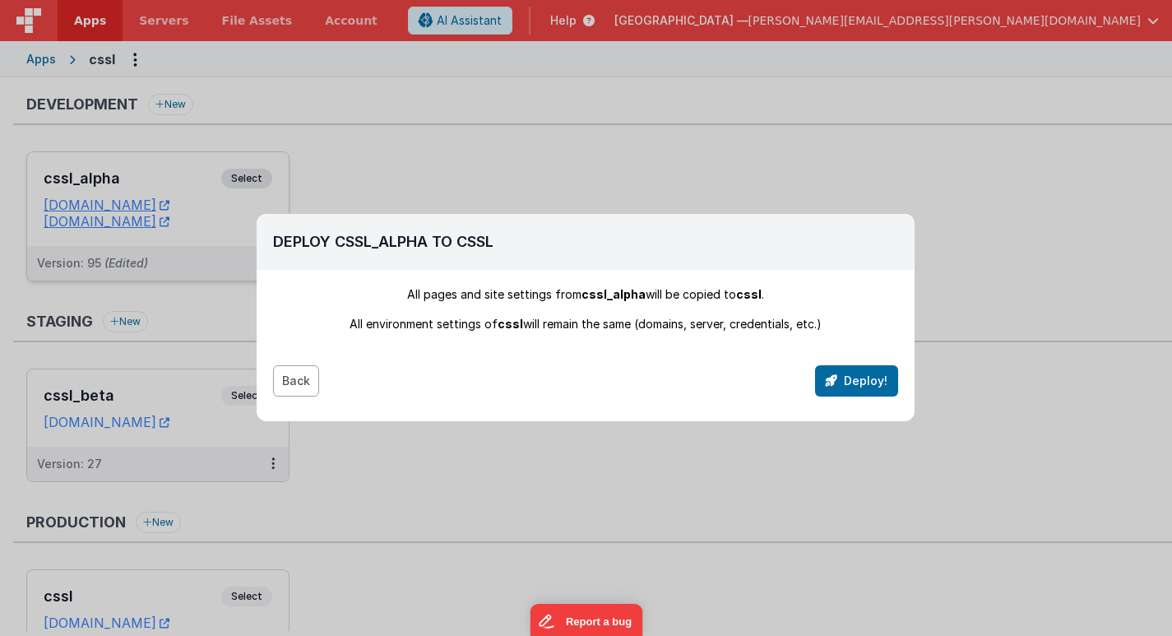
click at [301, 387] on button "Back" at bounding box center [296, 380] width 46 height 31
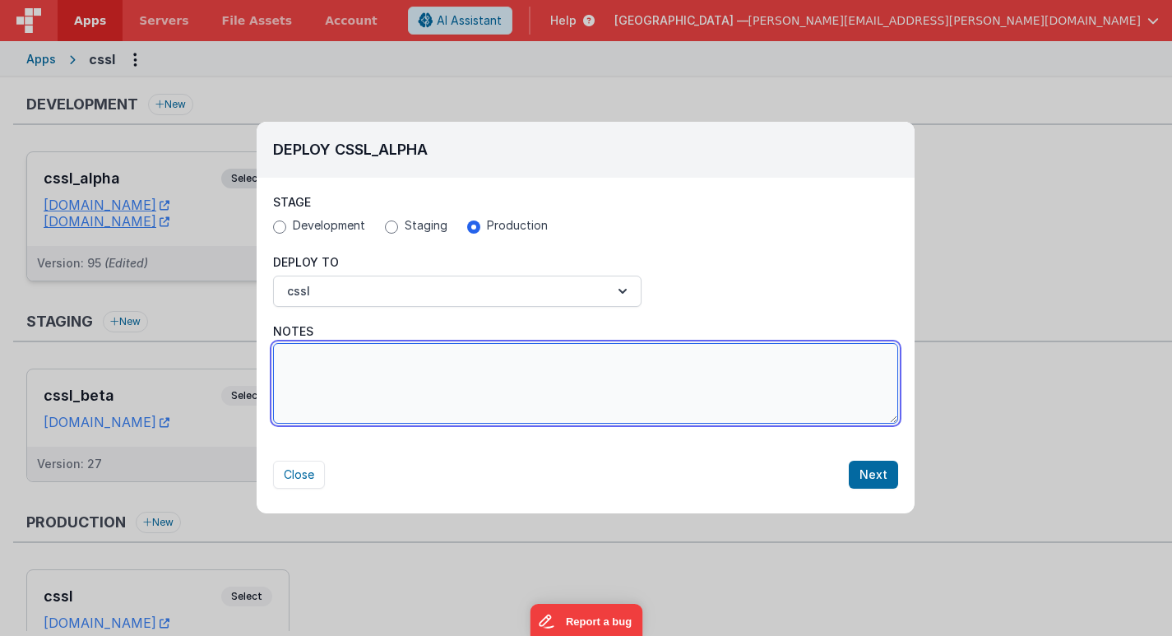
click at [342, 392] on textarea "Notes" at bounding box center [585, 383] width 625 height 81
paste textarea "Added collection management dropdowns to the 'Gallery' view and restyled the la…"
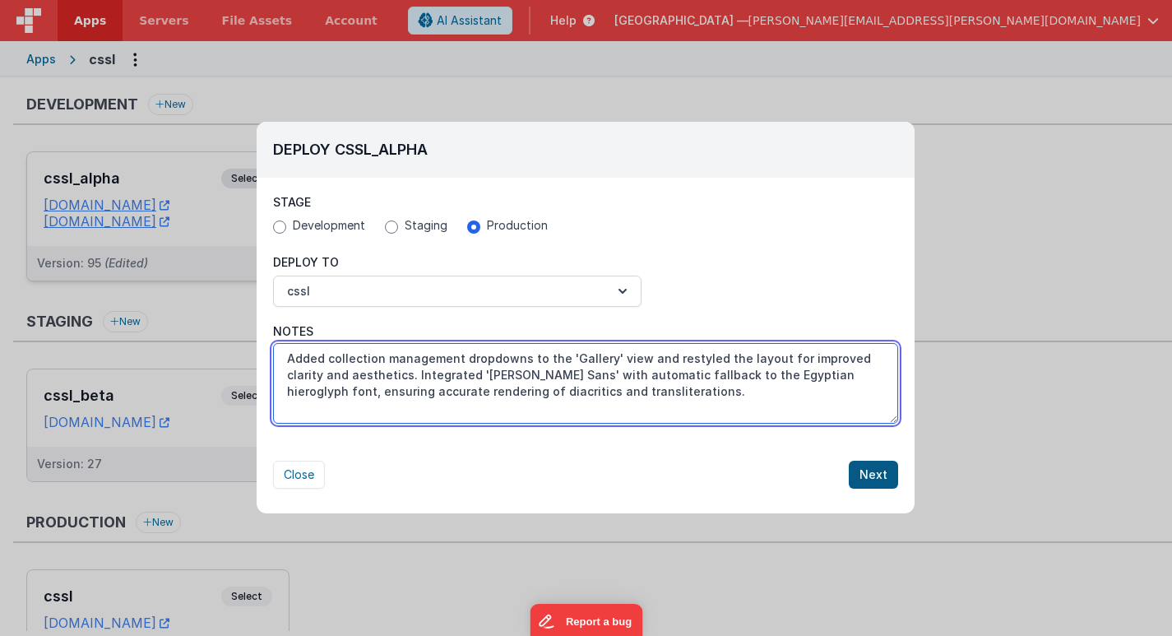
type textarea "Added collection management dropdowns to the 'Gallery' view and restyled the la…"
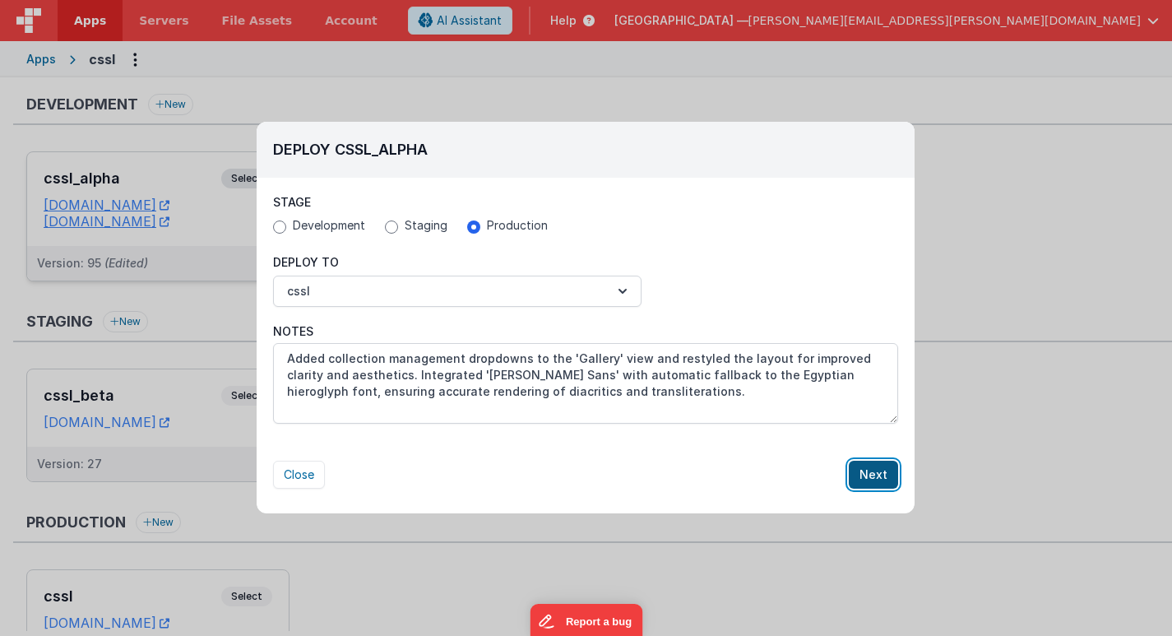
click at [874, 478] on button "Next" at bounding box center [873, 475] width 49 height 28
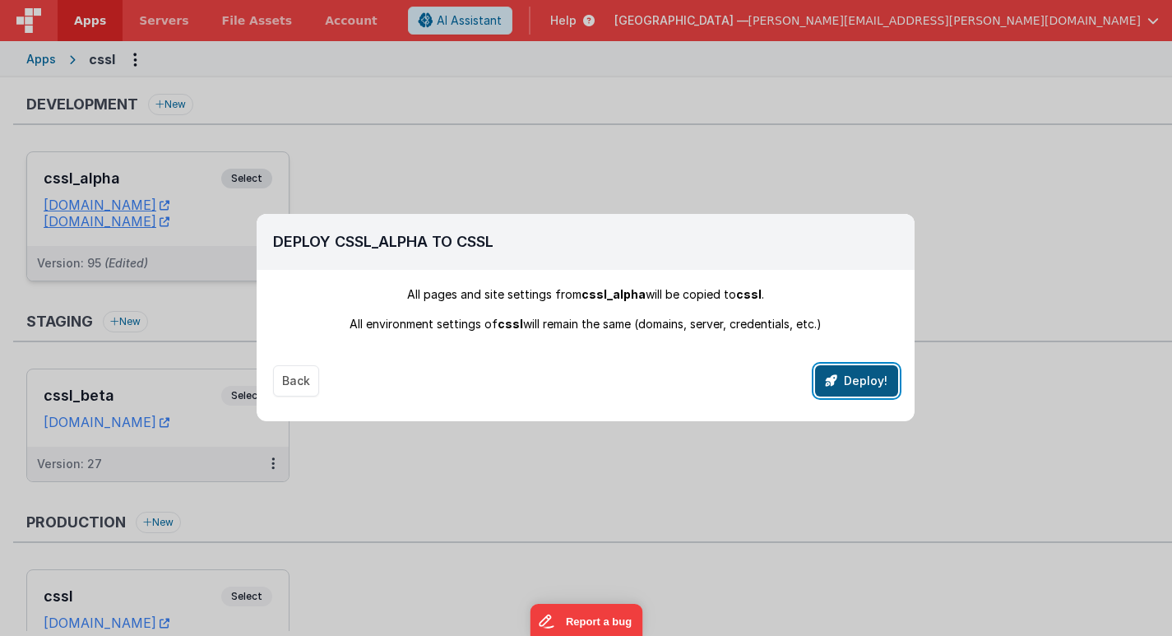
click at [860, 390] on button "Deploy!" at bounding box center [856, 380] width 83 height 31
